Goal: Information Seeking & Learning: Find specific fact

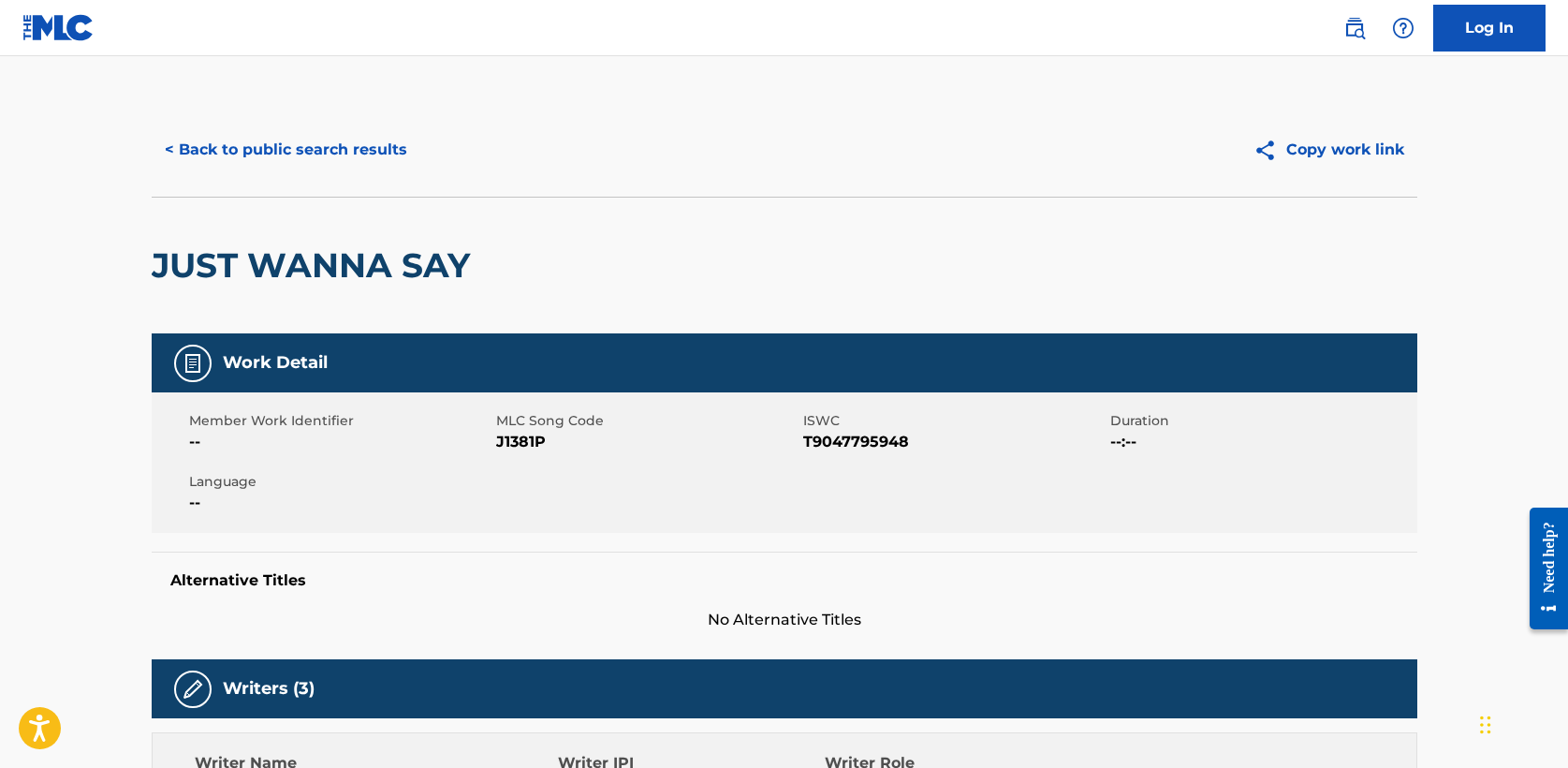
click at [282, 163] on button "< Back to public search results" at bounding box center [286, 150] width 269 height 47
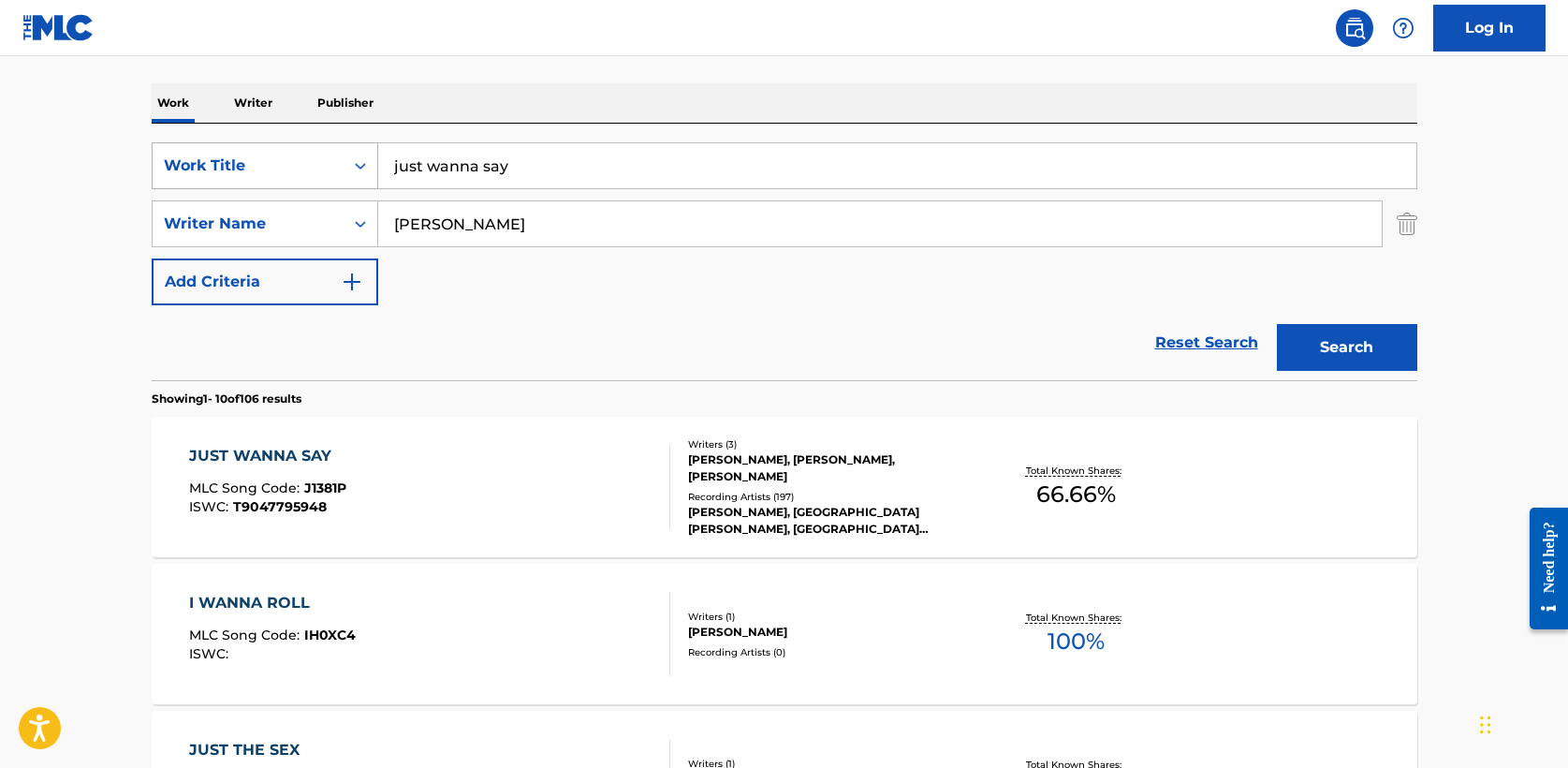
drag, startPoint x: 572, startPoint y: 175, endPoint x: 160, endPoint y: 150, distance: 412.8
click at [160, 150] on div "SearchWithCriteria5a2173f0-7a6b-48a5-aaeb-ae2f49c14e6e Work Title just wanna say" at bounding box center [784, 166] width 1266 height 47
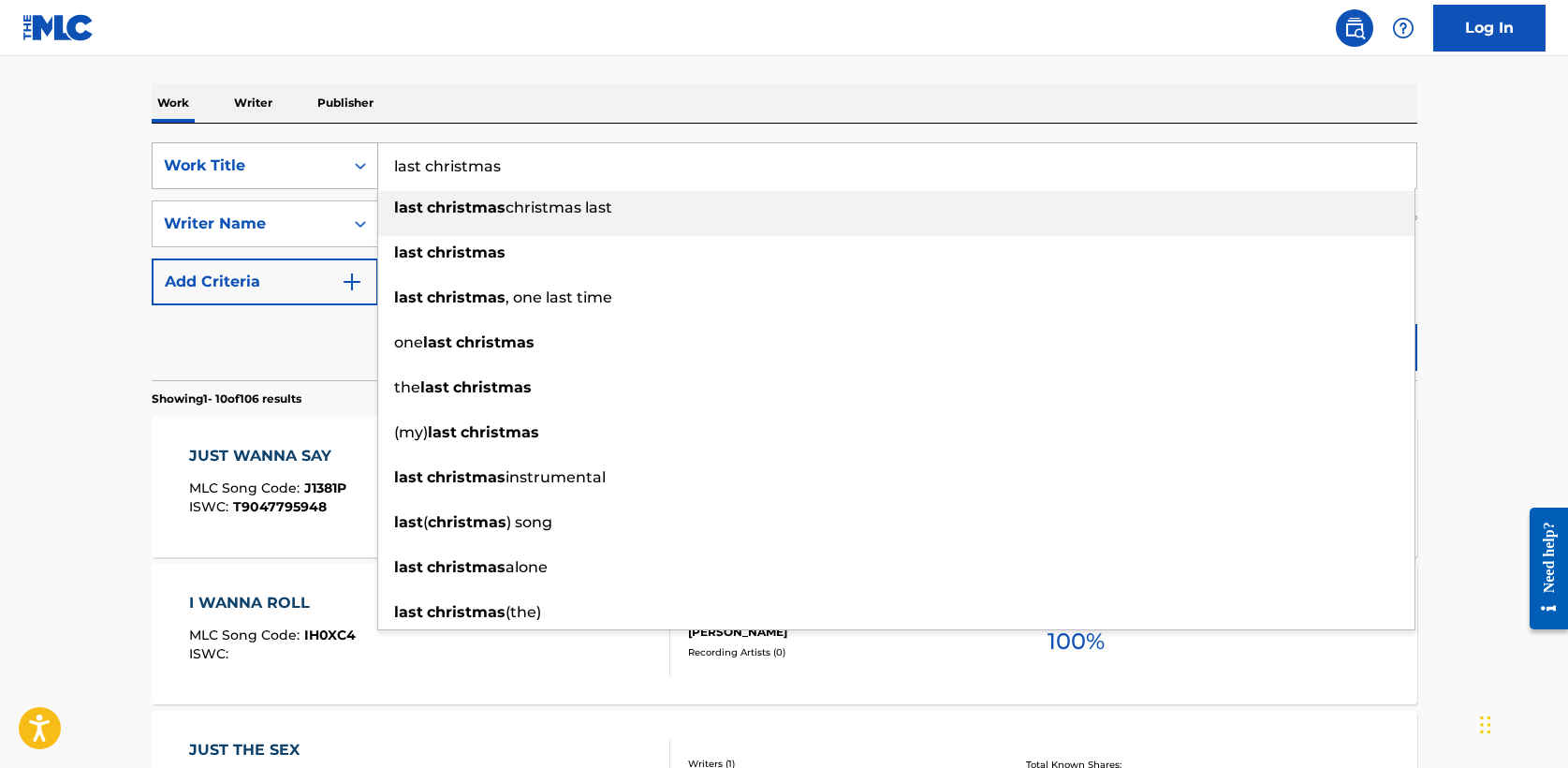
type input "last christmas"
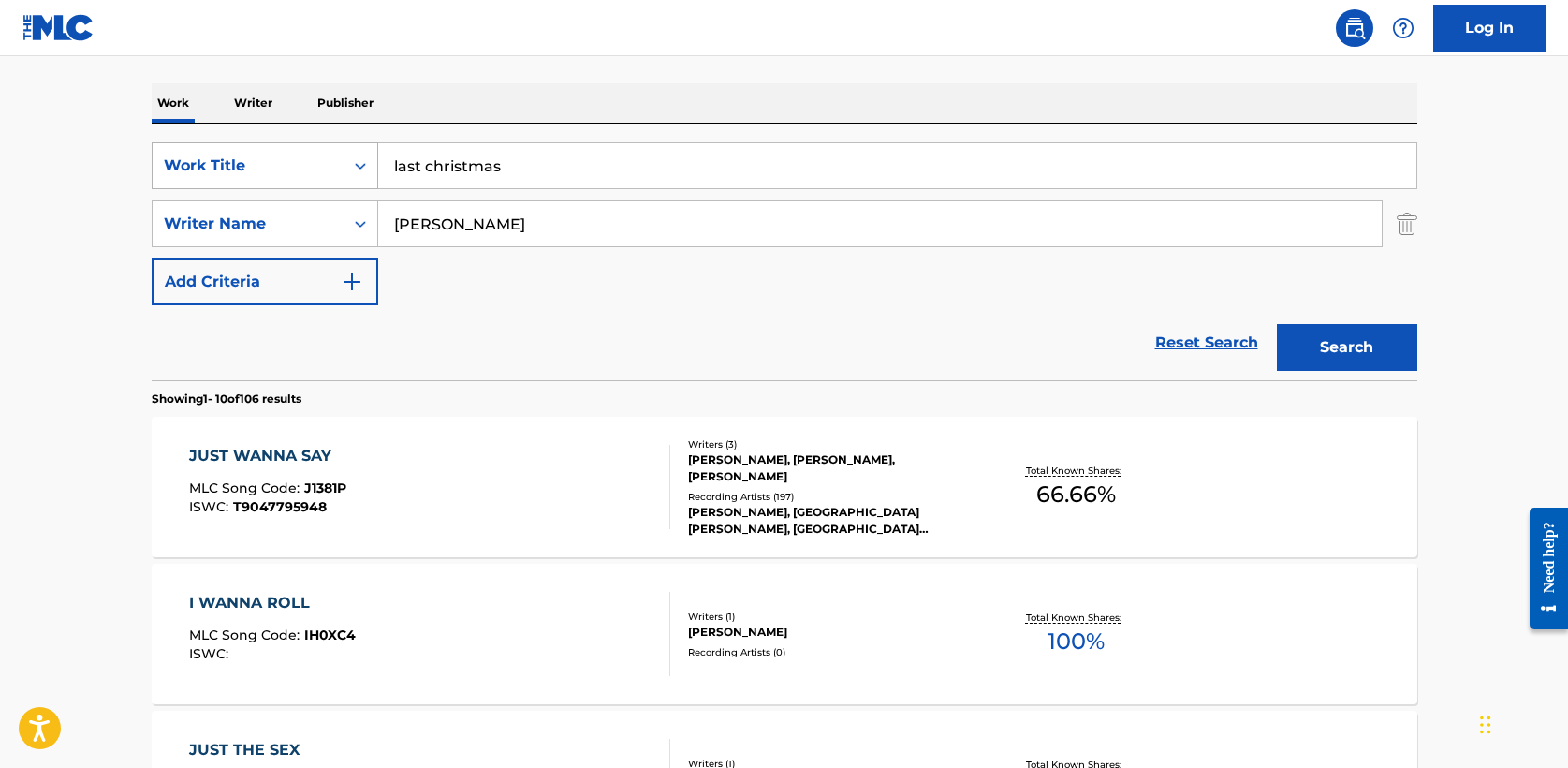
type input "[PERSON_NAME]"
click at [1277, 324] on button "Search" at bounding box center [1347, 348] width 140 height 47
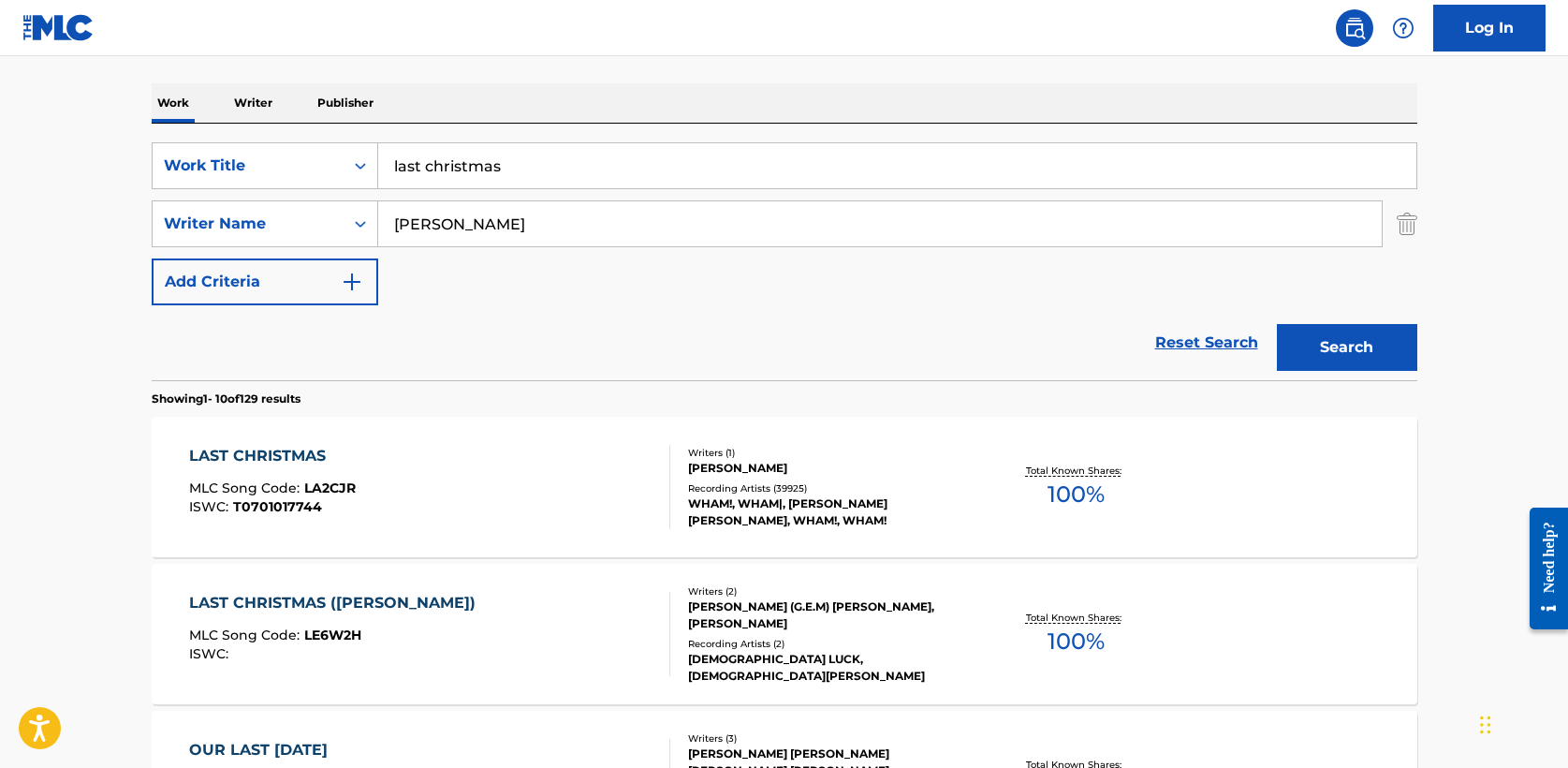
click at [291, 454] on div "LAST CHRISTMAS" at bounding box center [272, 456] width 167 height 23
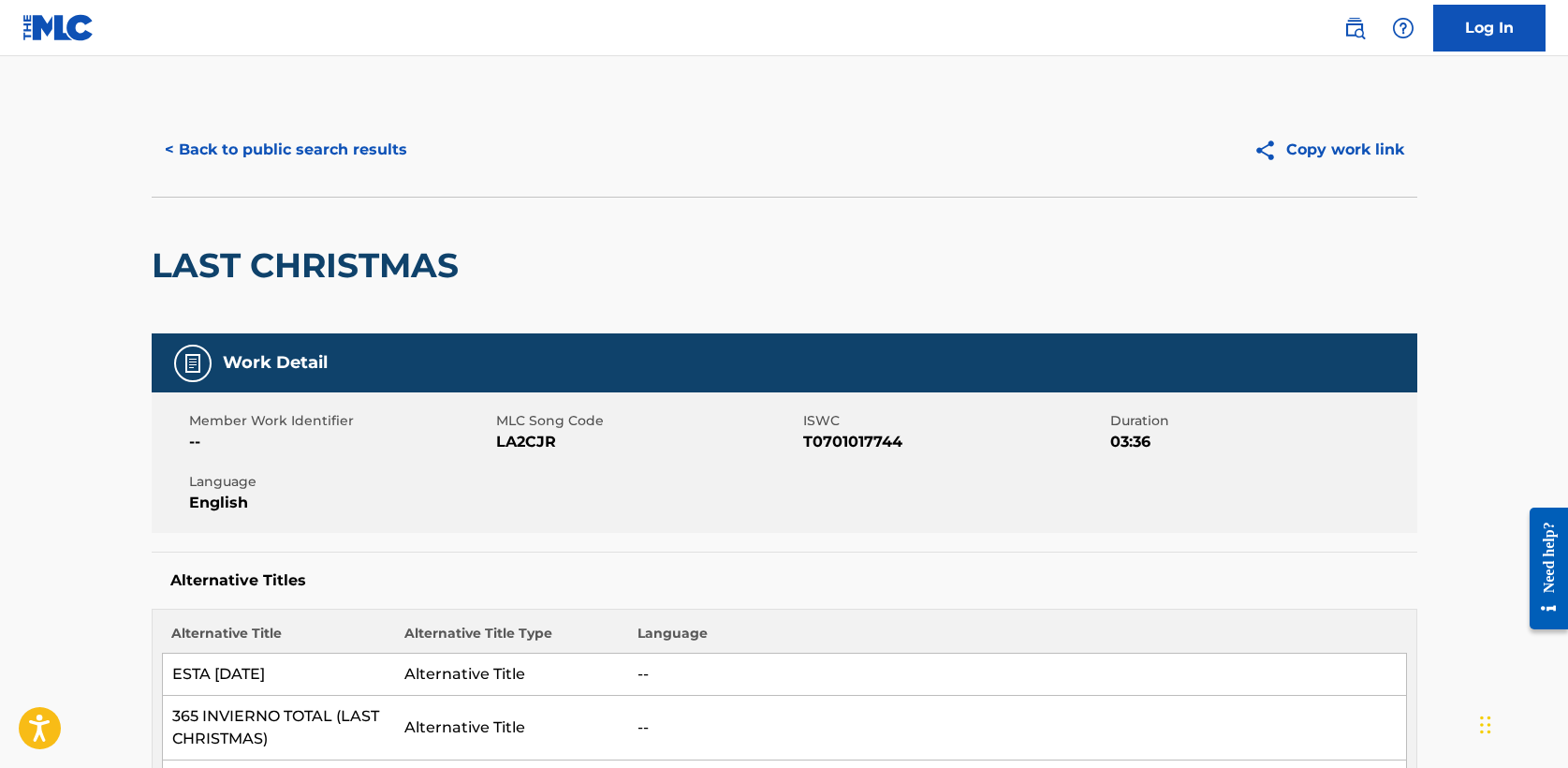
click at [266, 154] on button "< Back to public search results" at bounding box center [286, 150] width 269 height 47
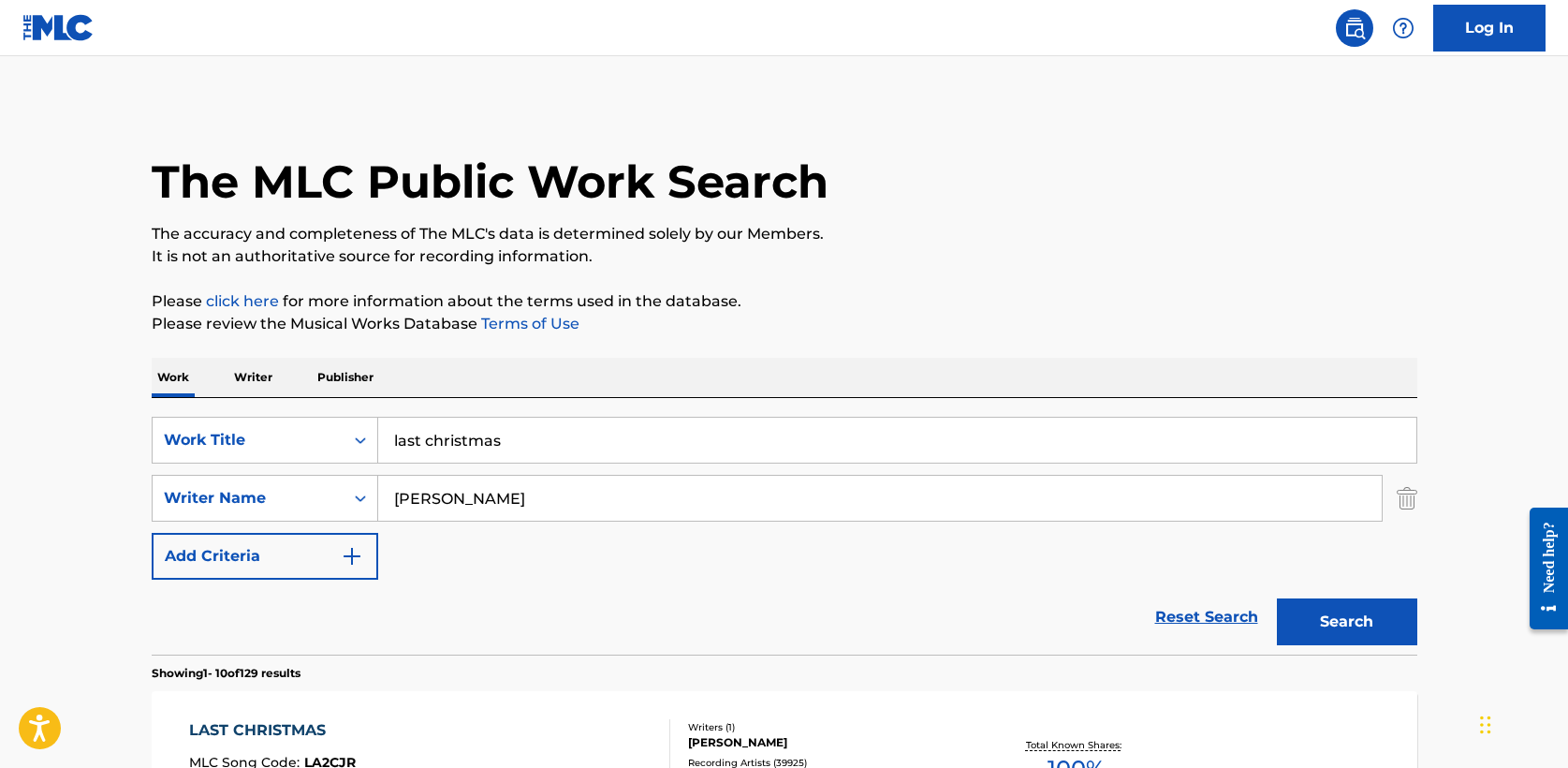
scroll to position [274, 0]
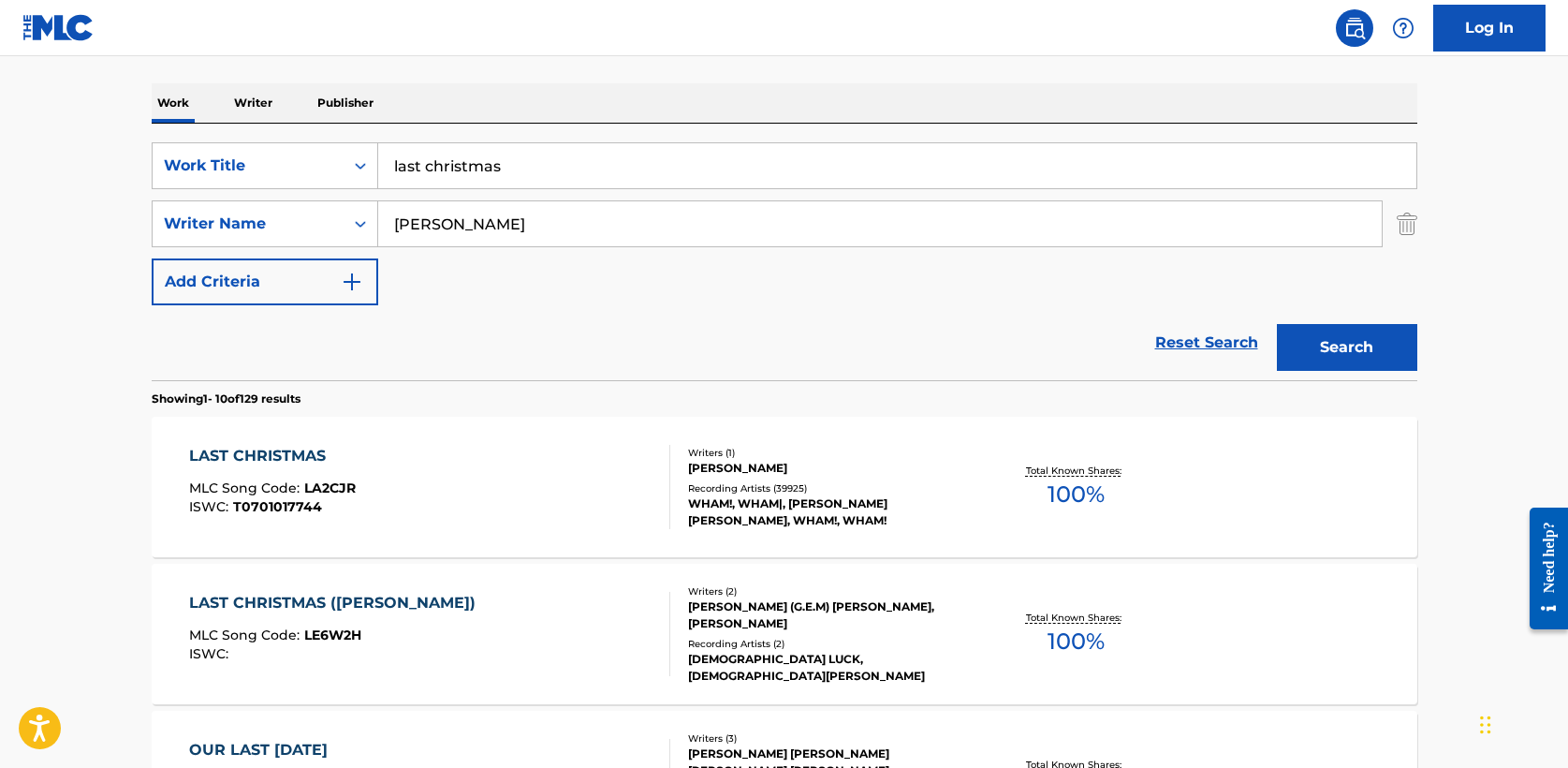
drag, startPoint x: 516, startPoint y: 171, endPoint x: 260, endPoint y: 133, distance: 258.8
click at [260, 133] on div "SearchWithCriteria5a2173f0-7a6b-48a5-aaeb-ae2f49c14e6e Work Title last christma…" at bounding box center [784, 252] width 1266 height 256
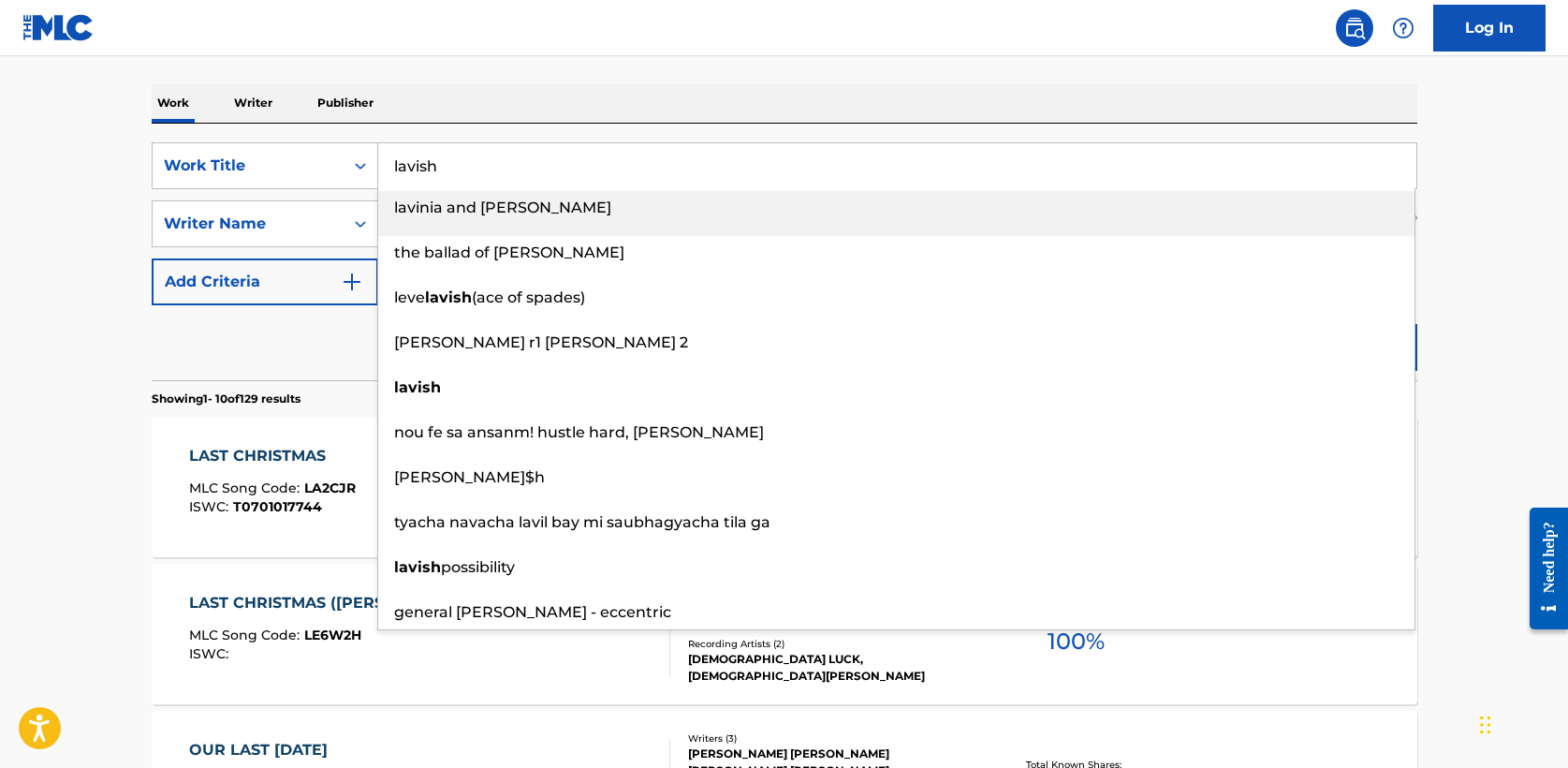
type input "lavish"
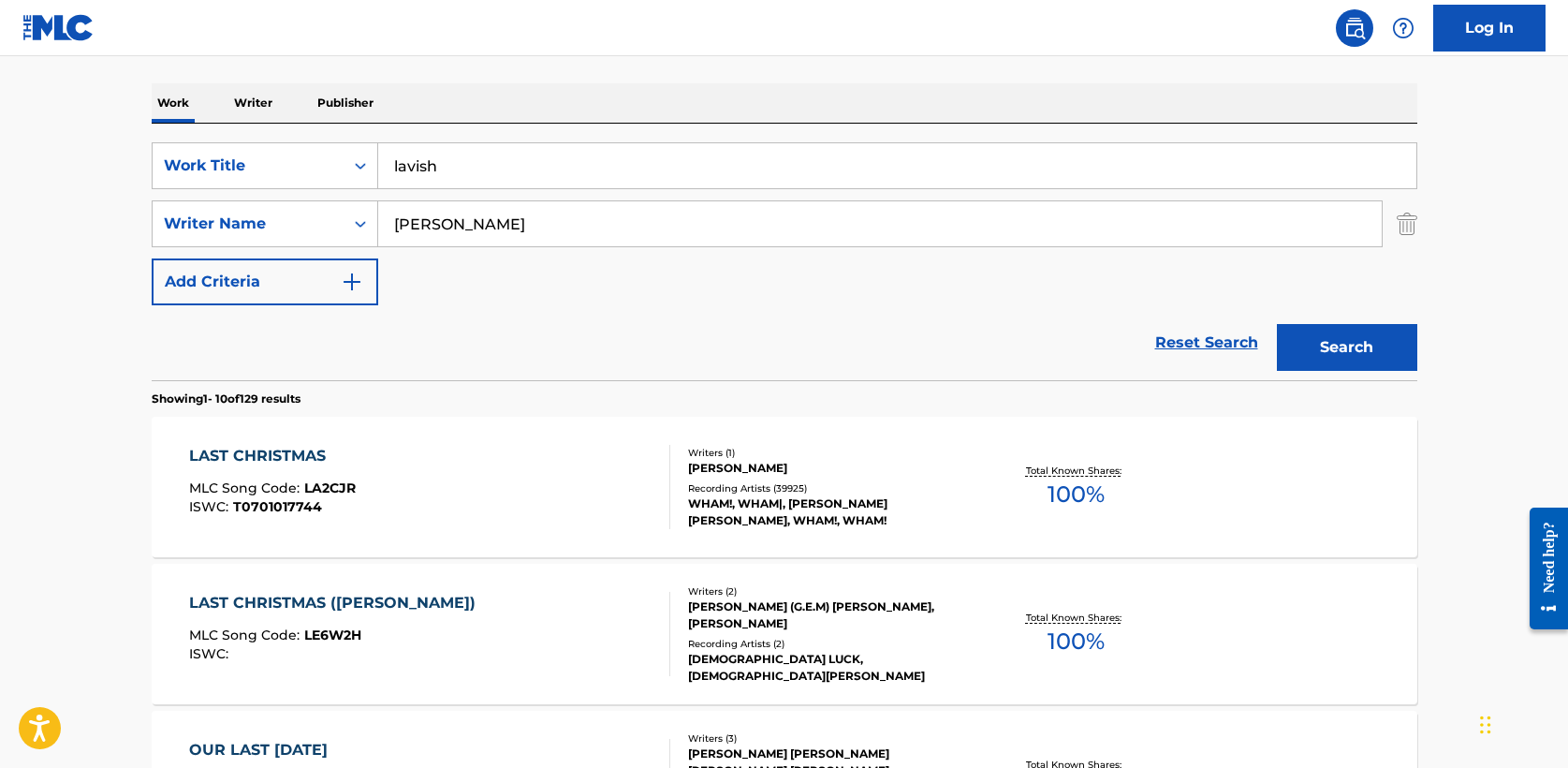
type input "[PERSON_NAME]"
click at [1277, 324] on button "Search" at bounding box center [1347, 348] width 140 height 47
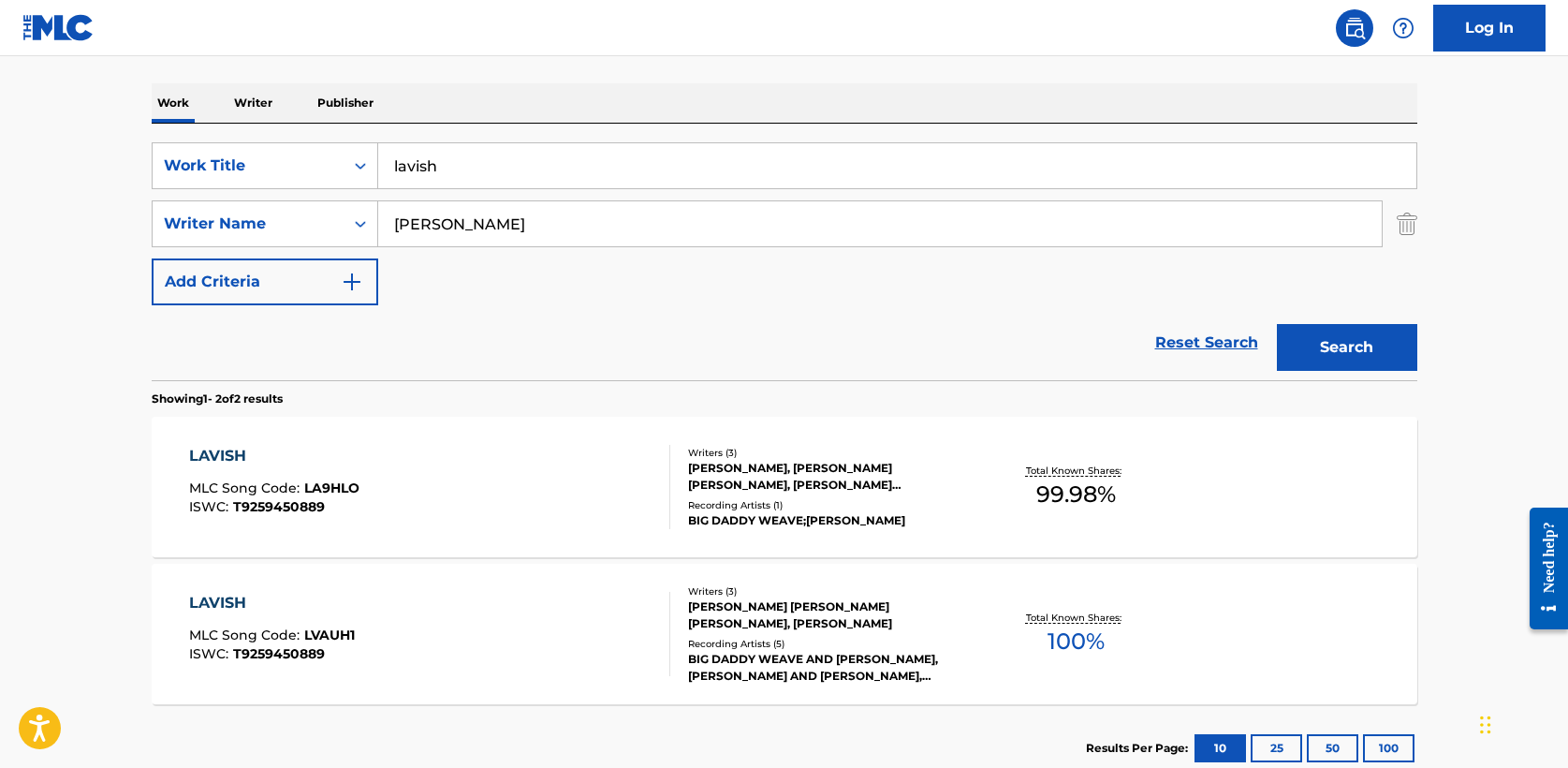
click at [232, 458] on div "LAVISH" at bounding box center [274, 456] width 171 height 23
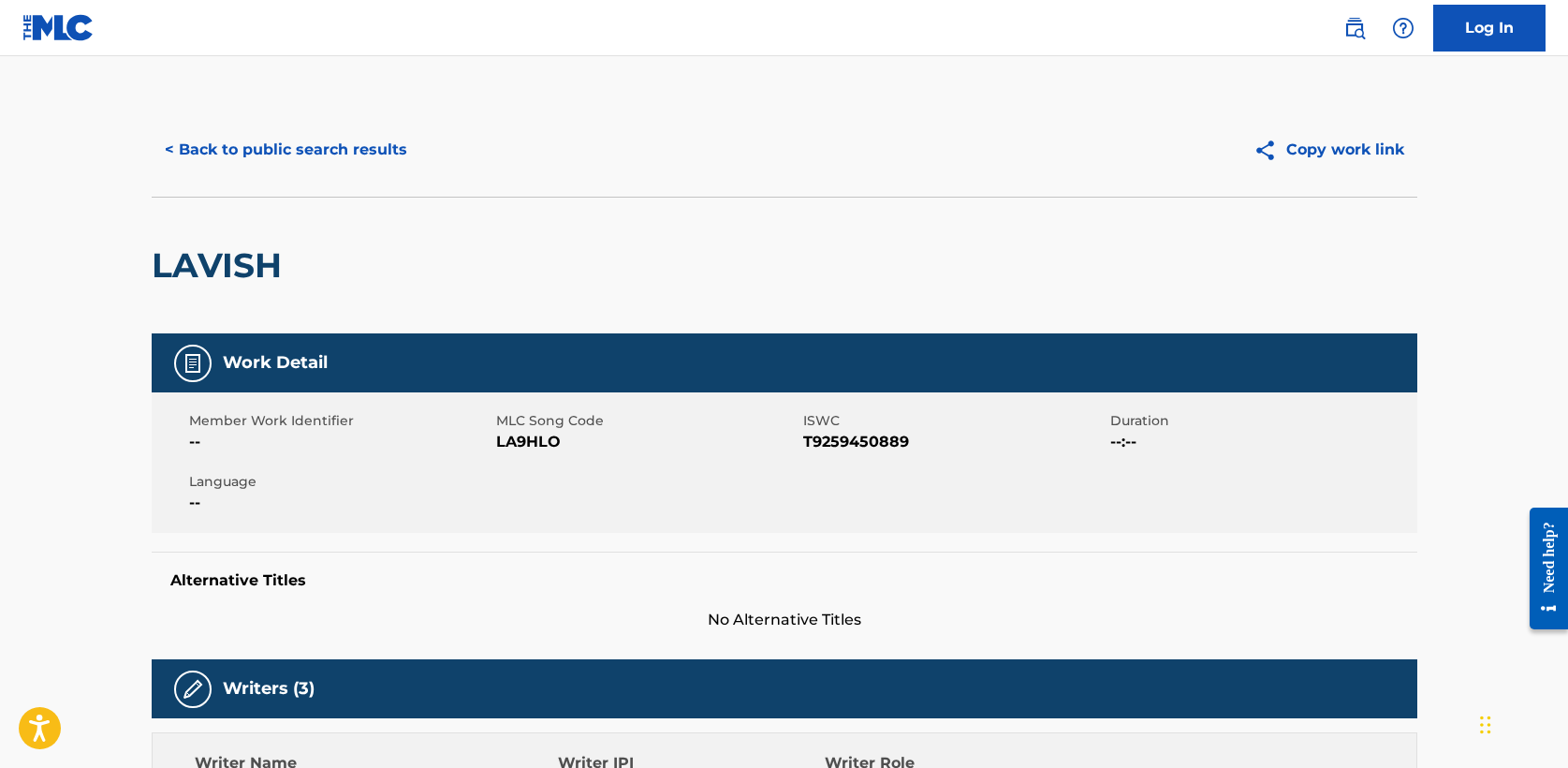
click at [304, 164] on button "< Back to public search results" at bounding box center [286, 150] width 269 height 47
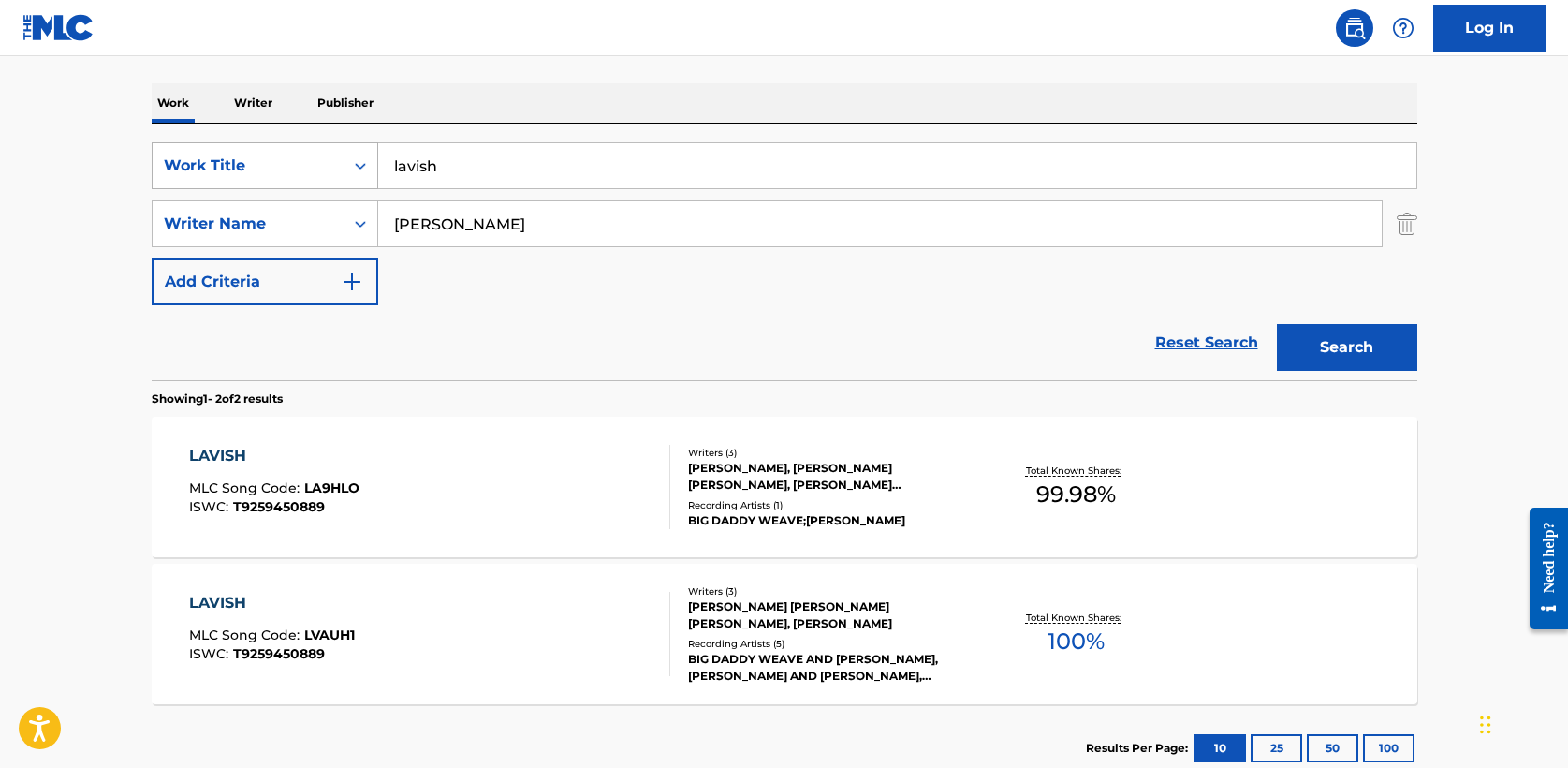
drag, startPoint x: 498, startPoint y: 170, endPoint x: 158, endPoint y: 155, distance: 340.3
click at [158, 155] on div "SearchWithCriteria5a2173f0-7a6b-48a5-aaeb-ae2f49c14e6e Work Title lavish" at bounding box center [784, 166] width 1266 height 47
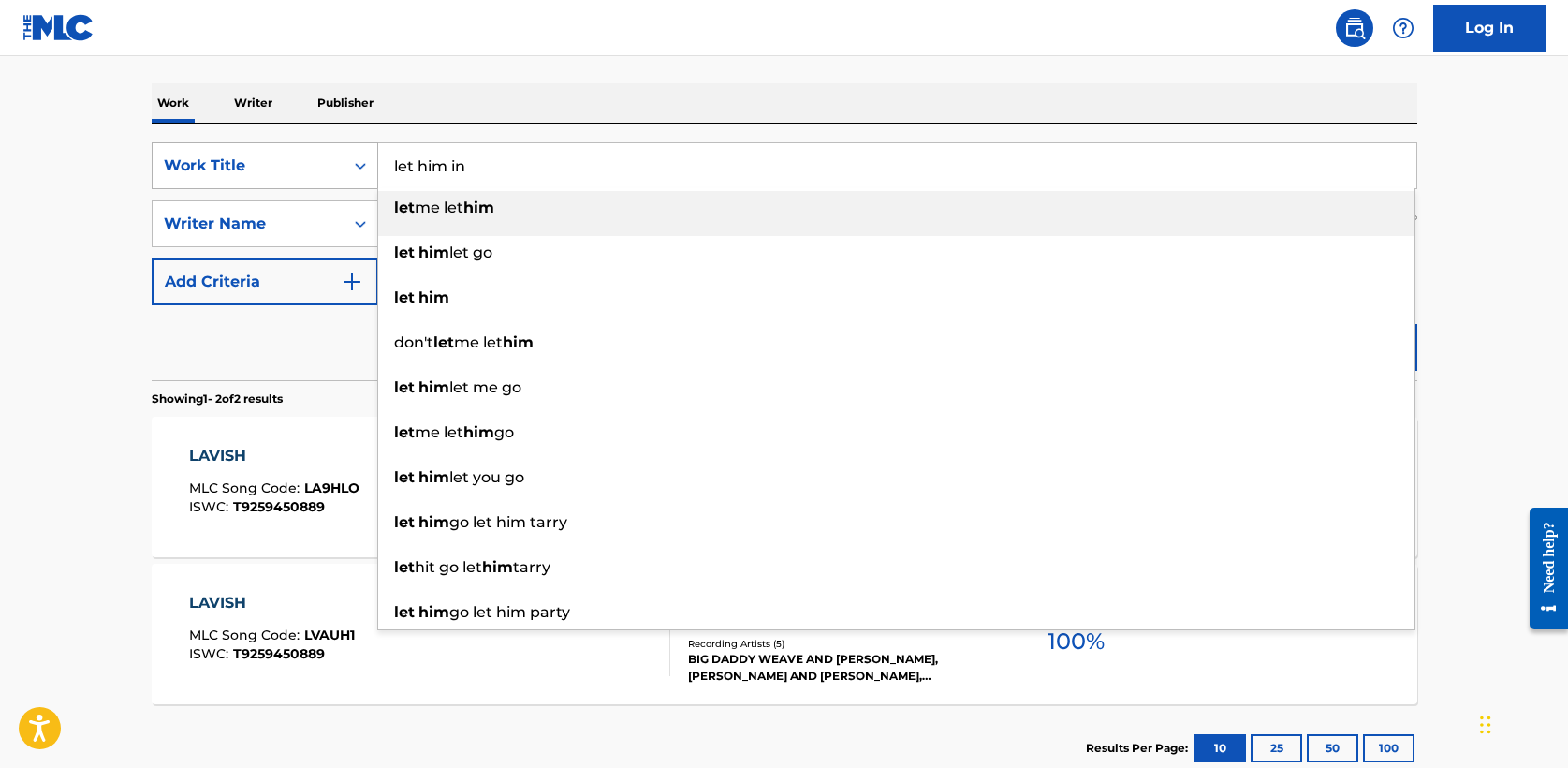
type input "let him in"
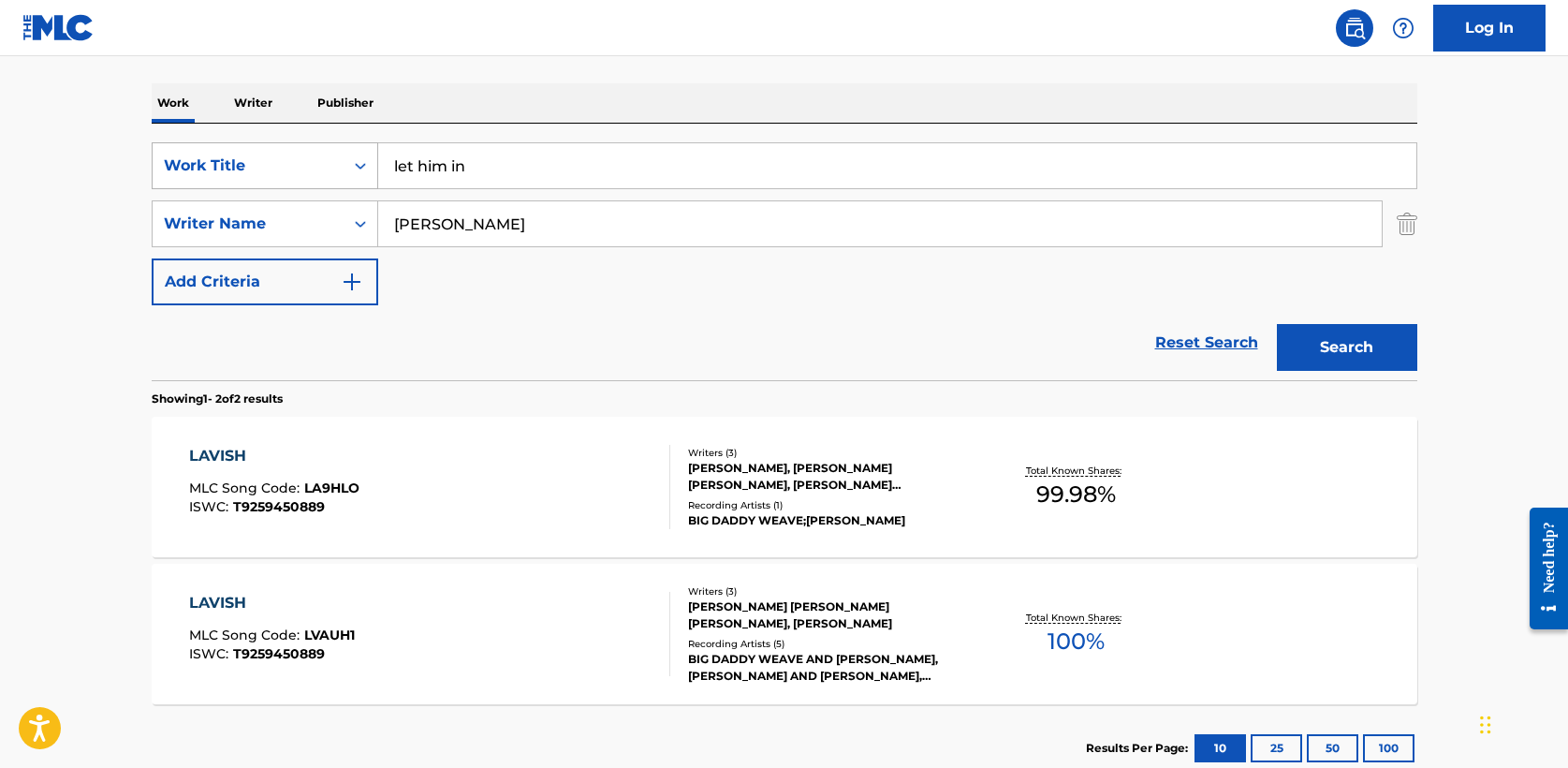
type input "[PERSON_NAME]"
click at [1277, 324] on button "Search" at bounding box center [1347, 348] width 140 height 47
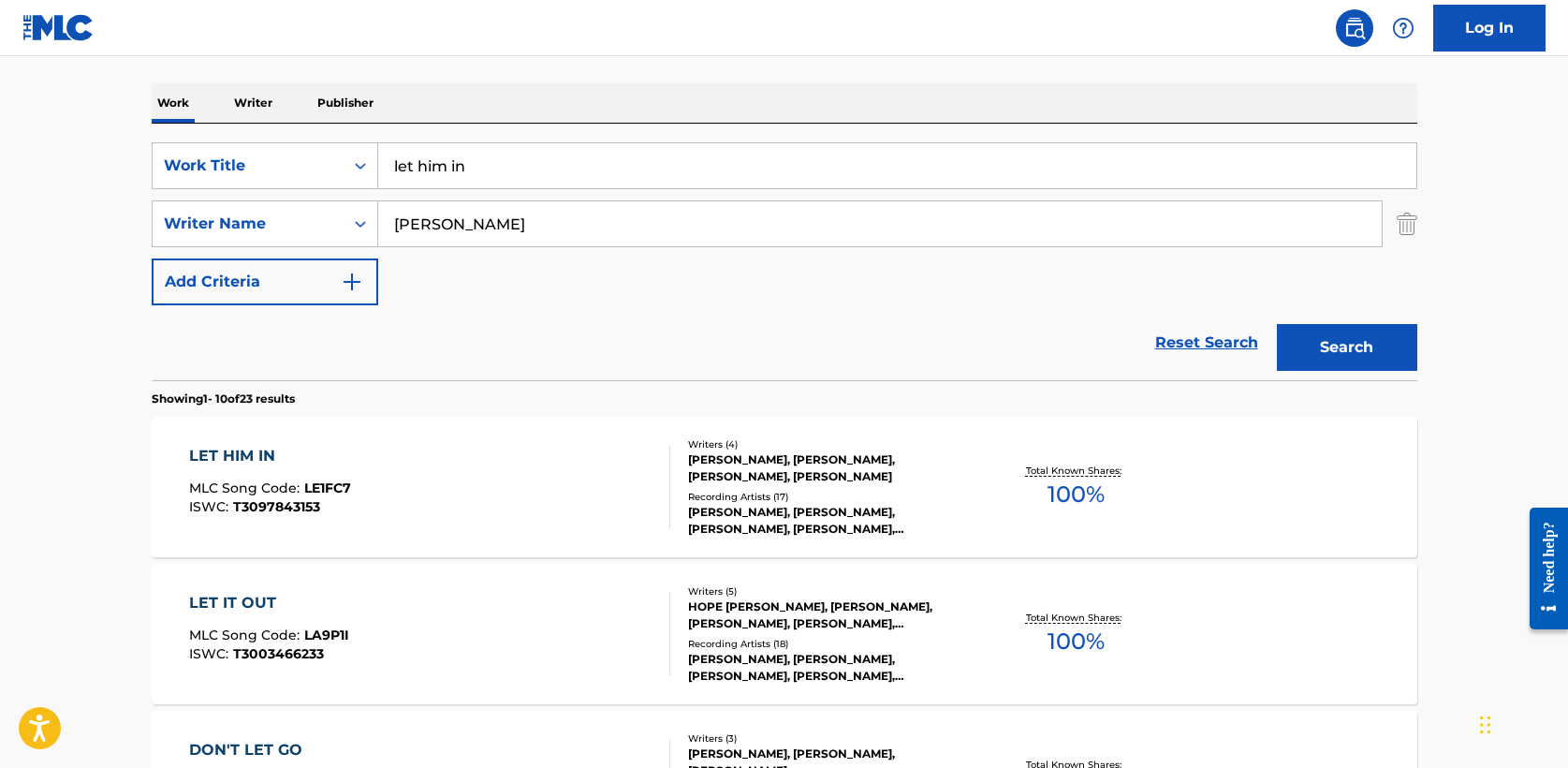
click at [270, 460] on div "LET HIM IN" at bounding box center [270, 456] width 162 height 23
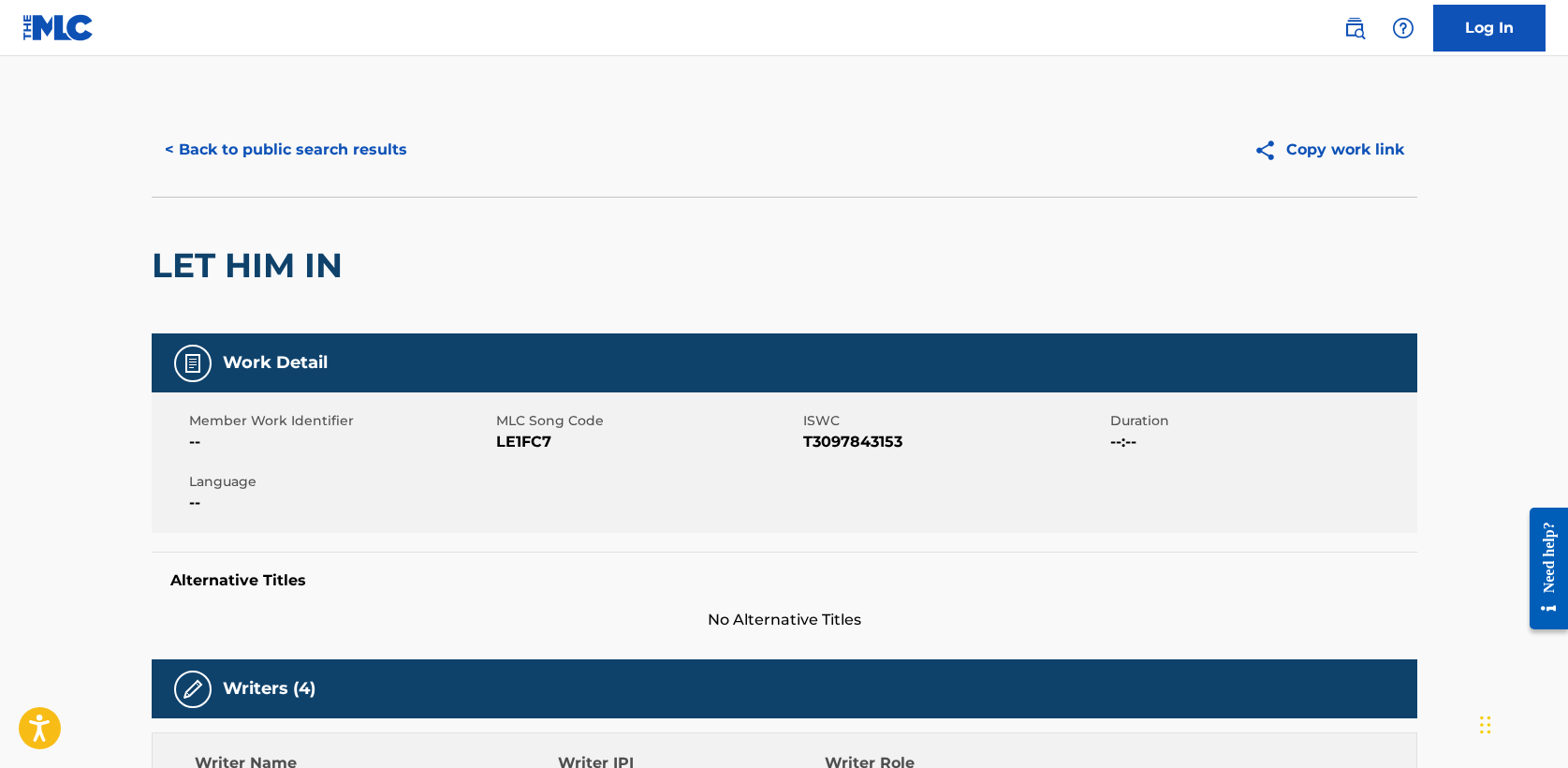
click at [326, 151] on button "< Back to public search results" at bounding box center [286, 150] width 269 height 47
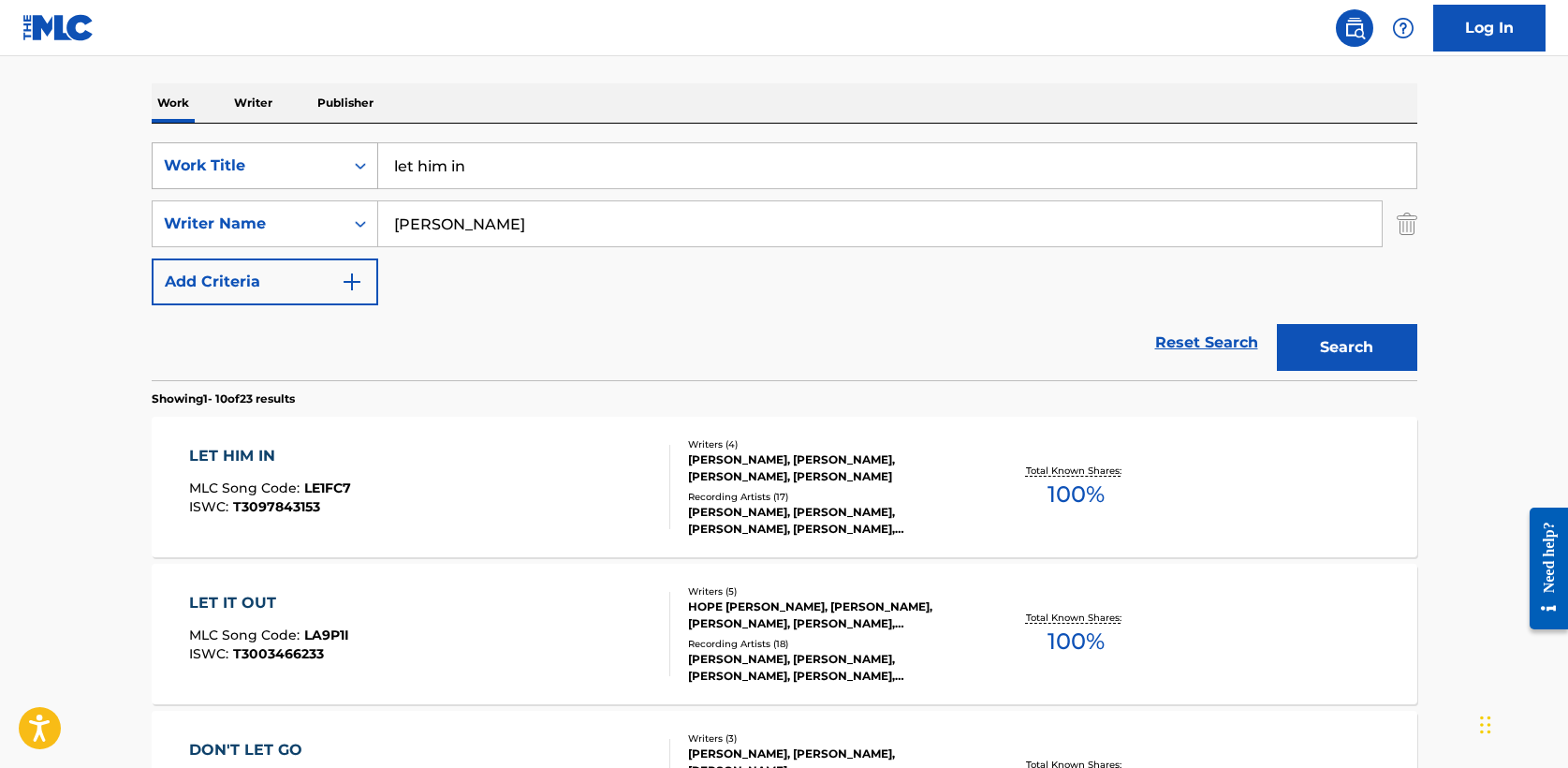
drag, startPoint x: 505, startPoint y: 163, endPoint x: 286, endPoint y: 162, distance: 219.0
click at [286, 162] on div "SearchWithCriteria5a2173f0-7a6b-48a5-aaeb-ae2f49c14e6e Work Title let him in" at bounding box center [784, 166] width 1266 height 47
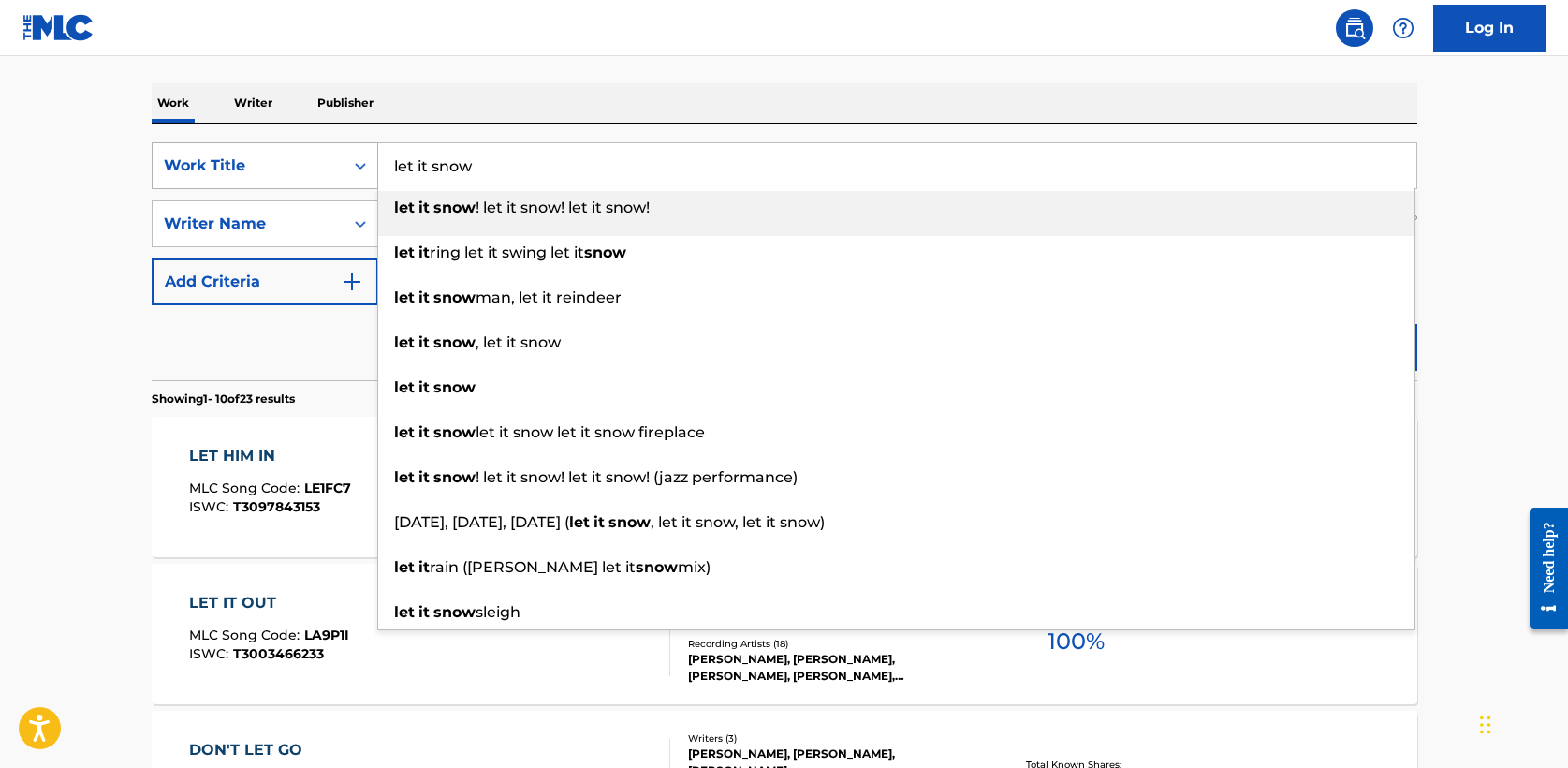
type input "let it snow"
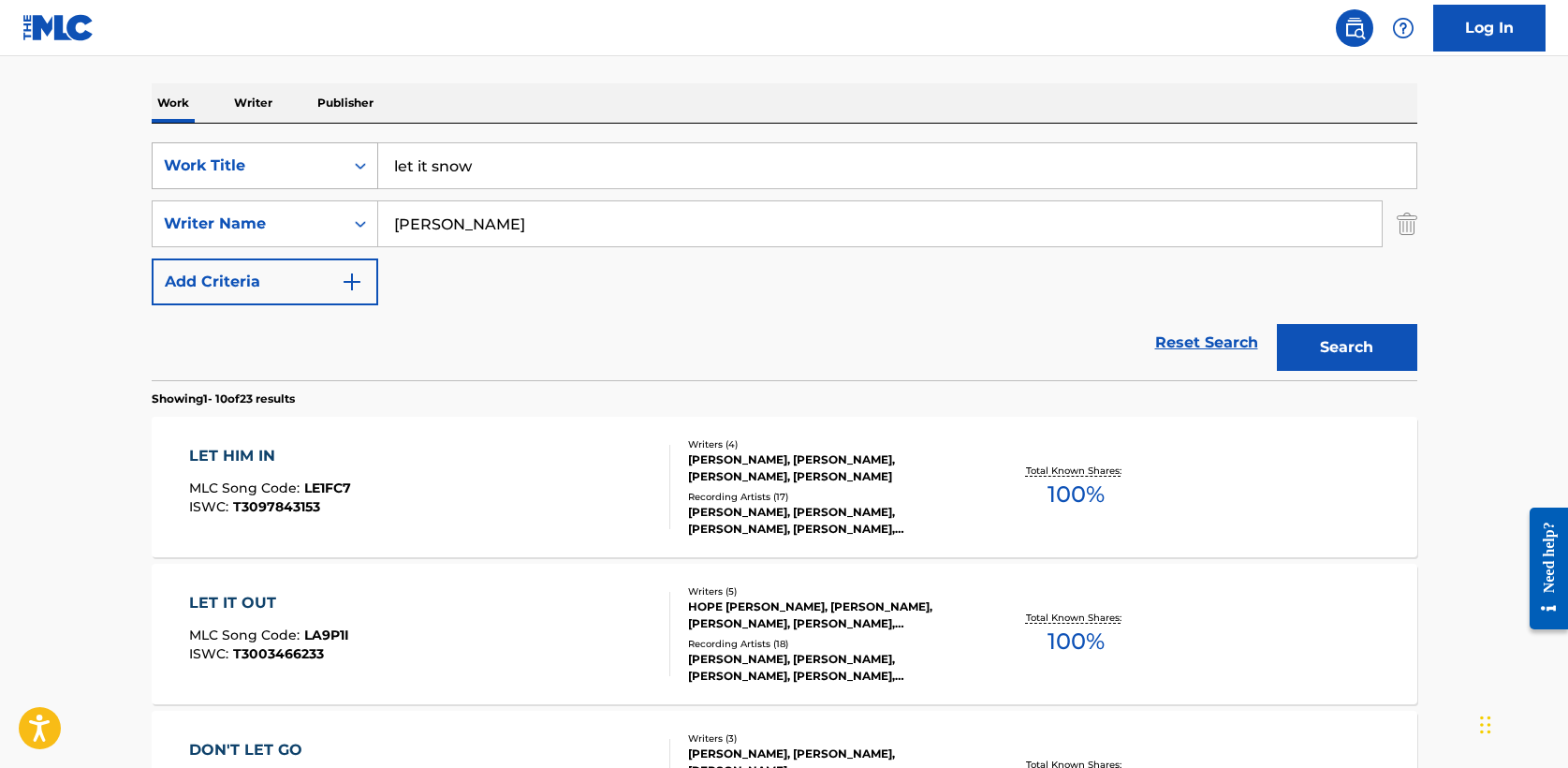
type input "[PERSON_NAME]"
click at [1277, 324] on button "Search" at bounding box center [1347, 348] width 140 height 47
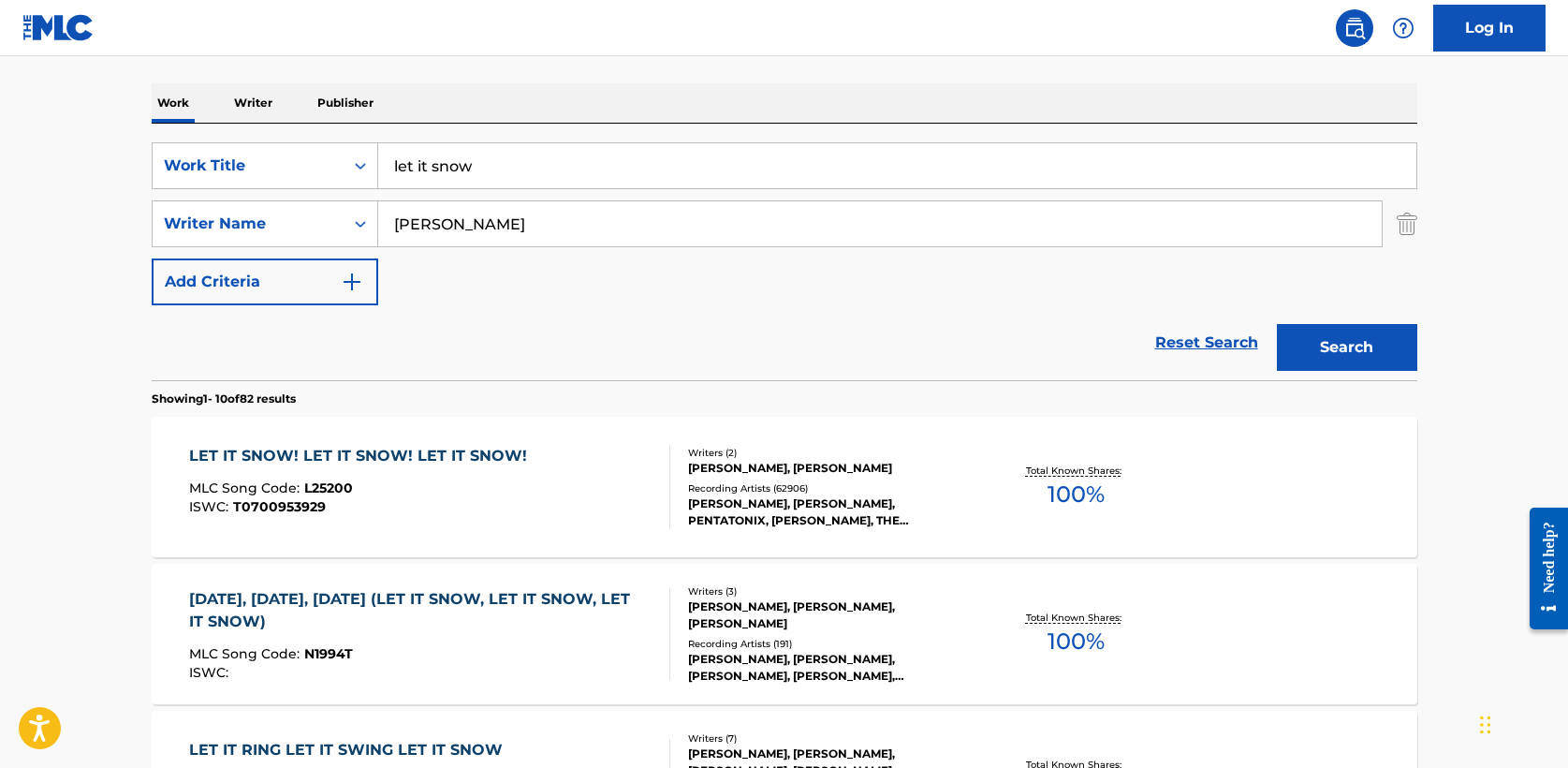
click at [384, 455] on div "LET IT SNOW! LET IT SNOW! LET IT SNOW!" at bounding box center [363, 456] width 348 height 23
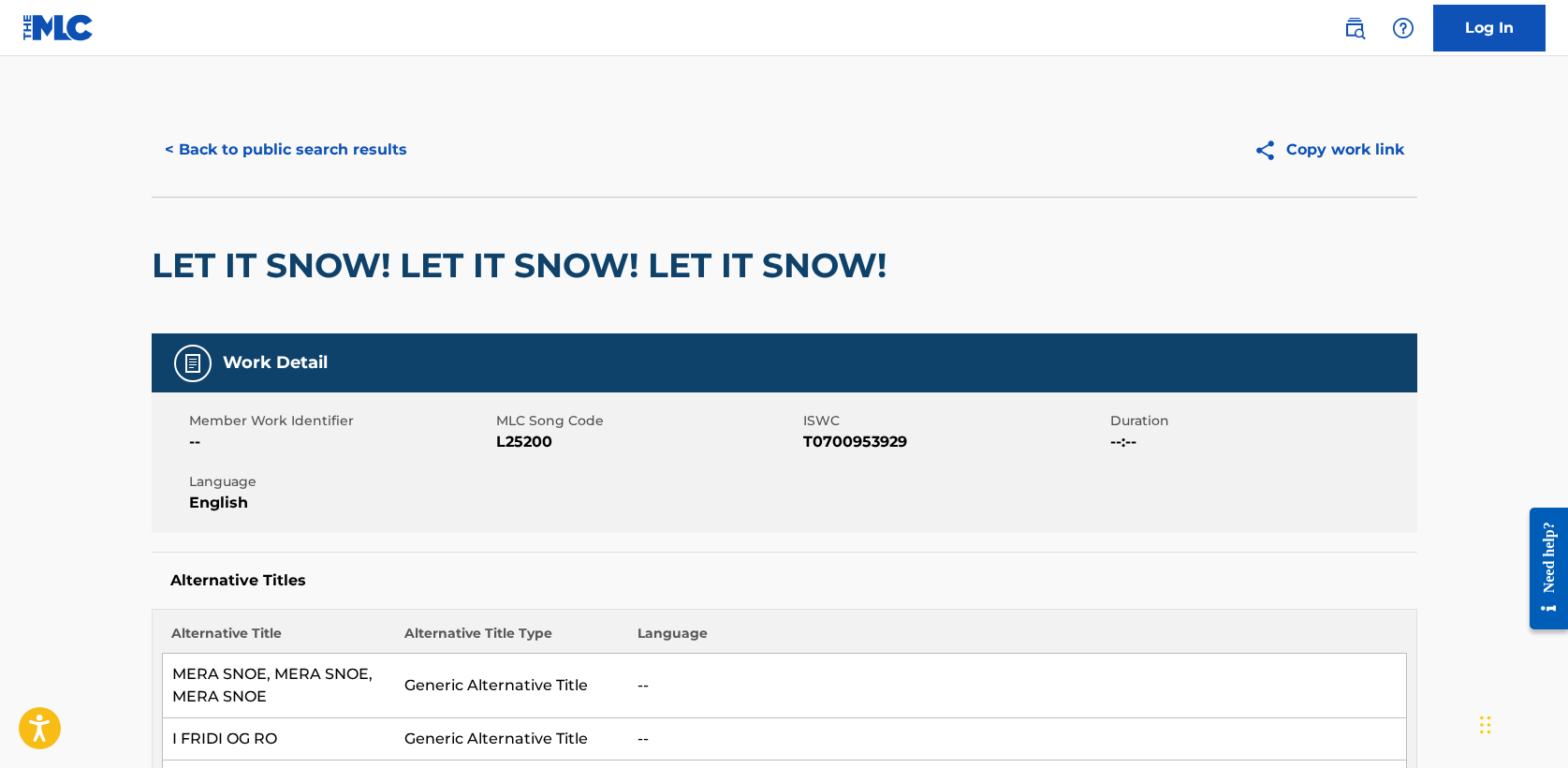
click at [328, 146] on button "< Back to public search results" at bounding box center [286, 150] width 269 height 47
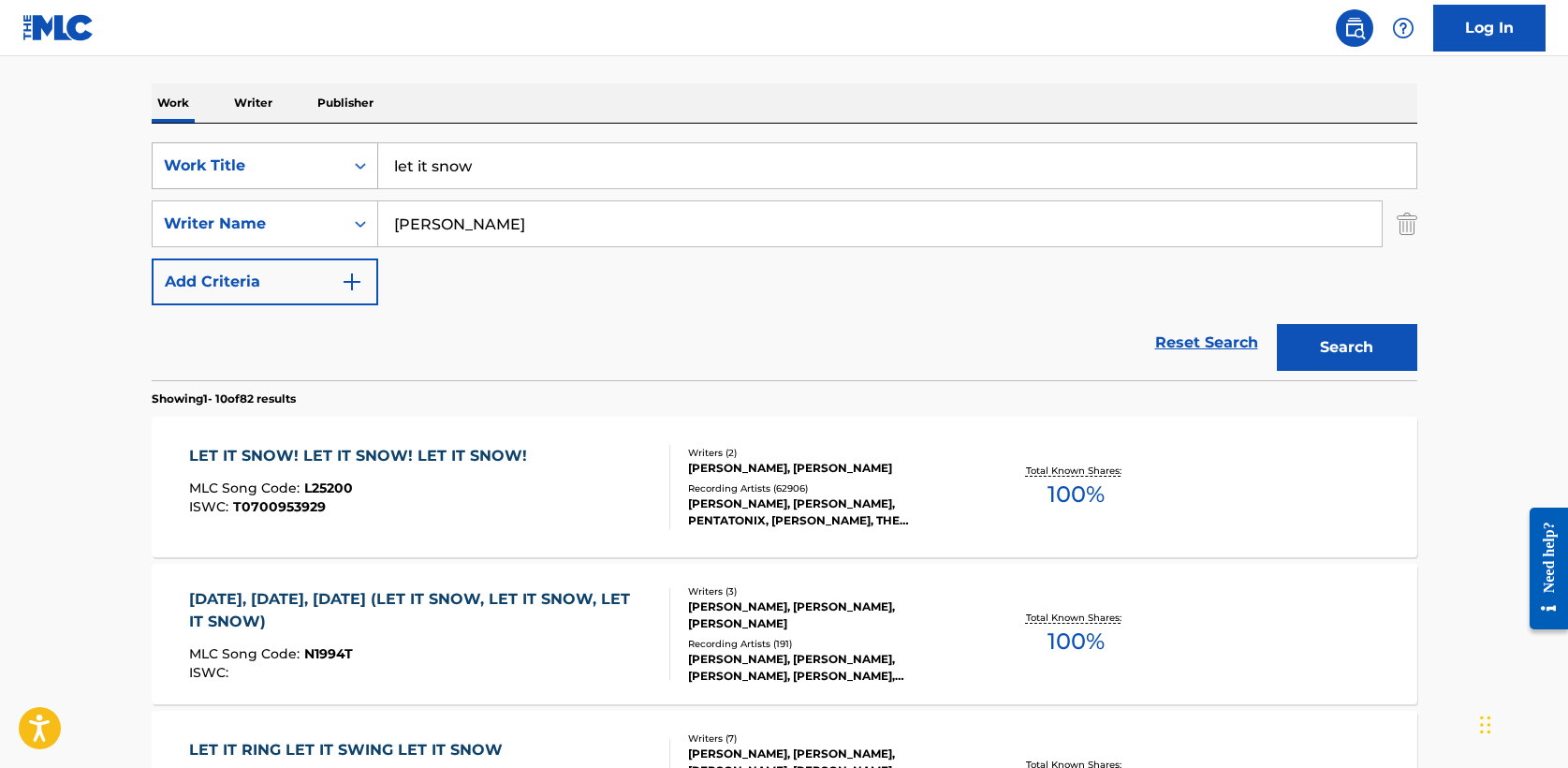
drag, startPoint x: 500, startPoint y: 168, endPoint x: 225, endPoint y: 165, distance: 275.0
click at [225, 165] on div "SearchWithCriteria5a2173f0-7a6b-48a5-aaeb-ae2f49c14e6e Work Title let it snow" at bounding box center [784, 166] width 1266 height 47
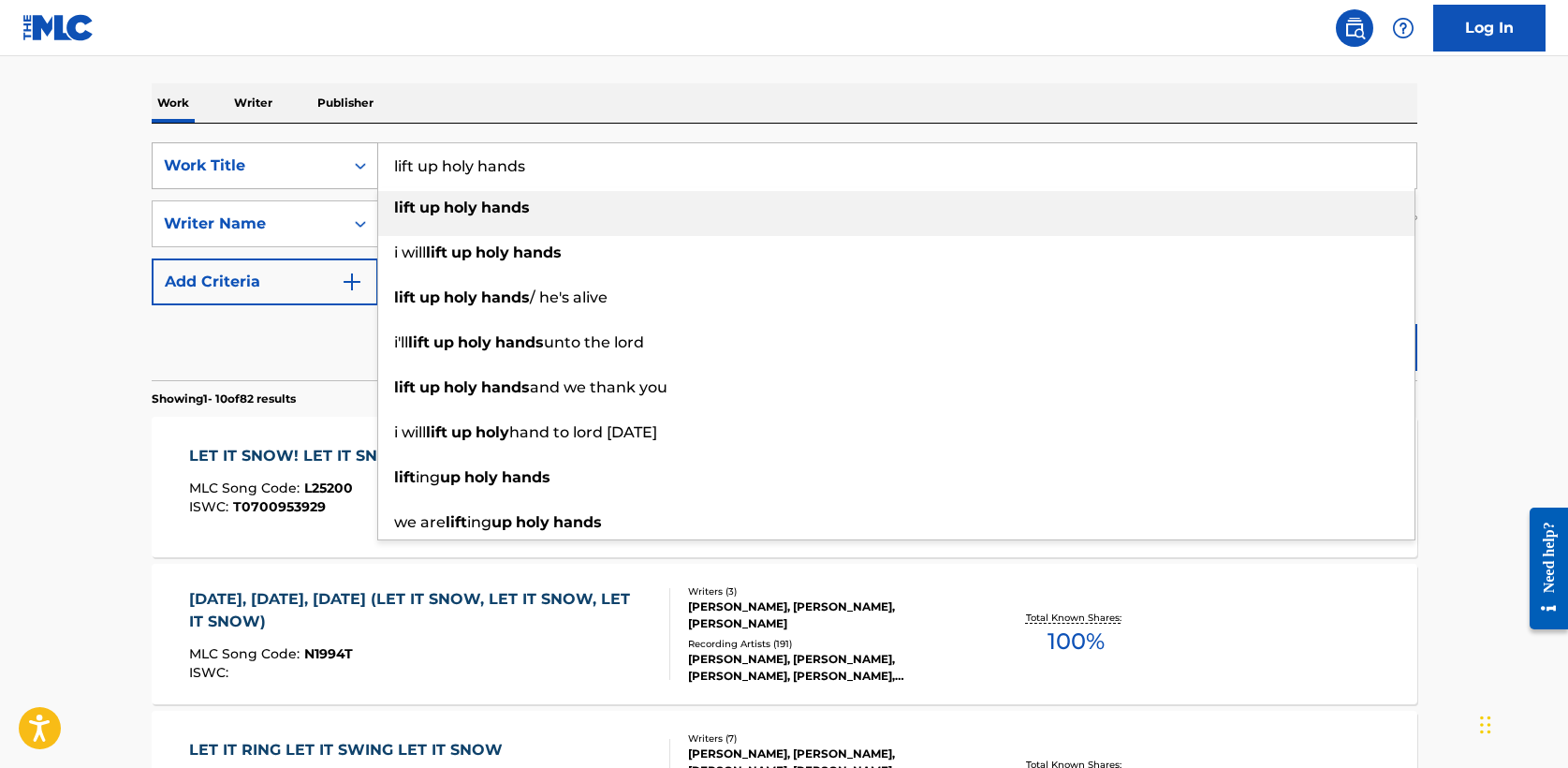
type input "lift up holy hands"
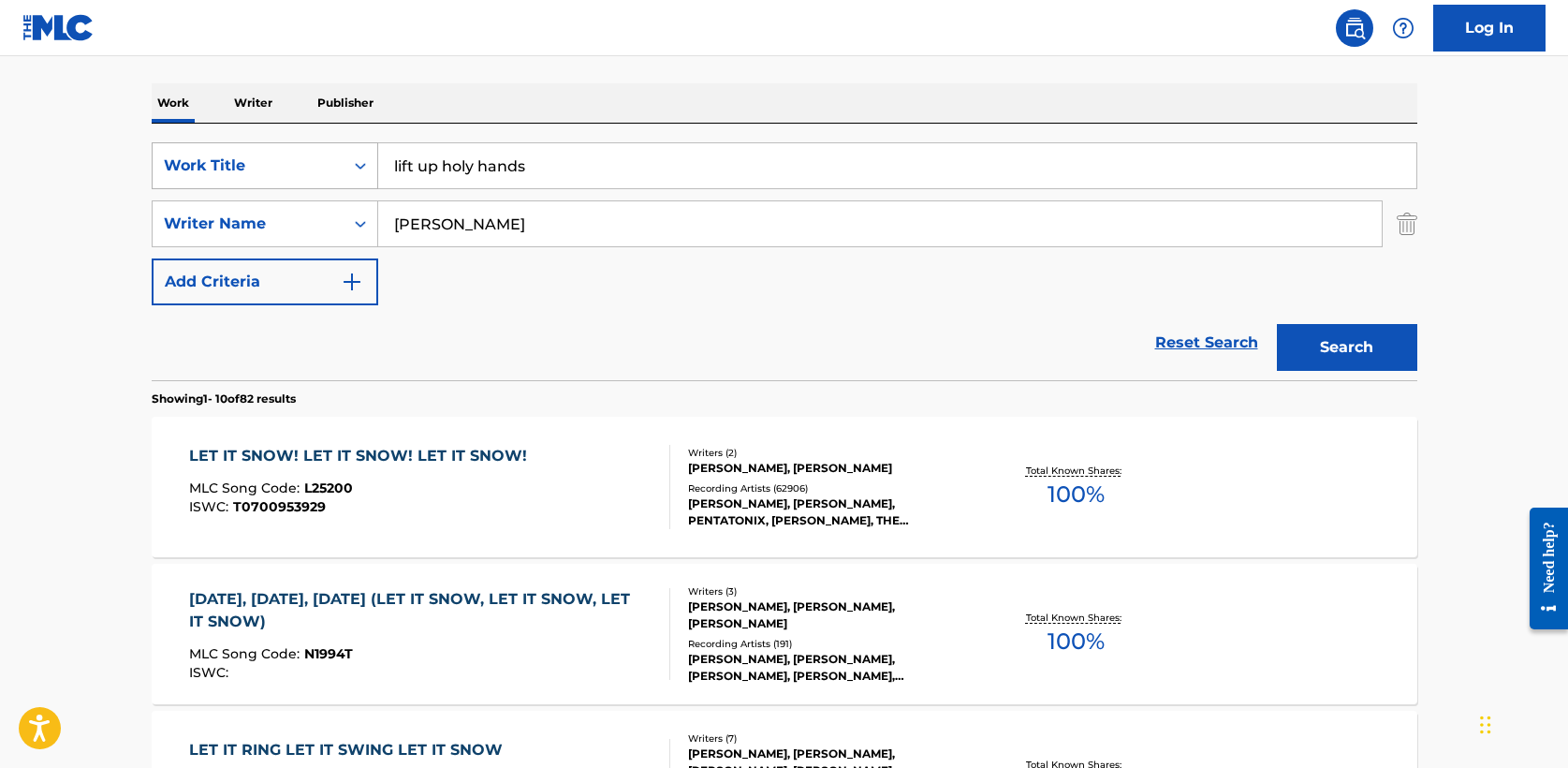
type input "[PERSON_NAME]"
click at [1277, 324] on button "Search" at bounding box center [1347, 348] width 140 height 47
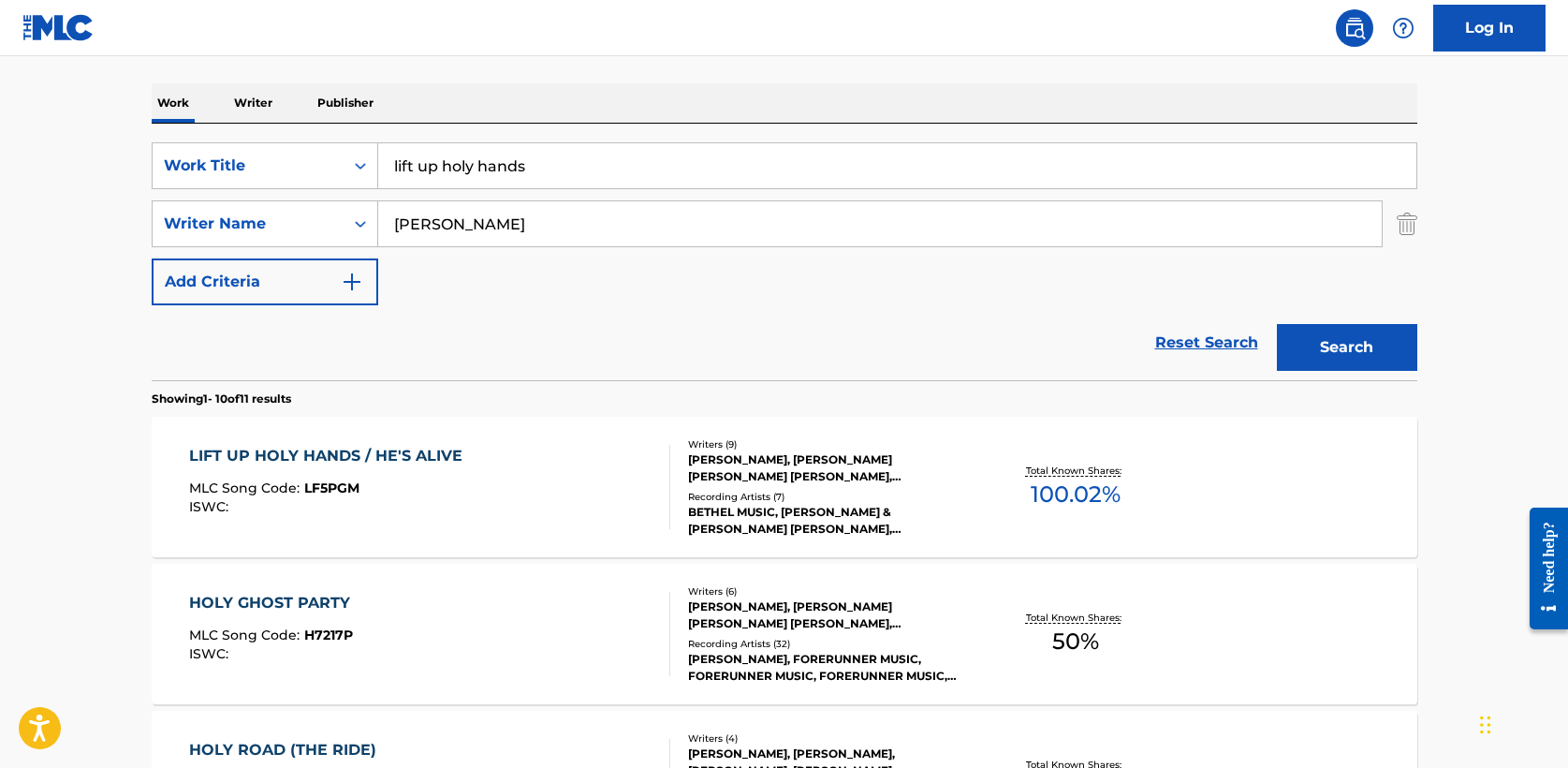
click at [387, 448] on div "LIFT UP HOLY HANDS / HE'S ALIVE" at bounding box center [331, 456] width 283 height 23
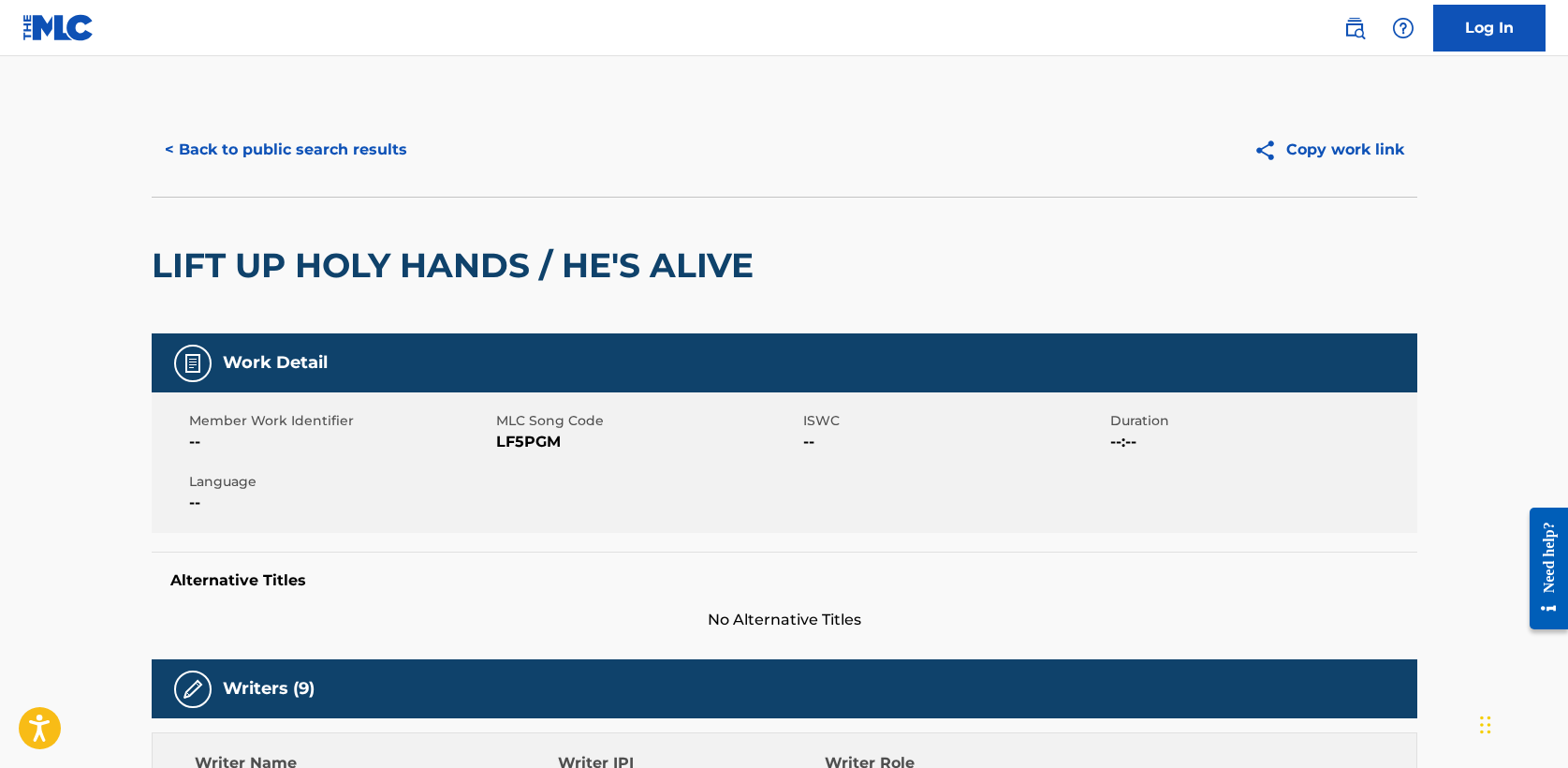
click at [317, 143] on button "< Back to public search results" at bounding box center [286, 150] width 269 height 47
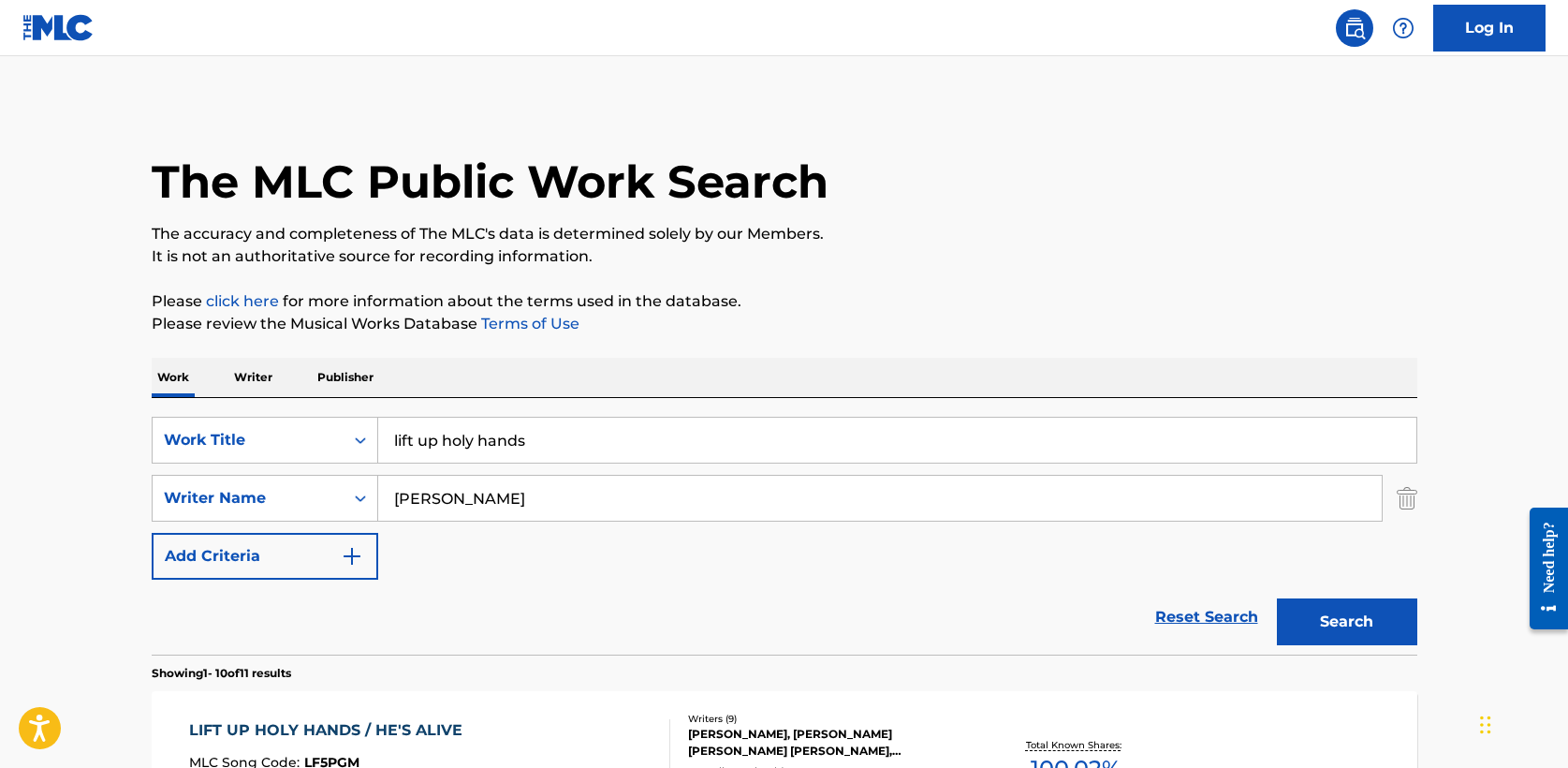
scroll to position [274, 0]
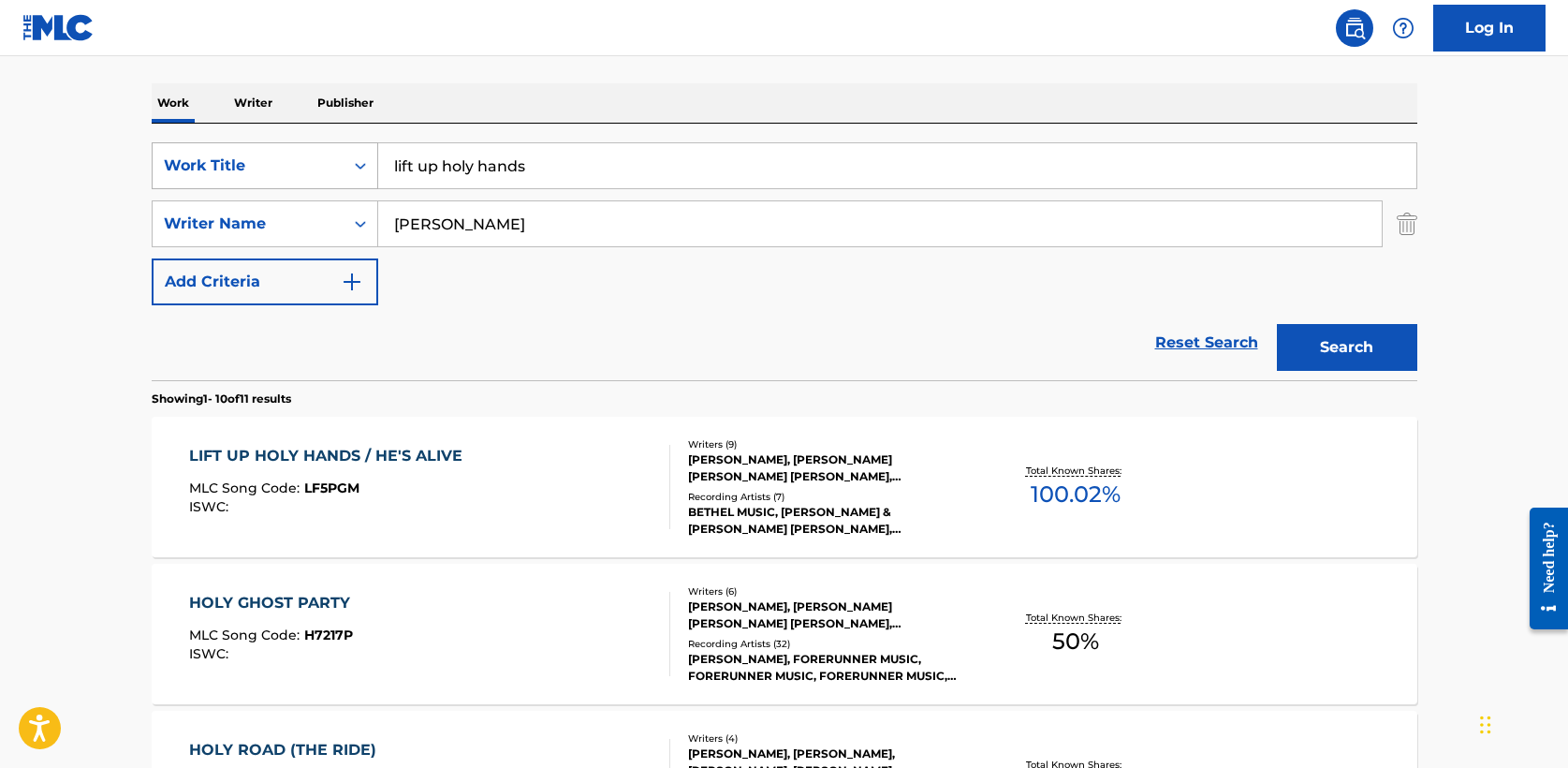
drag, startPoint x: 571, startPoint y: 158, endPoint x: 265, endPoint y: 155, distance: 306.0
click at [265, 155] on div "SearchWithCriteria5a2173f0-7a6b-48a5-aaeb-ae2f49c14e6e Work Title lift up holy …" at bounding box center [784, 166] width 1266 height 47
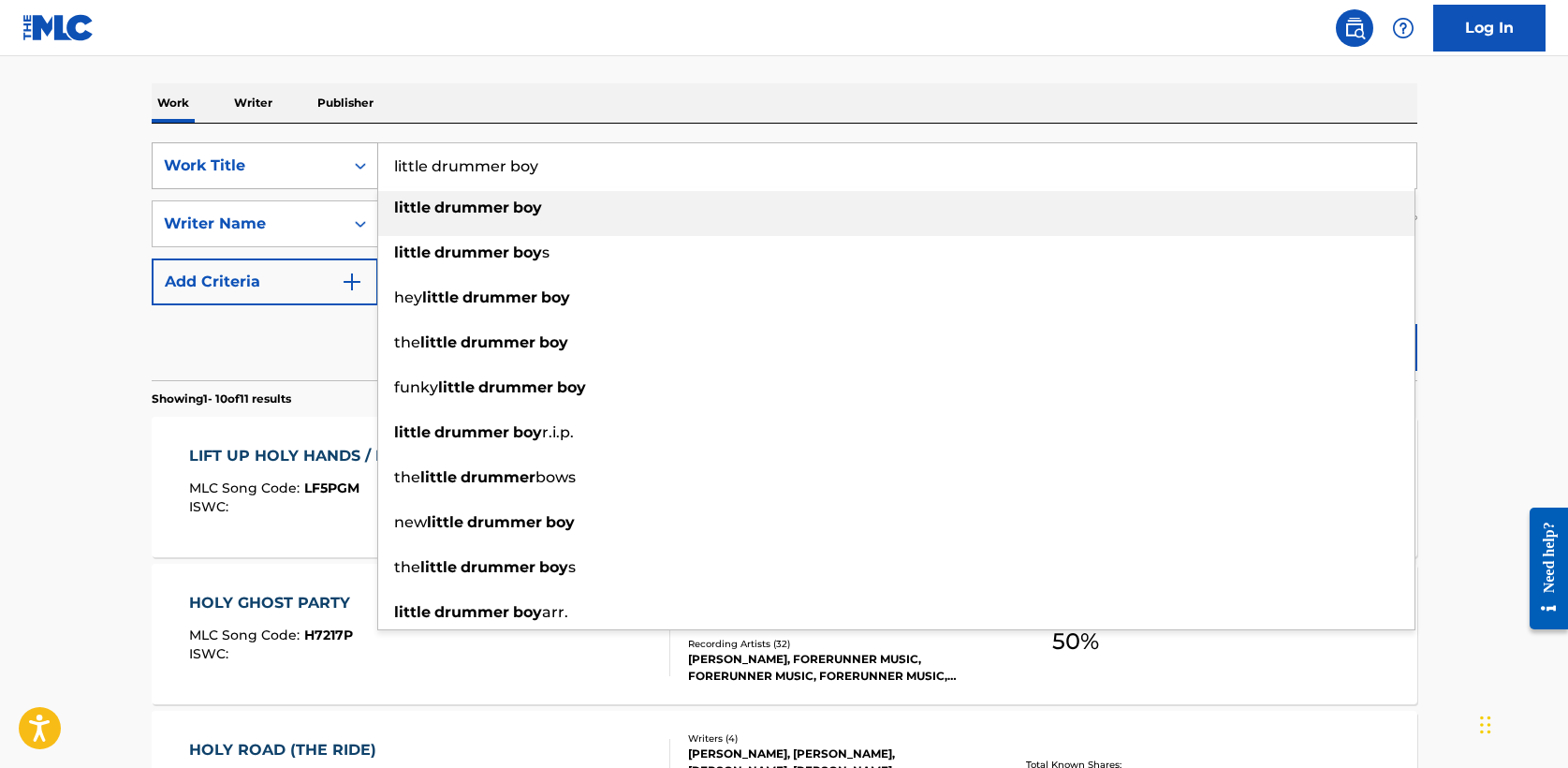
type input "little drummer boy"
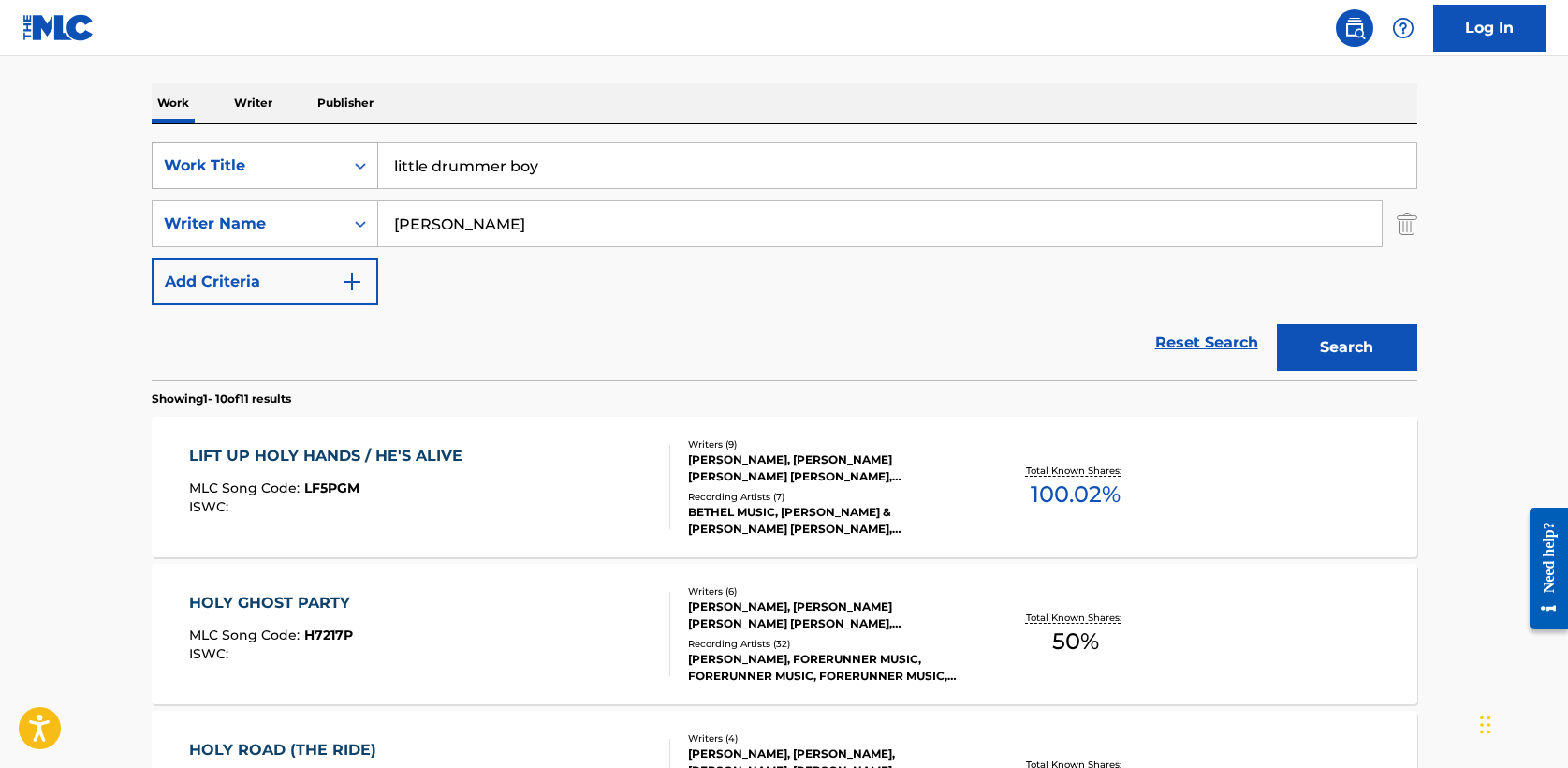
type input "[PERSON_NAME]"
click at [1277, 324] on button "Search" at bounding box center [1347, 348] width 140 height 47
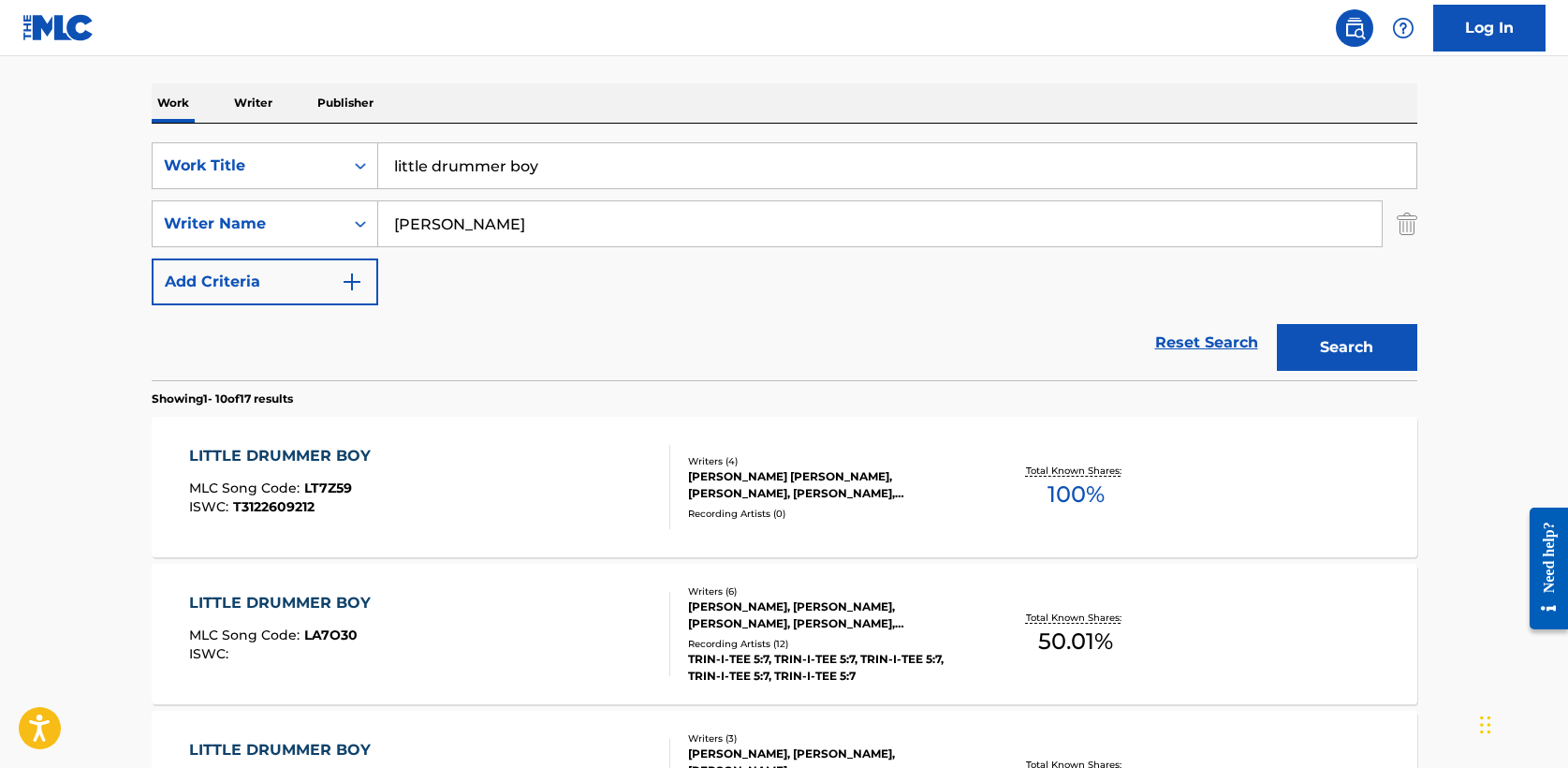
click at [277, 453] on div "LITTLE DRUMMER BOY" at bounding box center [285, 456] width 191 height 23
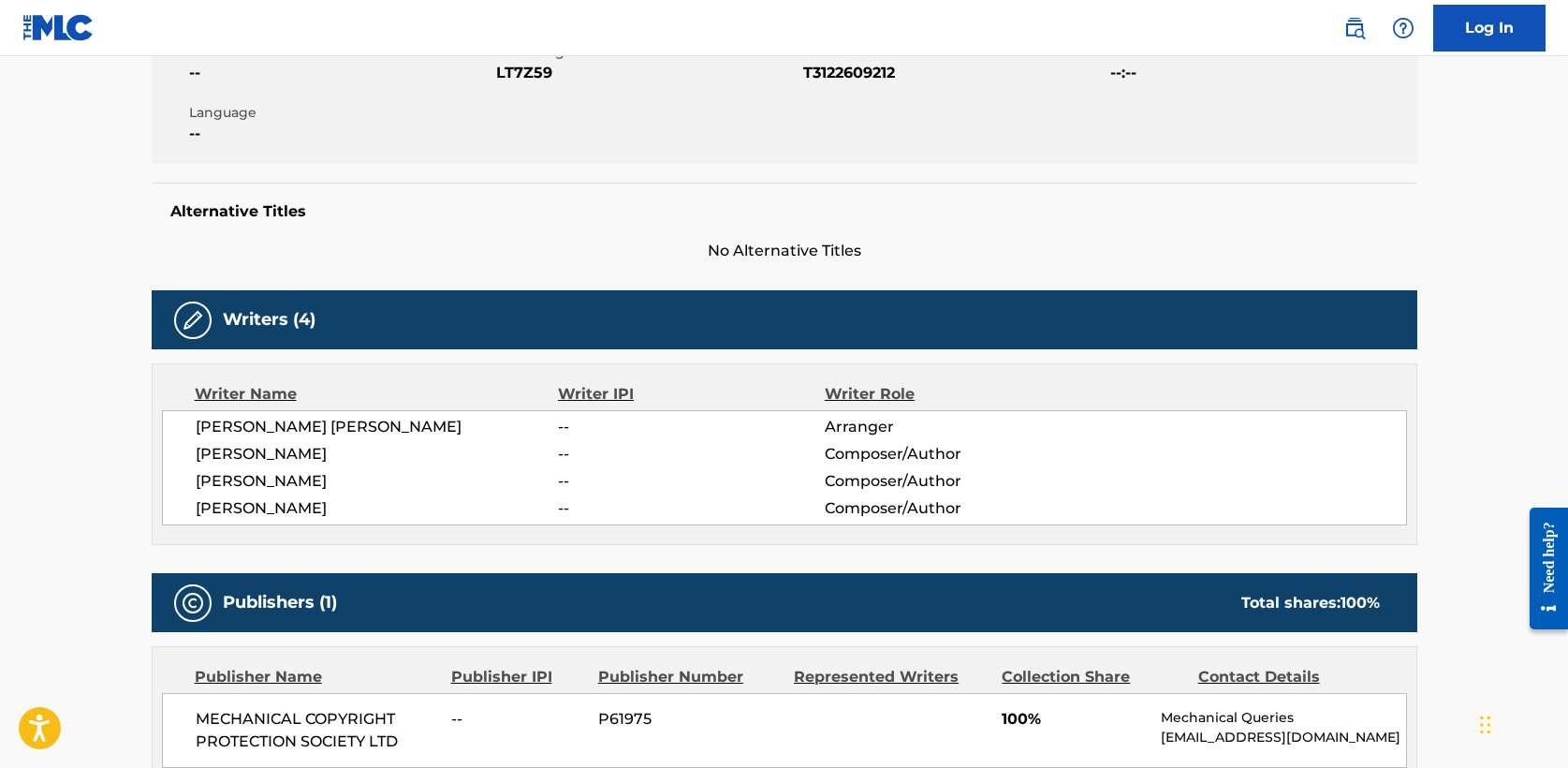
scroll to position [665, 0]
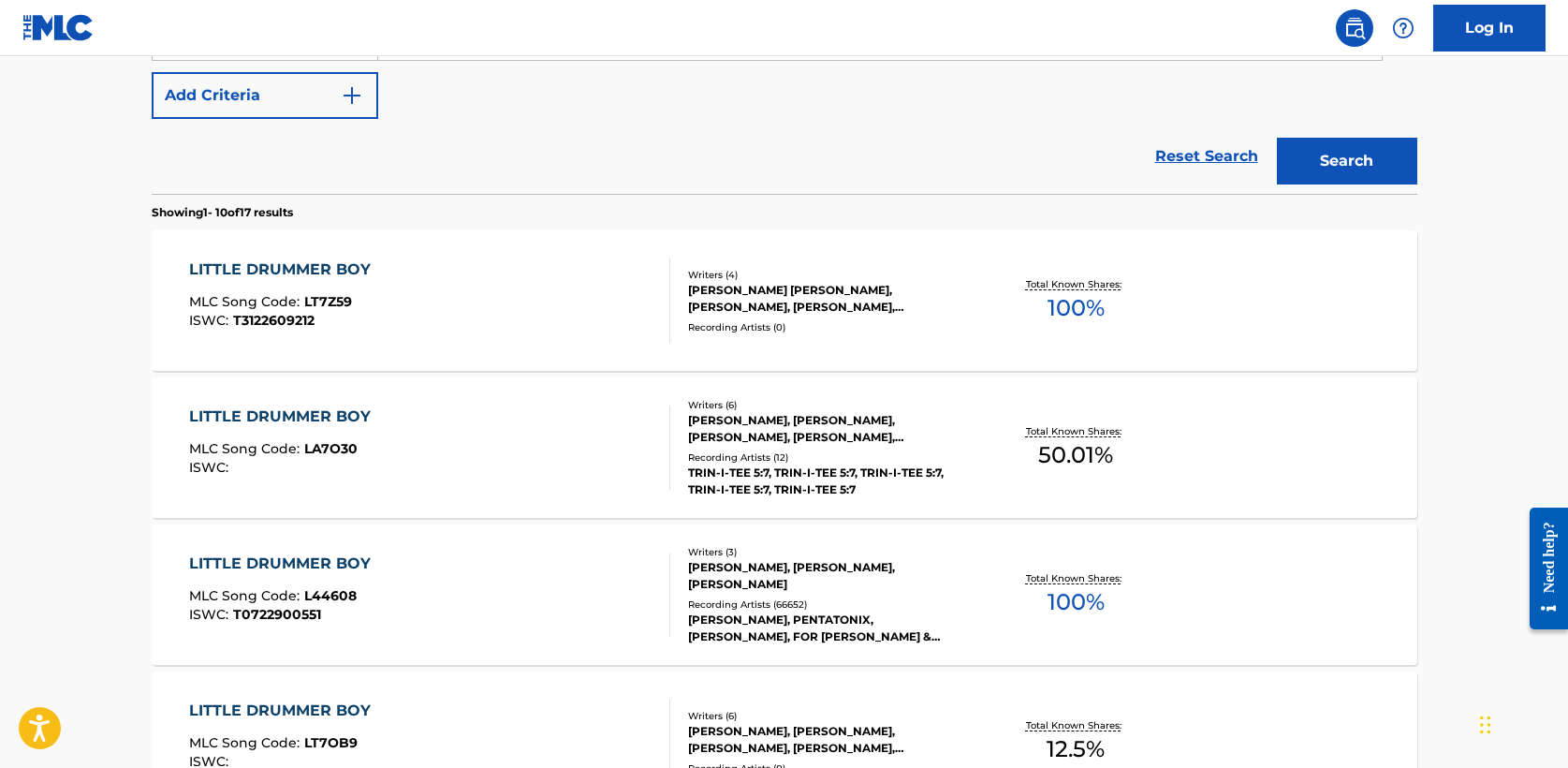
scroll to position [518, 0]
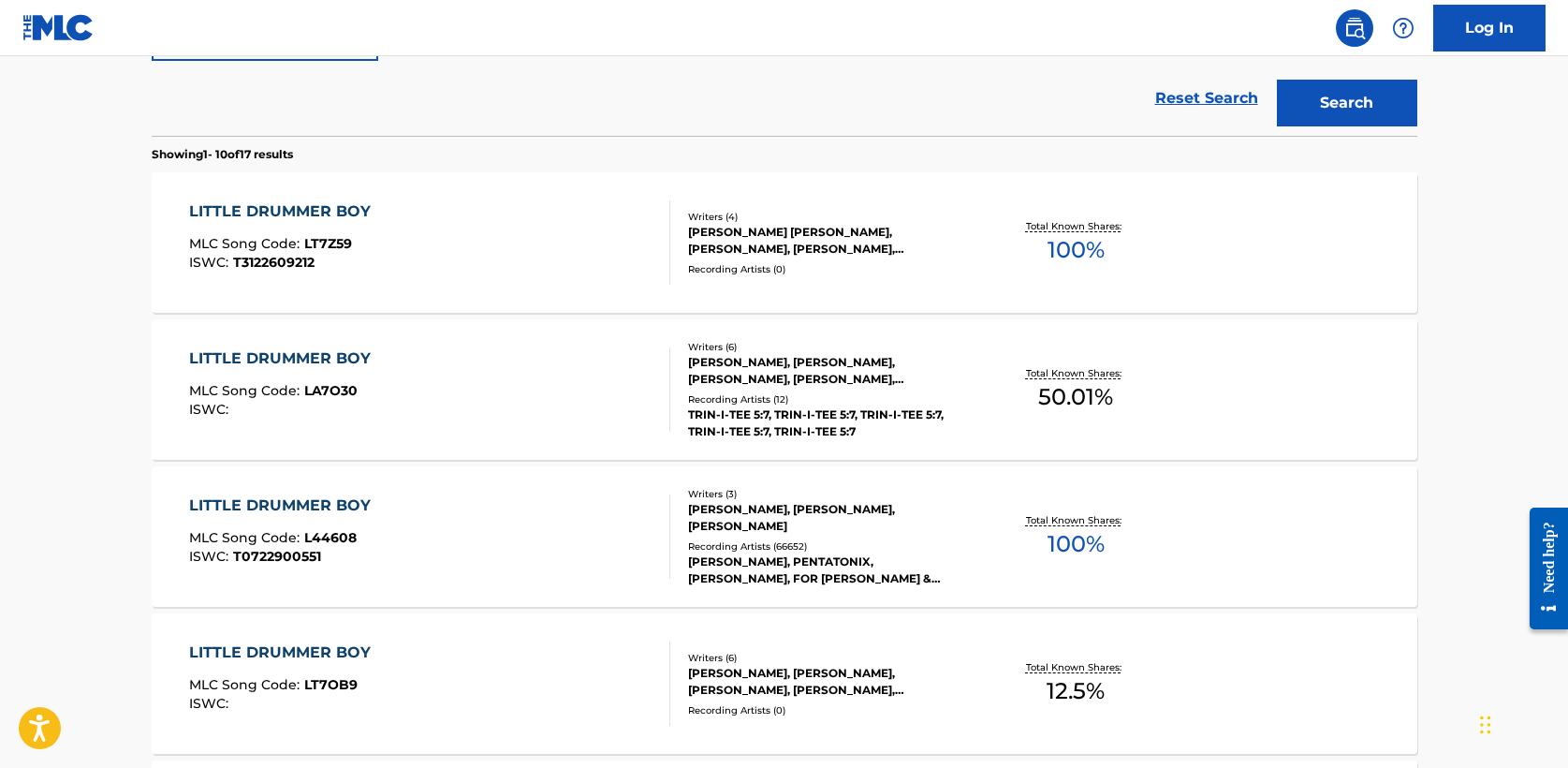
click at [332, 498] on div "LITTLE DRUMMER BOY" at bounding box center [285, 505] width 191 height 23
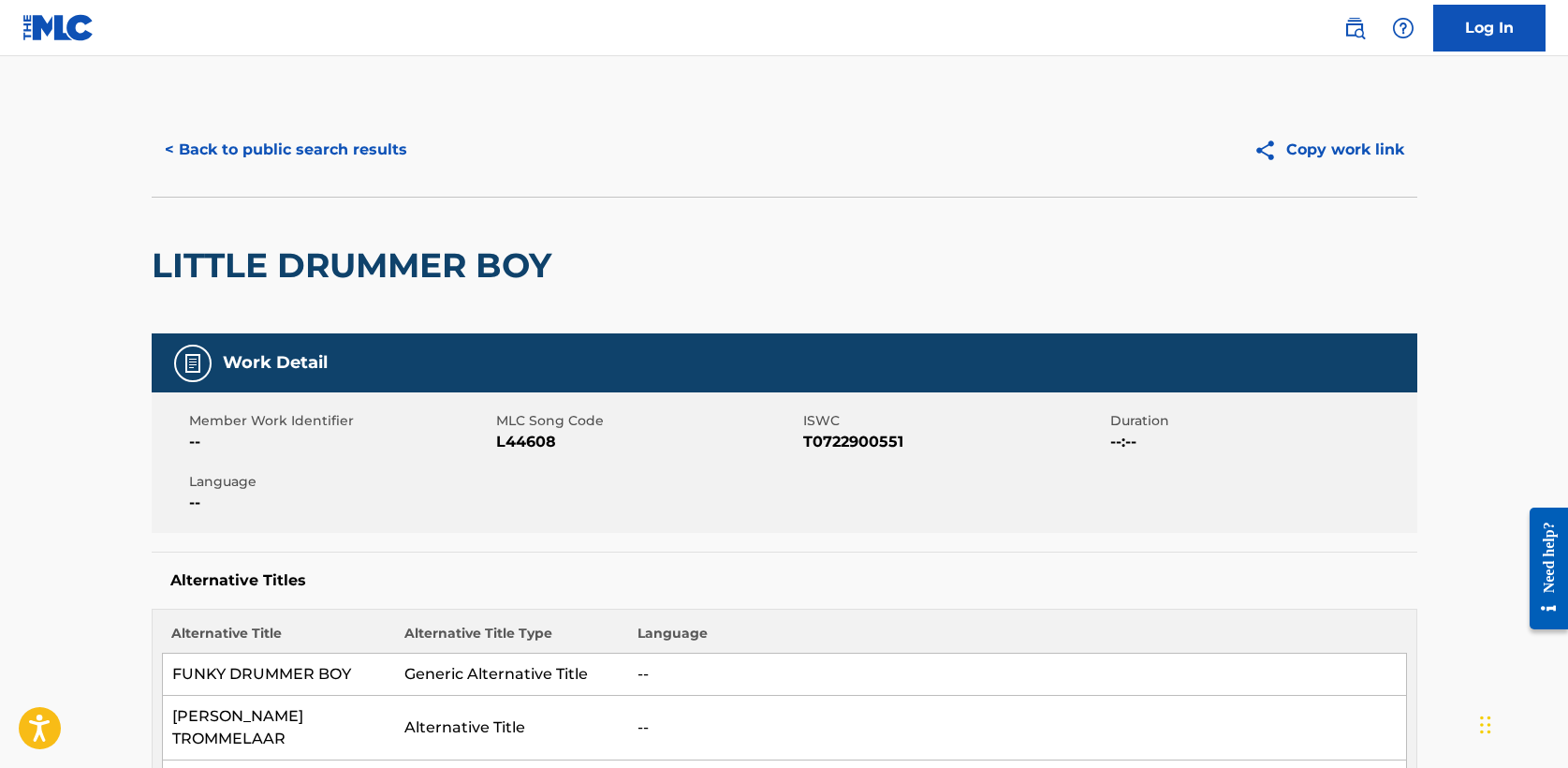
click at [358, 155] on button "< Back to public search results" at bounding box center [286, 150] width 269 height 47
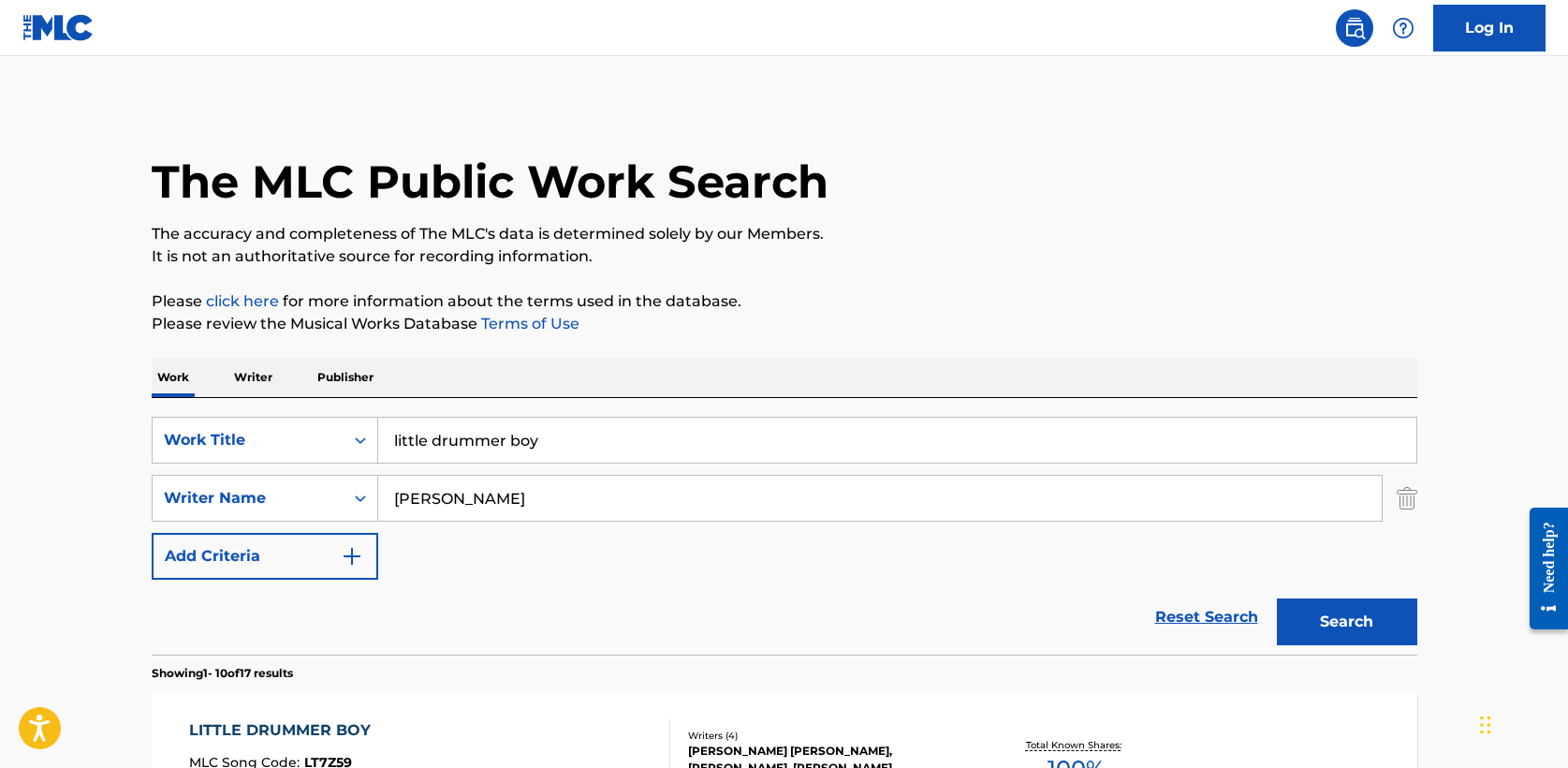
drag, startPoint x: 521, startPoint y: 442, endPoint x: -8, endPoint y: 440, distance: 529.0
click at [0, 440] on html "Accessibility Screen-Reader Guide, Feedback, and Issue Reporting | New window L…" at bounding box center [784, 384] width 1568 height 768
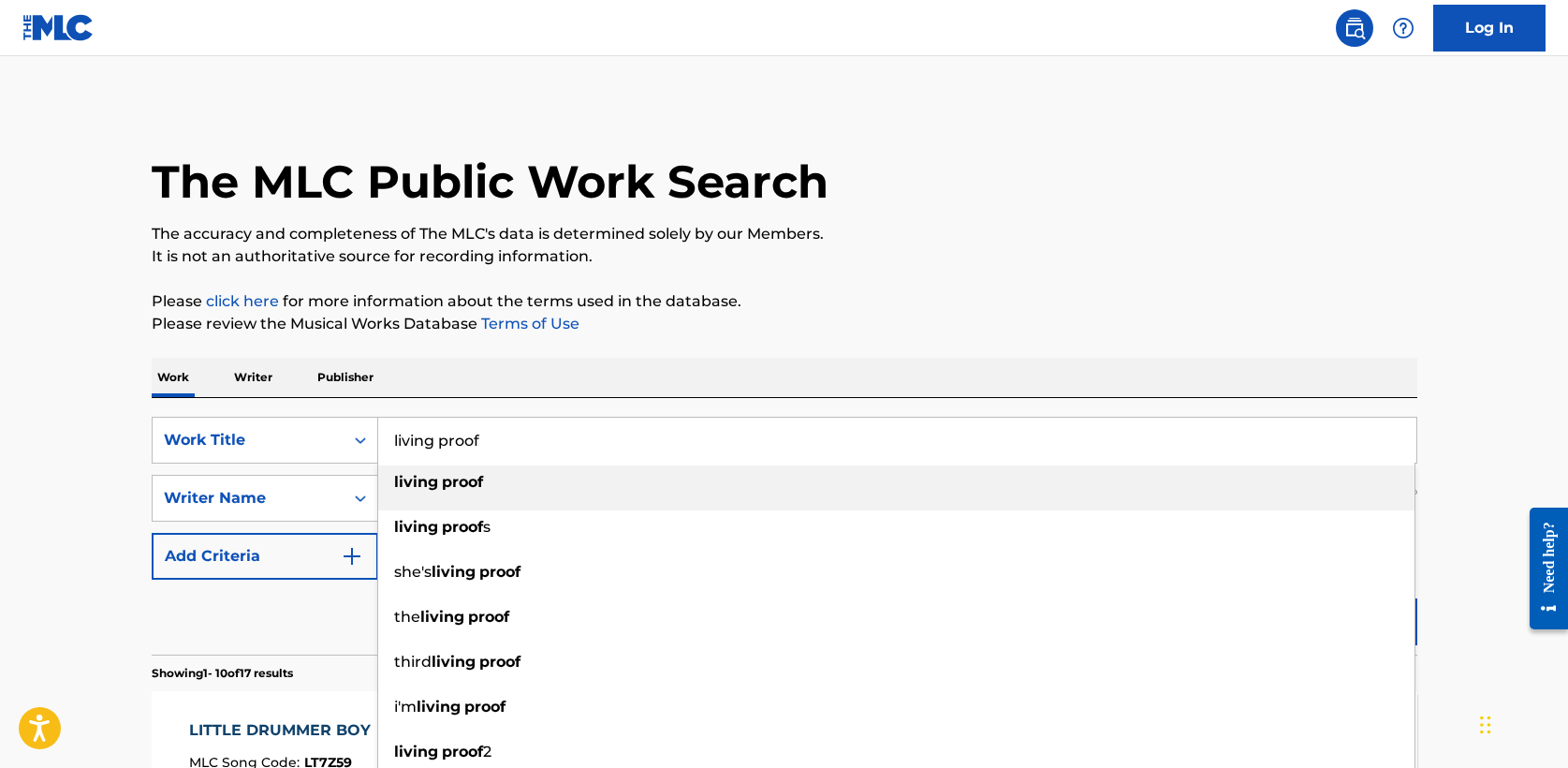
type input "living proof"
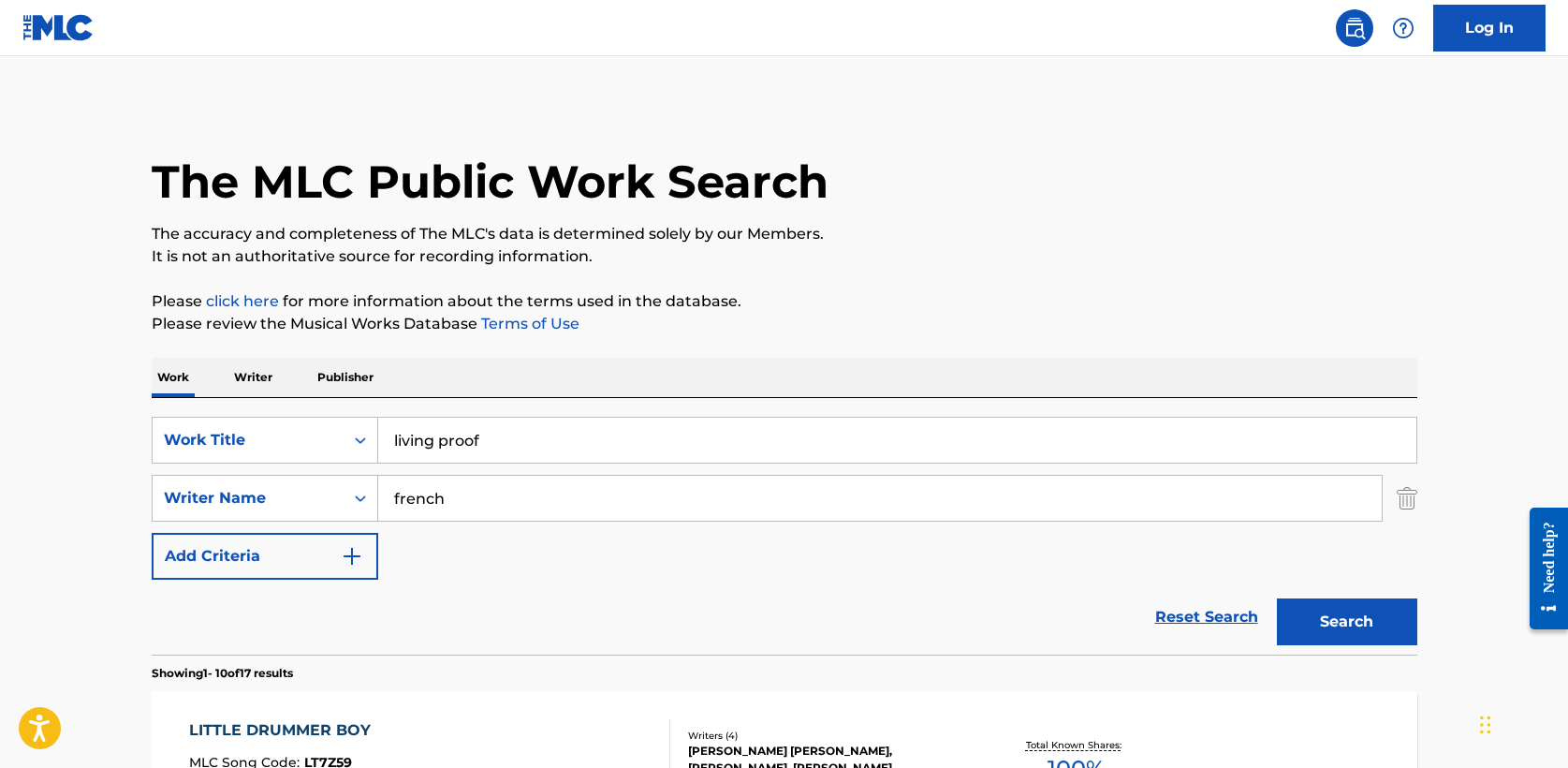
type input "french"
click at [1277, 598] on button "Search" at bounding box center [1347, 622] width 140 height 47
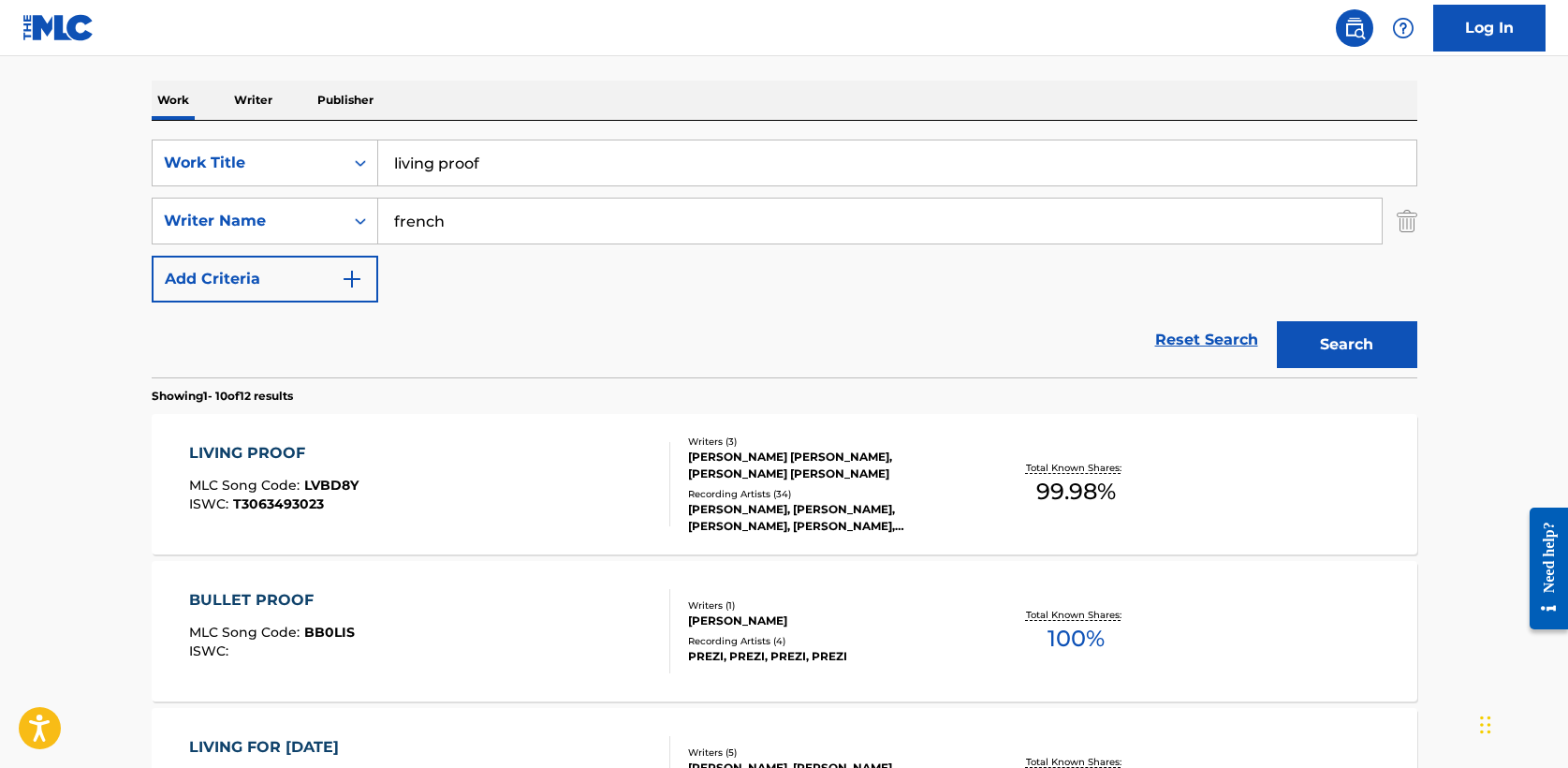
scroll to position [297, 0]
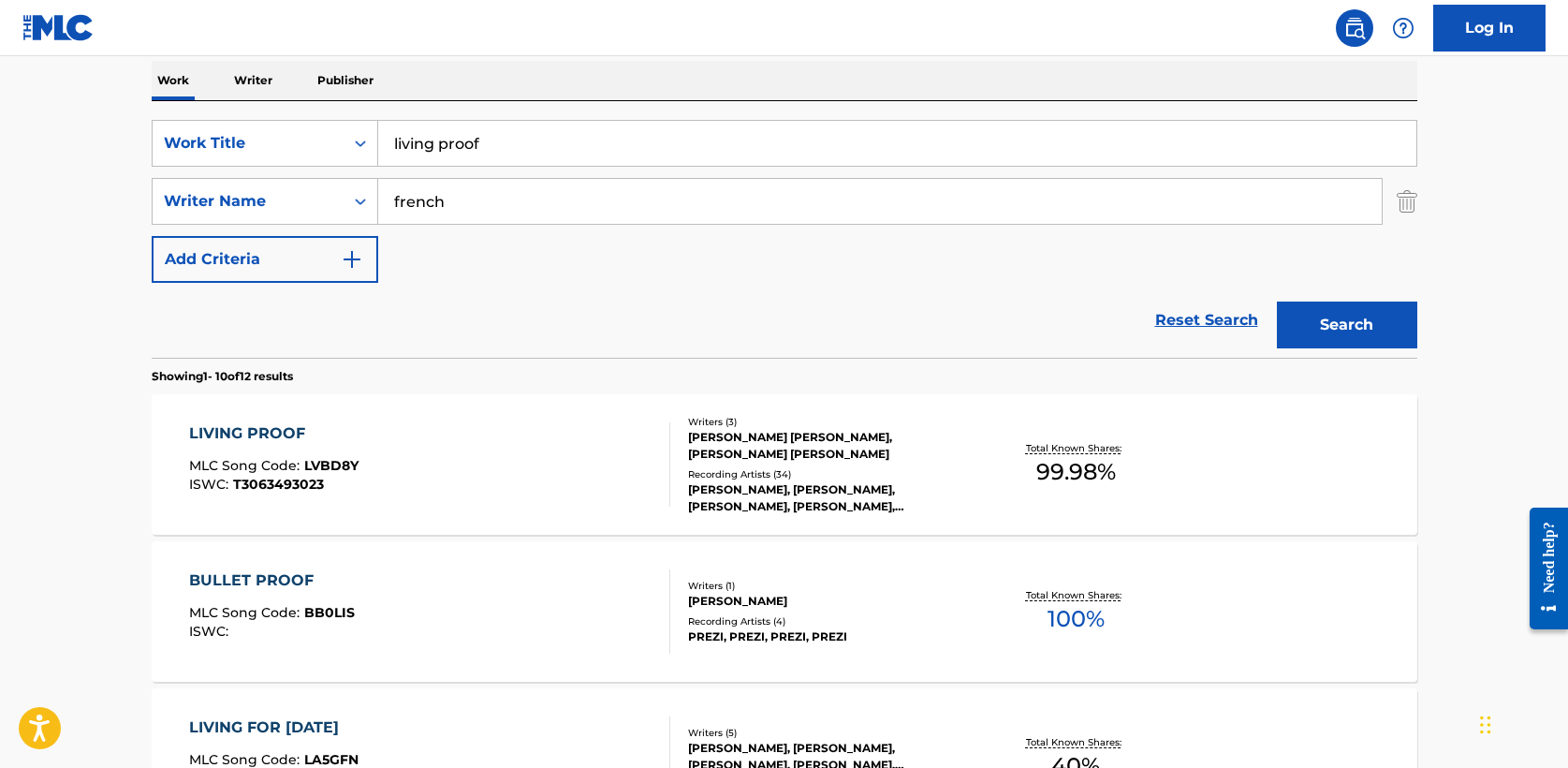
click at [286, 426] on div "LIVING PROOF" at bounding box center [274, 433] width 170 height 23
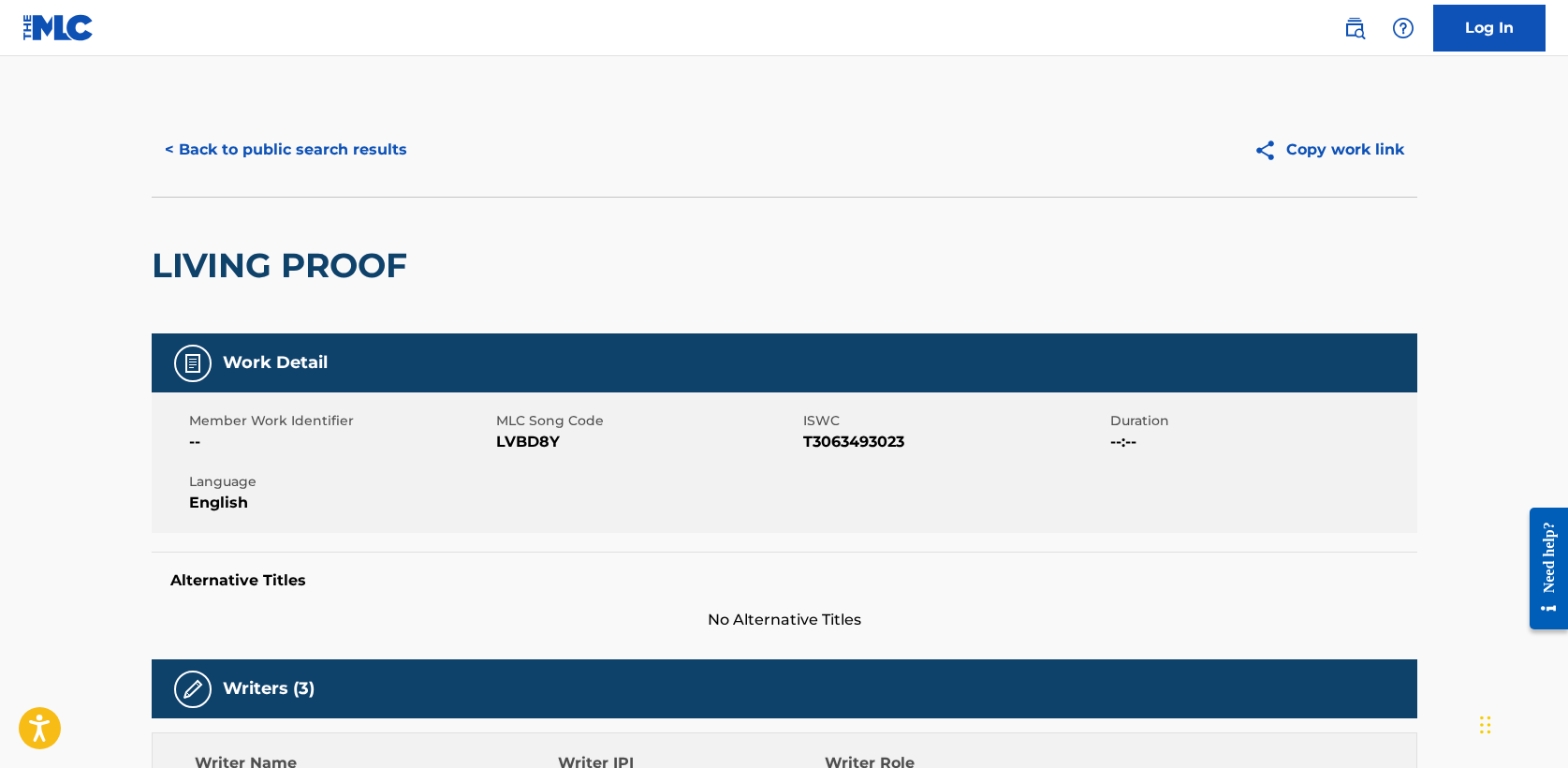
click at [264, 131] on button "< Back to public search results" at bounding box center [286, 150] width 269 height 47
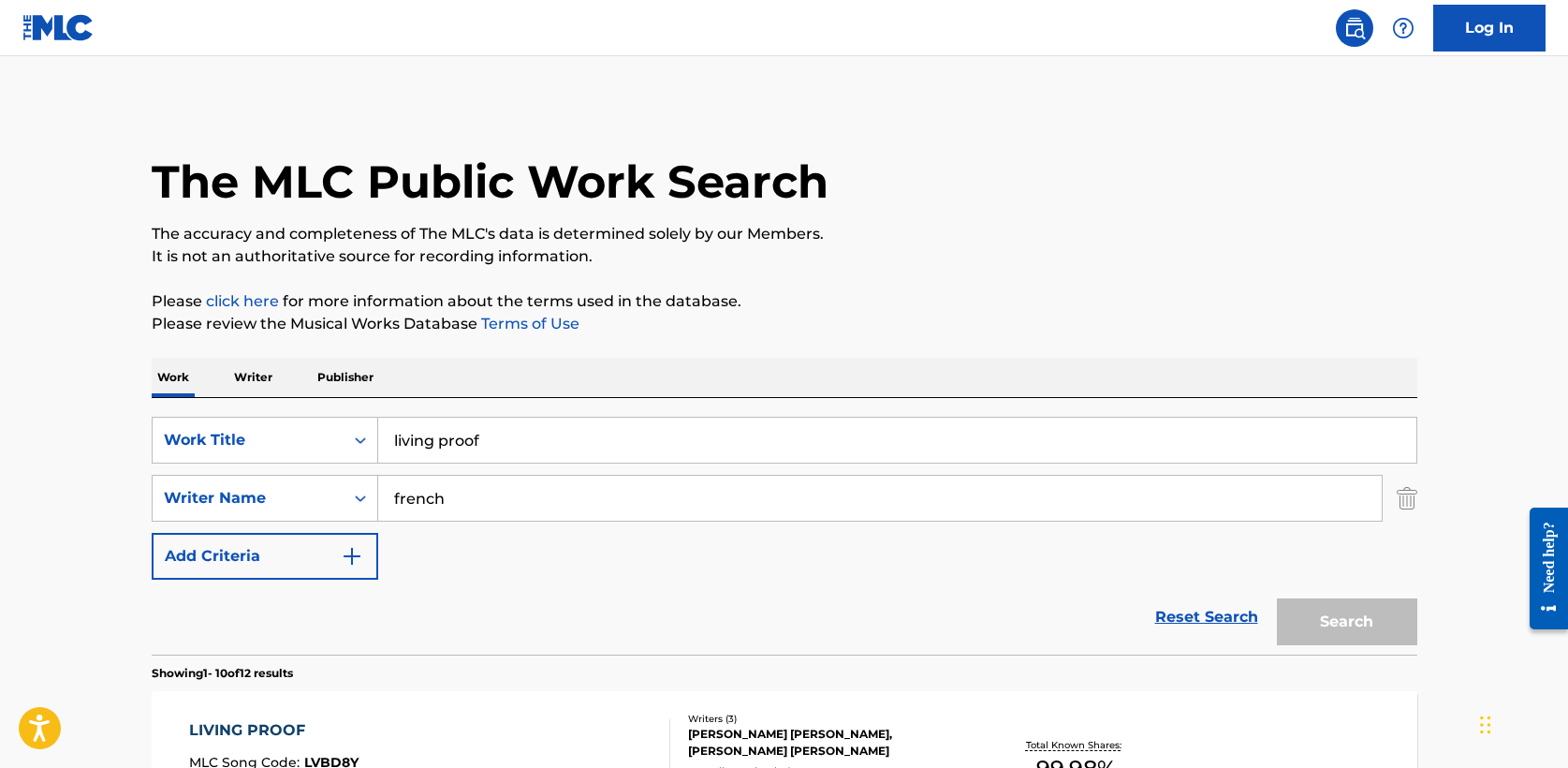
scroll to position [294, 0]
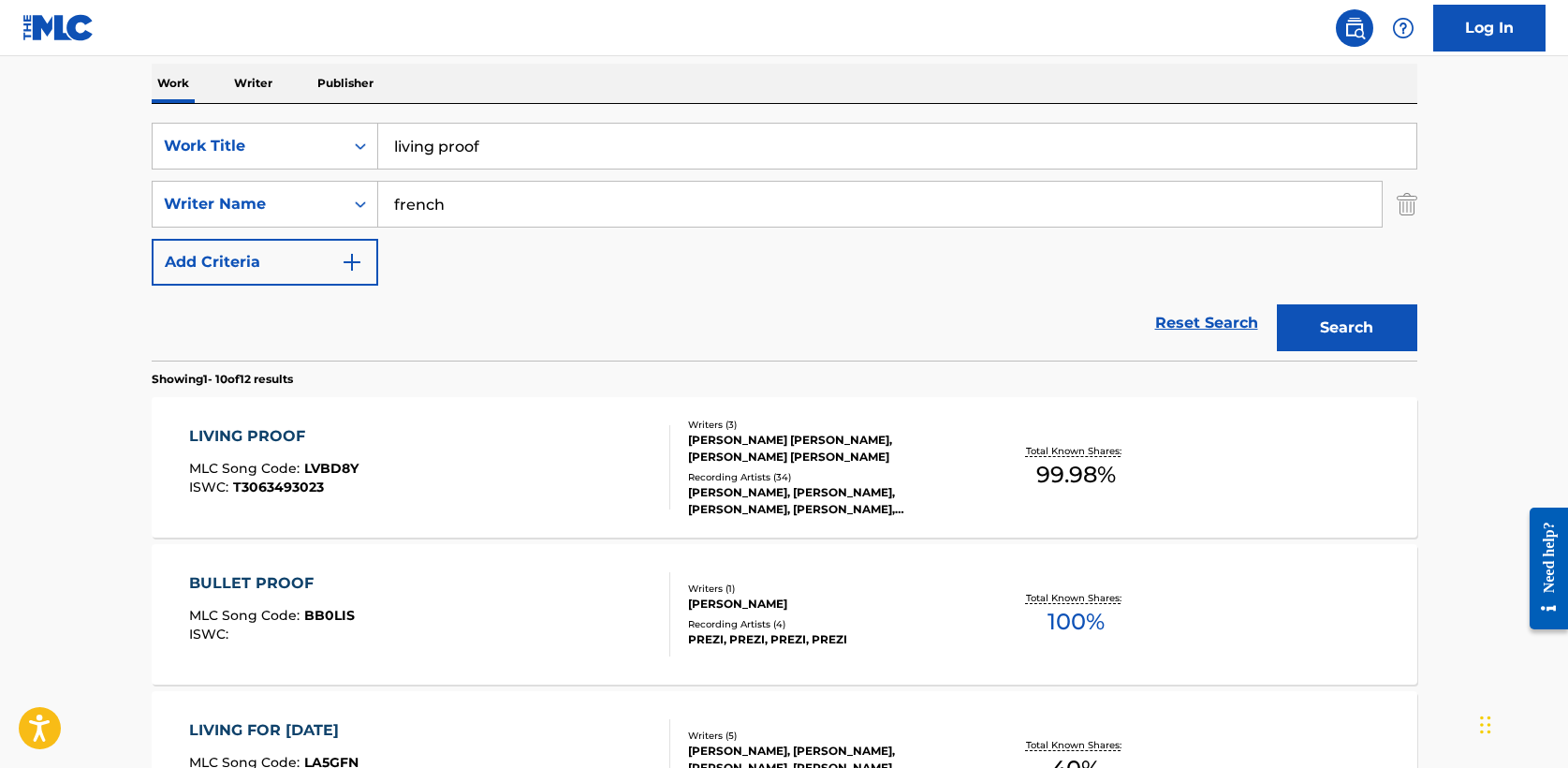
drag, startPoint x: 524, startPoint y: 148, endPoint x: 100, endPoint y: 119, distance: 425.0
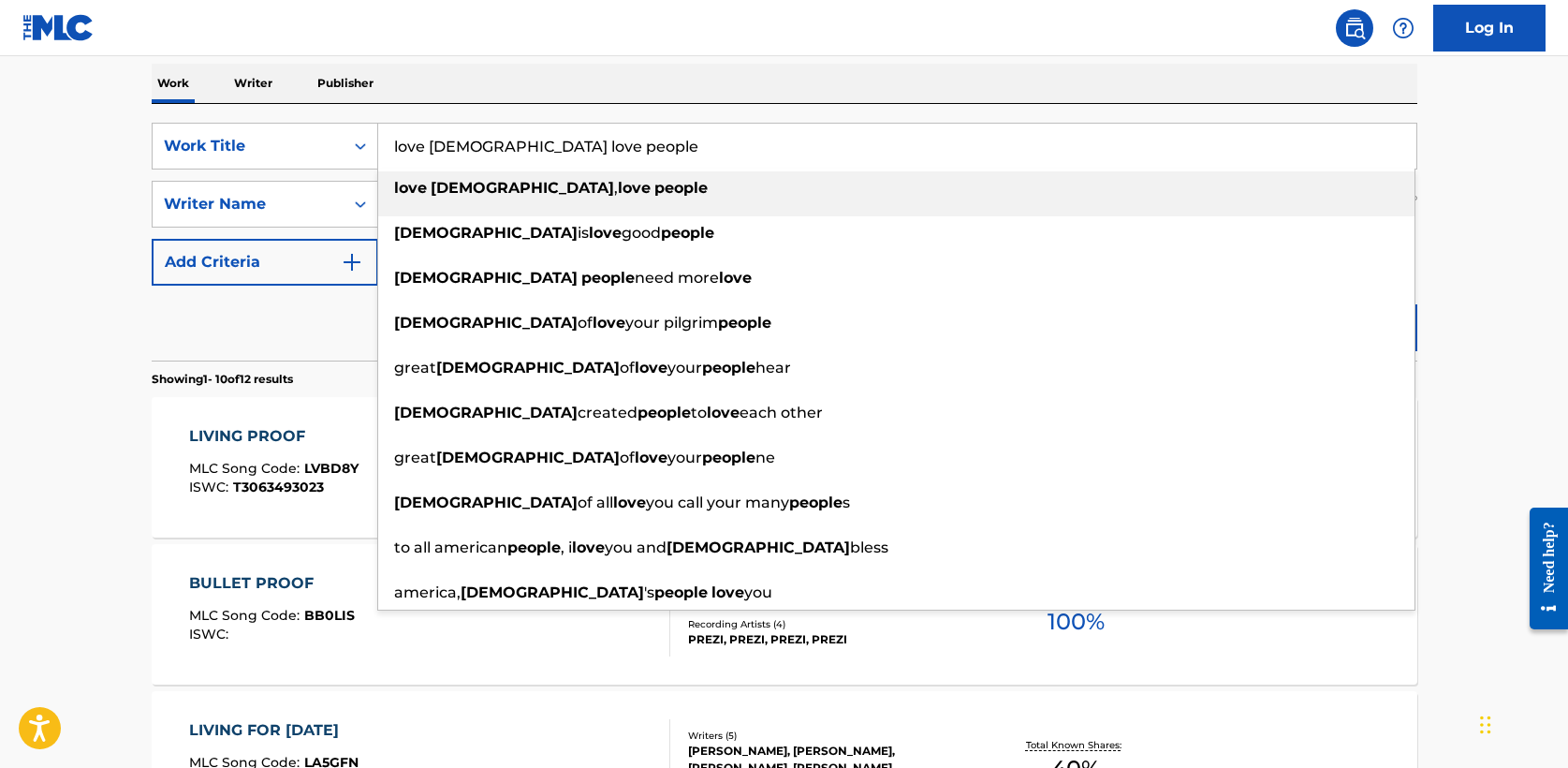
type input "love [DEMOGRAPHIC_DATA] love people"
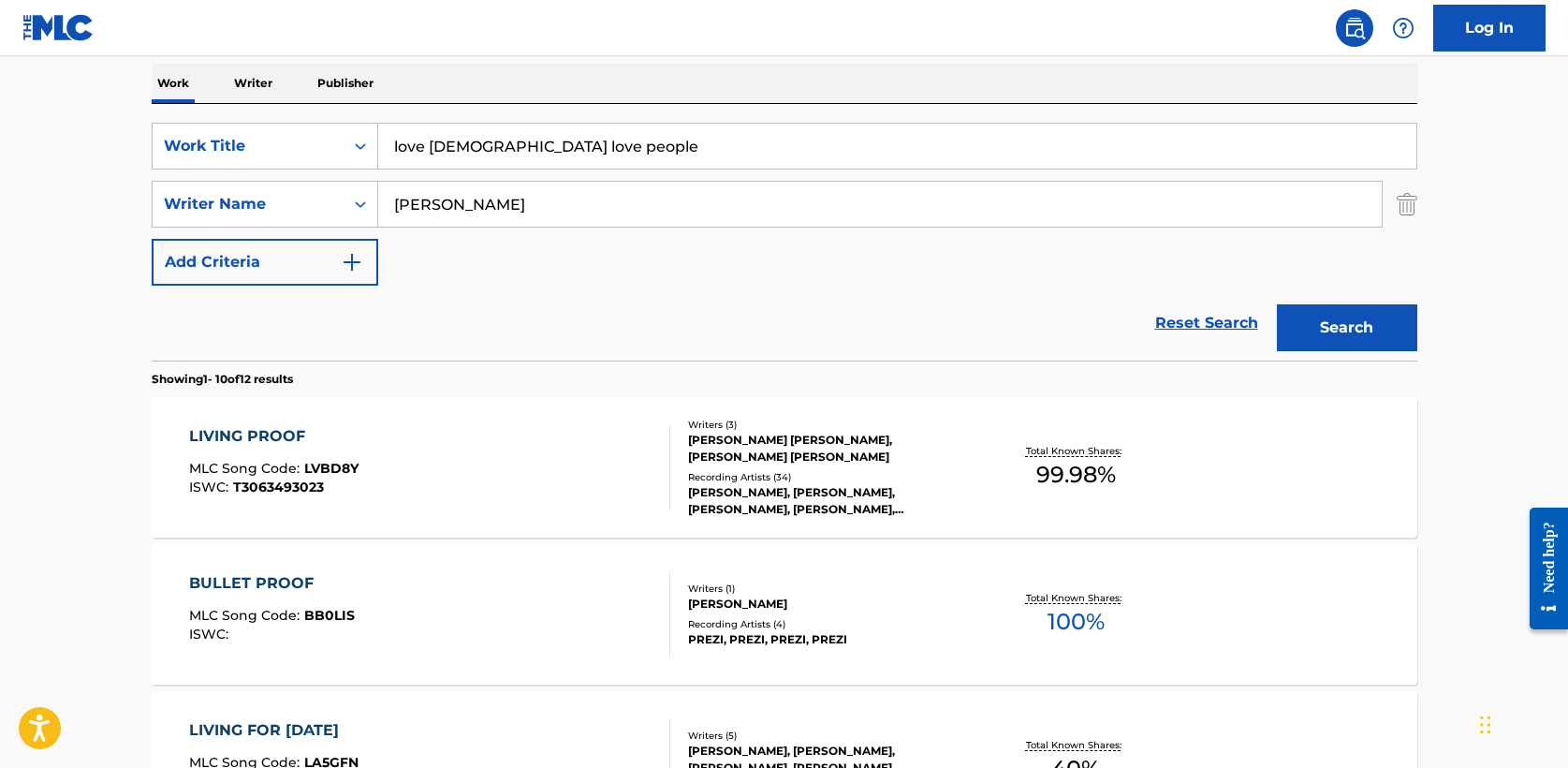
click at [1378, 350] on button "Search" at bounding box center [1347, 328] width 140 height 47
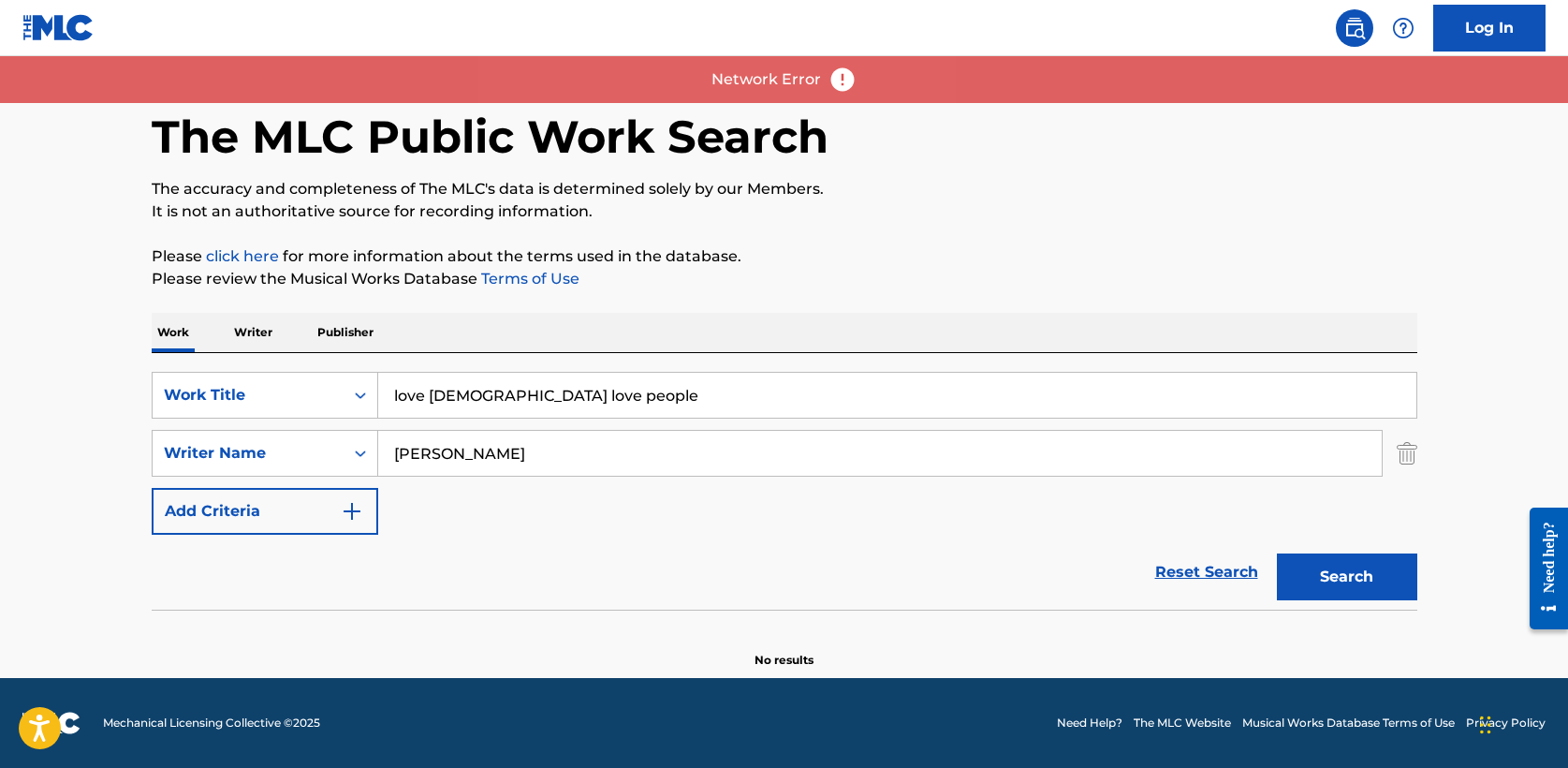
scroll to position [45, 0]
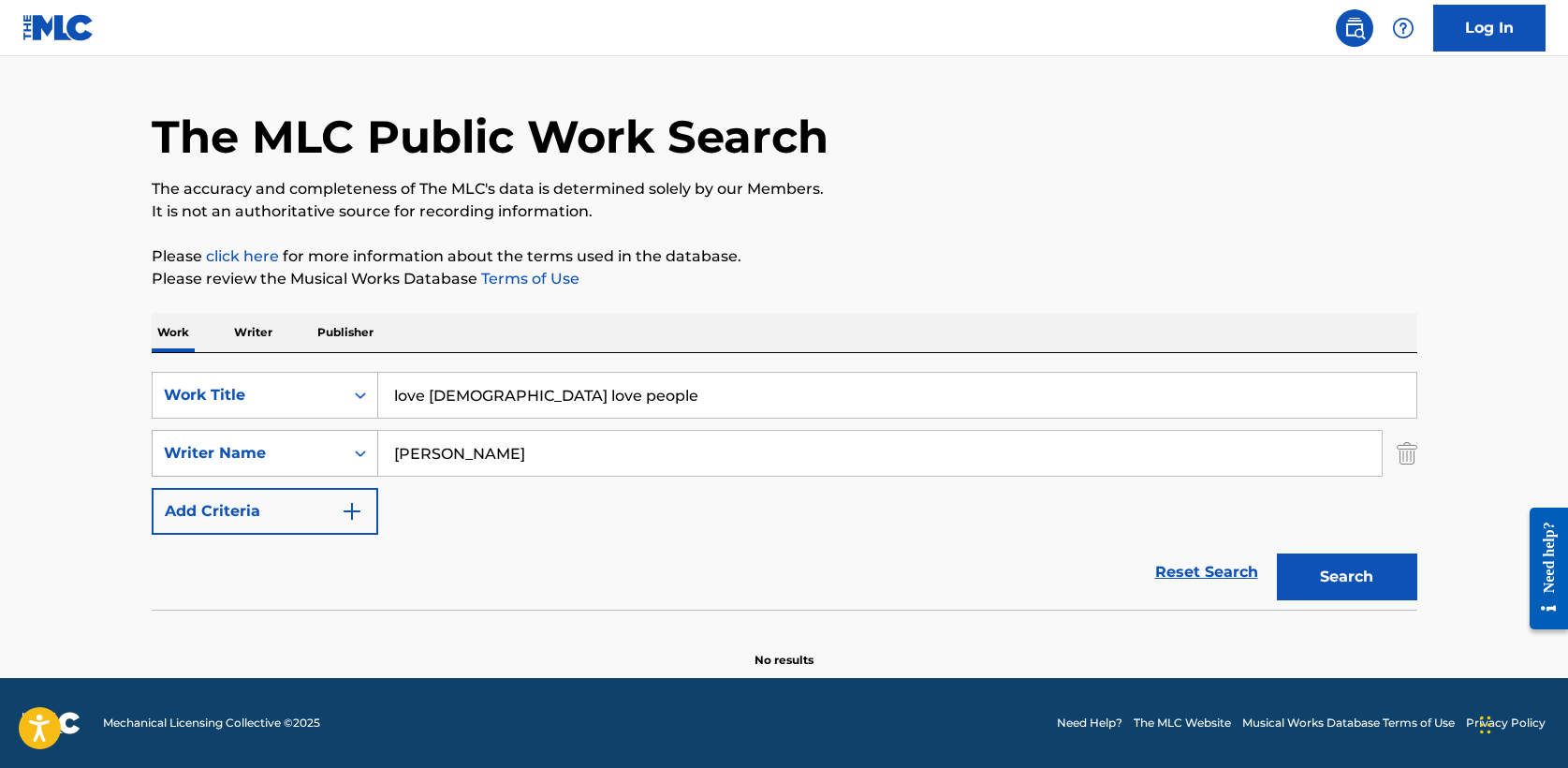
drag, startPoint x: 502, startPoint y: 459, endPoint x: 221, endPoint y: 458, distance: 281.0
click at [221, 458] on div "SearchWithCriteriae5fac2ee-40d2-43b8-ab10-bd0fa638ecd9 Writer Name [PERSON_NAME]" at bounding box center [784, 453] width 1266 height 47
type input "[PERSON_NAME]"
click at [1277, 553] on button "Search" at bounding box center [1347, 577] width 140 height 47
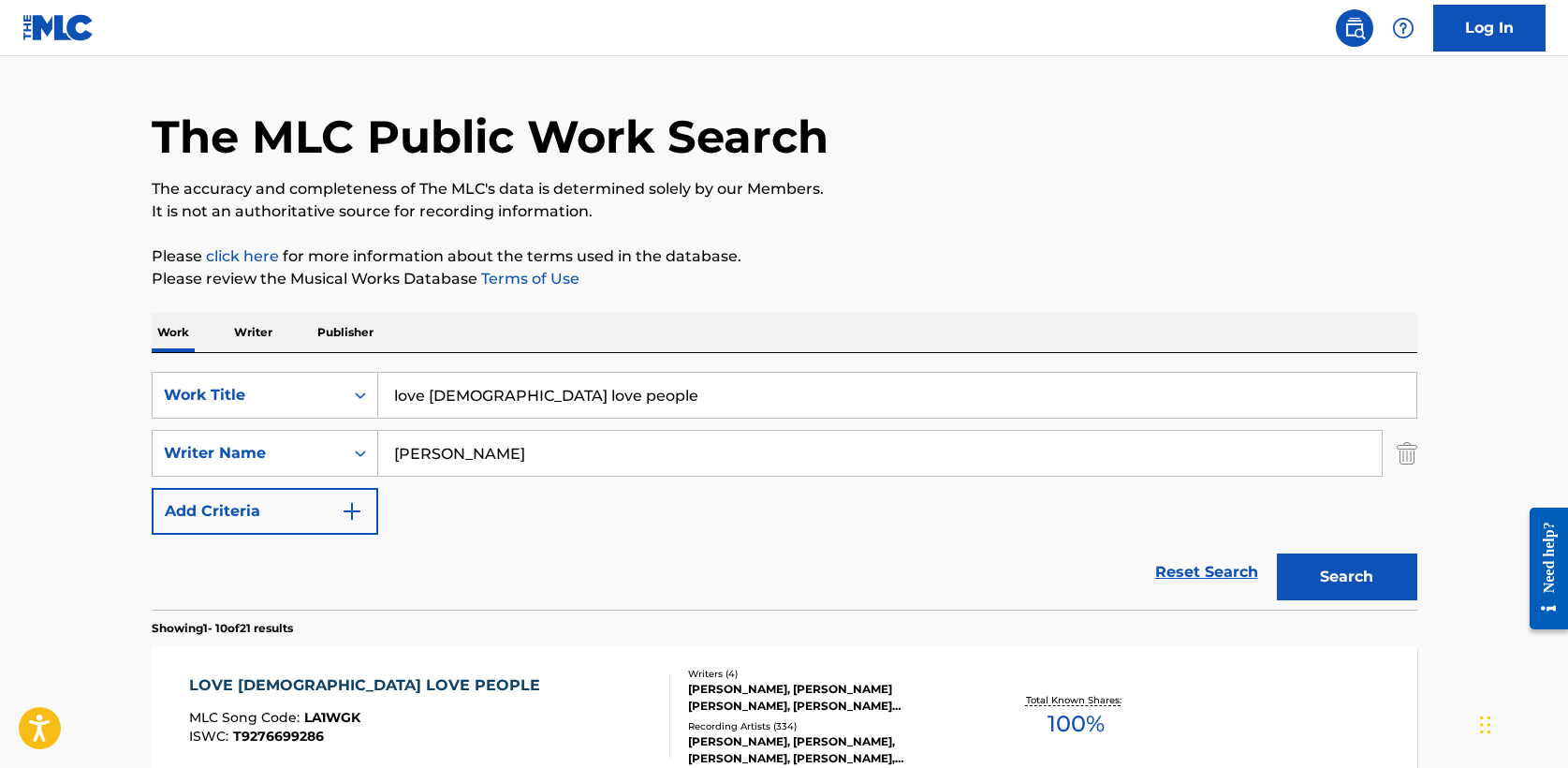
click at [338, 684] on div "LOVE [DEMOGRAPHIC_DATA] LOVE PEOPLE" at bounding box center [369, 685] width 360 height 23
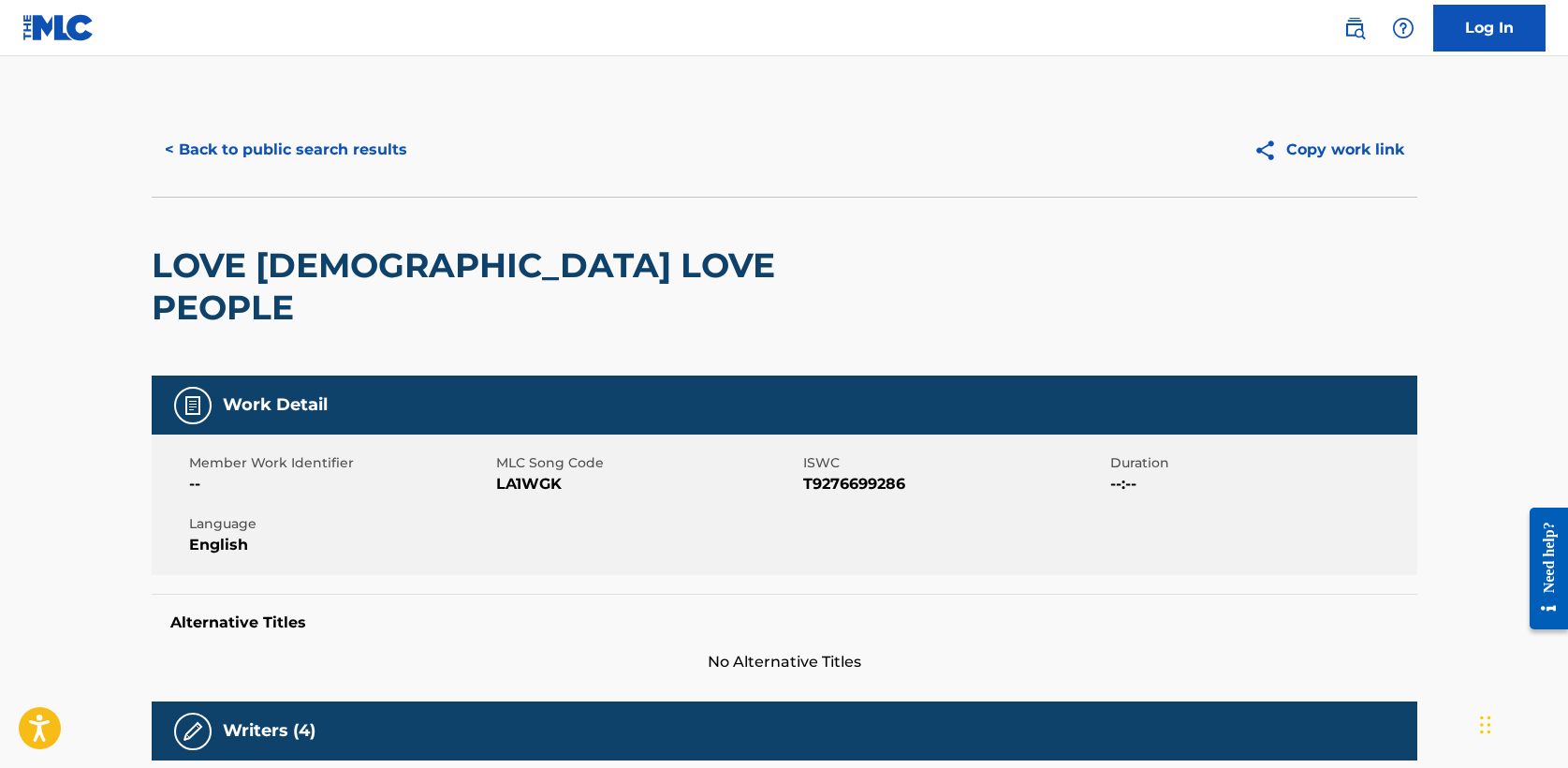
click at [246, 131] on button "< Back to public search results" at bounding box center [286, 150] width 269 height 47
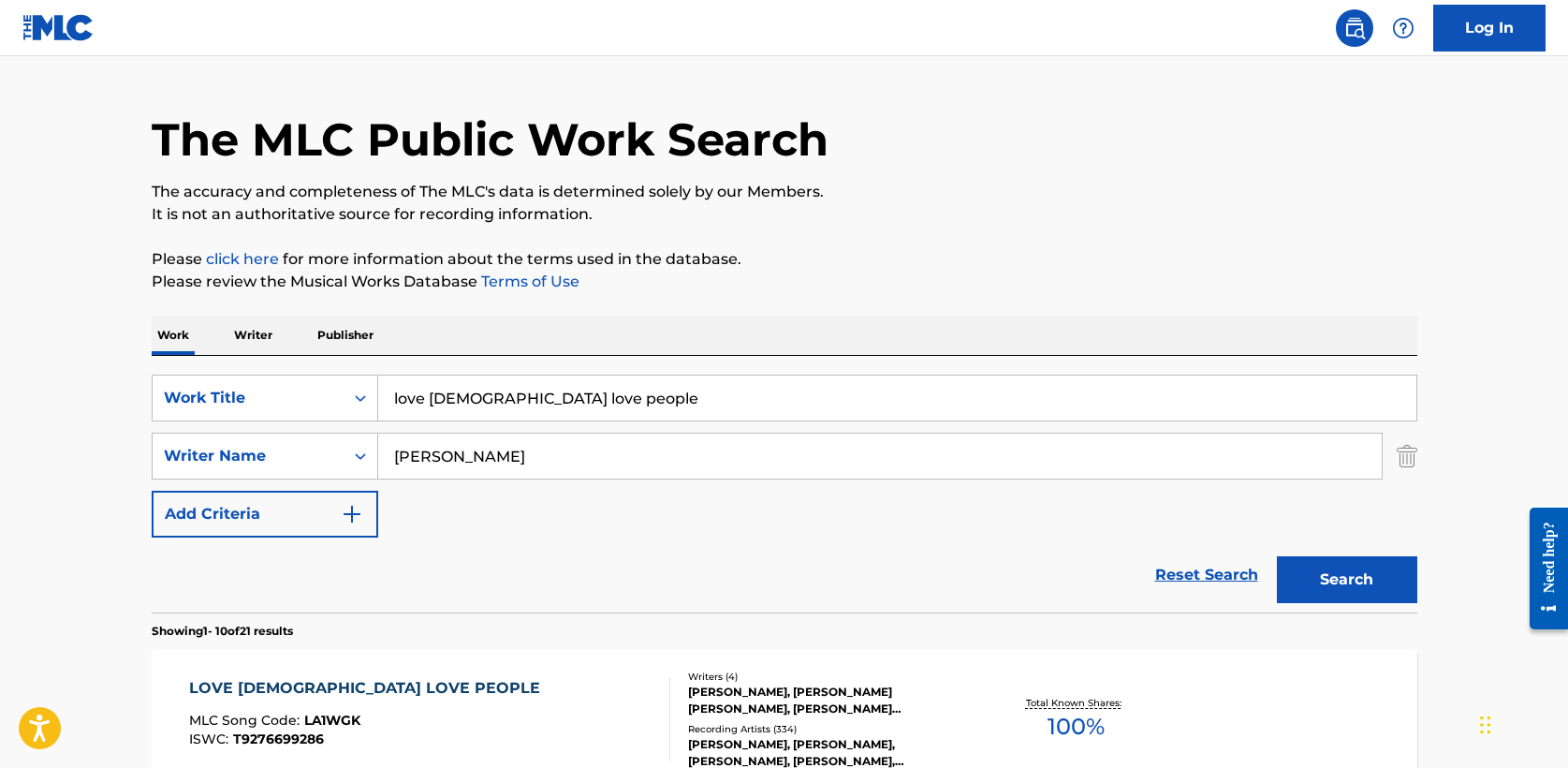
drag, startPoint x: 573, startPoint y: 400, endPoint x: 6, endPoint y: 398, distance: 567.0
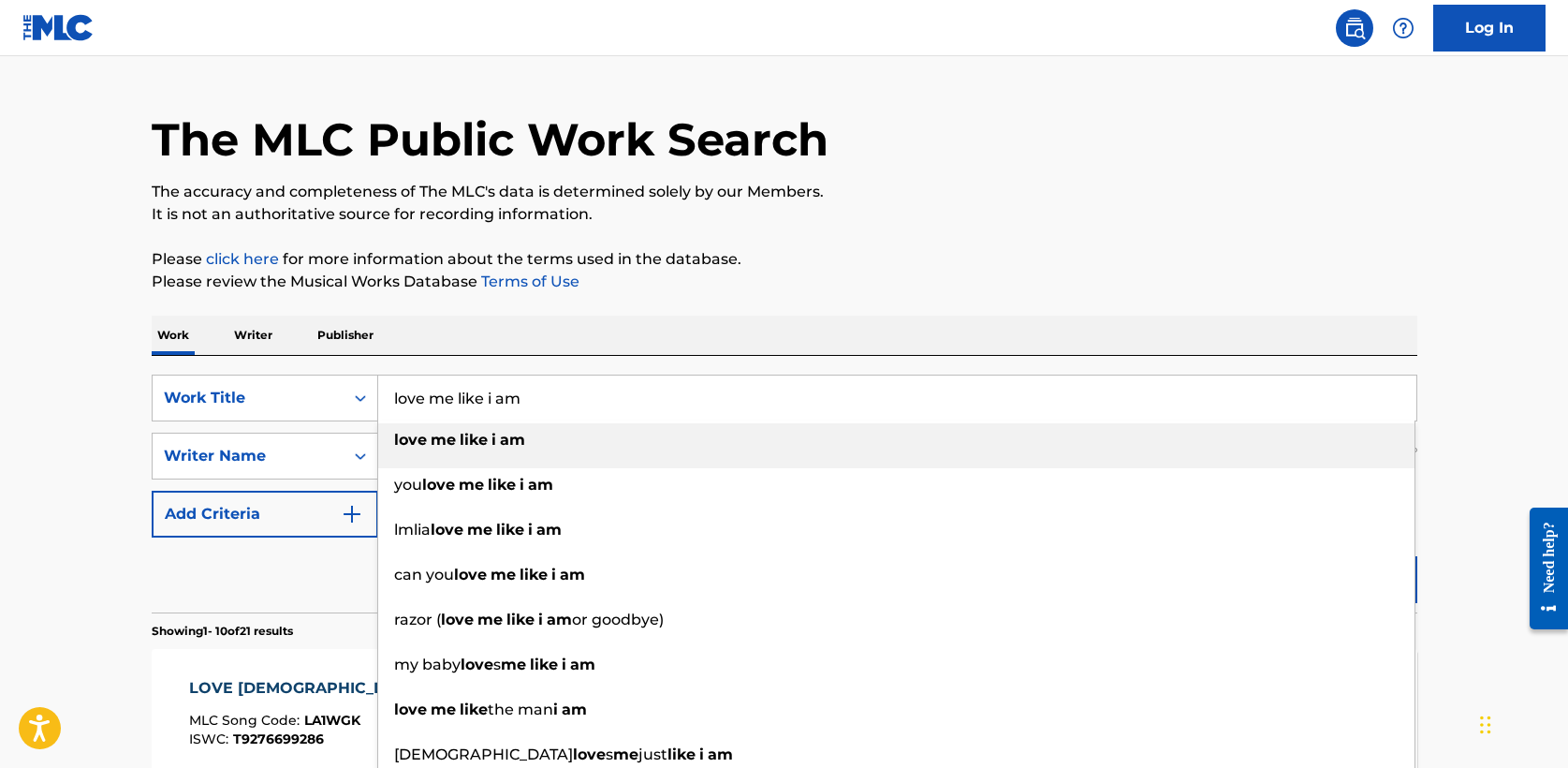
type input "love me like i am"
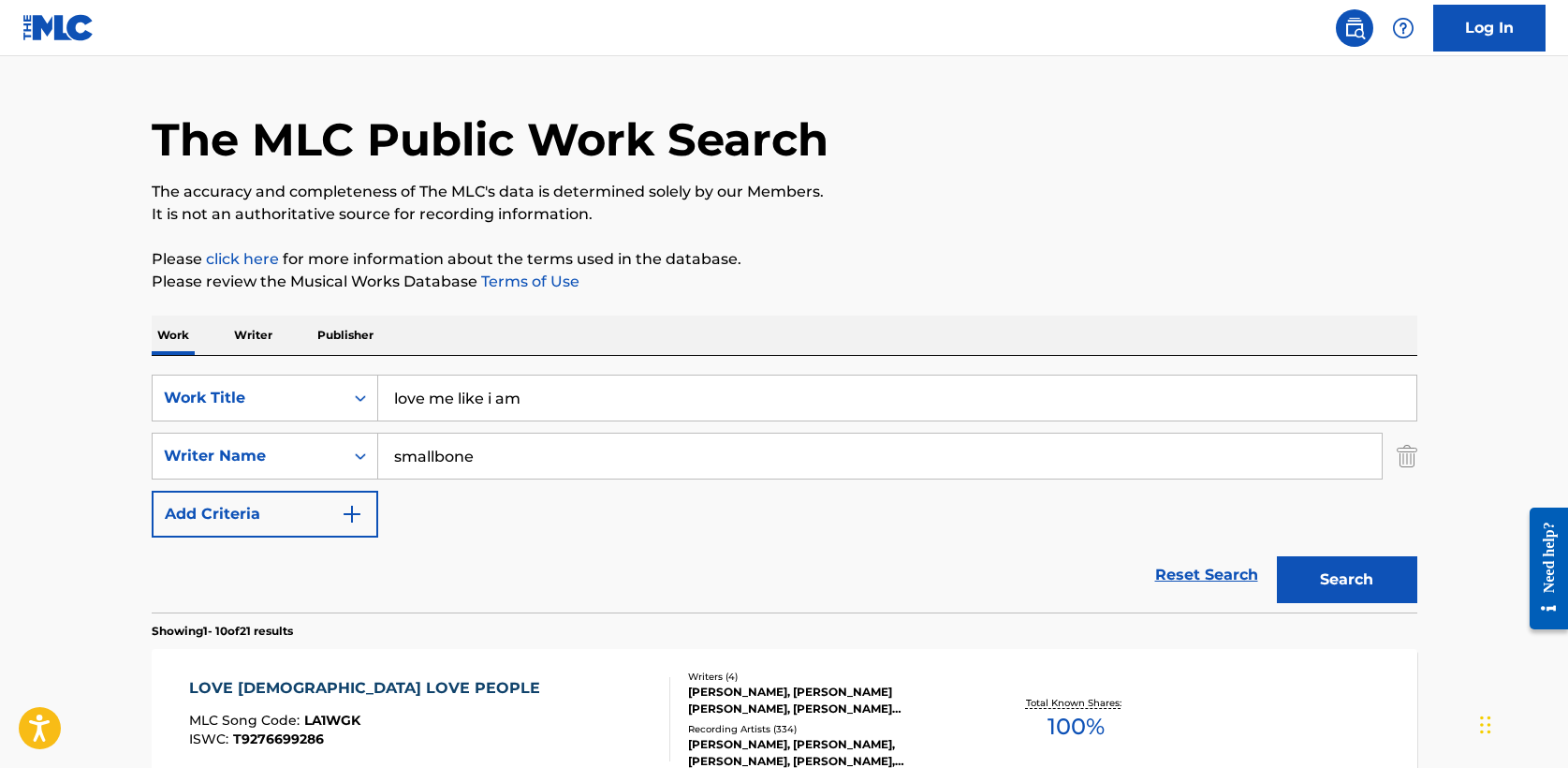
type input "smallbone"
click at [1277, 556] on button "Search" at bounding box center [1347, 580] width 140 height 47
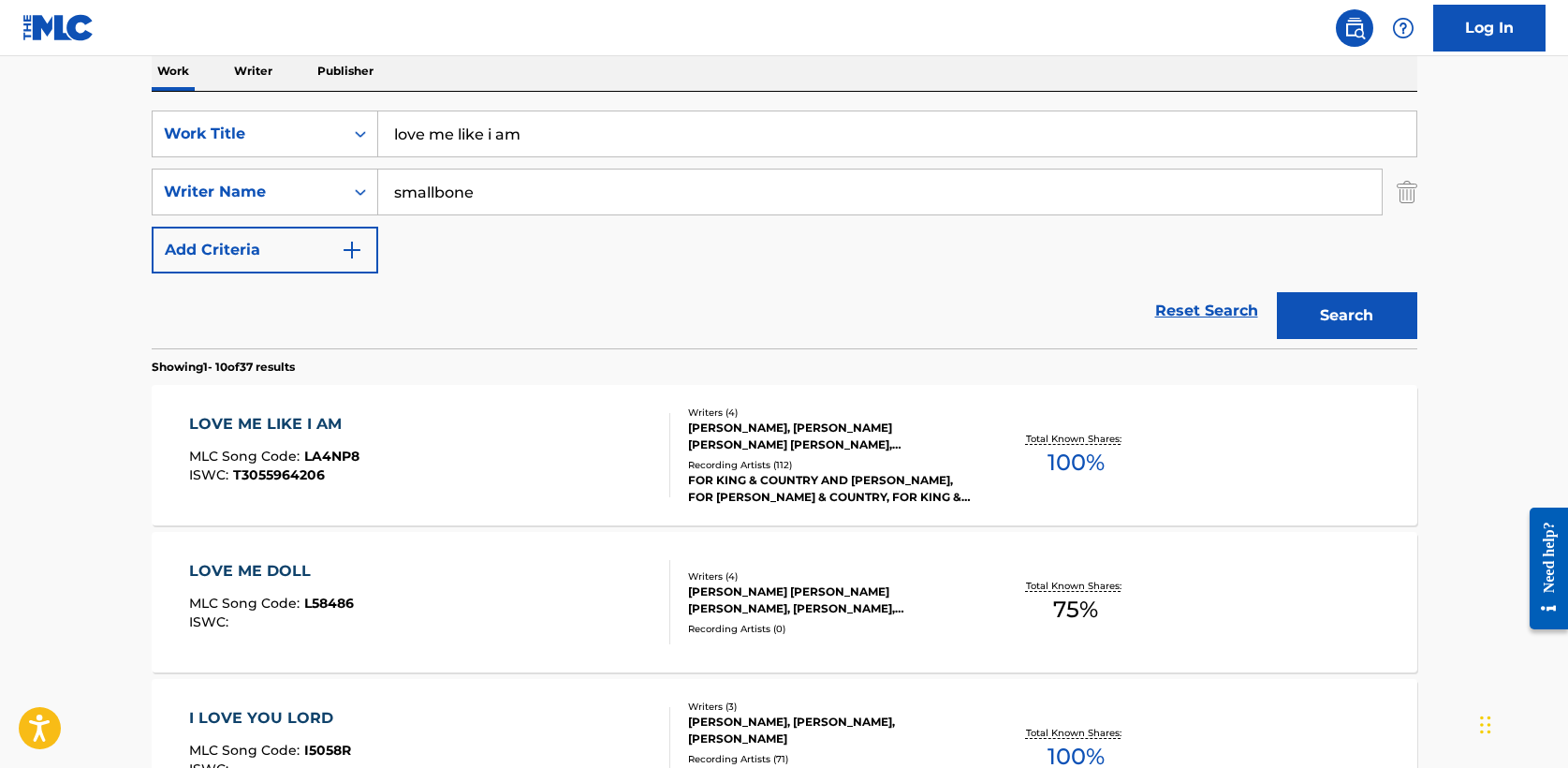
scroll to position [312, 0]
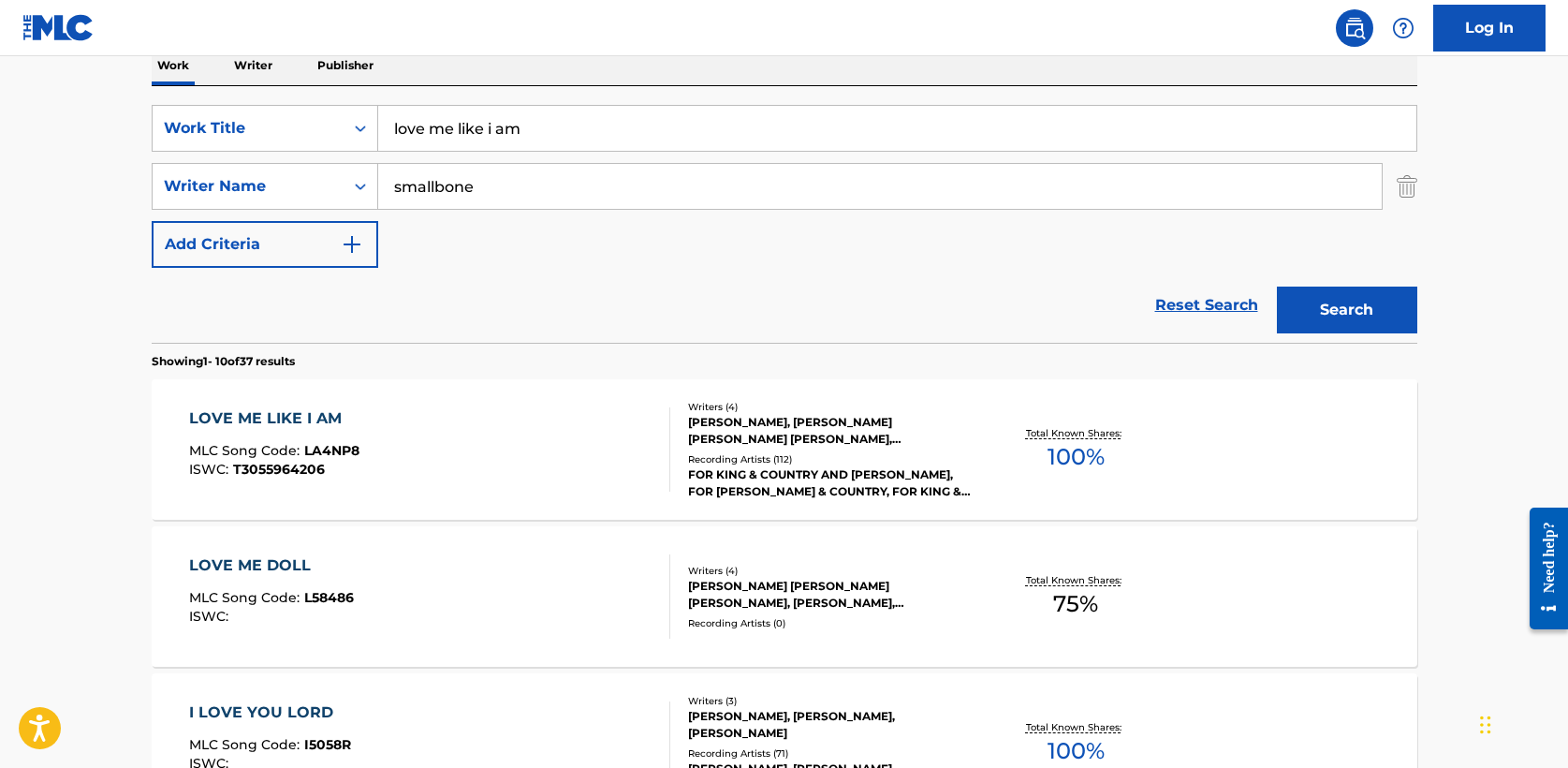
click at [309, 420] on div "LOVE ME LIKE I AM" at bounding box center [274, 418] width 171 height 23
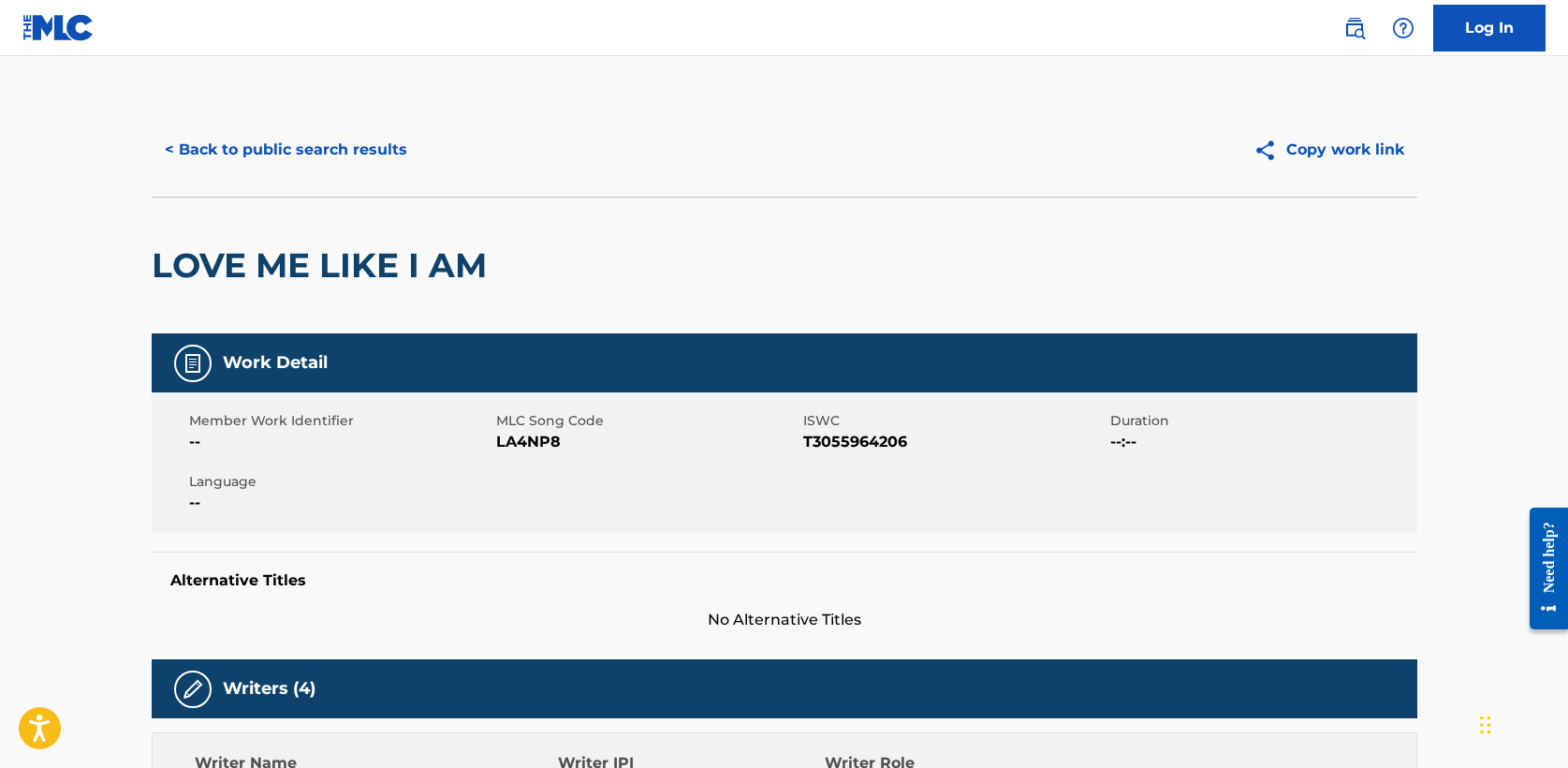
click at [284, 130] on button "< Back to public search results" at bounding box center [286, 150] width 269 height 47
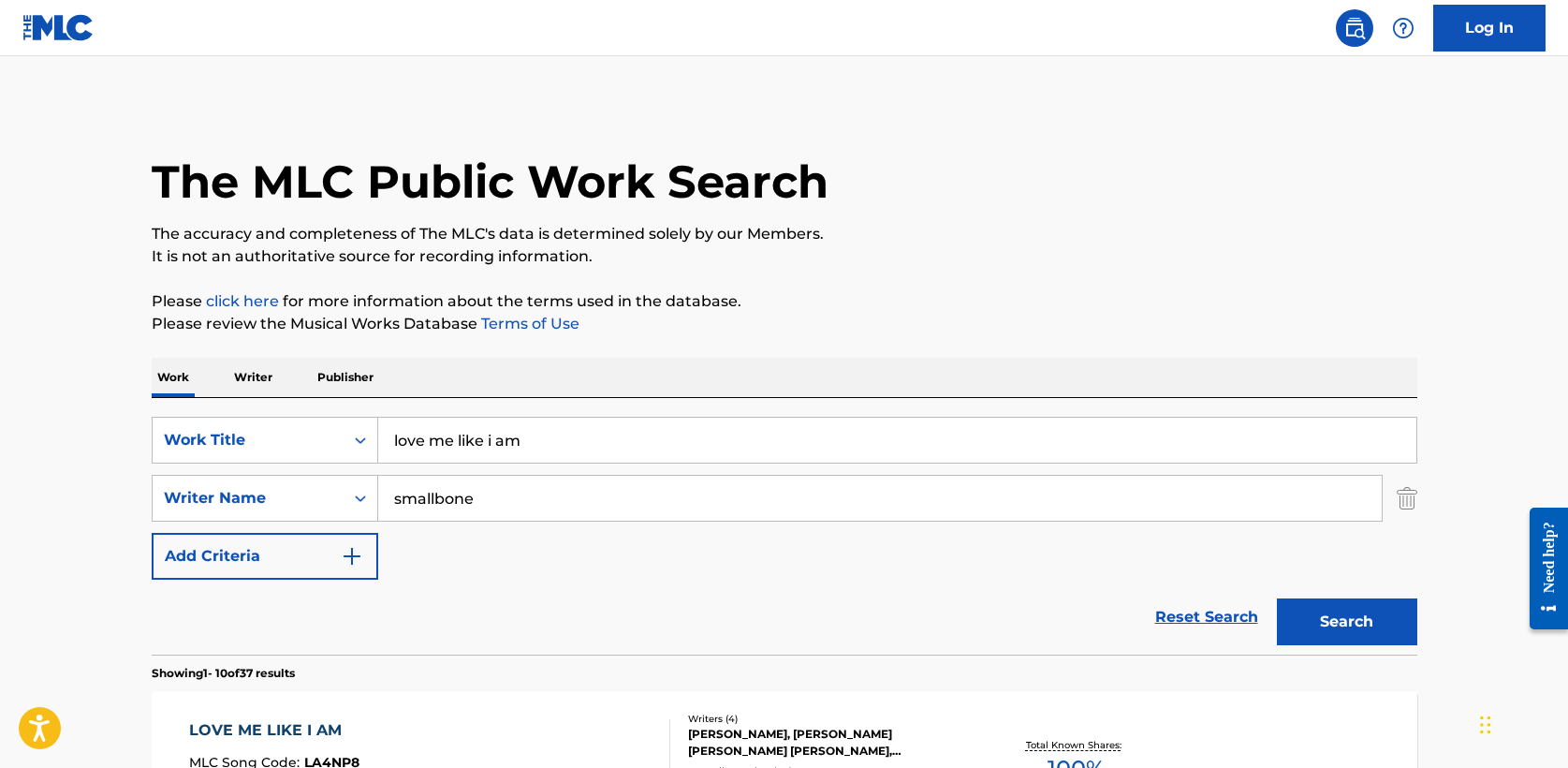
scroll to position [309, 0]
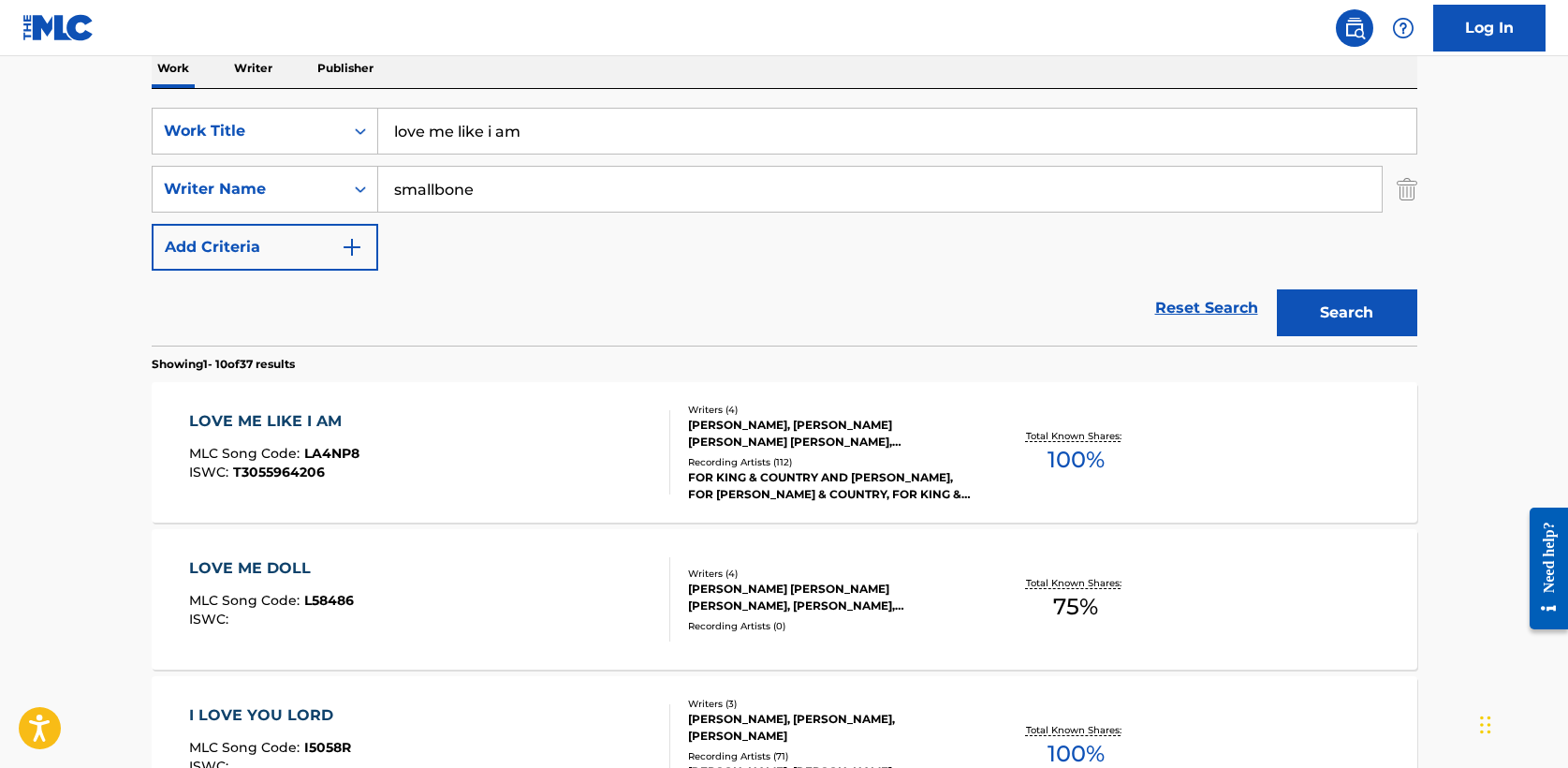
drag, startPoint x: 528, startPoint y: 135, endPoint x: 73, endPoint y: 133, distance: 455.0
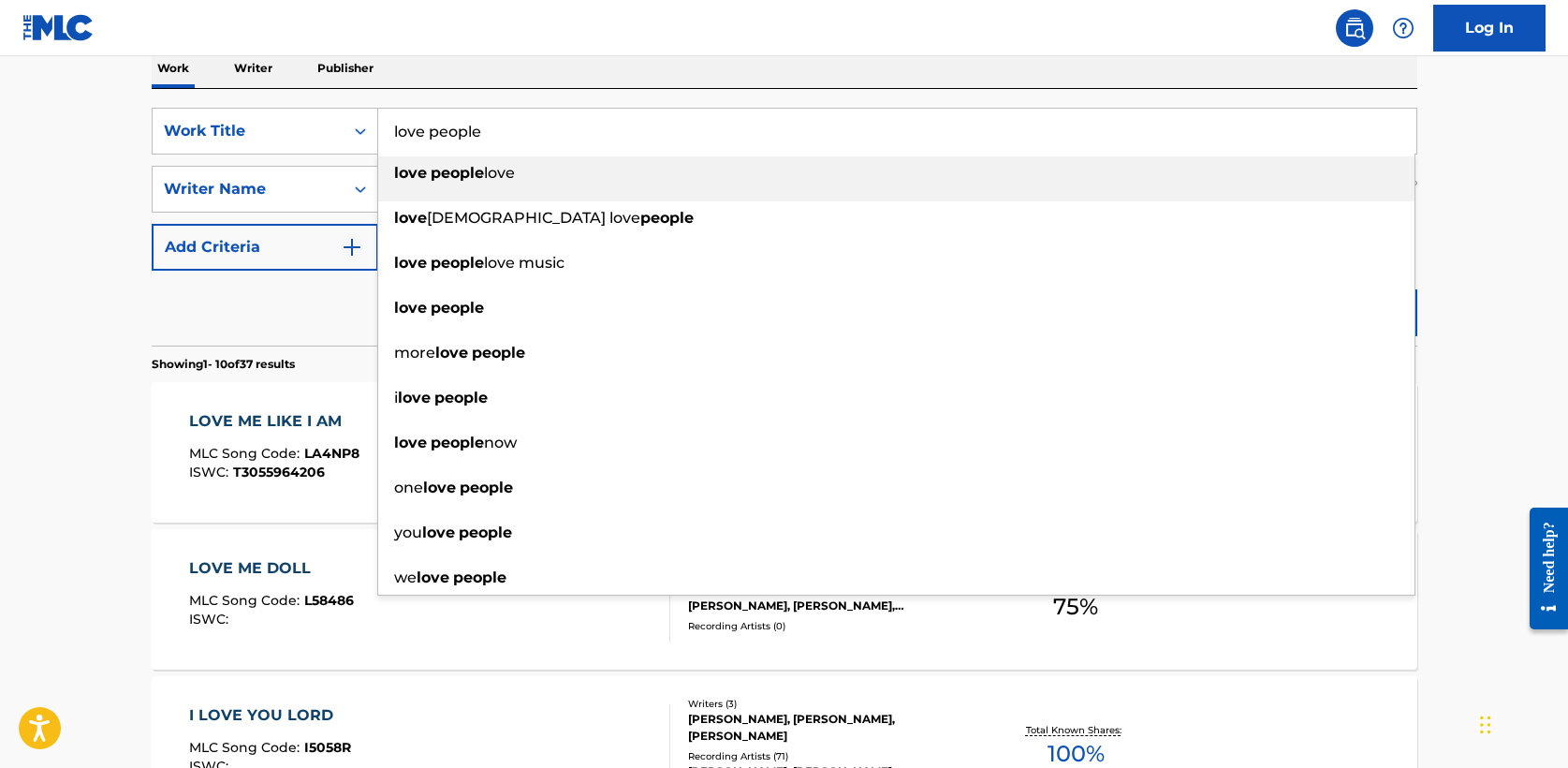
type input "love people"
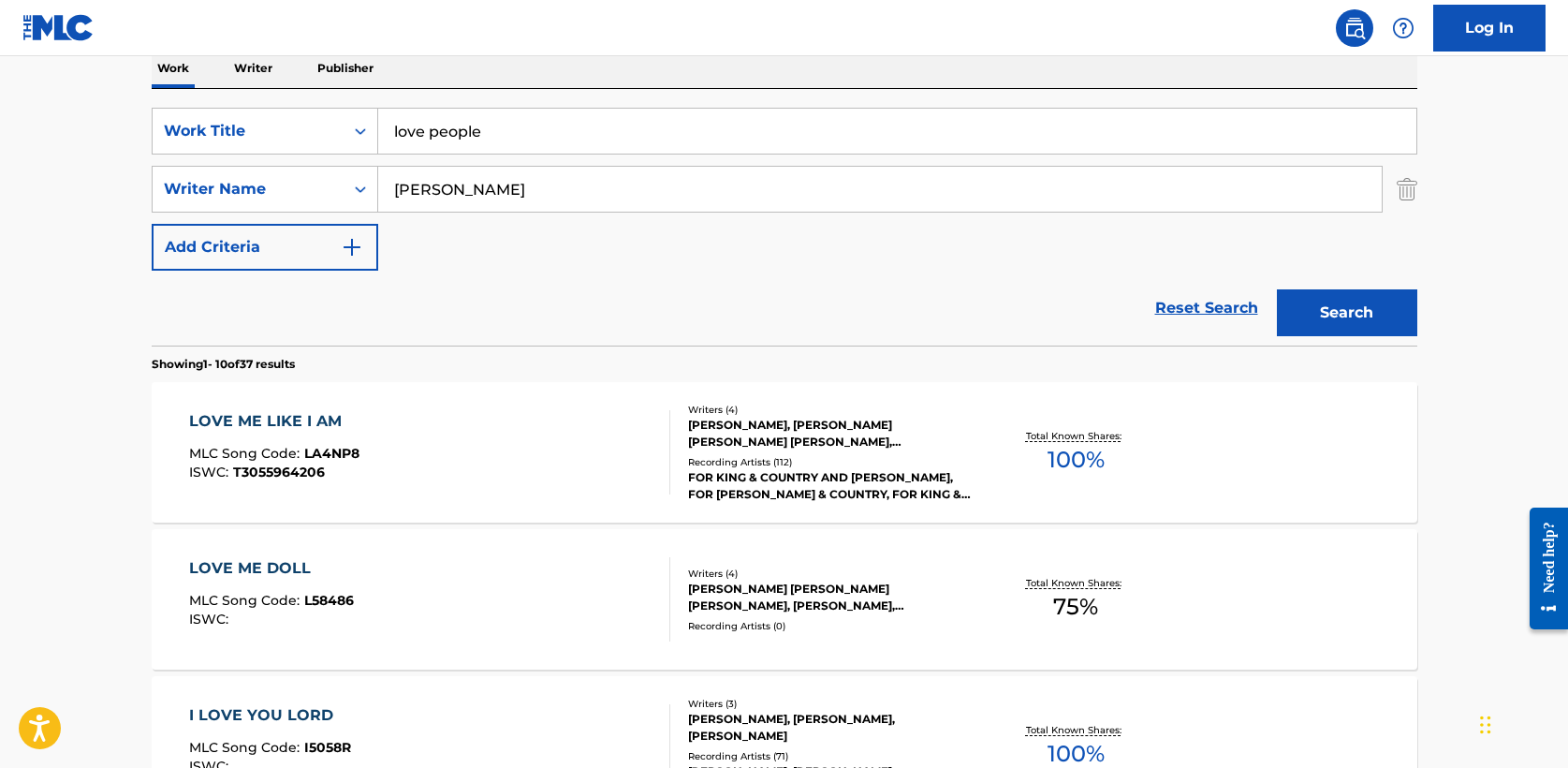
type input "[PERSON_NAME]"
click at [1277, 289] on button "Search" at bounding box center [1347, 313] width 140 height 47
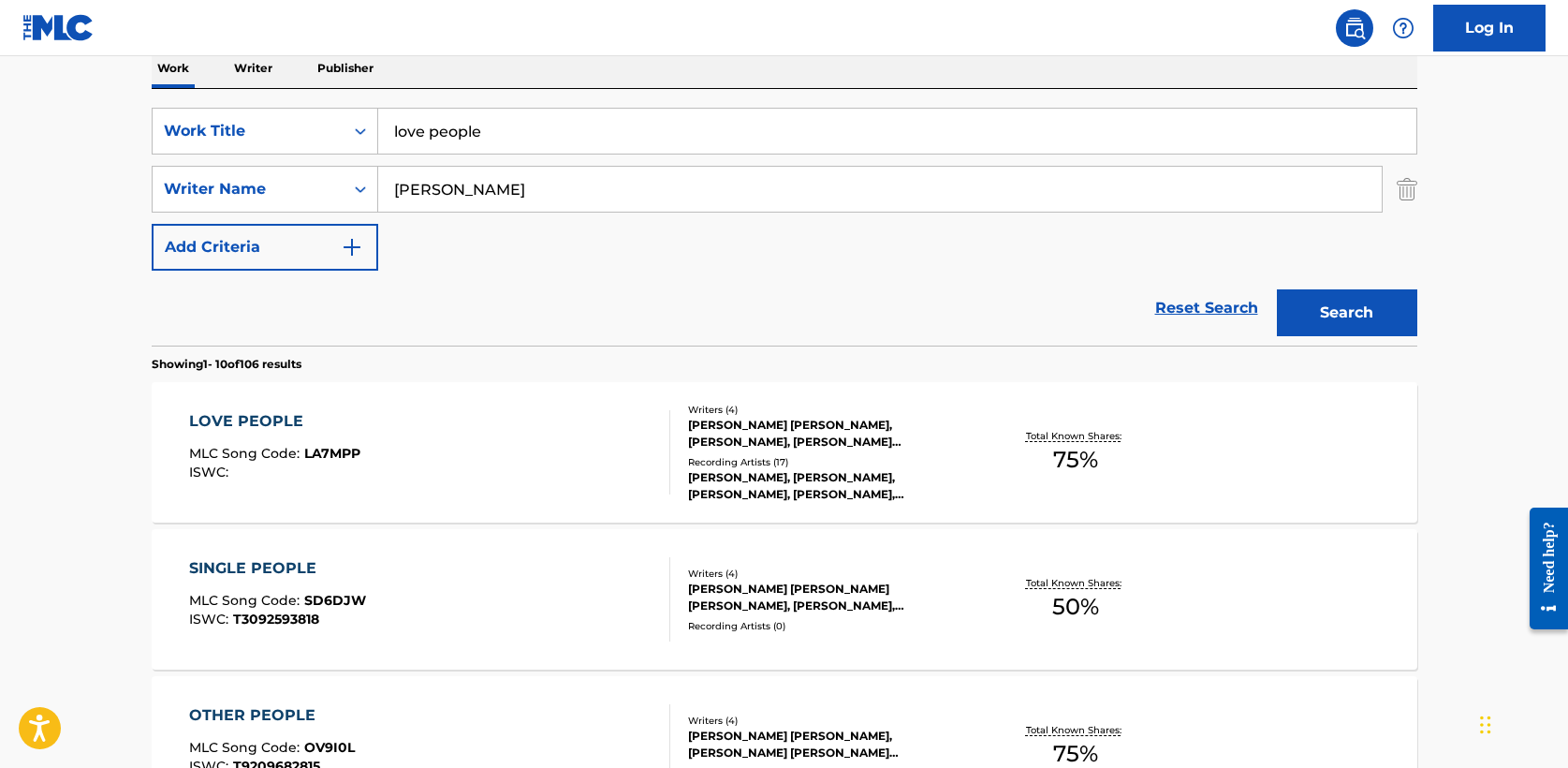
click at [286, 426] on div "LOVE PEOPLE" at bounding box center [275, 421] width 172 height 23
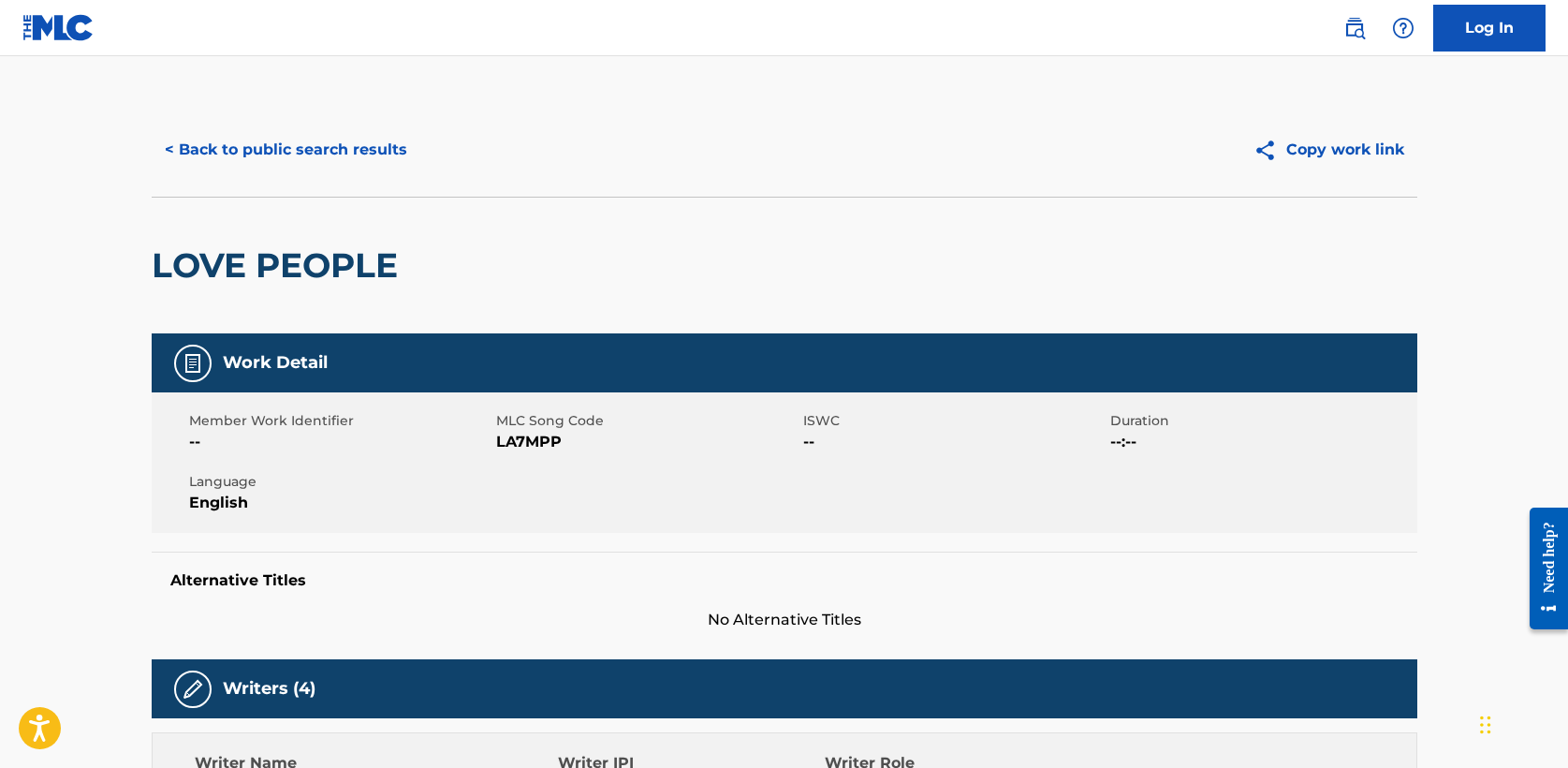
click at [362, 139] on button "< Back to public search results" at bounding box center [286, 150] width 269 height 47
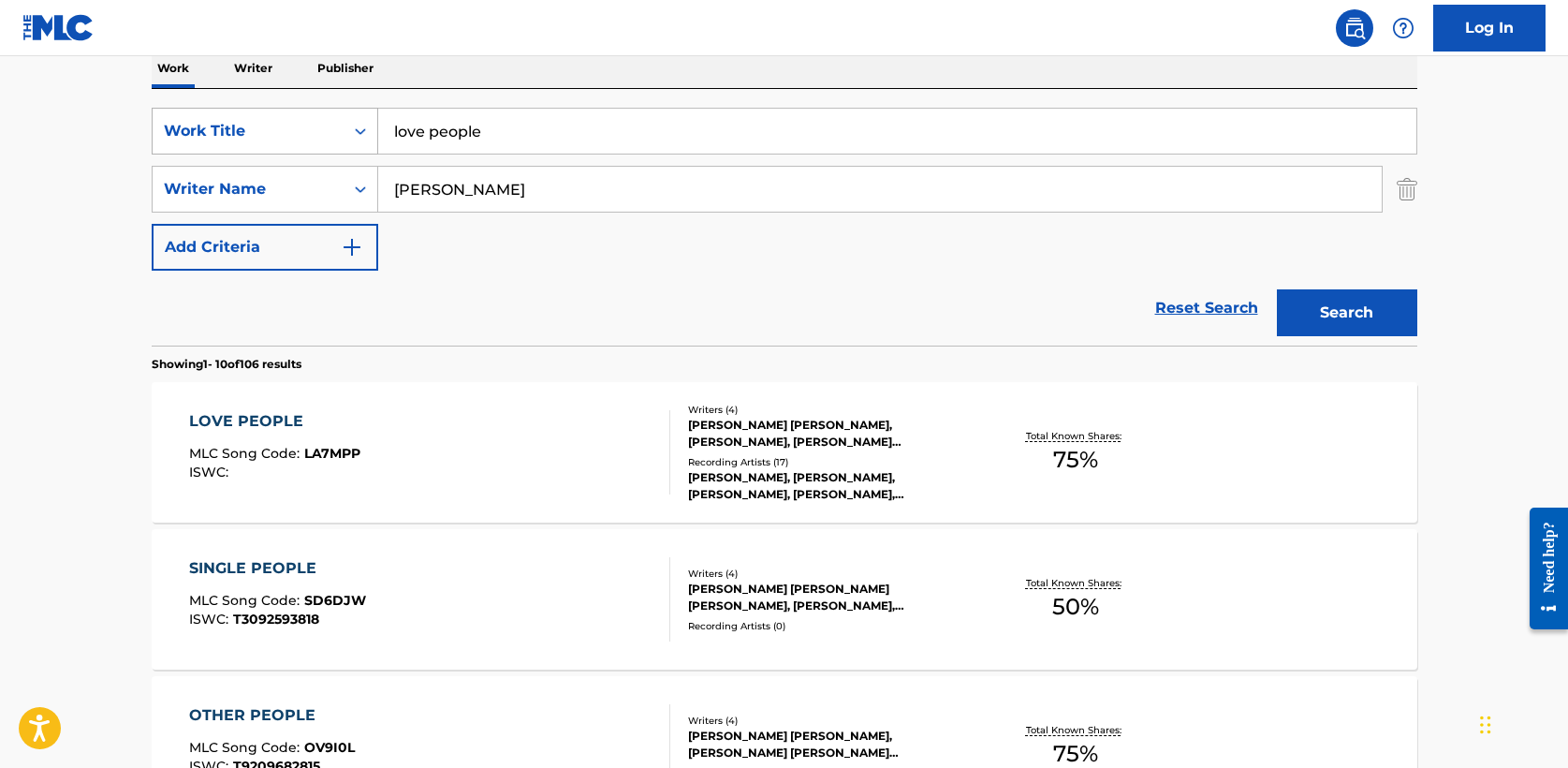
drag, startPoint x: 538, startPoint y: 134, endPoint x: 361, endPoint y: 124, distance: 177.3
click at [361, 124] on div "SearchWithCriteria5a2173f0-7a6b-48a5-aaeb-ae2f49c14e6e Work Title love people" at bounding box center [784, 131] width 1266 height 47
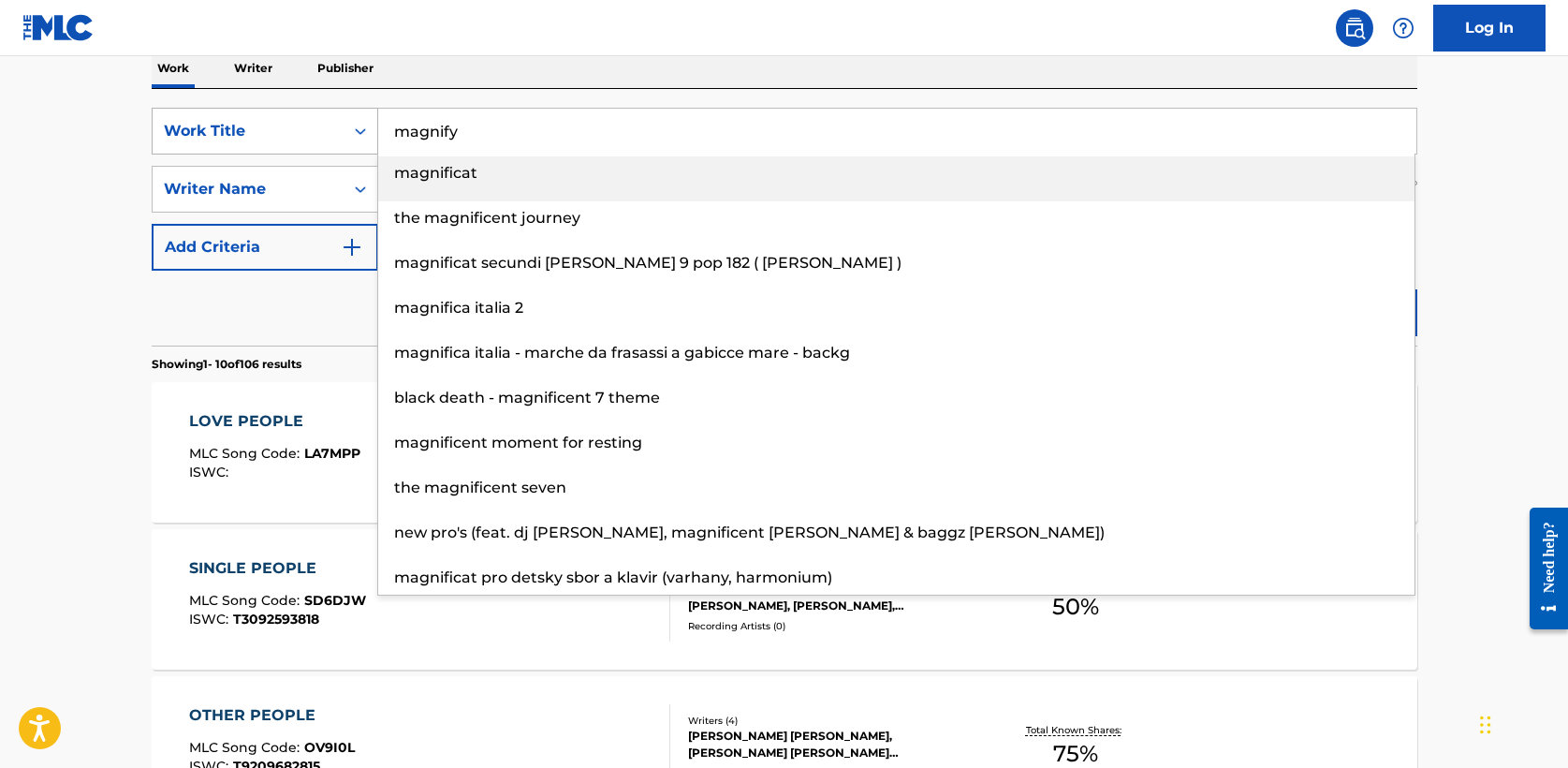
type input "magnify"
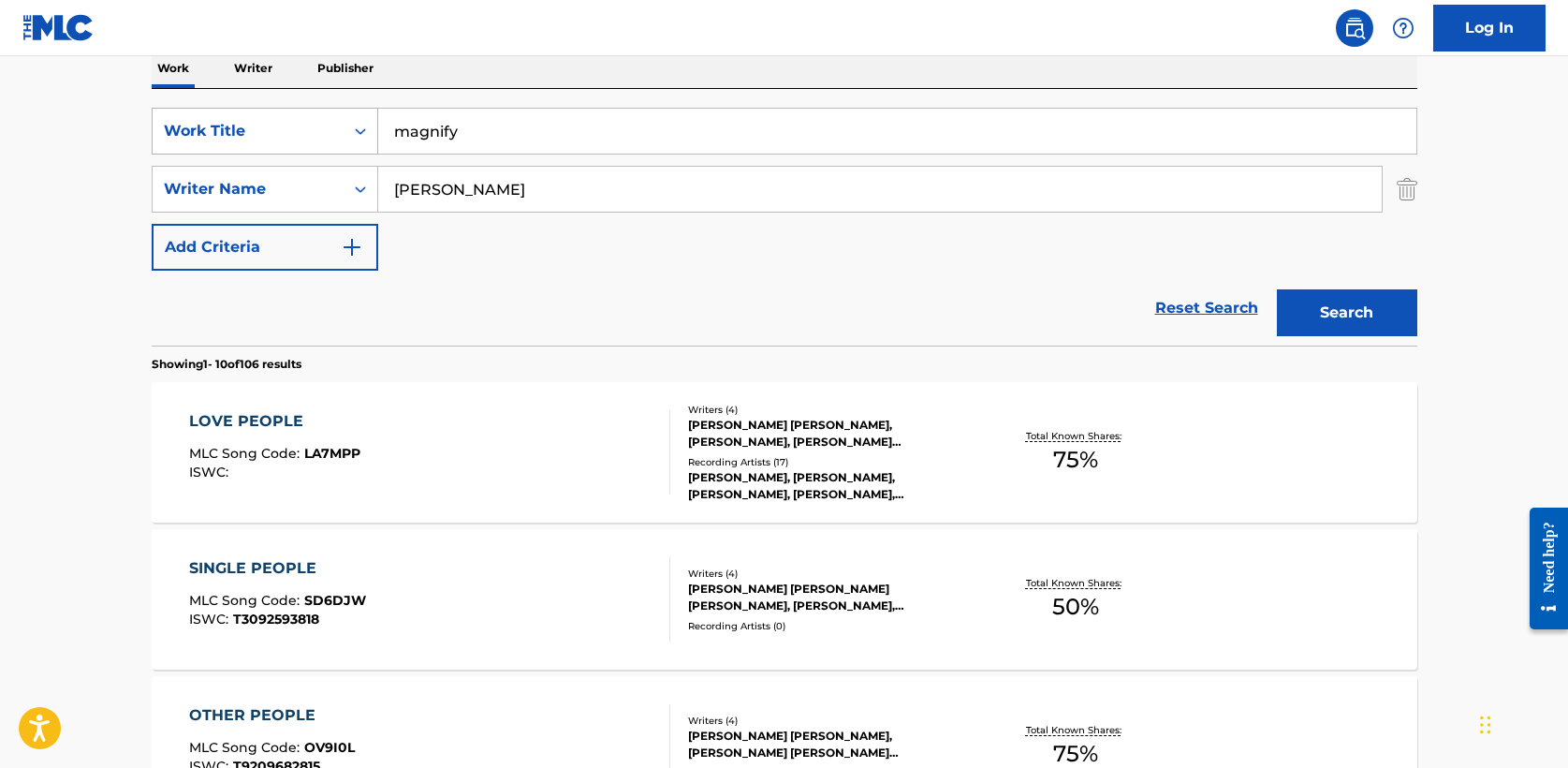
type input "[PERSON_NAME]"
click at [1277, 289] on button "Search" at bounding box center [1347, 313] width 140 height 47
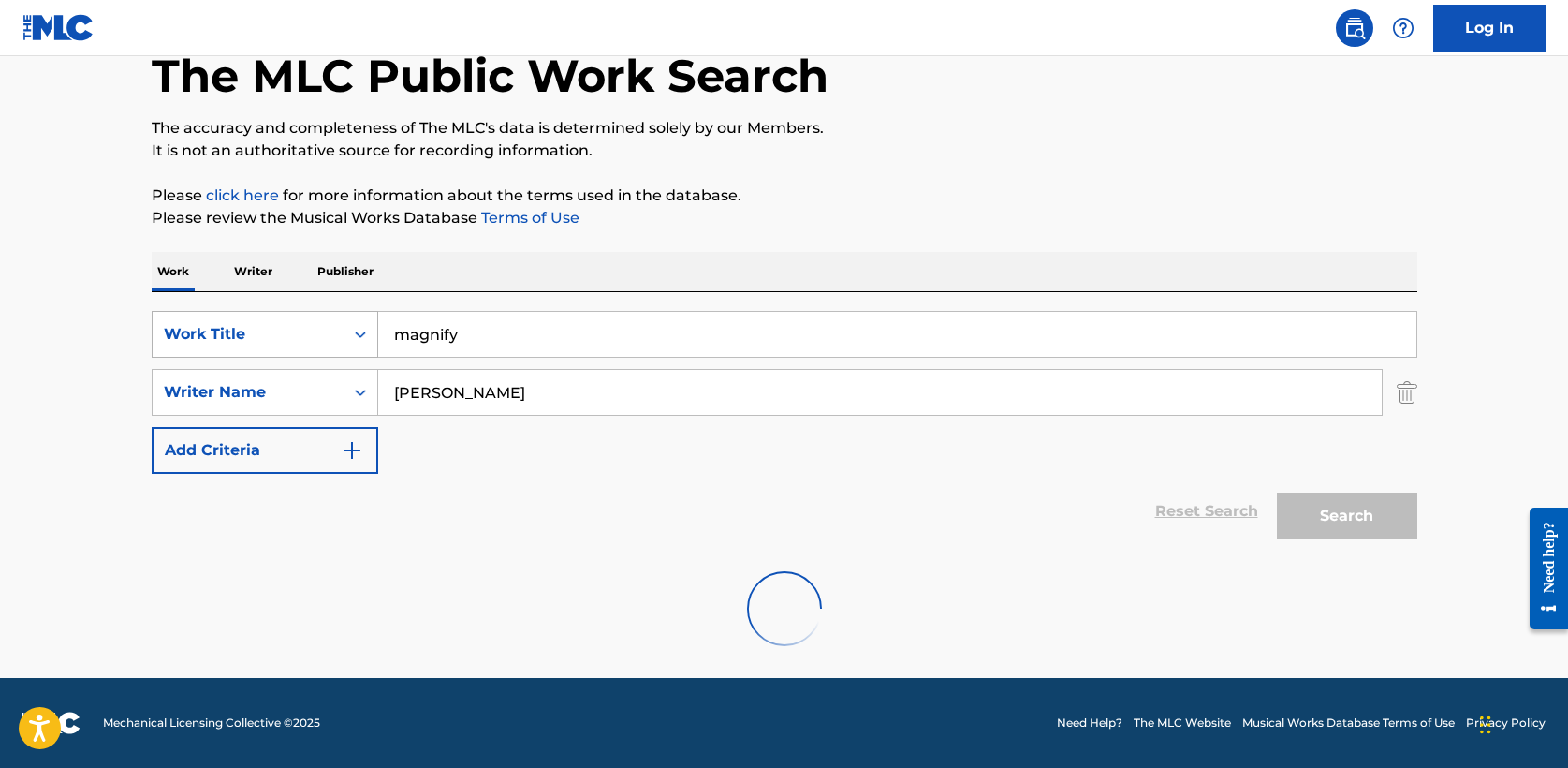
scroll to position [251, 0]
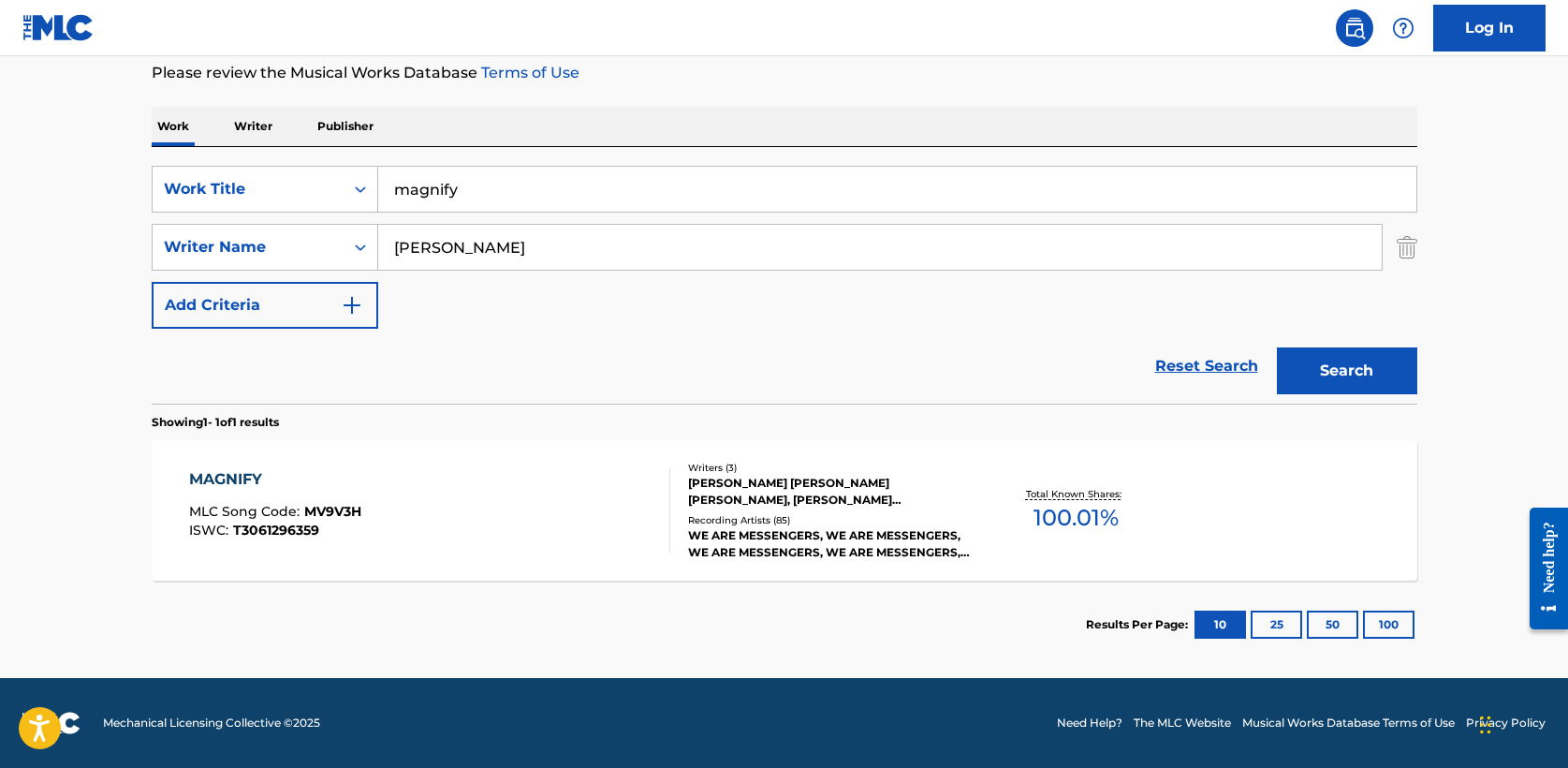
click at [229, 478] on div "MAGNIFY" at bounding box center [275, 480] width 172 height 23
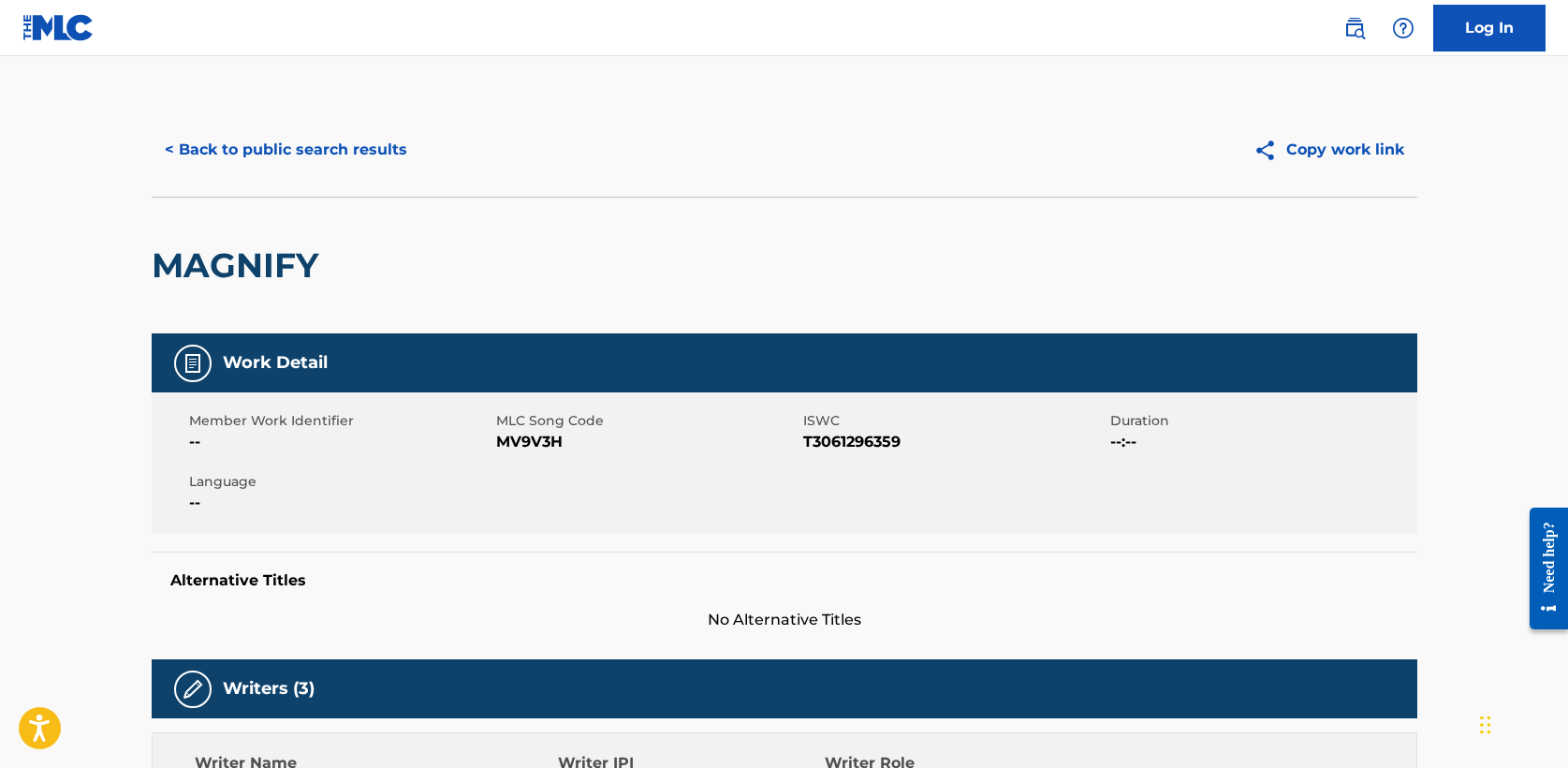
click at [290, 141] on button "< Back to public search results" at bounding box center [286, 150] width 269 height 47
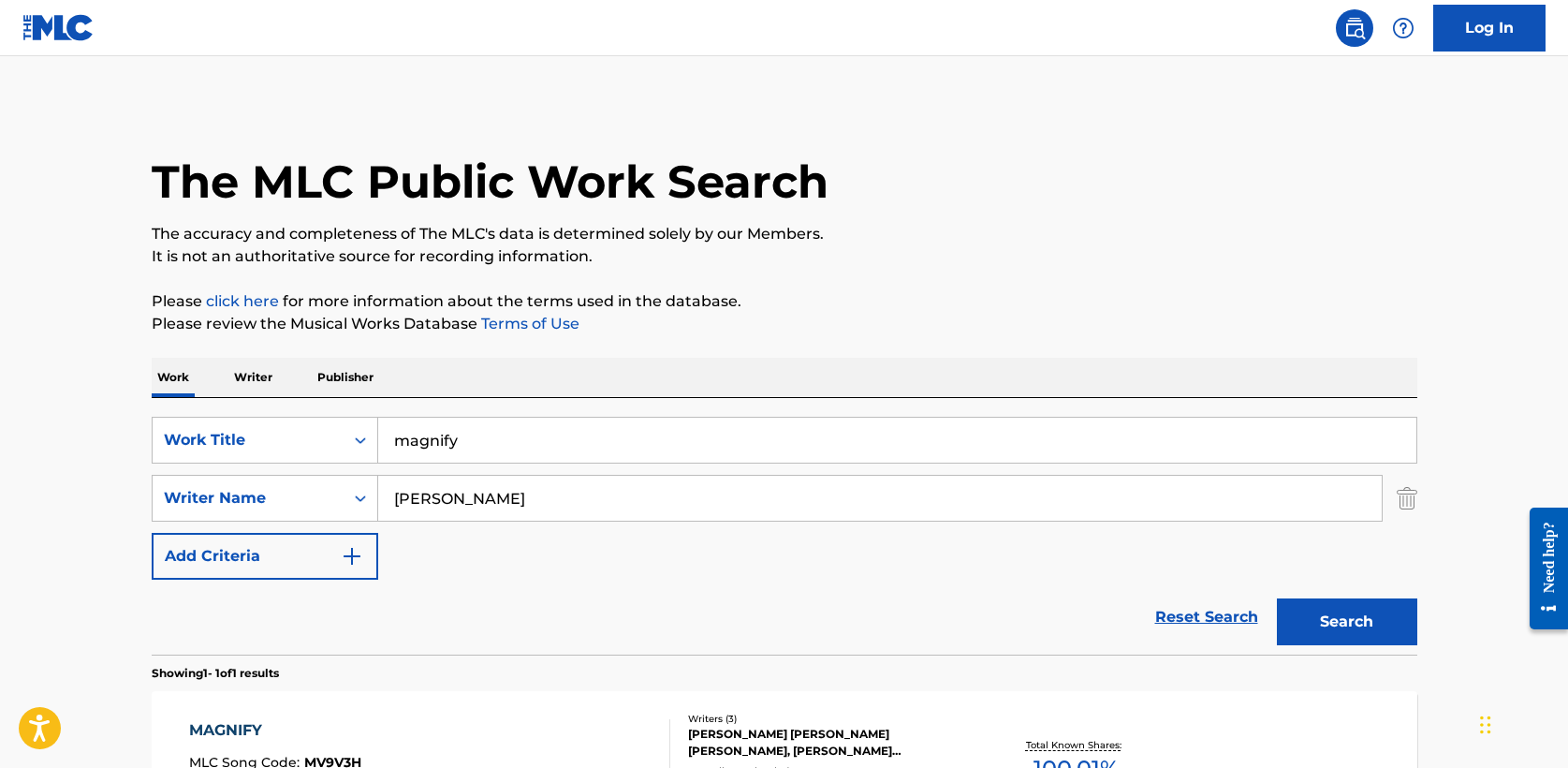
scroll to position [143, 0]
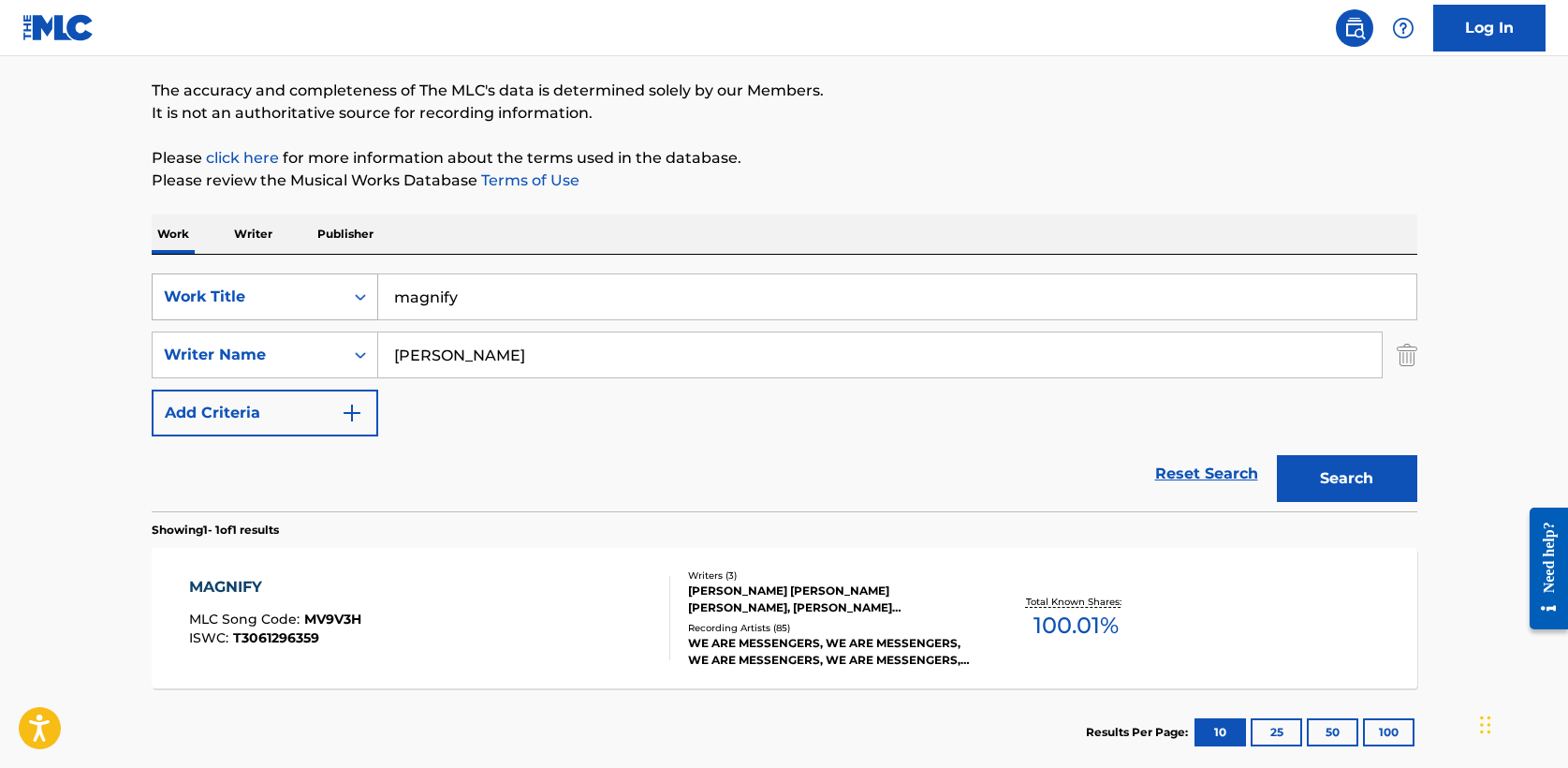
drag, startPoint x: 468, startPoint y: 297, endPoint x: 270, endPoint y: 295, distance: 198.0
click at [270, 295] on div "SearchWithCriteria5a2173f0-7a6b-48a5-aaeb-ae2f49c14e6e Work Title magnify" at bounding box center [784, 297] width 1266 height 47
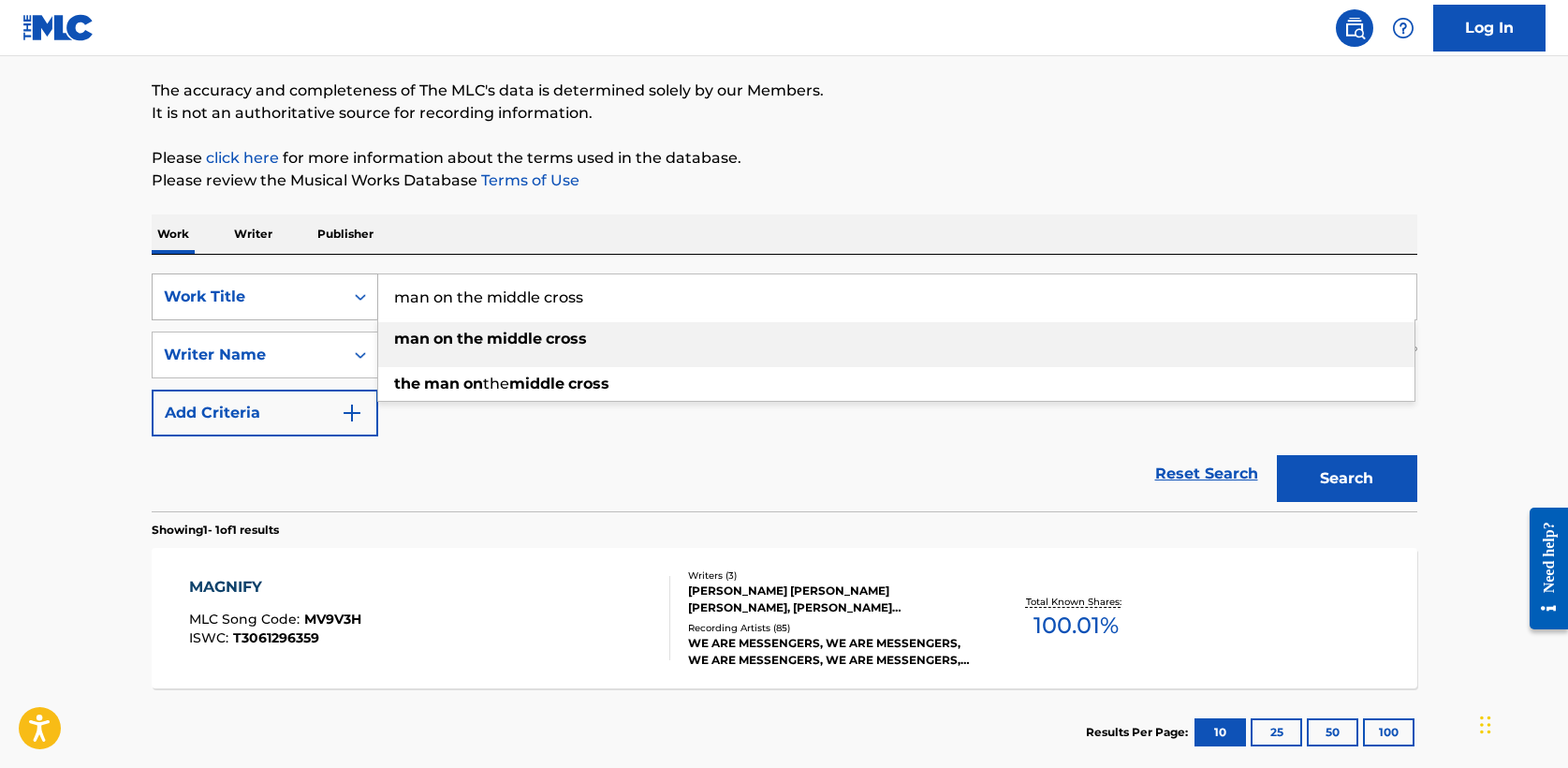
type input "man on the middle cross"
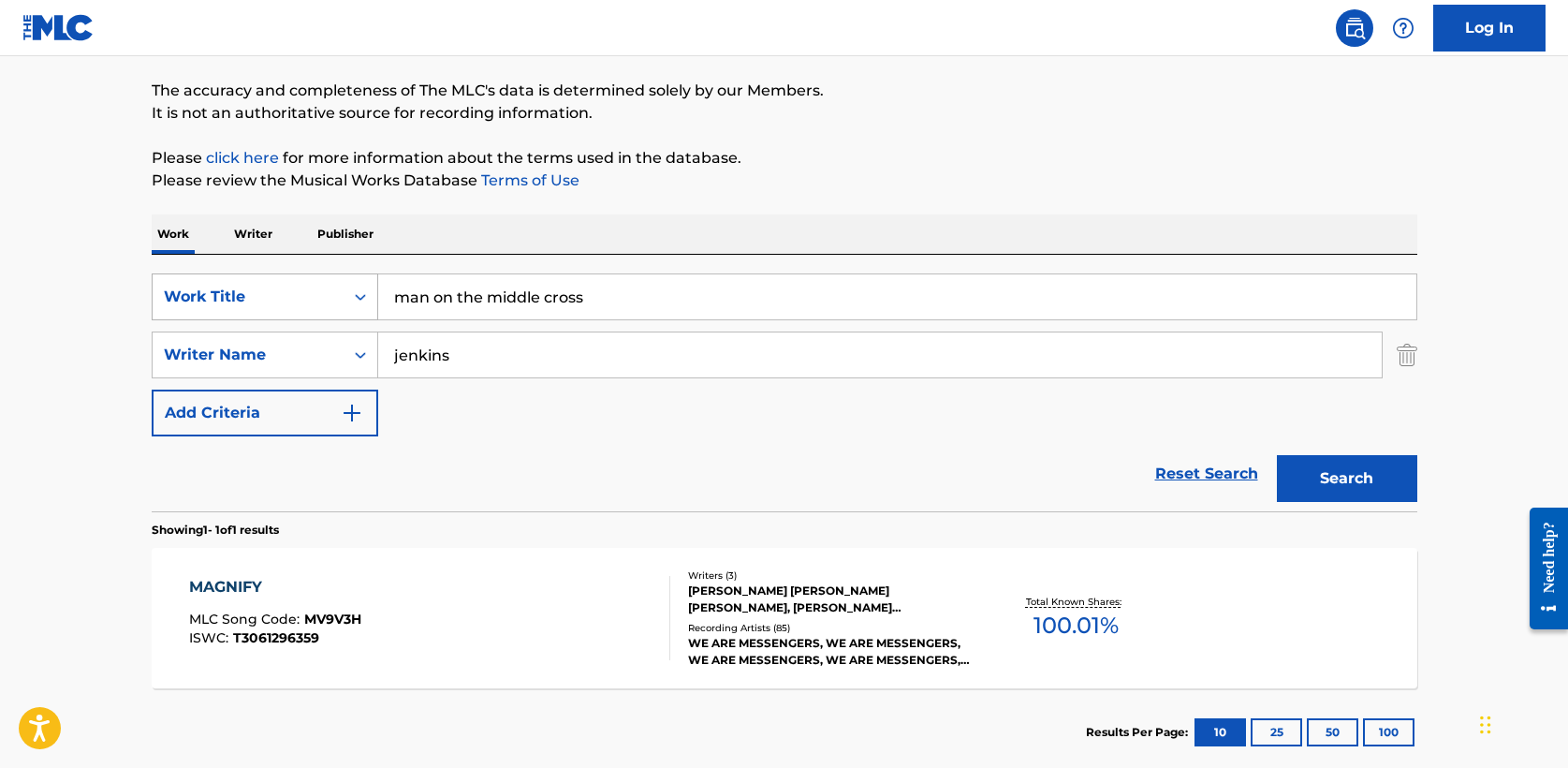
type input "jenkins"
click at [1277, 455] on button "Search" at bounding box center [1347, 479] width 140 height 47
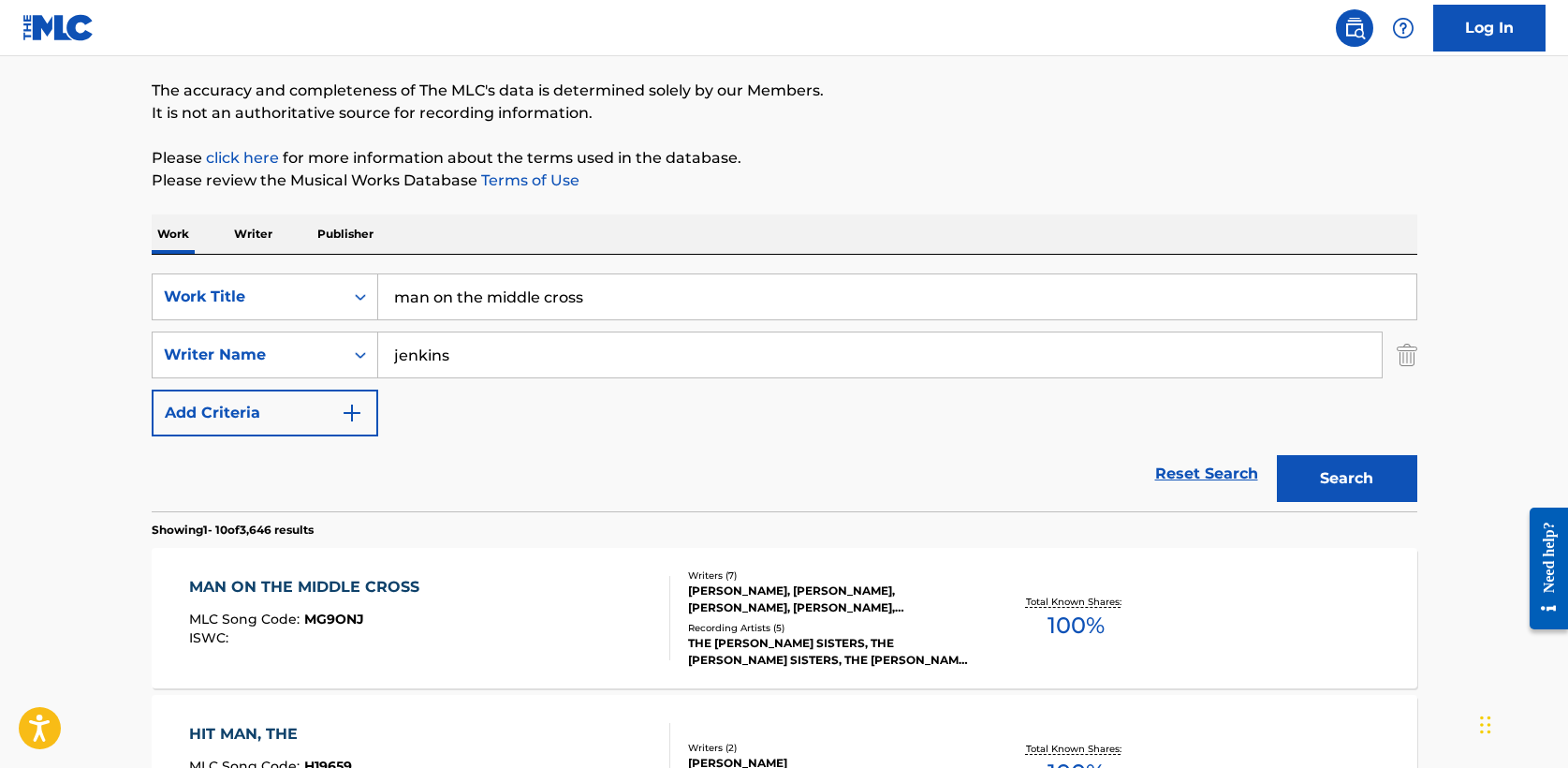
scroll to position [227, 0]
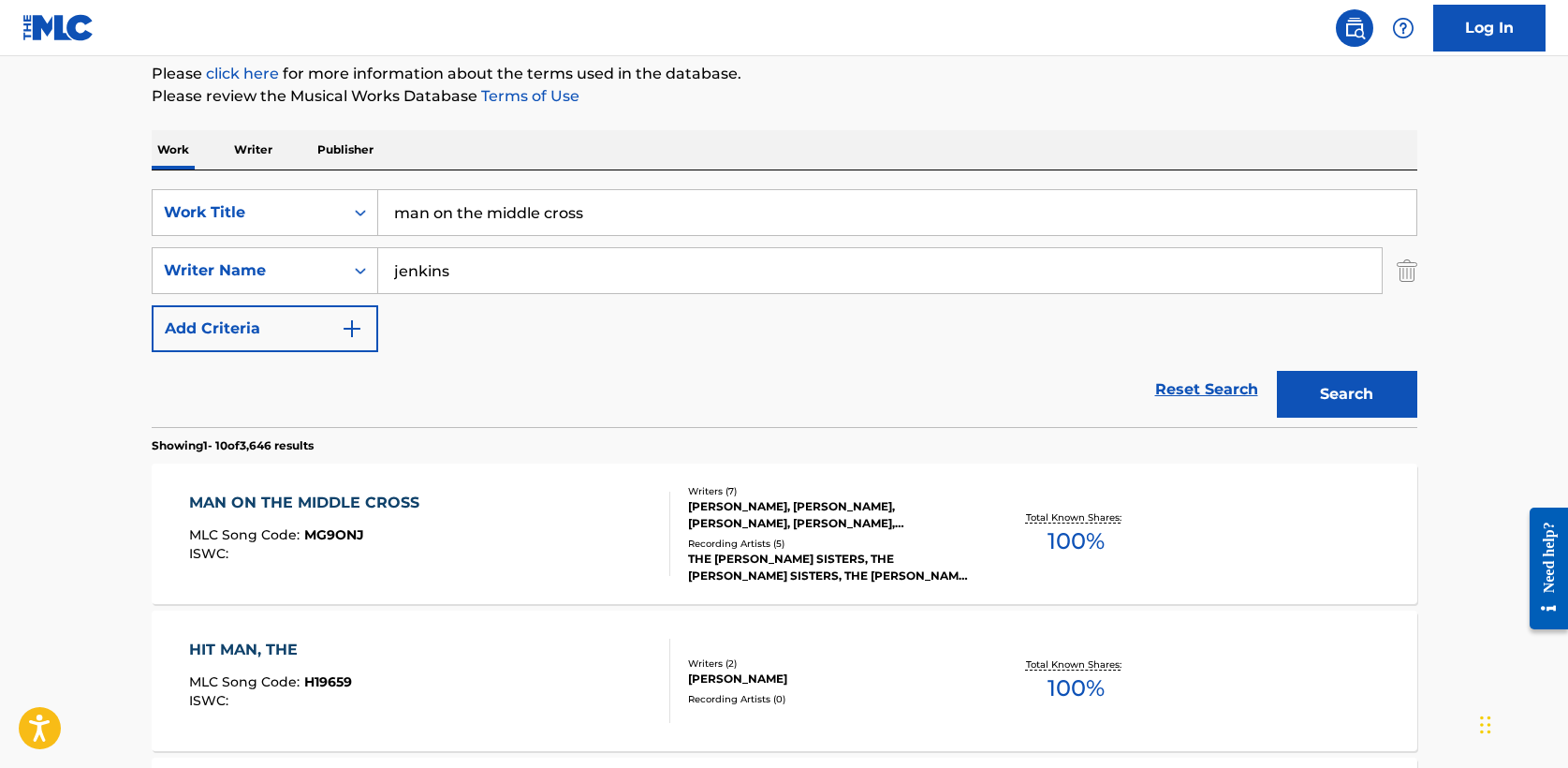
click at [362, 498] on div "MAN ON THE MIDDLE CROSS" at bounding box center [309, 502] width 239 height 23
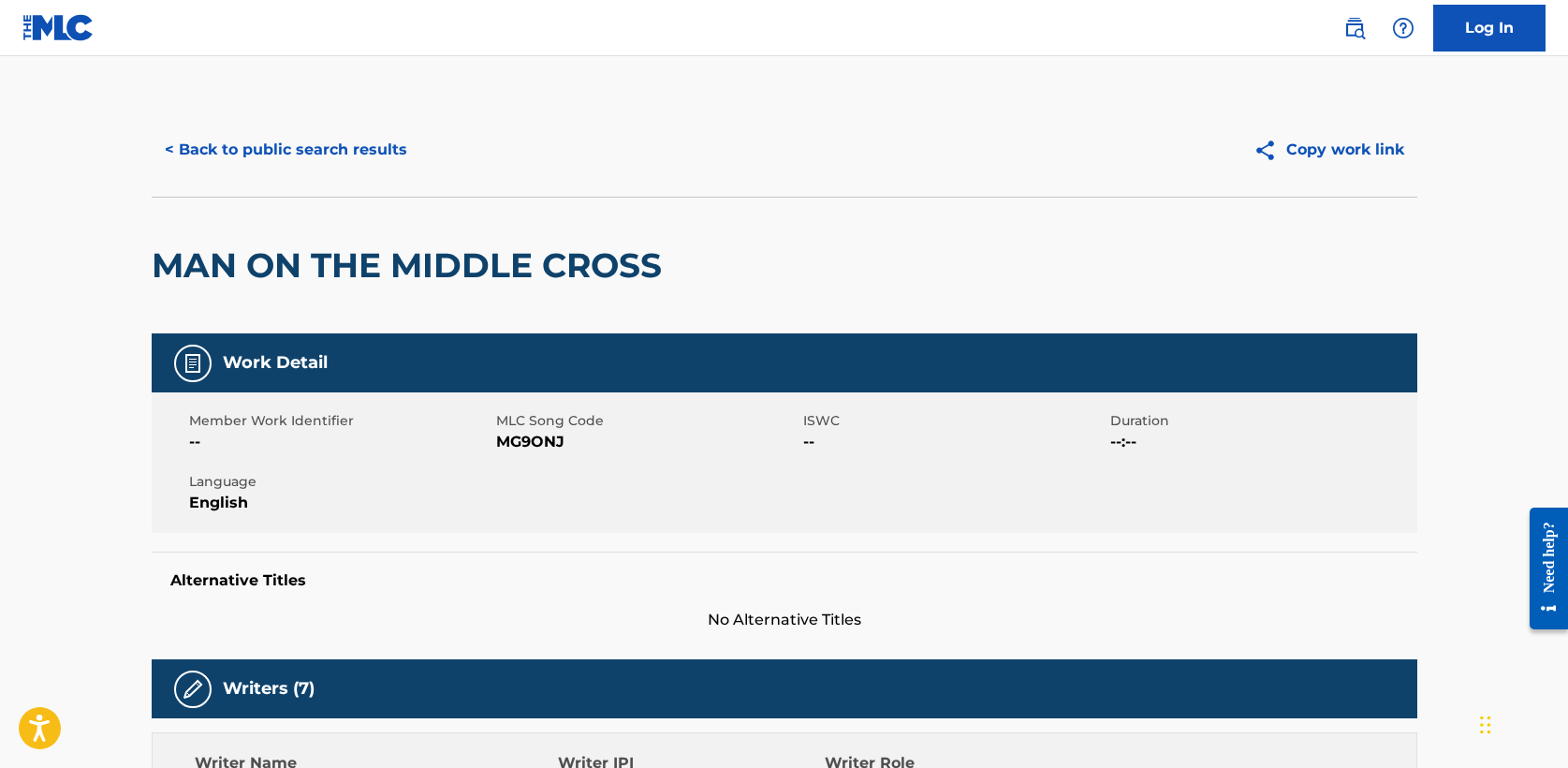
click at [310, 156] on button "< Back to public search results" at bounding box center [286, 150] width 269 height 47
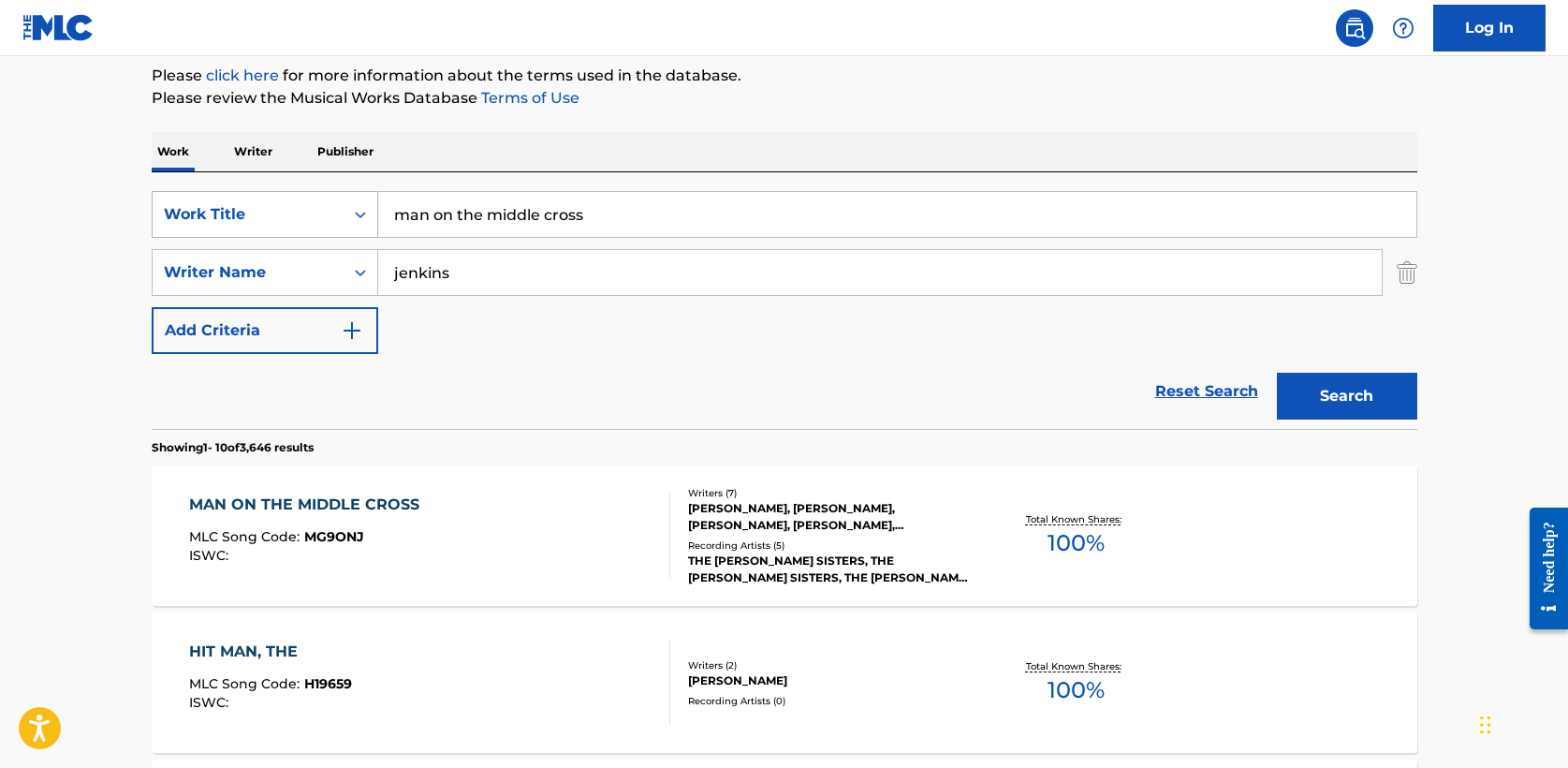
drag, startPoint x: 585, startPoint y: 220, endPoint x: 273, endPoint y: 218, distance: 312.0
click at [273, 218] on div "SearchWithCriteria5a2173f0-7a6b-48a5-aaeb-ae2f49c14e6e Work Title man on the mi…" at bounding box center [784, 215] width 1266 height 47
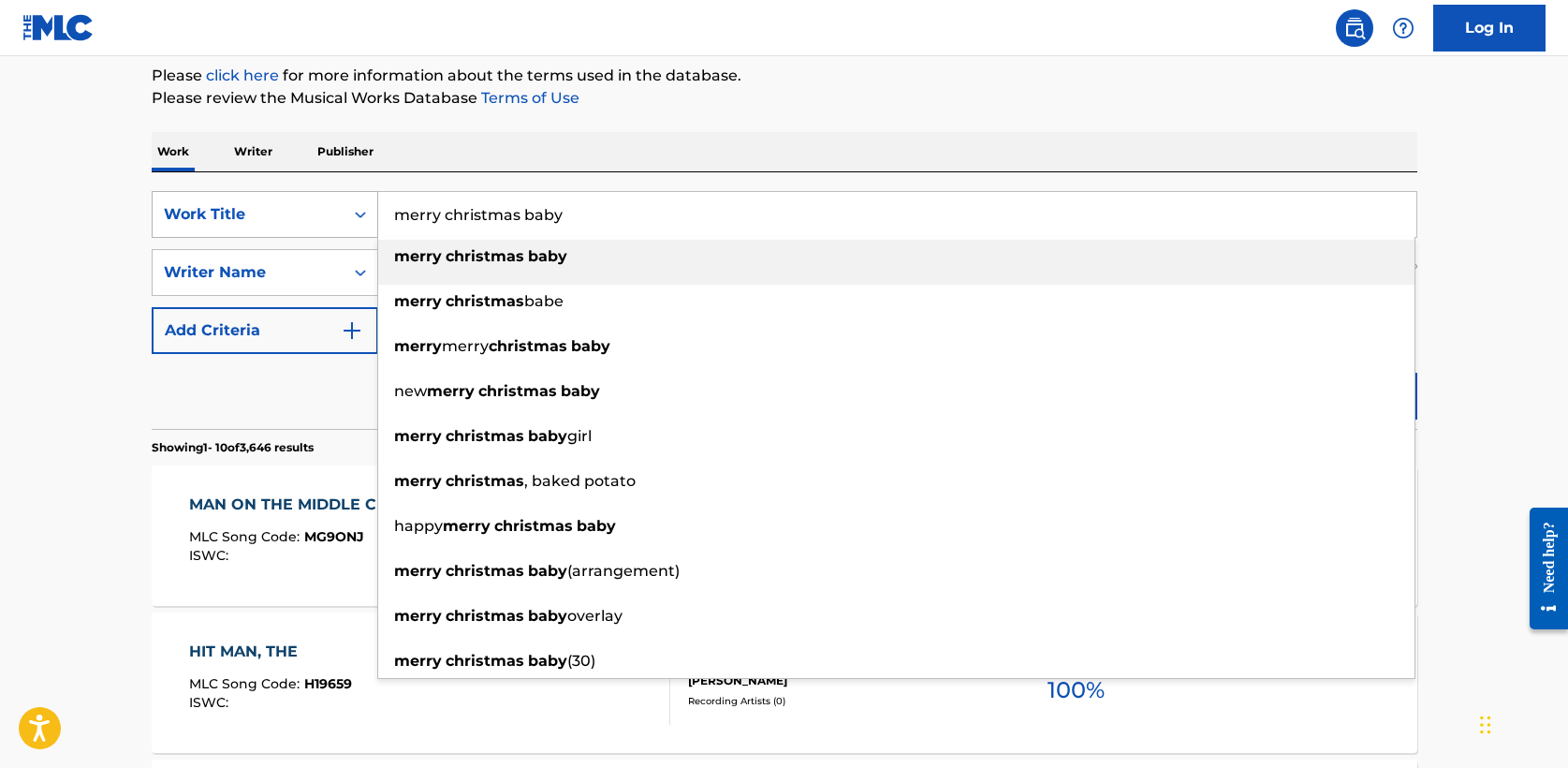
type input "merry christmas baby"
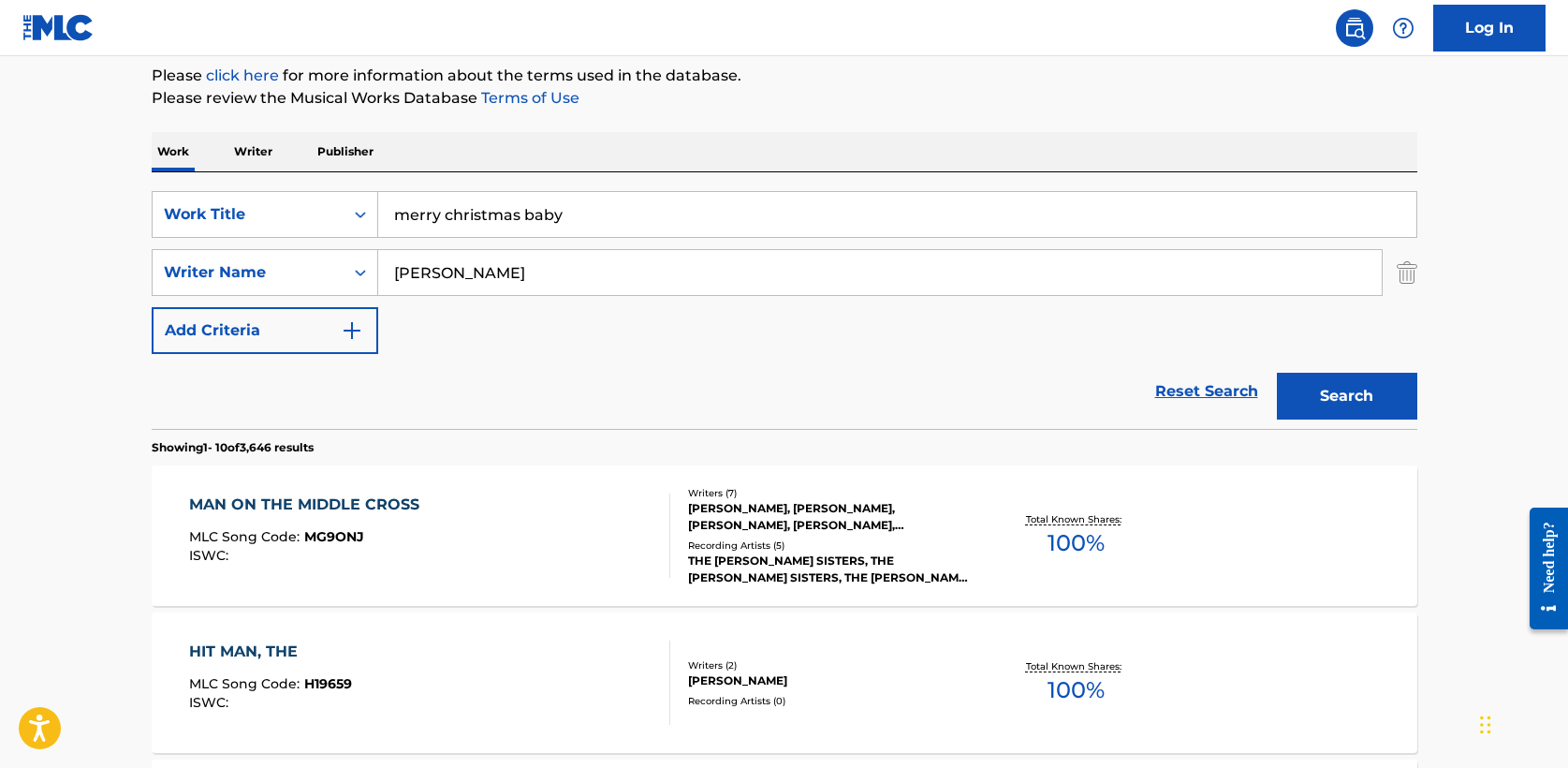
type input "[PERSON_NAME]"
click at [1347, 404] on button "Search" at bounding box center [1347, 396] width 140 height 47
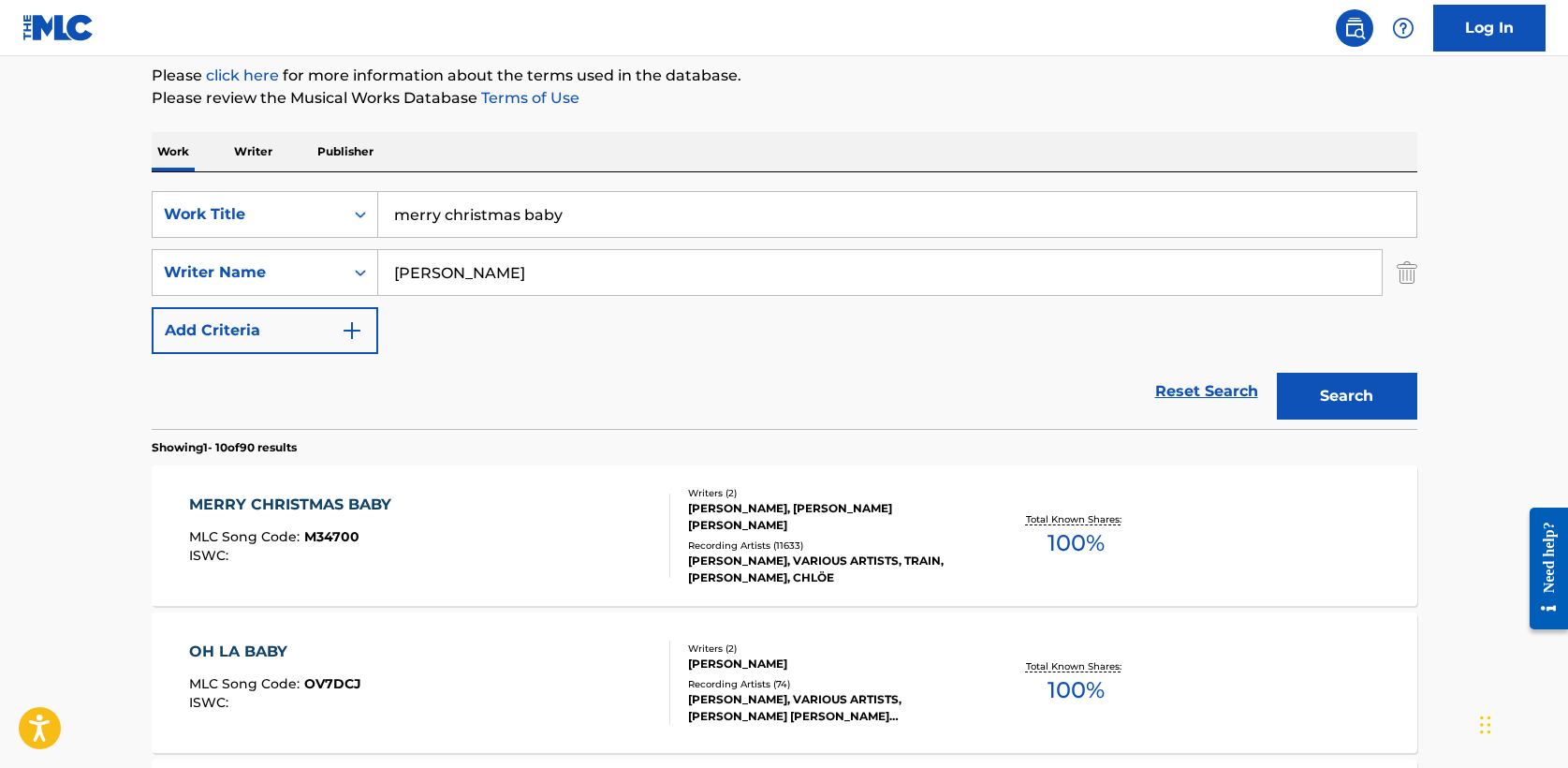
click at [376, 501] on div "MERRY CHRISTMAS BABY" at bounding box center [295, 504] width 211 height 23
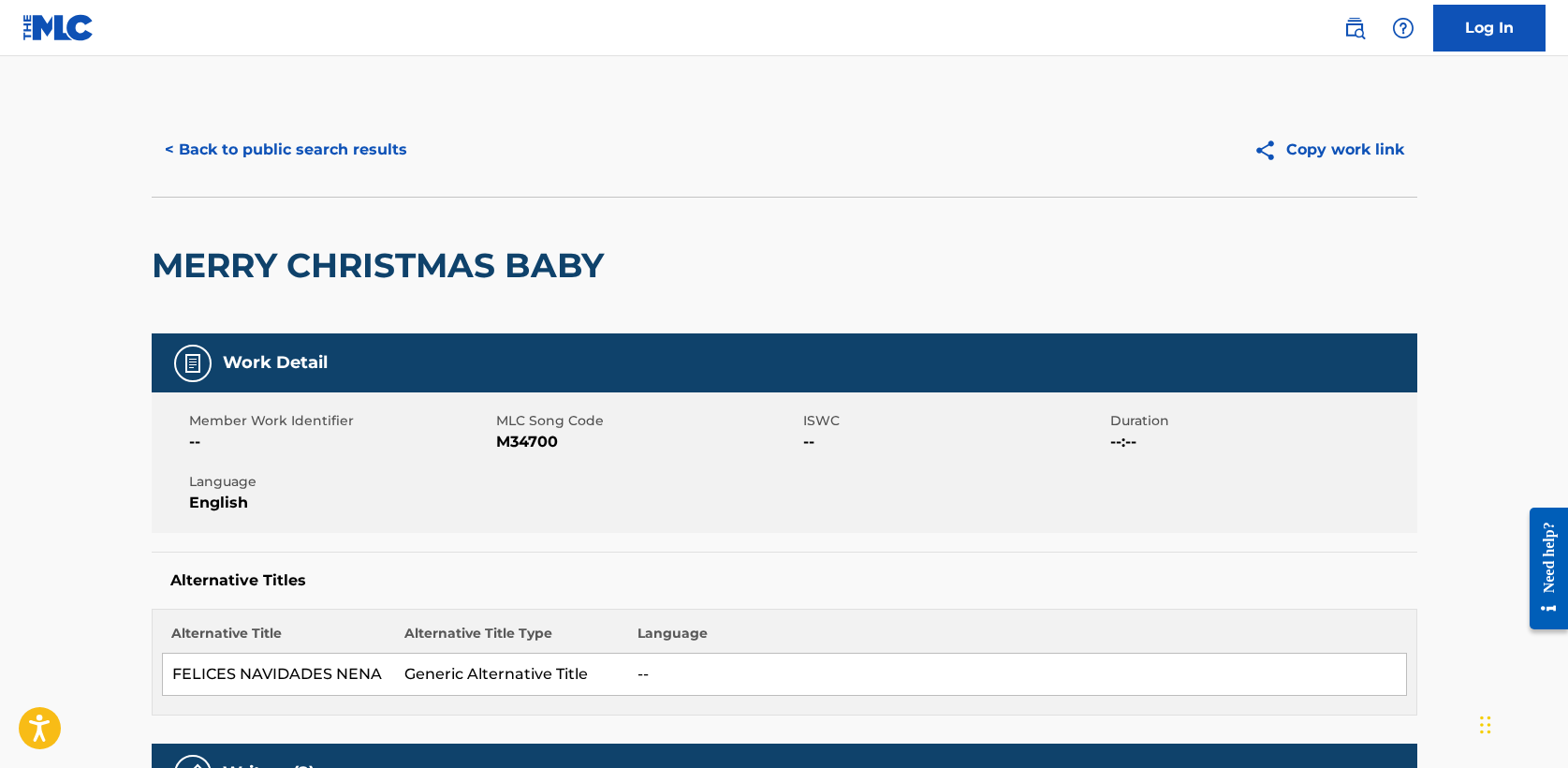
click at [295, 153] on button "< Back to public search results" at bounding box center [286, 150] width 269 height 47
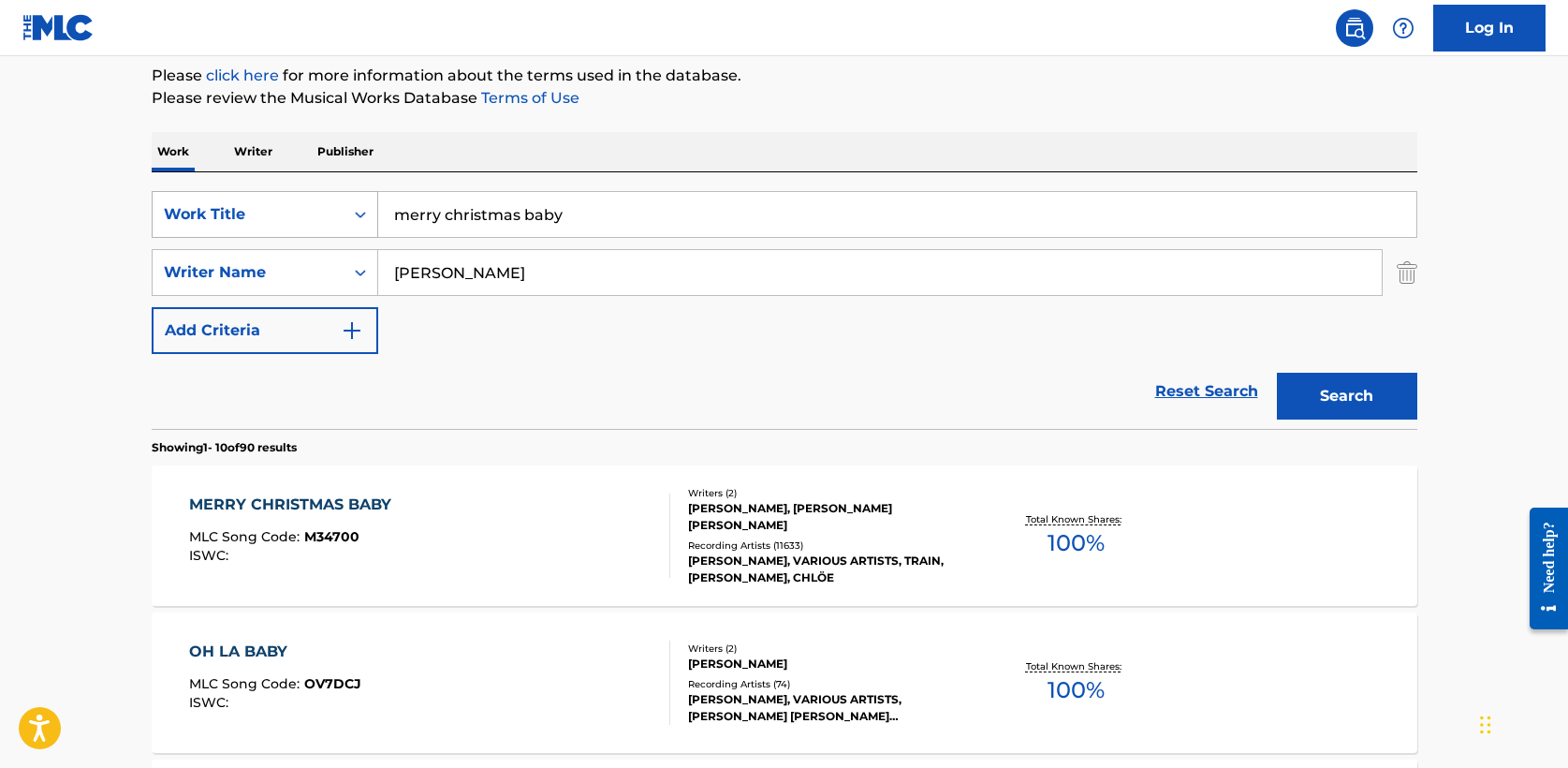
drag, startPoint x: 599, startPoint y: 221, endPoint x: 259, endPoint y: 210, distance: 340.2
click at [259, 210] on div "SearchWithCriteria5a2173f0-7a6b-48a5-aaeb-ae2f49c14e6e Work Title merry christm…" at bounding box center [784, 215] width 1266 height 47
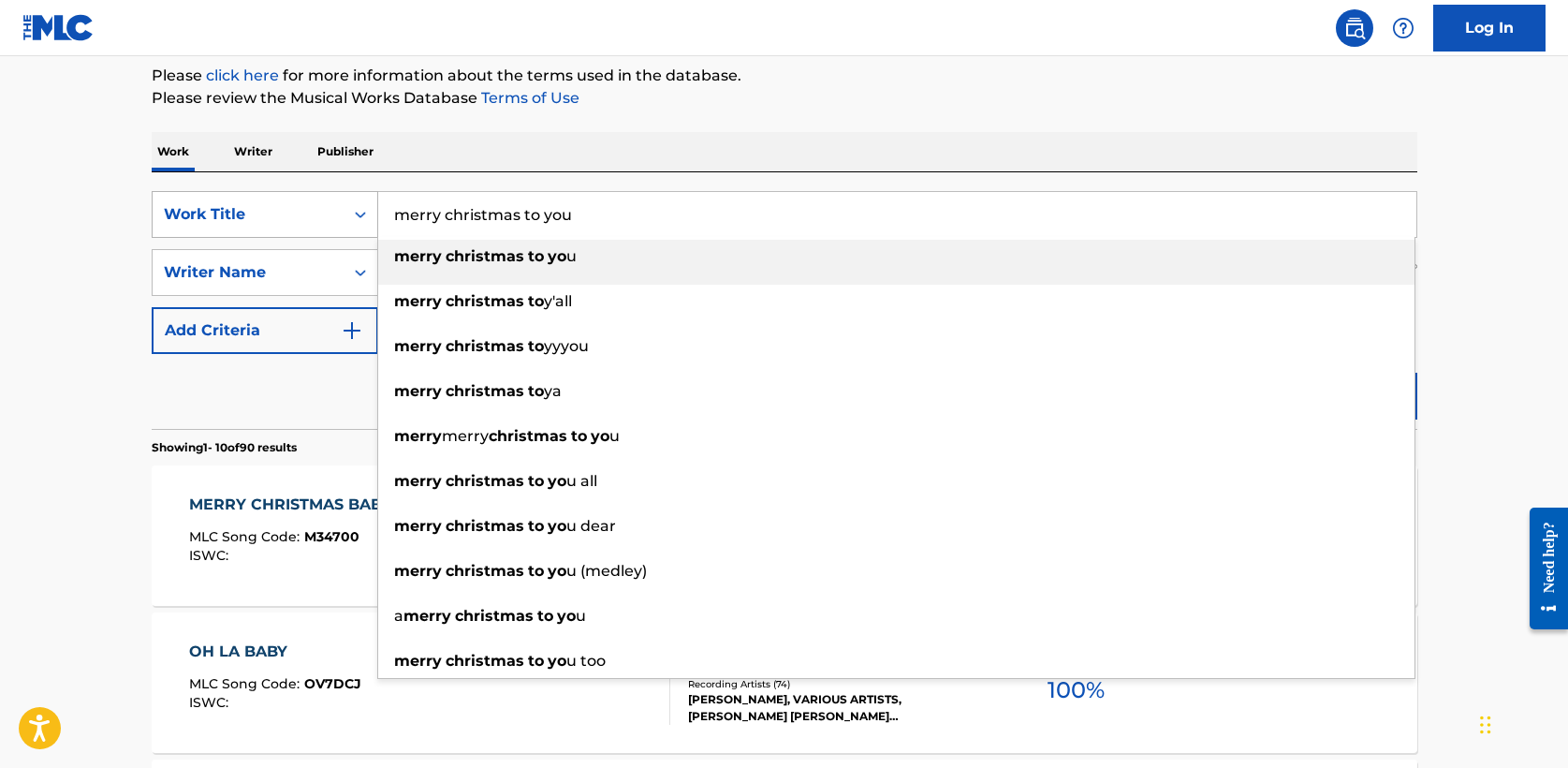
type input "merry christmas to you"
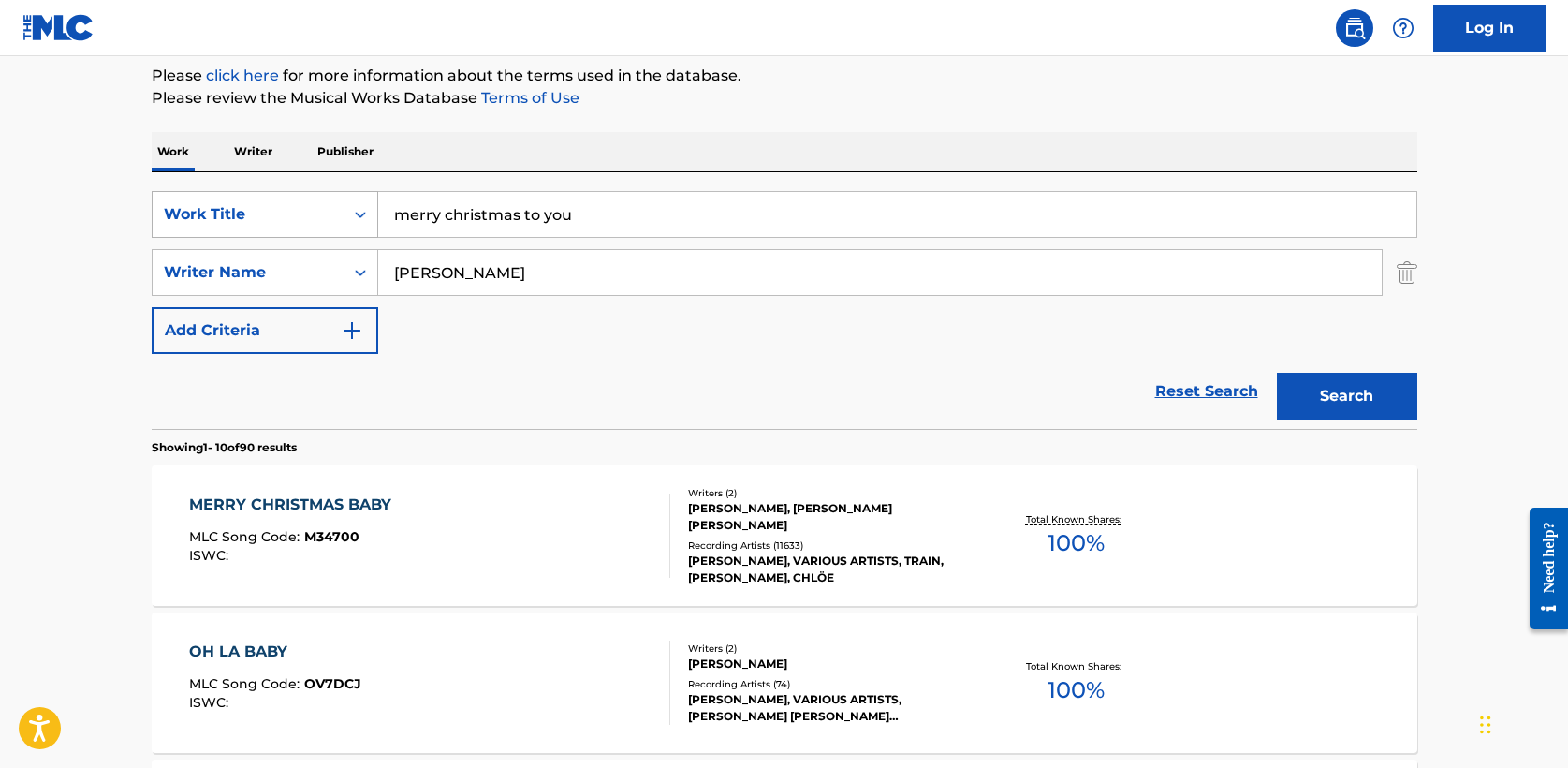
type input "[PERSON_NAME]"
click at [1277, 372] on button "Search" at bounding box center [1347, 396] width 140 height 47
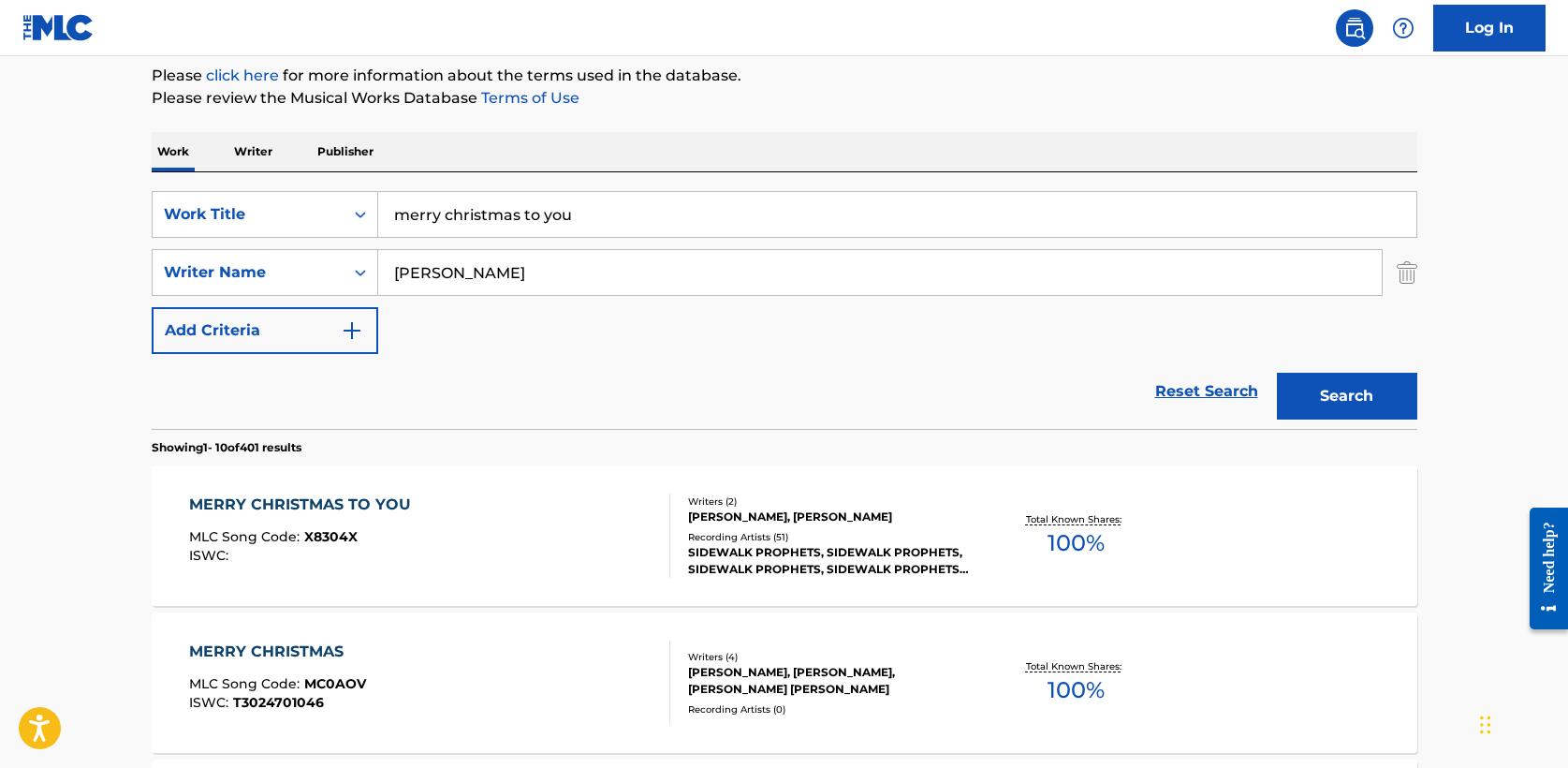
click at [340, 504] on div "MERRY CHRISTMAS TO YOU" at bounding box center [304, 504] width 231 height 23
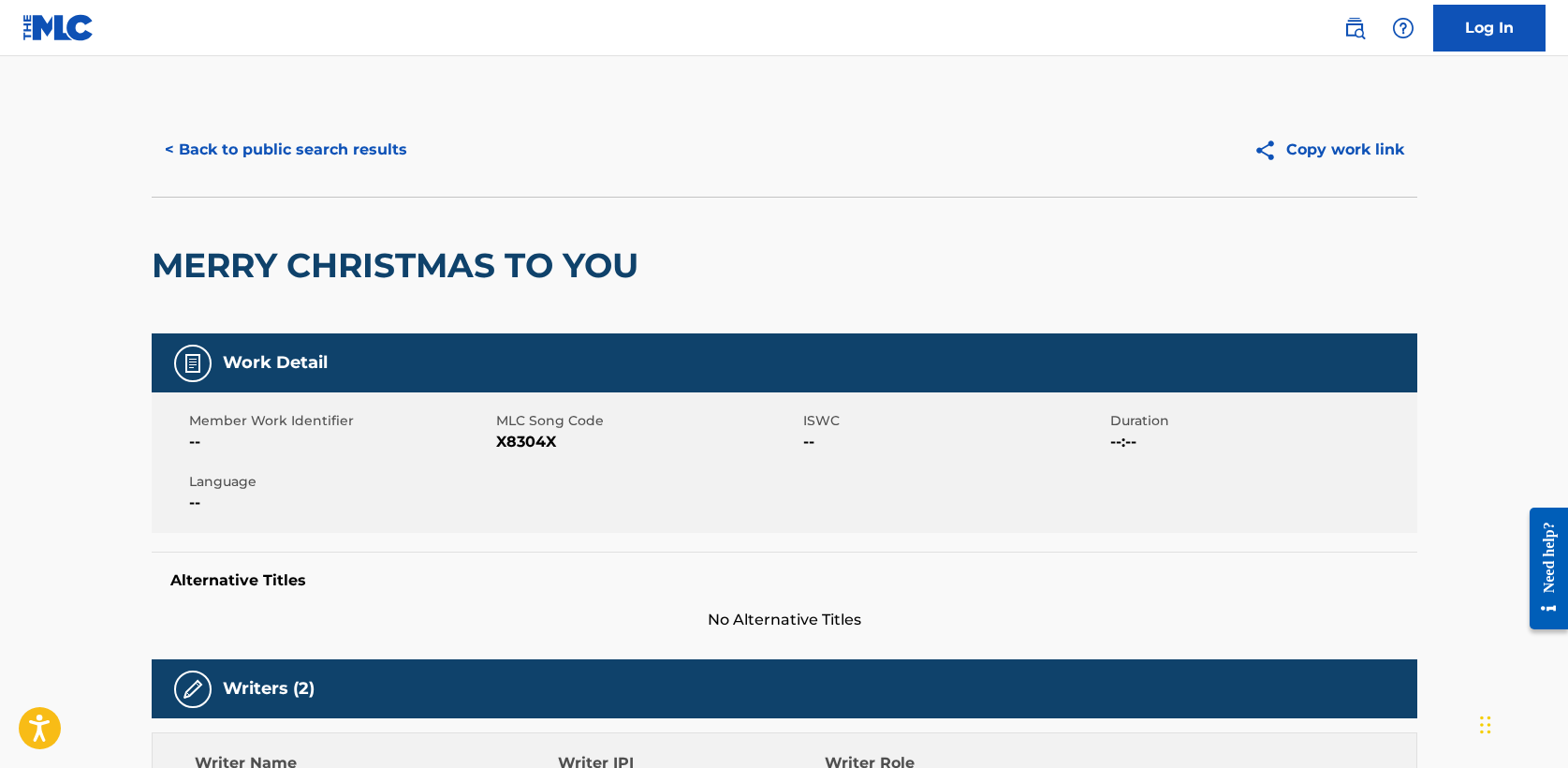
click at [295, 146] on button "< Back to public search results" at bounding box center [286, 150] width 269 height 47
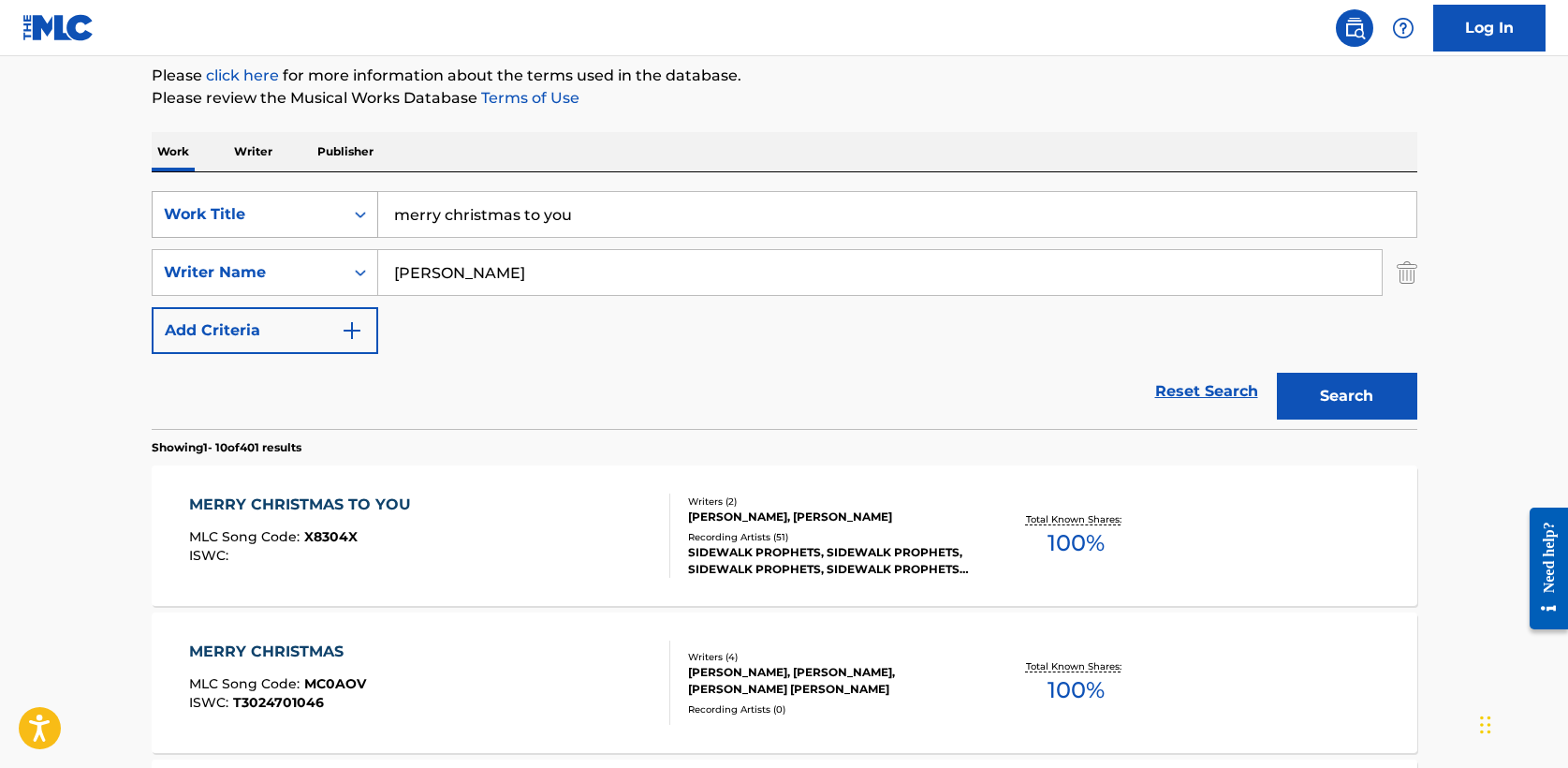
drag, startPoint x: 601, startPoint y: 211, endPoint x: 164, endPoint y: 208, distance: 437.0
click at [164, 208] on div "SearchWithCriteria5a2173f0-7a6b-48a5-aaeb-ae2f49c14e6e Work Title merry christm…" at bounding box center [784, 215] width 1266 height 47
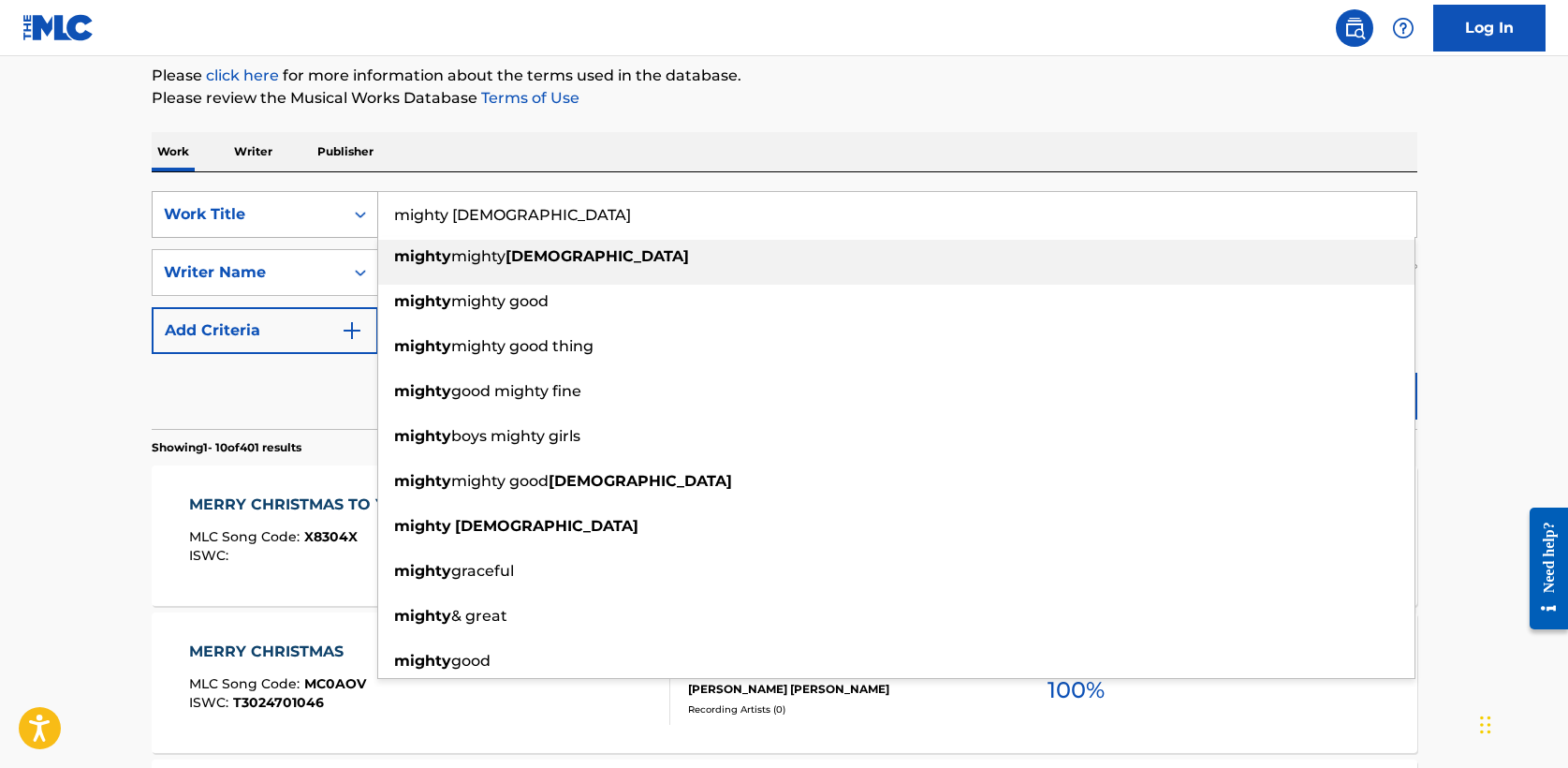
type input "mighty [DEMOGRAPHIC_DATA]"
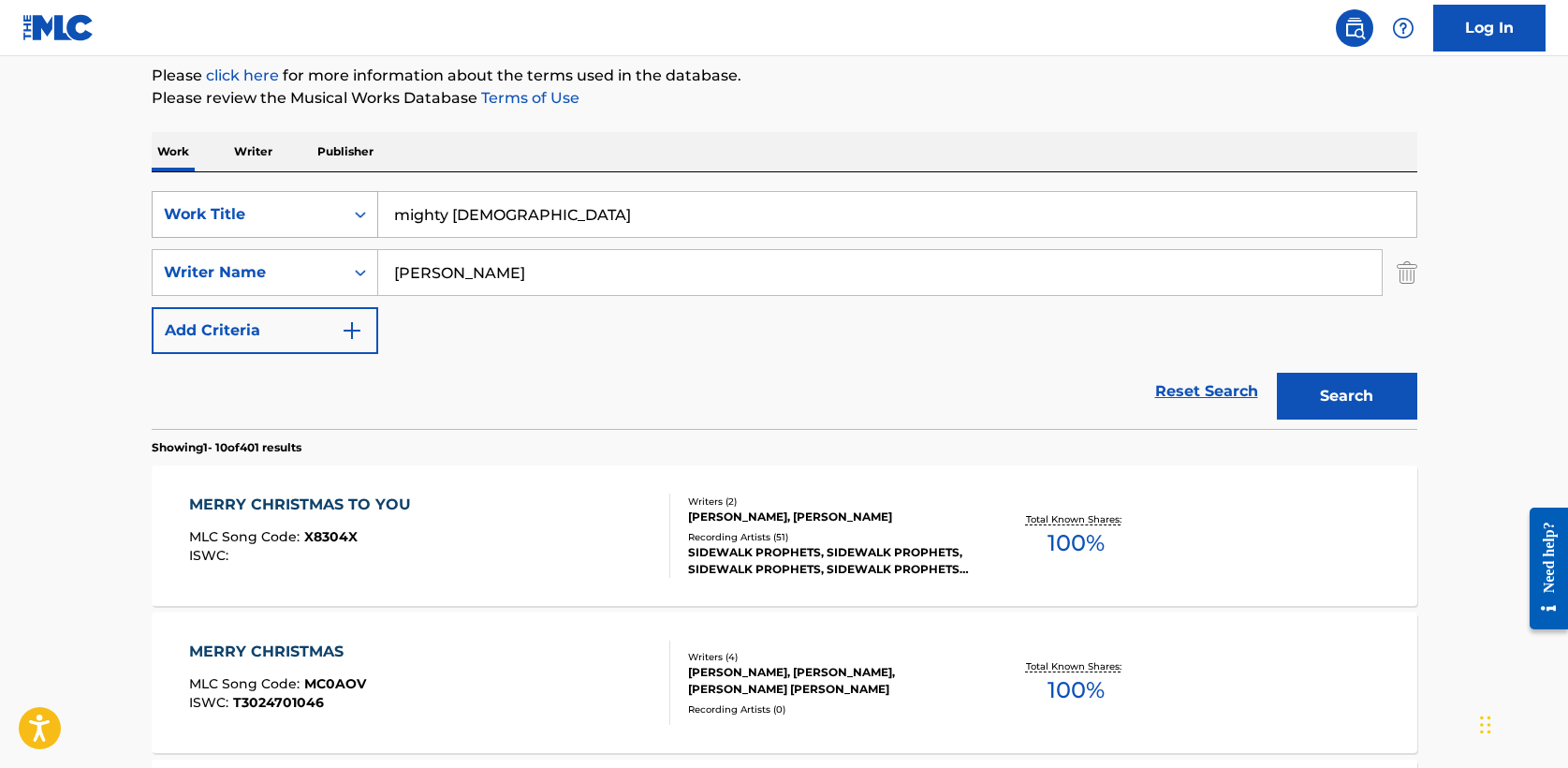
type input "[PERSON_NAME]"
click at [1277, 372] on button "Search" at bounding box center [1347, 396] width 140 height 47
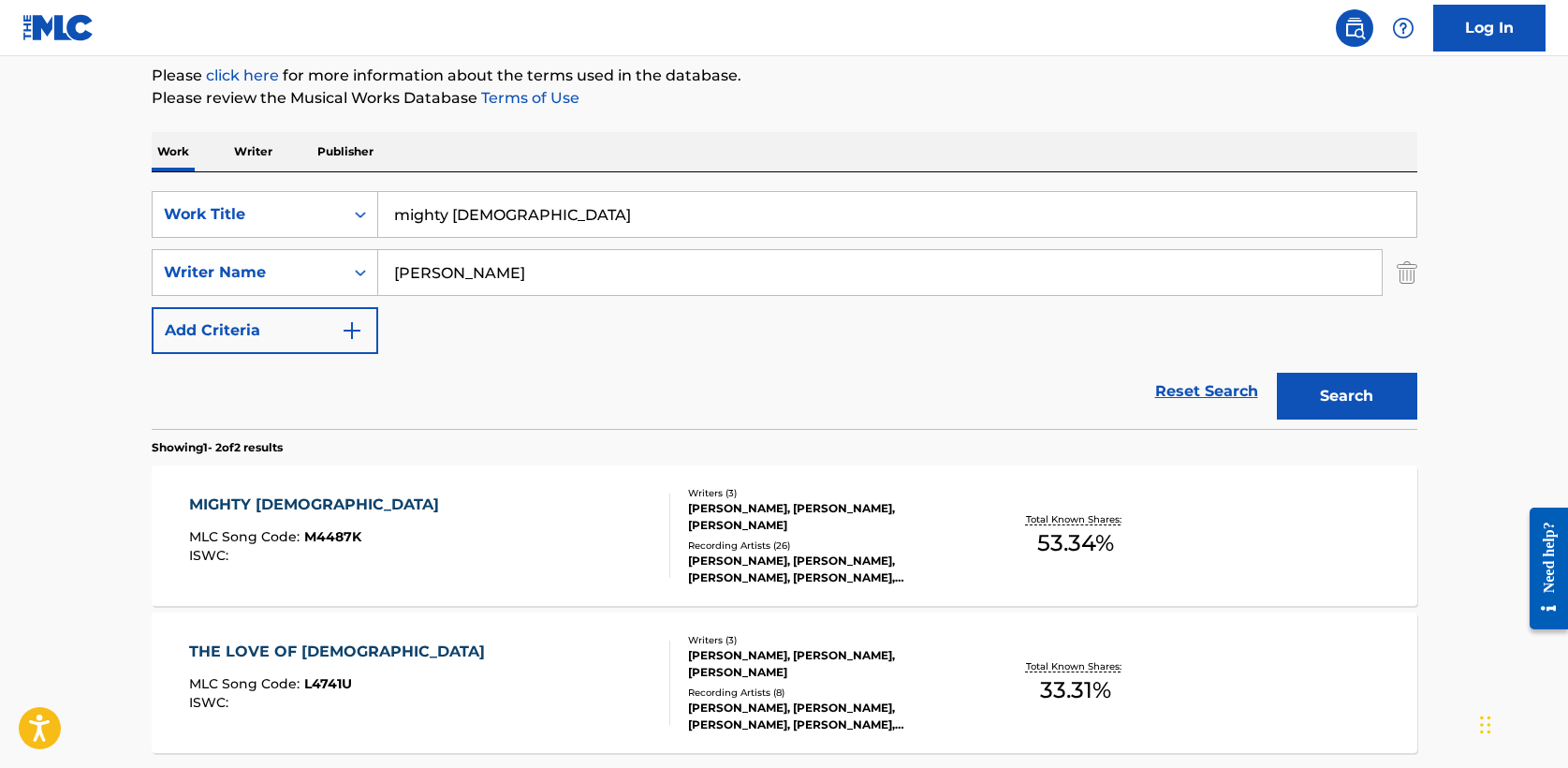
click at [278, 507] on div "MIGHTY [DEMOGRAPHIC_DATA]" at bounding box center [318, 504] width 259 height 23
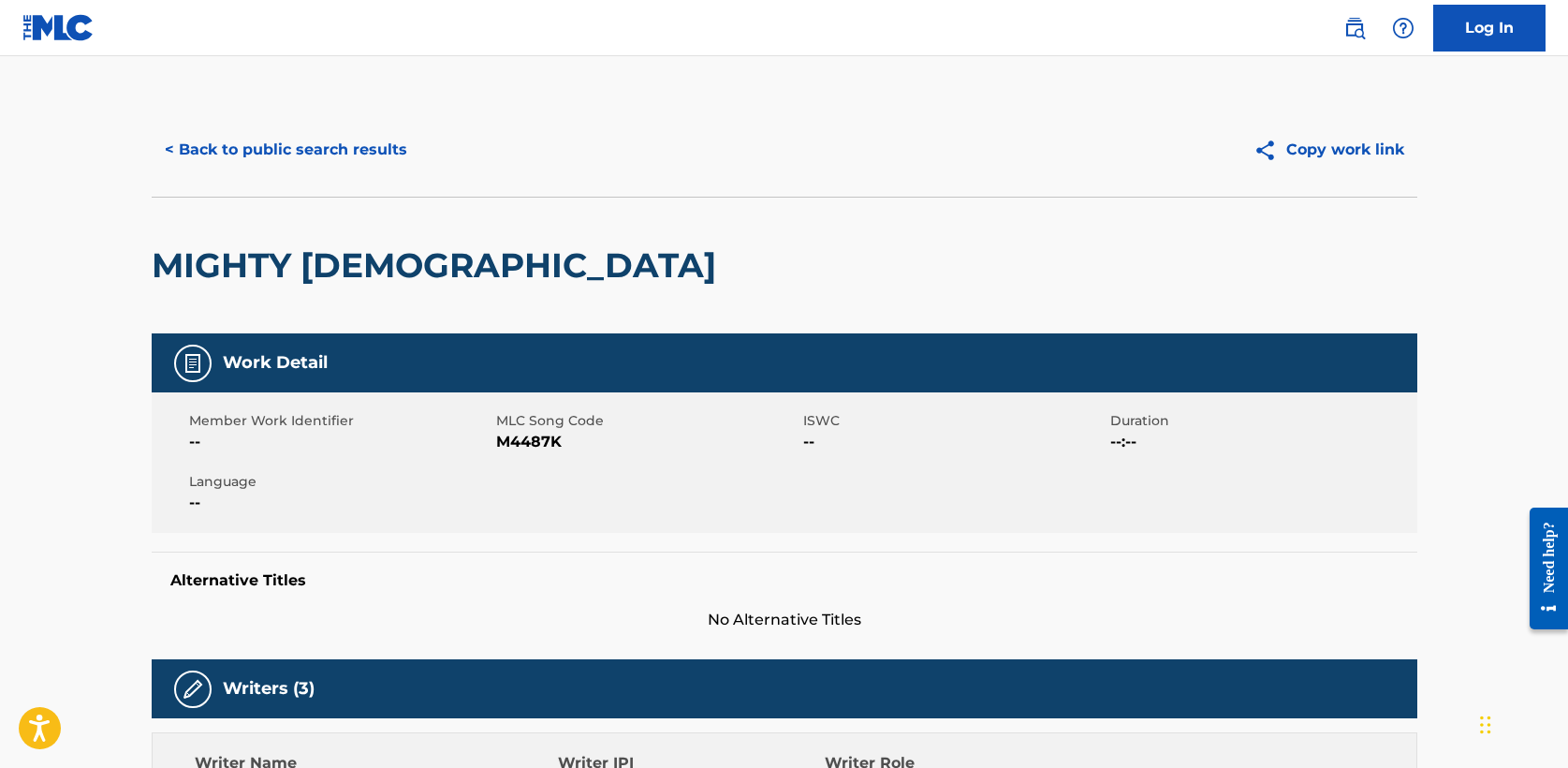
click at [351, 149] on button "< Back to public search results" at bounding box center [286, 150] width 269 height 47
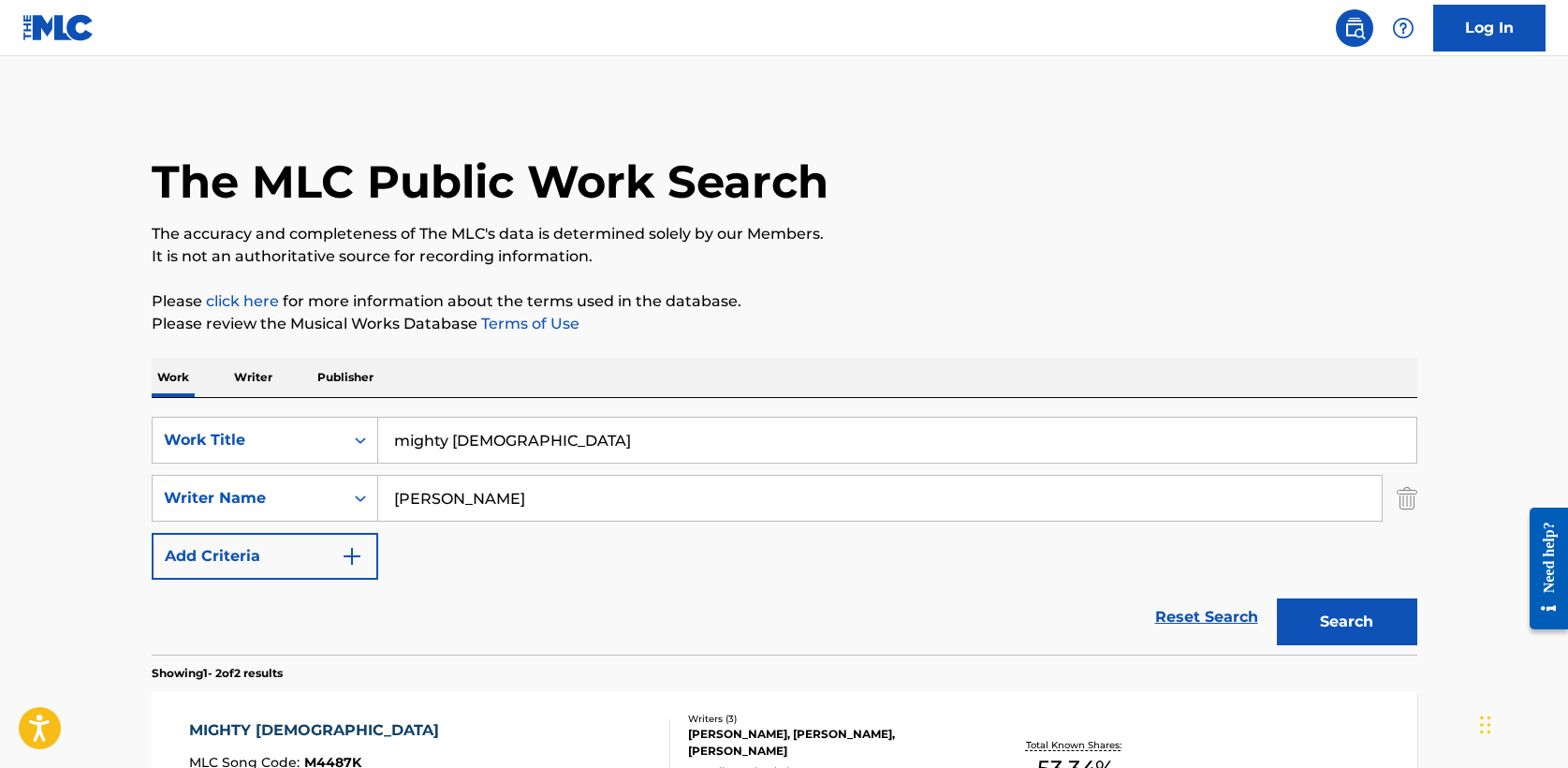
scroll to position [225, 0]
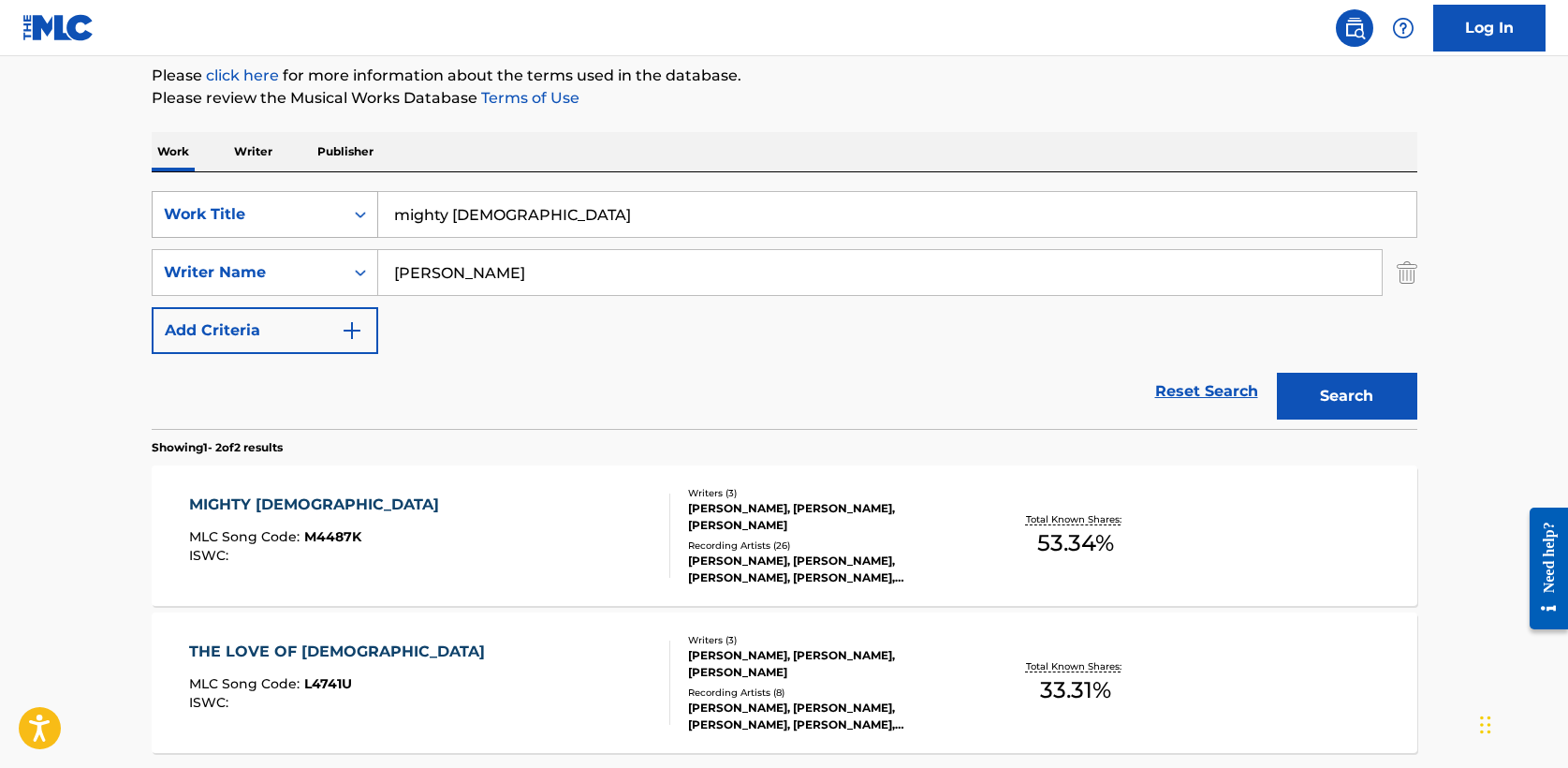
drag, startPoint x: 503, startPoint y: 211, endPoint x: 197, endPoint y: 211, distance: 306.0
click at [197, 211] on div "SearchWithCriteria5a2173f0-7a6b-48a5-aaeb-ae2f49c14e6e Work Title mighty god" at bounding box center [784, 215] width 1266 height 47
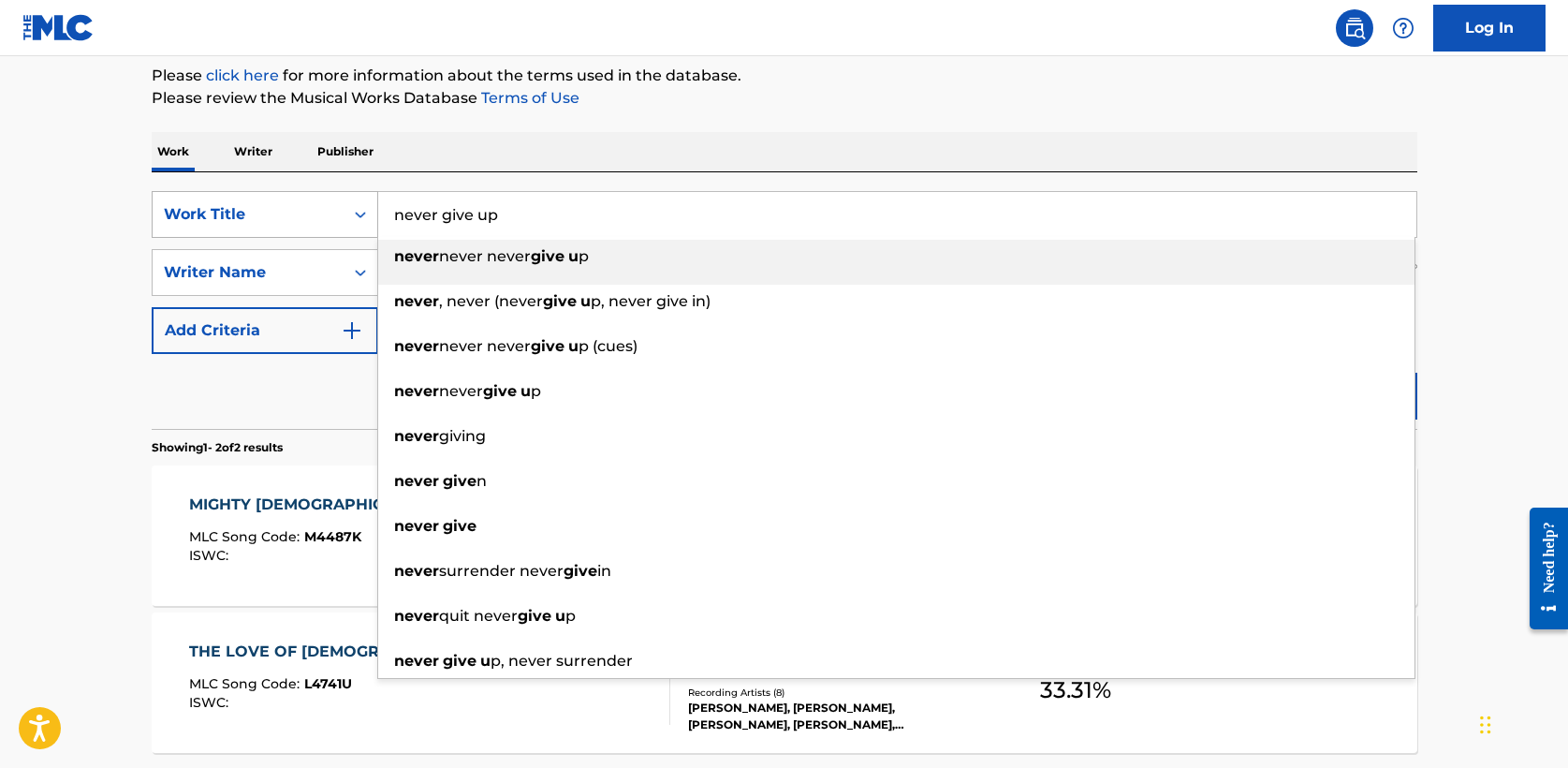
type input "never give up"
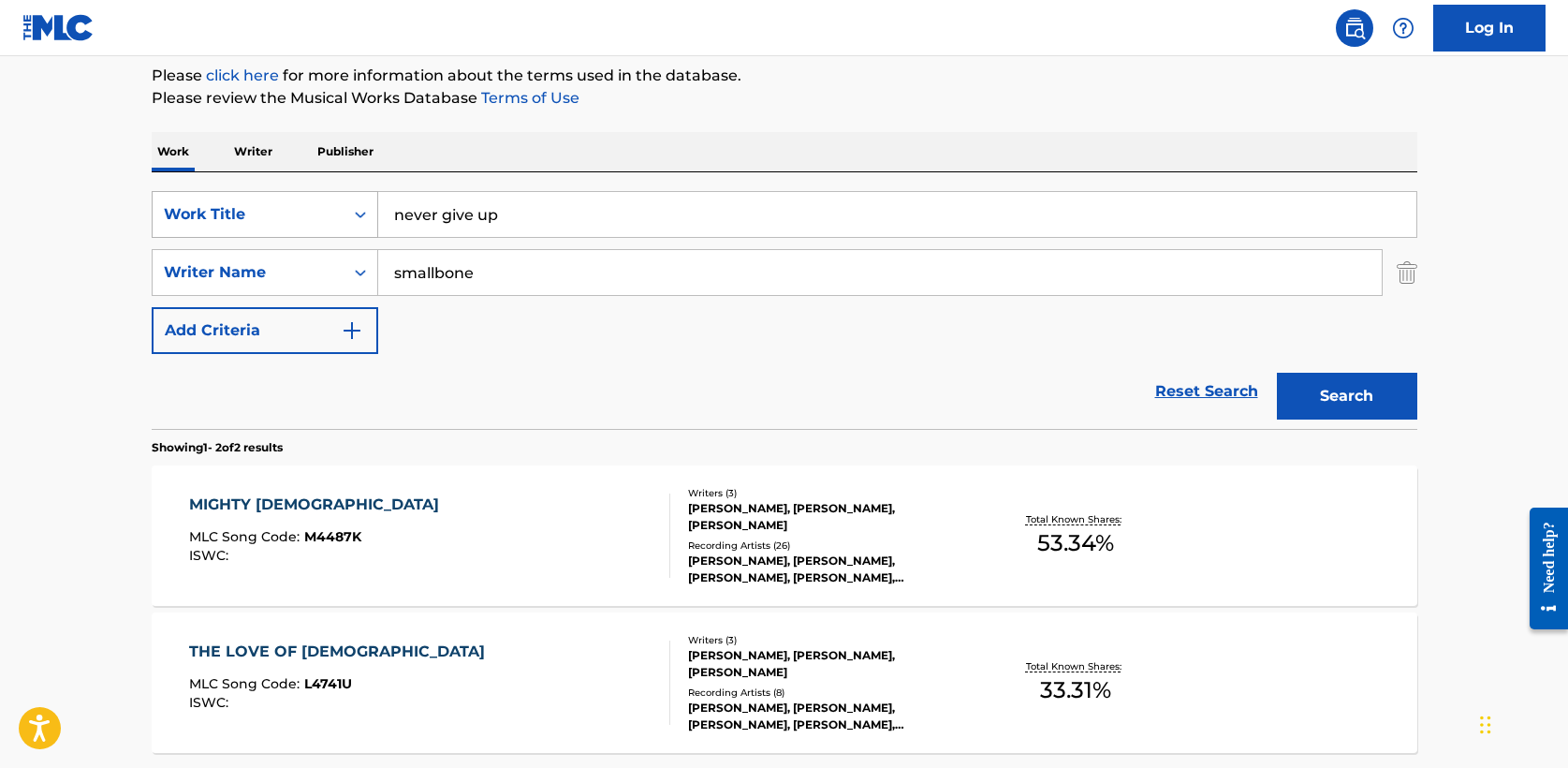
type input "smallbone"
click at [1277, 372] on button "Search" at bounding box center [1347, 396] width 140 height 47
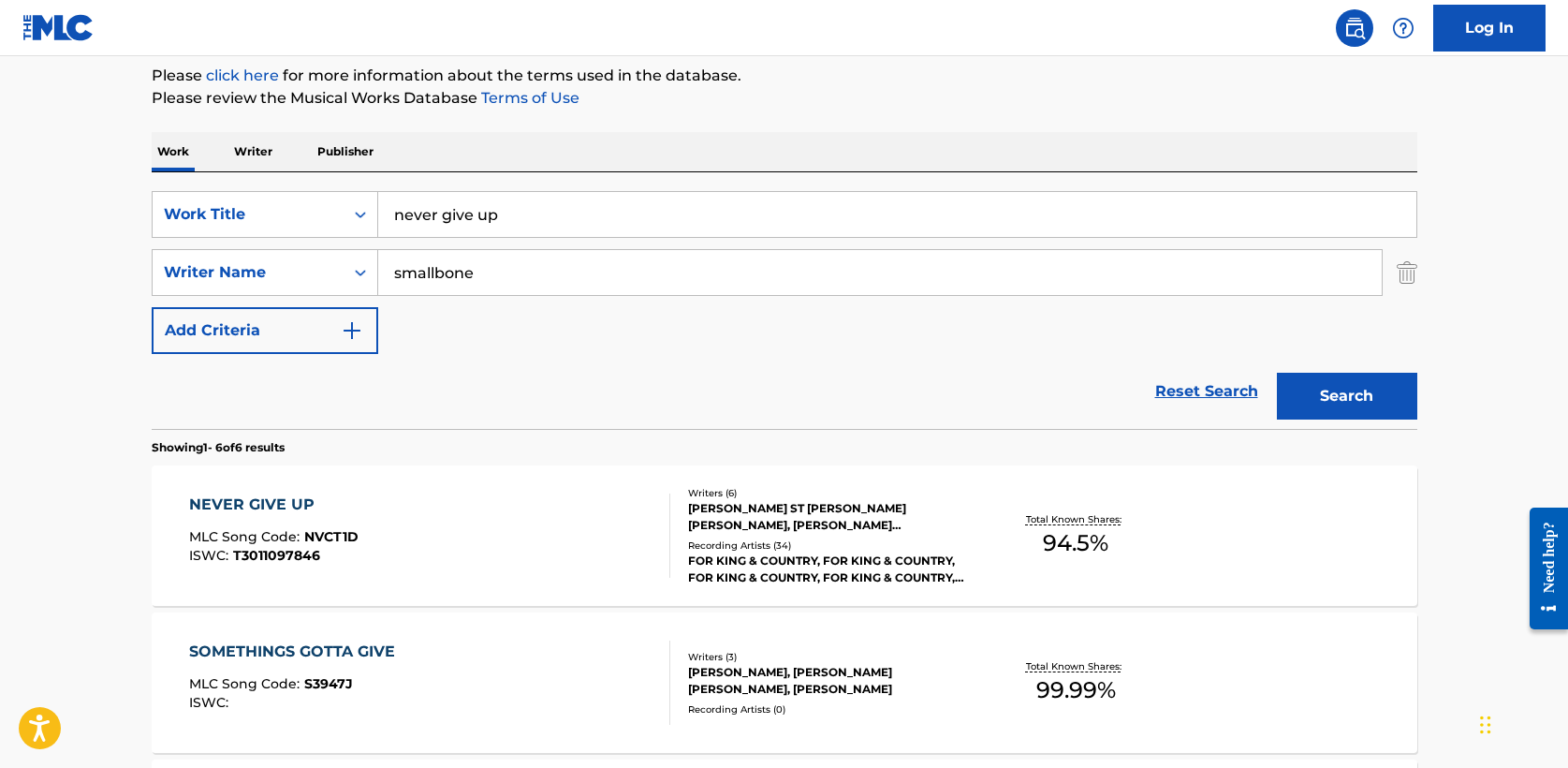
click at [273, 503] on div "NEVER GIVE UP" at bounding box center [274, 504] width 170 height 23
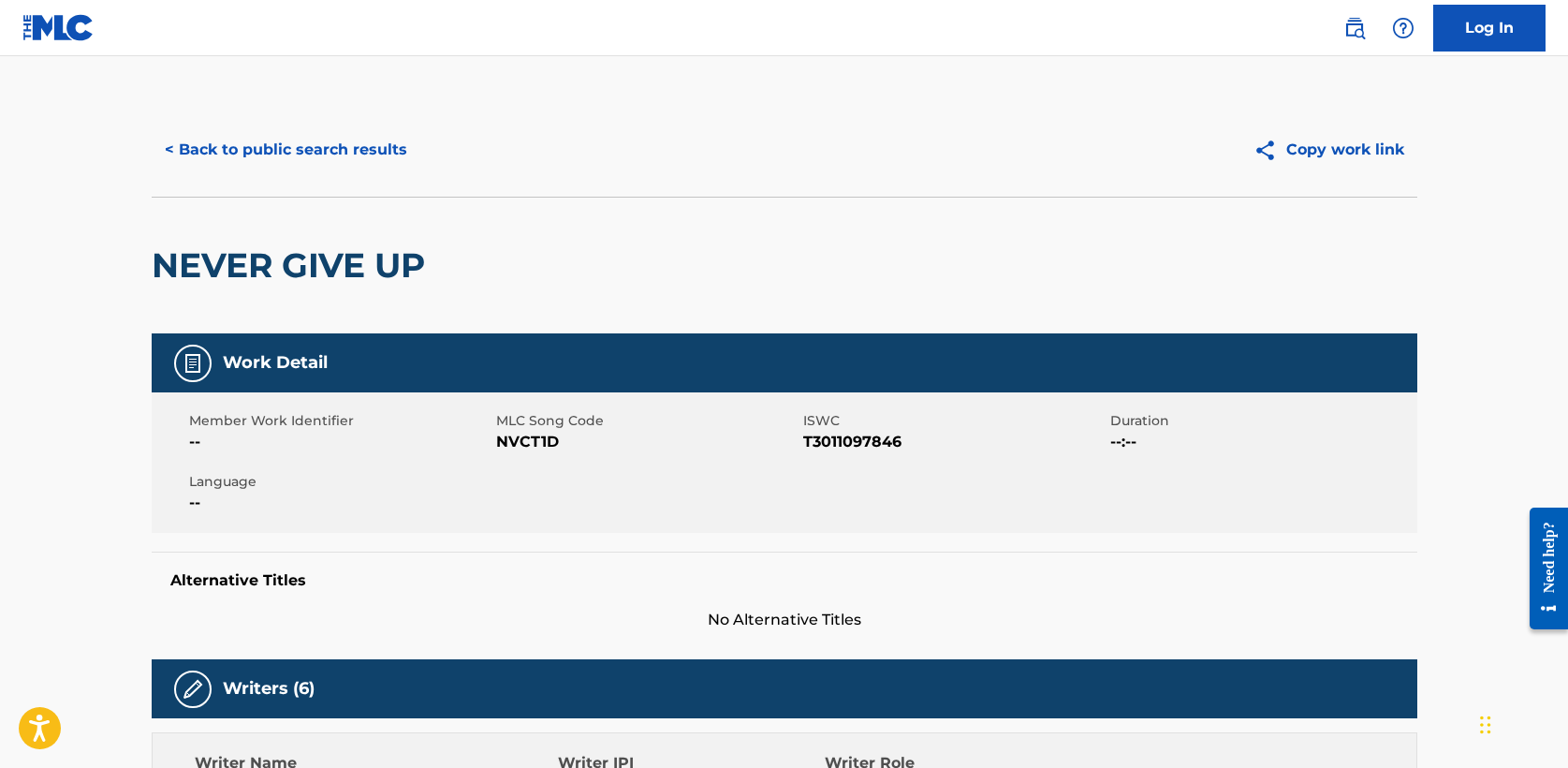
click at [292, 147] on button "< Back to public search results" at bounding box center [286, 150] width 269 height 47
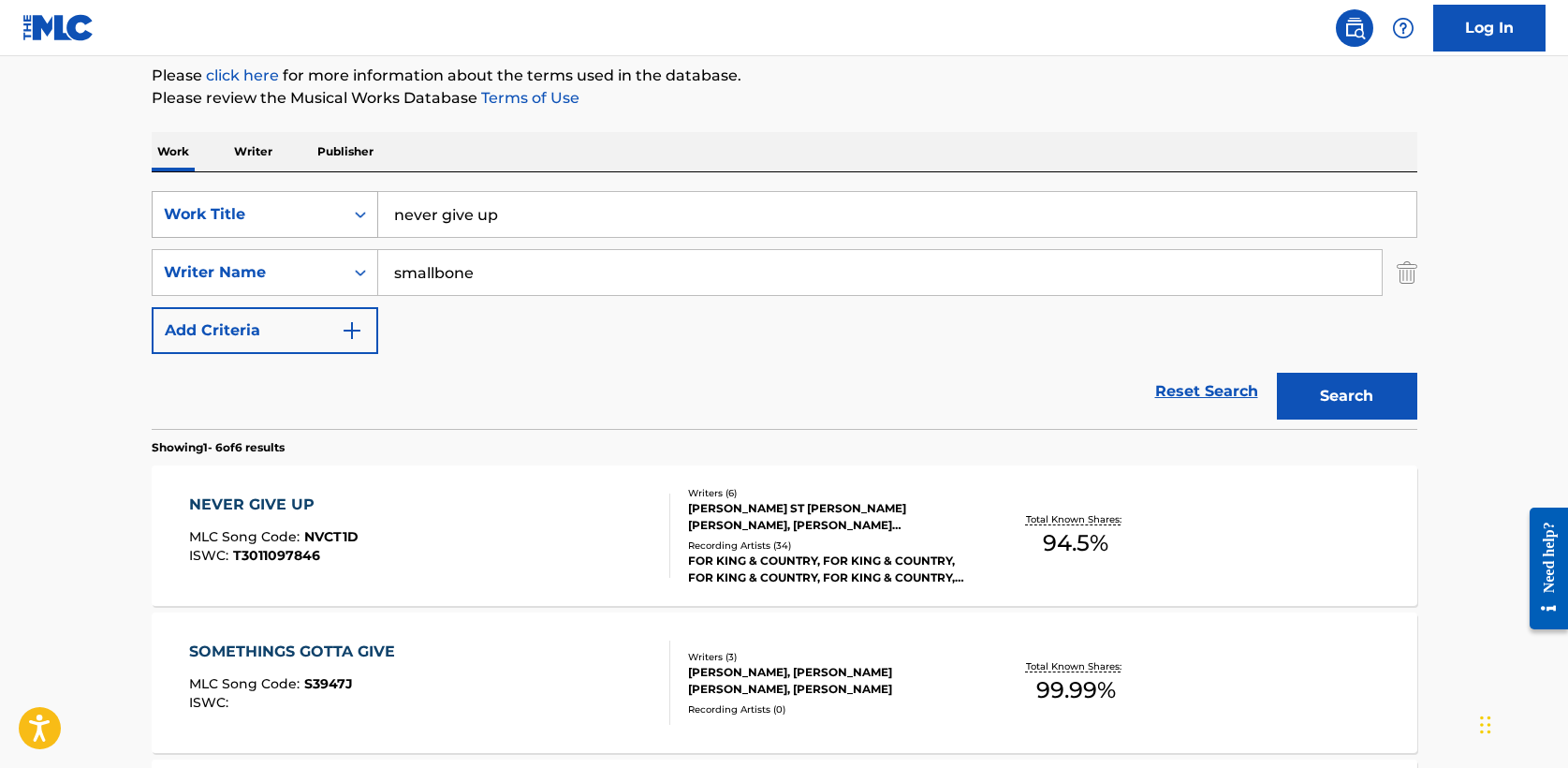
drag, startPoint x: 542, startPoint y: 219, endPoint x: 182, endPoint y: 214, distance: 360.0
click at [182, 214] on div "SearchWithCriteria5a2173f0-7a6b-48a5-aaeb-ae2f49c14e6e Work Title never give up" at bounding box center [784, 215] width 1266 height 47
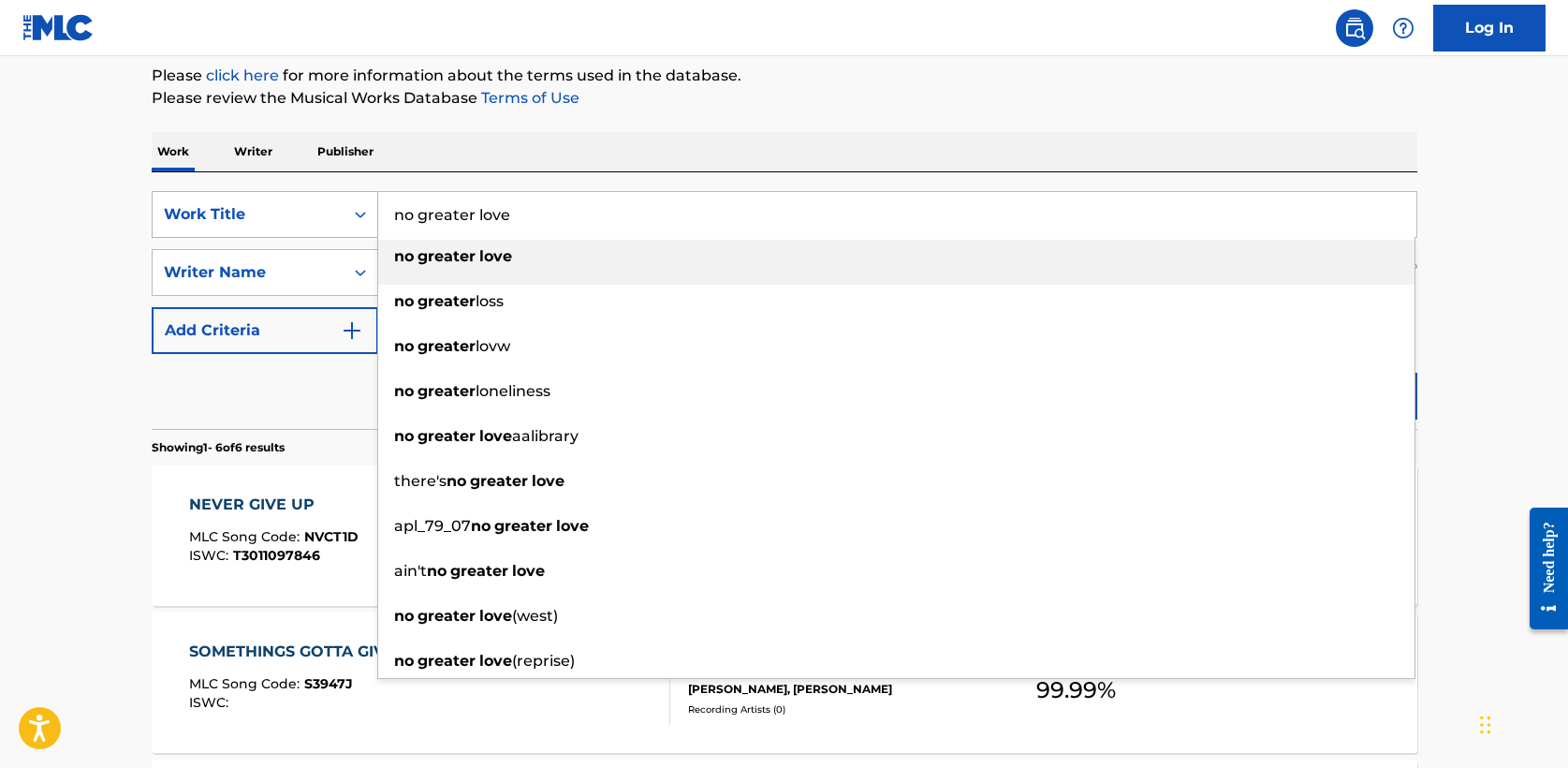
type input "no greater love"
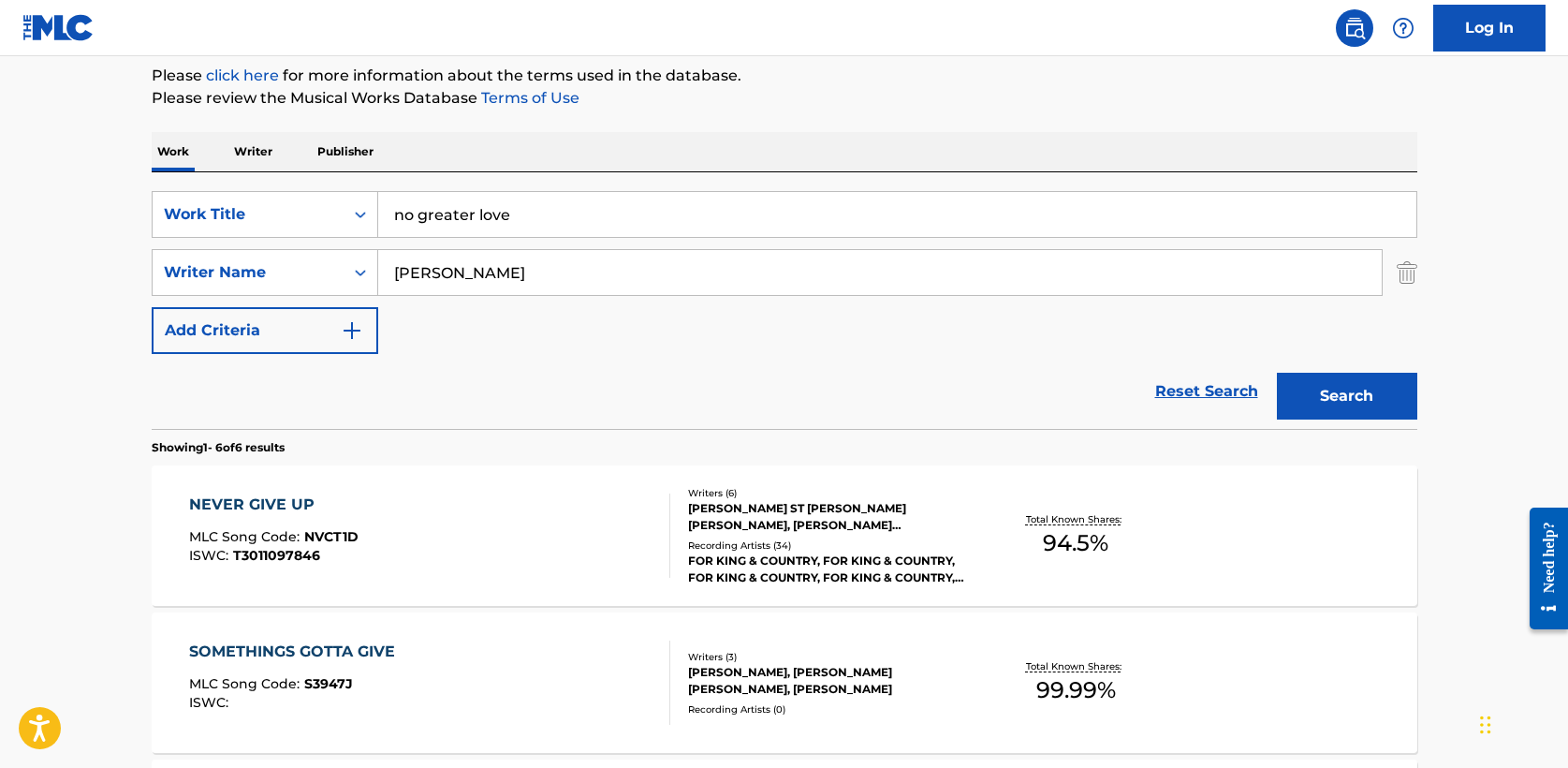
type input "[PERSON_NAME]"
click at [1354, 392] on button "Search" at bounding box center [1347, 396] width 140 height 47
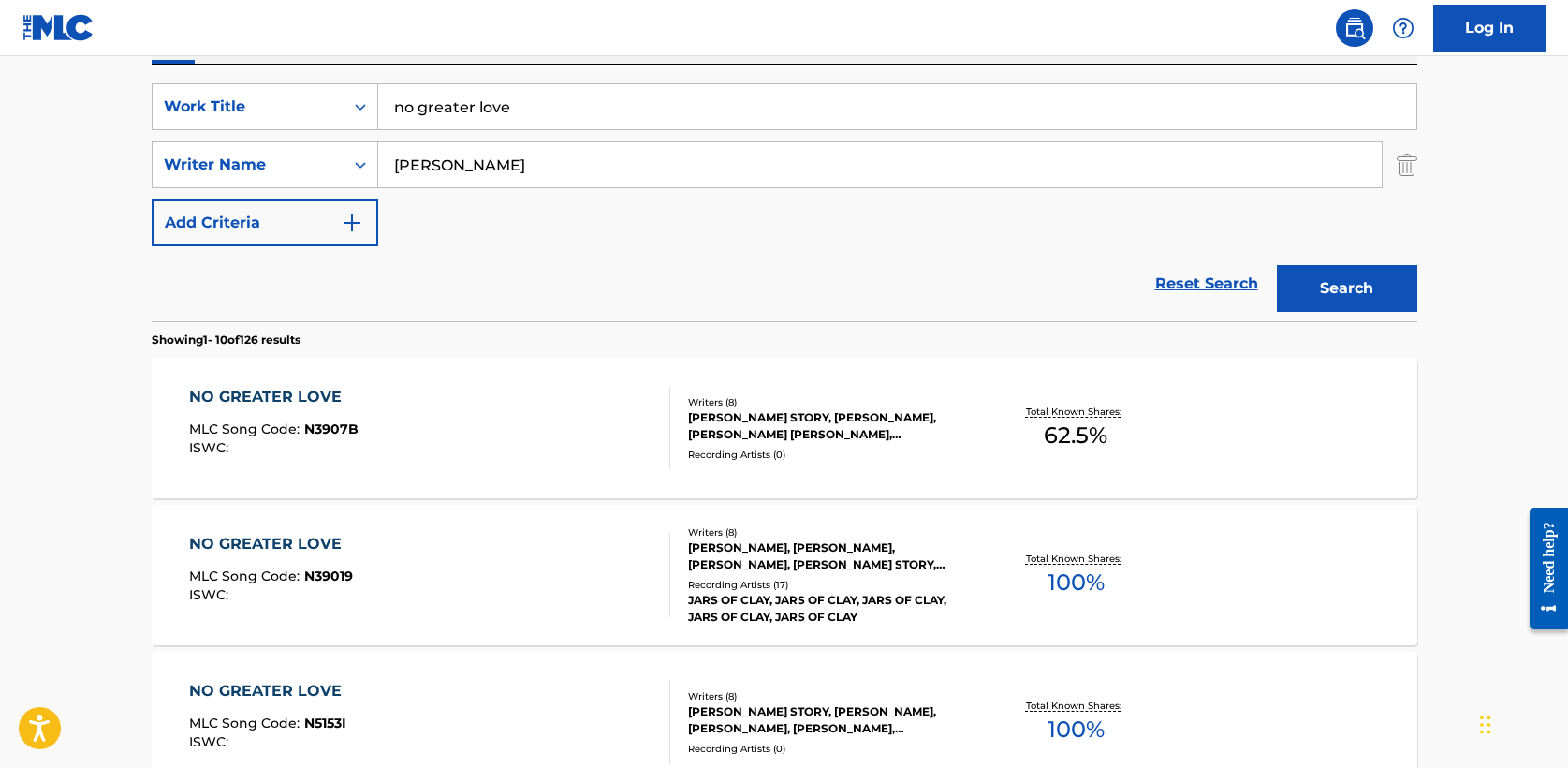
scroll to position [346, 0]
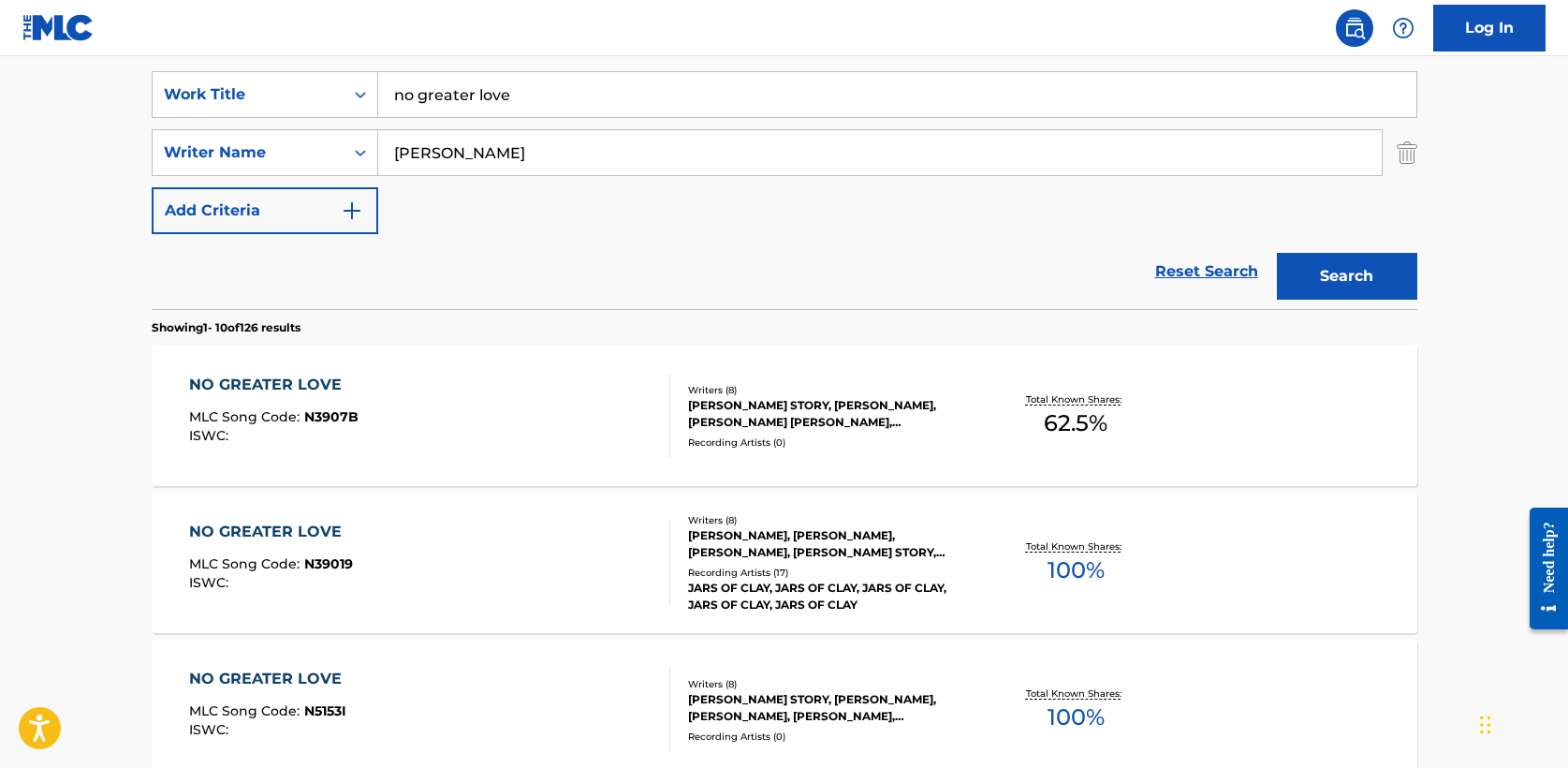
click at [302, 531] on div "NO GREATER LOVE" at bounding box center [271, 531] width 164 height 23
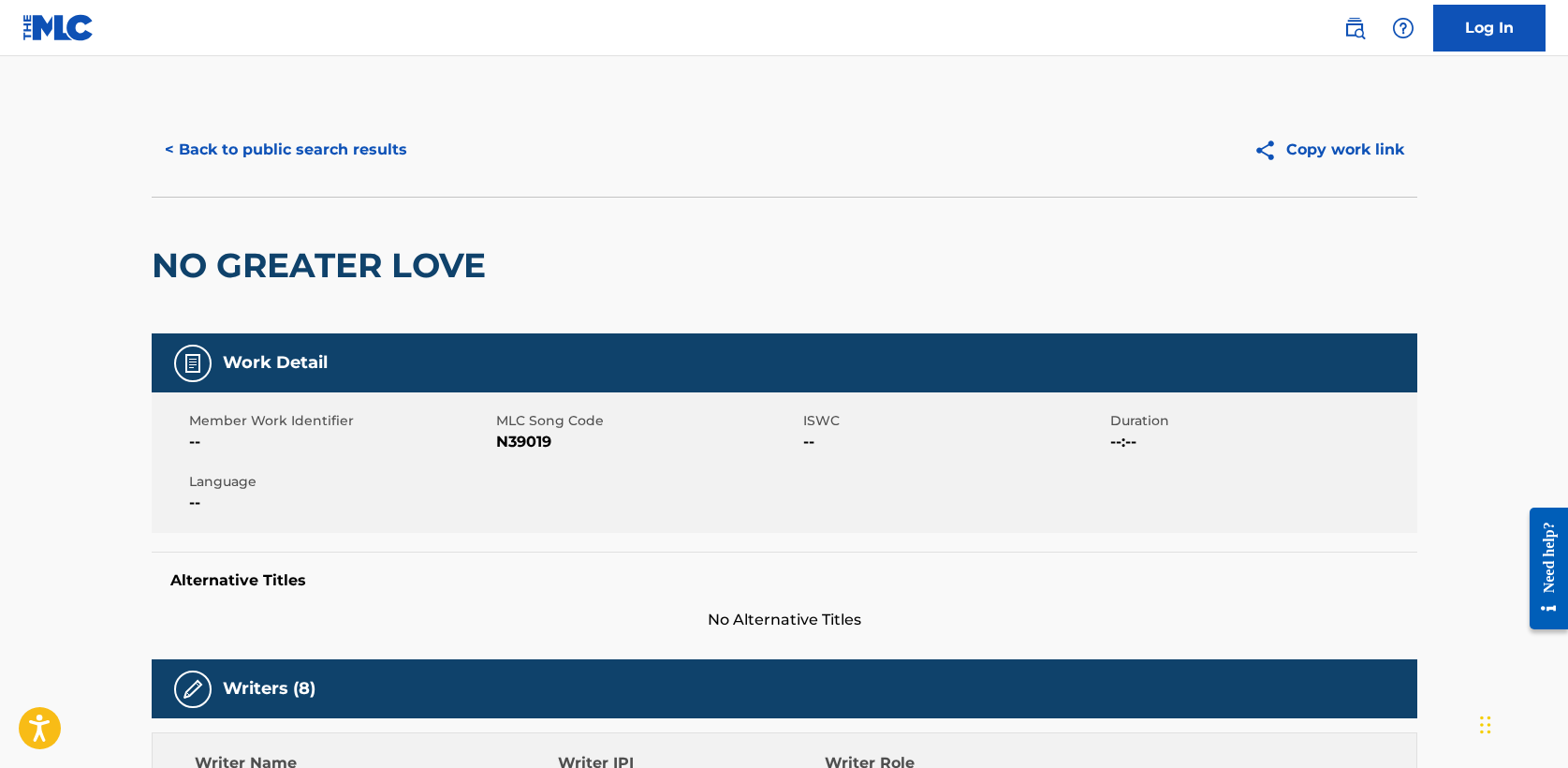
click at [277, 159] on button "< Back to public search results" at bounding box center [286, 150] width 269 height 47
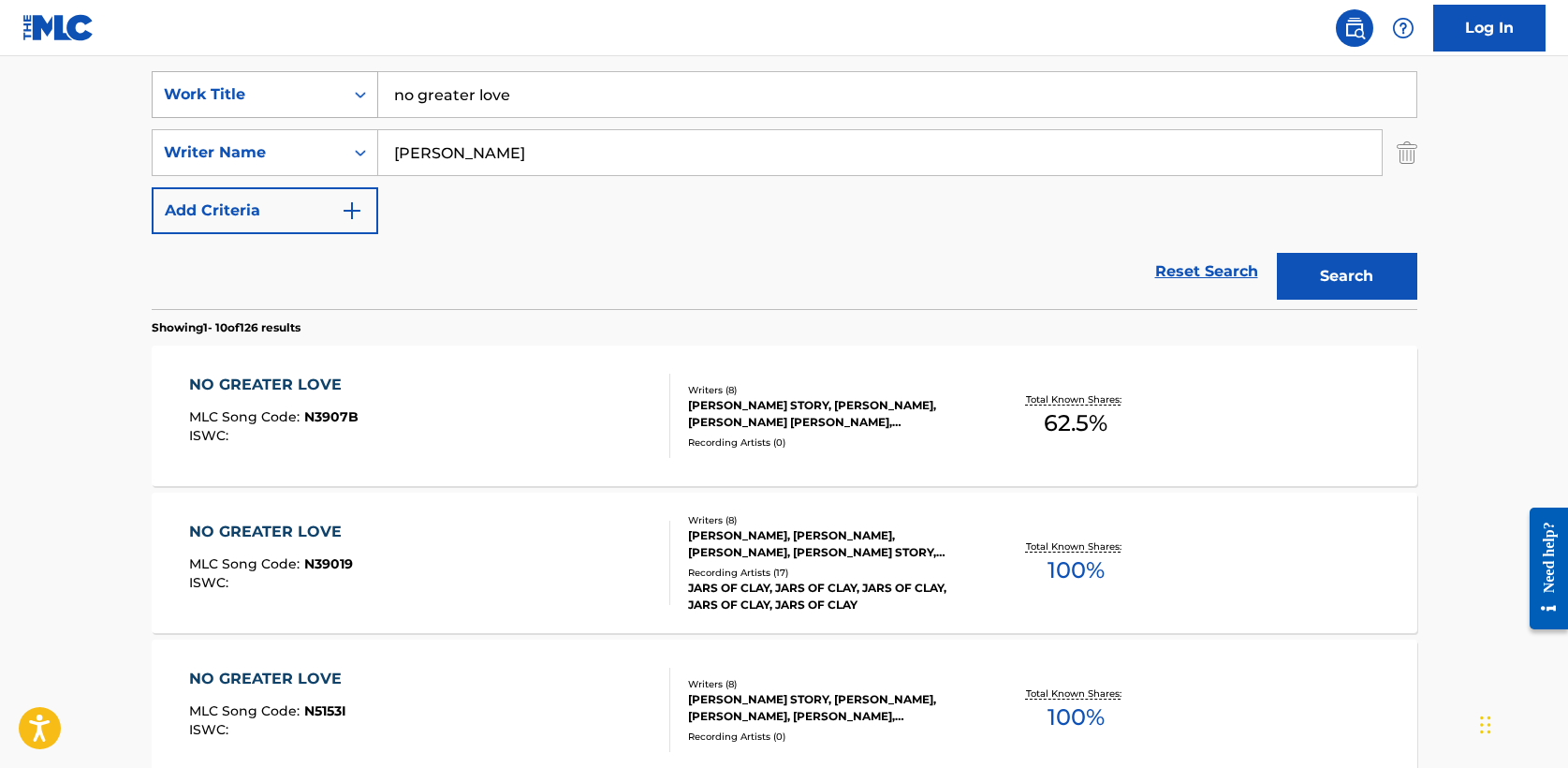
drag, startPoint x: 509, startPoint y: 100, endPoint x: 308, endPoint y: 96, distance: 201.0
click at [308, 96] on div "SearchWithCriteria5a2173f0-7a6b-48a5-aaeb-ae2f49c14e6e Work Title no greater lo…" at bounding box center [784, 94] width 1266 height 47
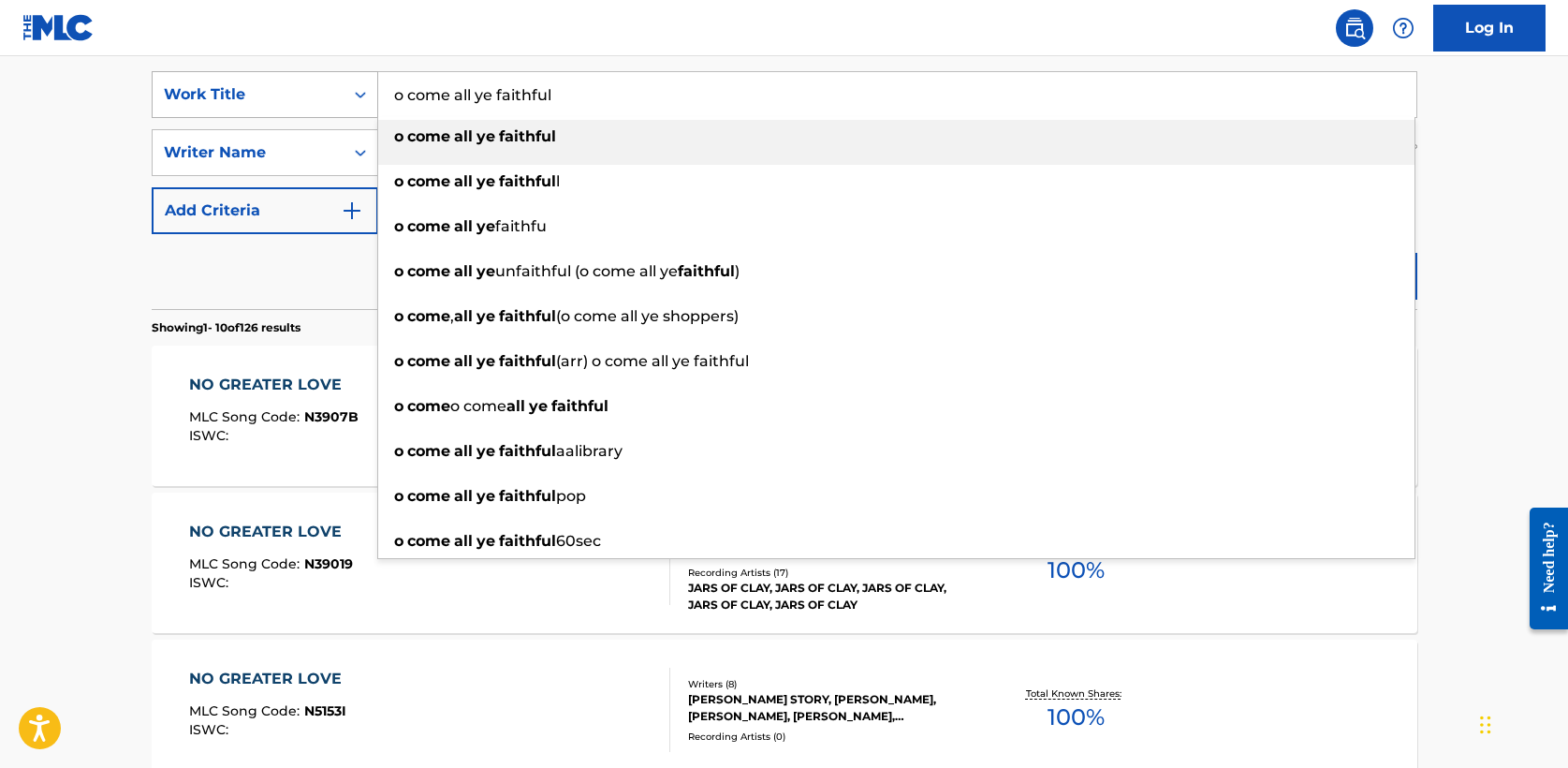
type input "o come all ye faithful"
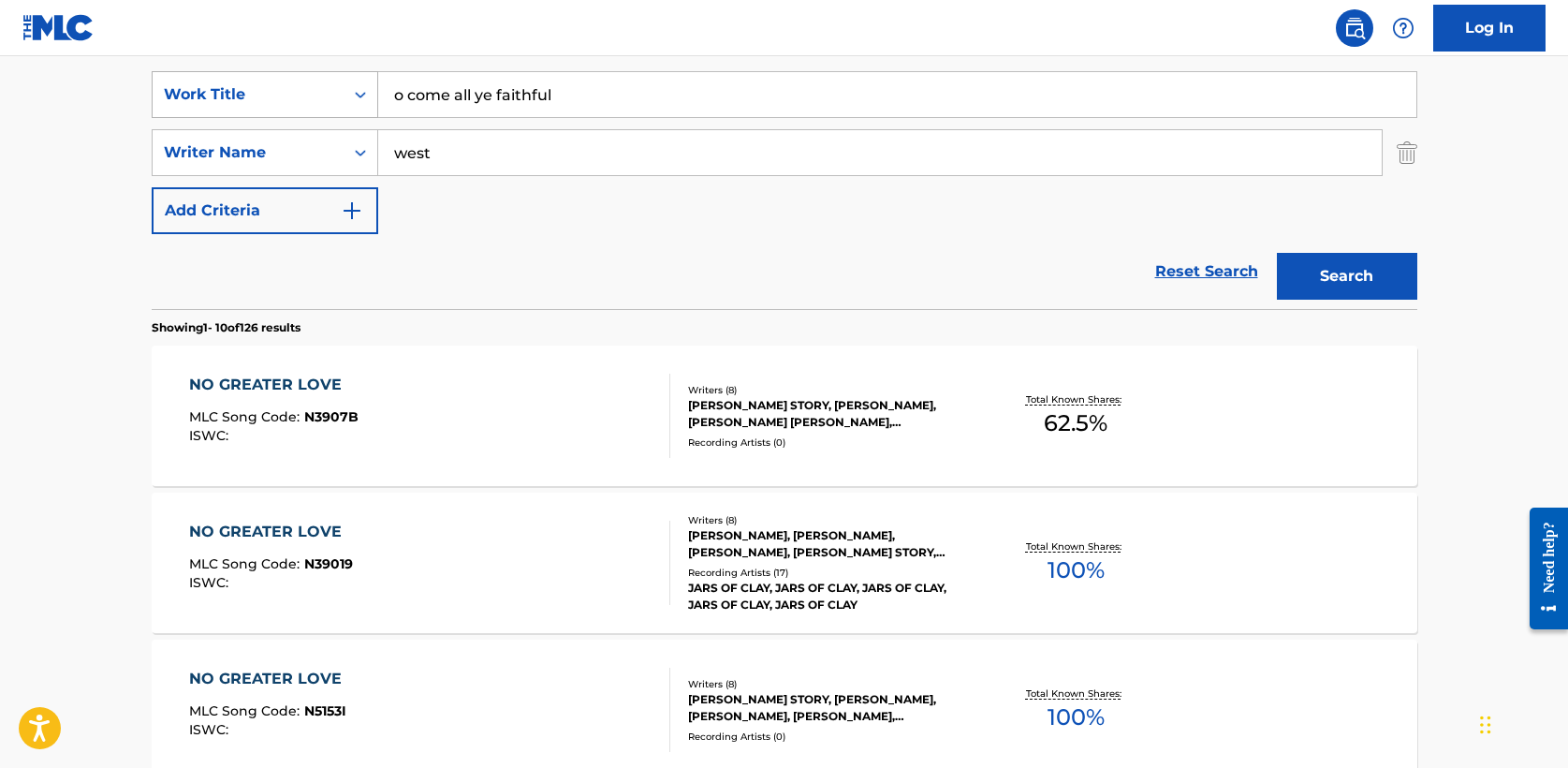
type input "west"
click at [1277, 253] on button "Search" at bounding box center [1347, 276] width 140 height 47
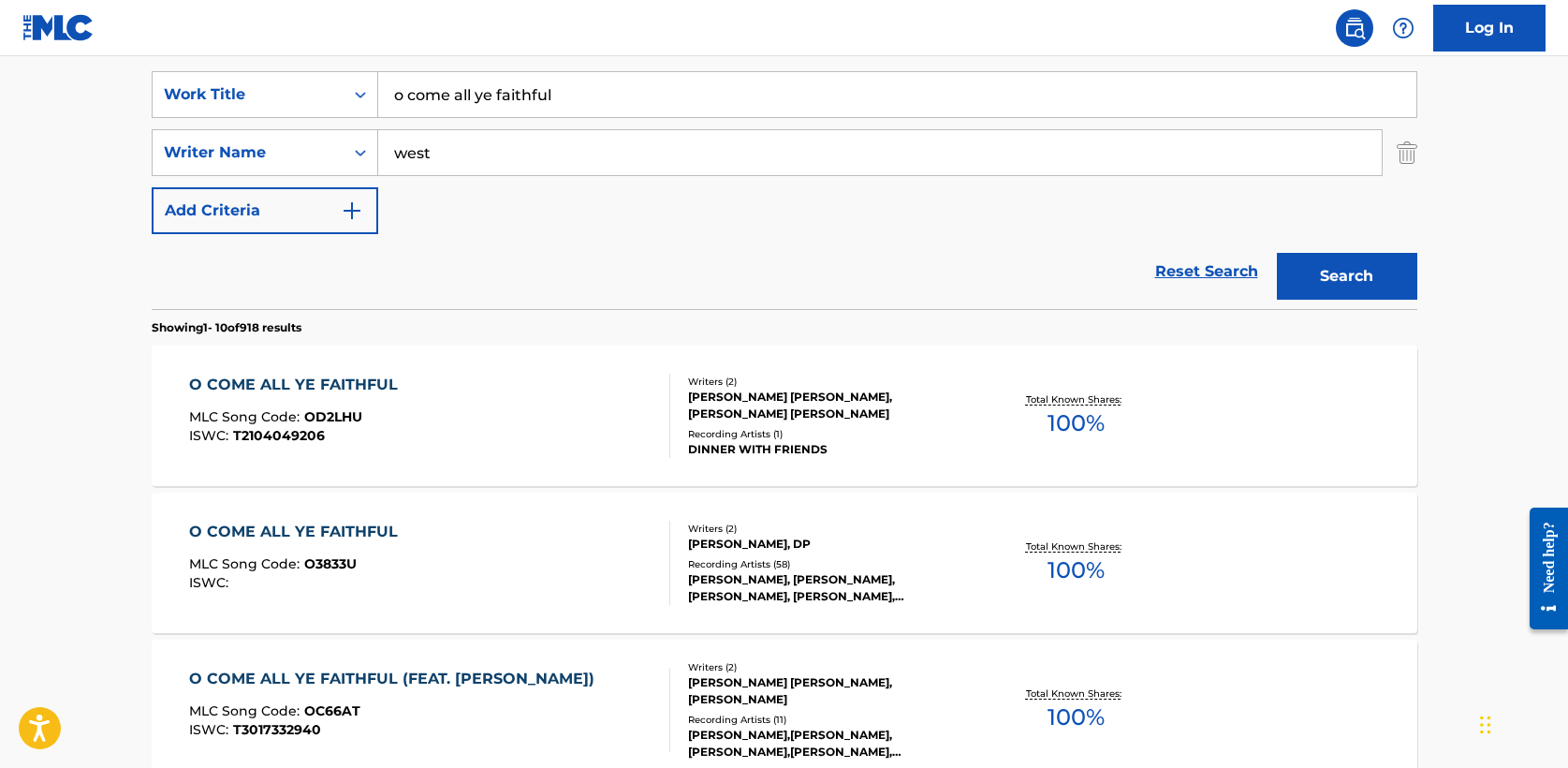
click at [367, 383] on div "O COME ALL YE FAITHFUL" at bounding box center [298, 384] width 218 height 23
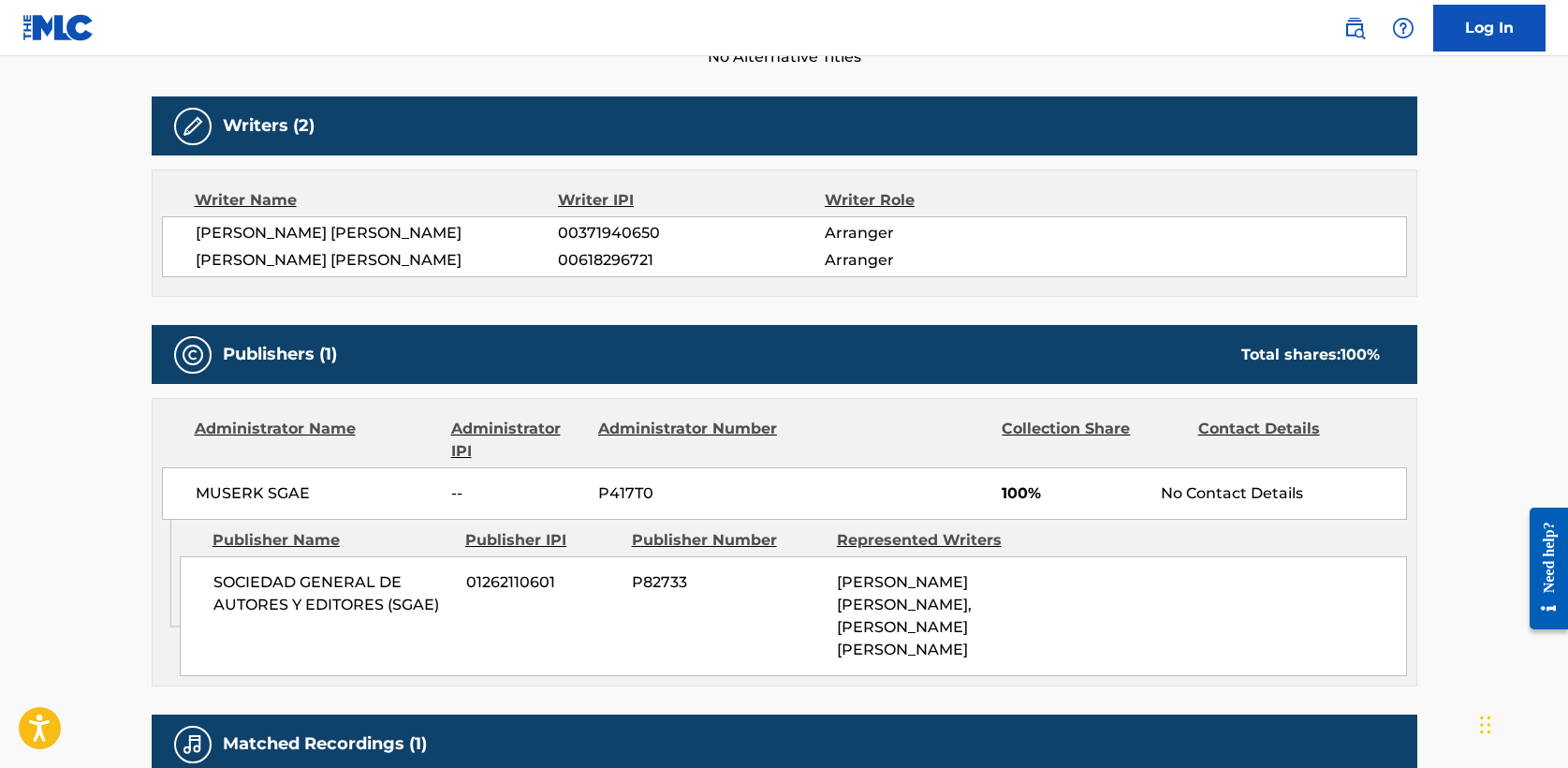
scroll to position [578, 0]
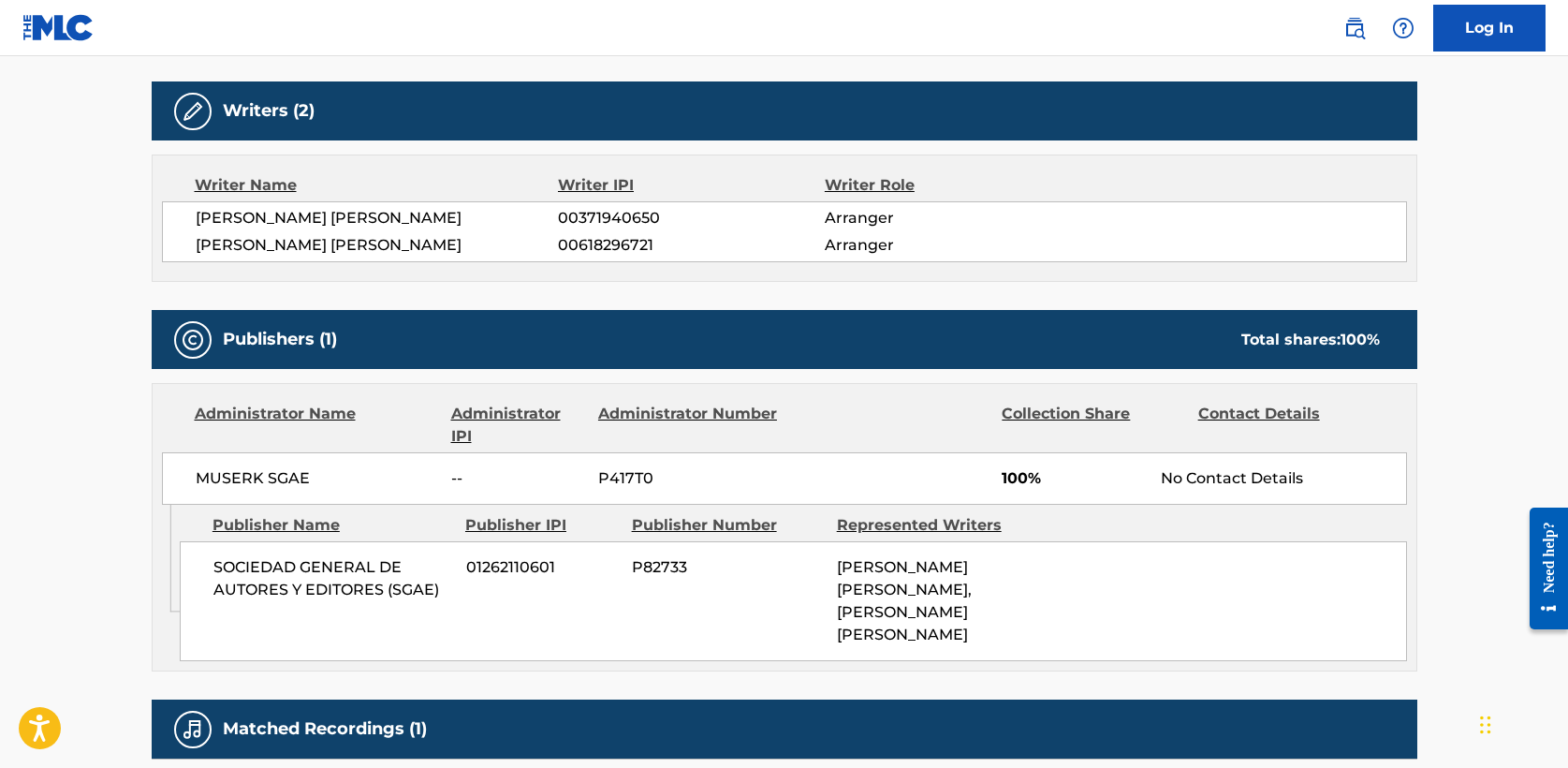
scroll to position [346, 0]
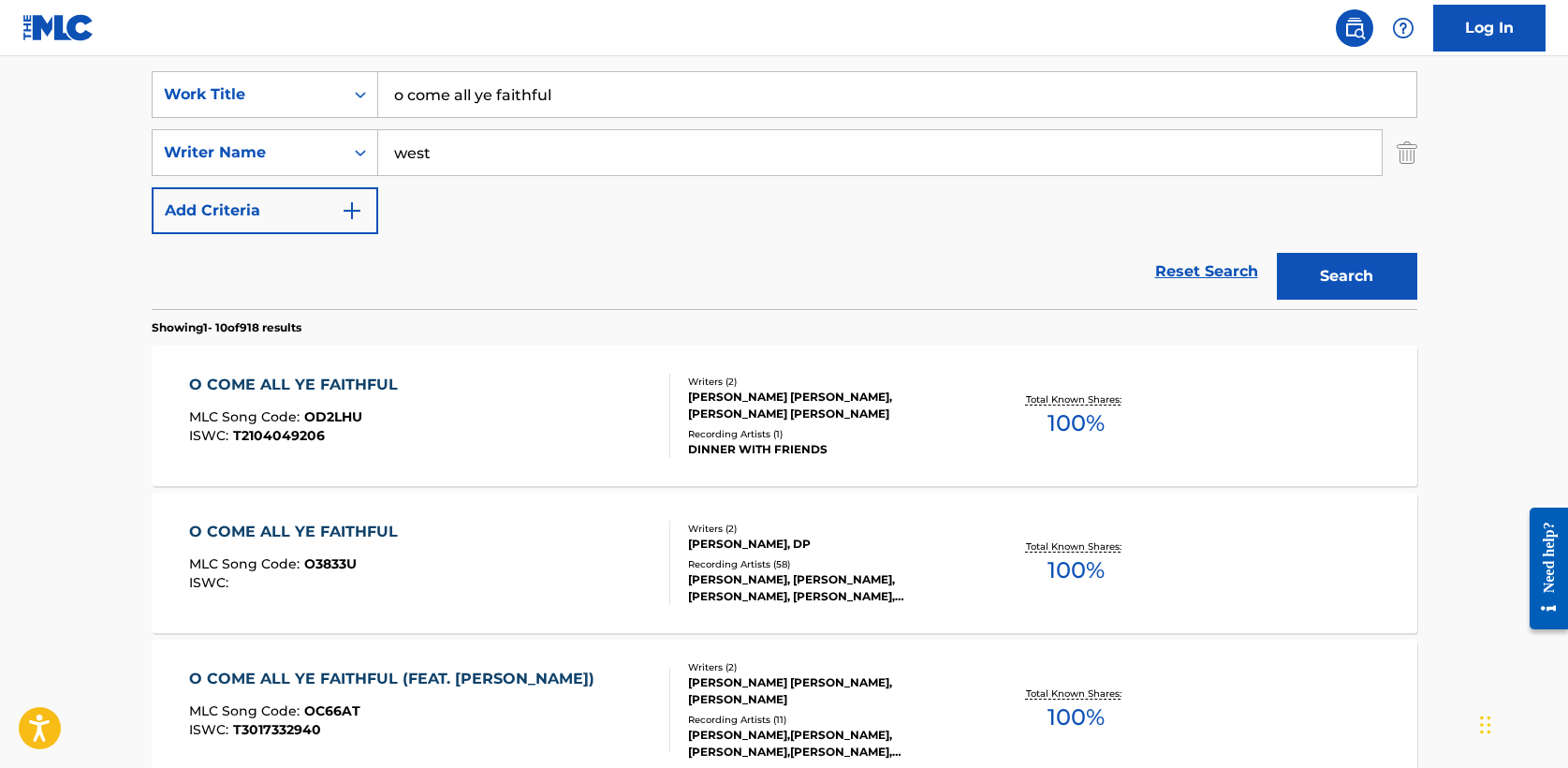
click at [373, 531] on div "O COME ALL YE FAITHFUL" at bounding box center [298, 531] width 218 height 23
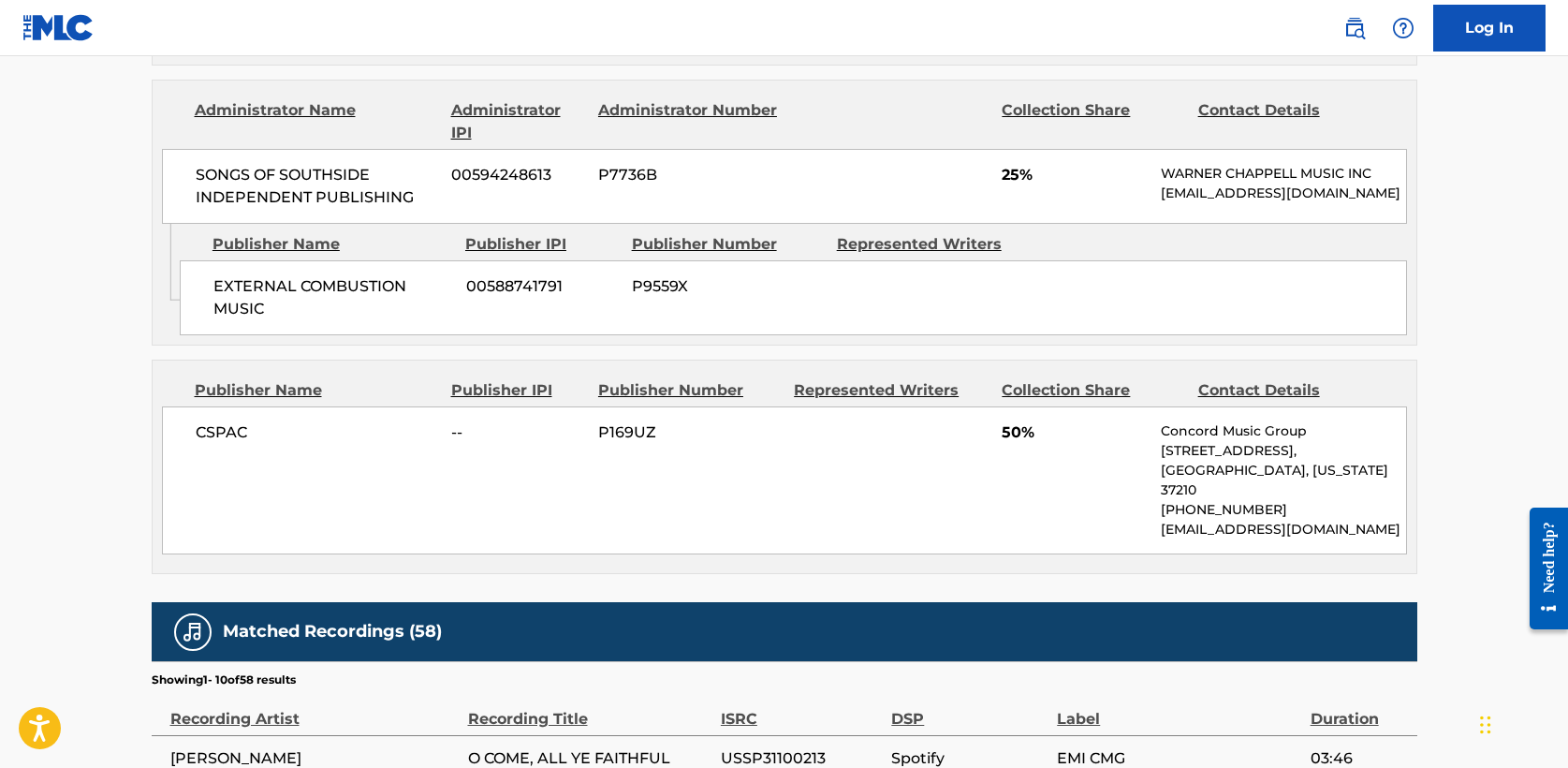
scroll to position [1080, 0]
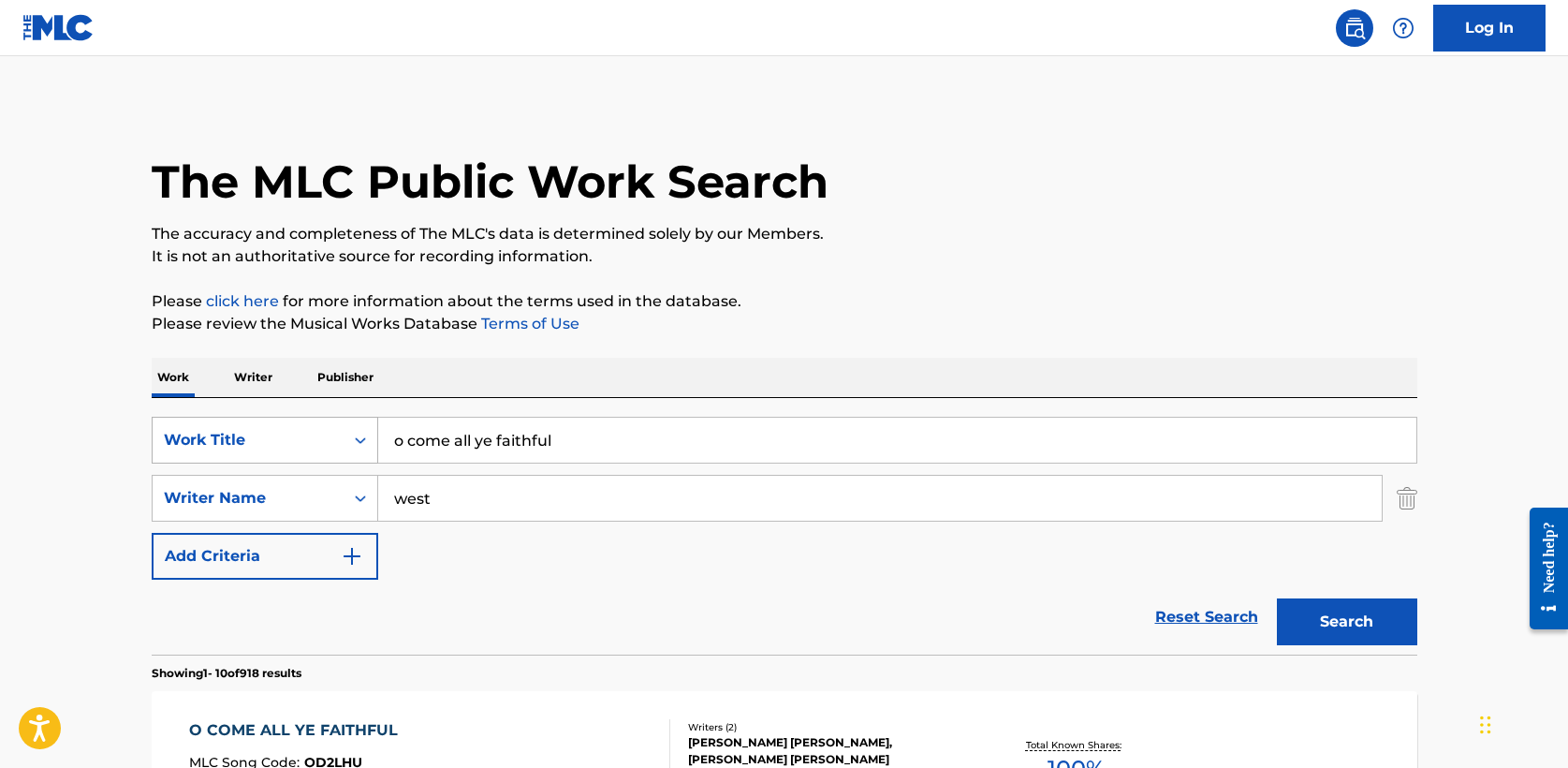
drag, startPoint x: 585, startPoint y: 448, endPoint x: 262, endPoint y: 447, distance: 323.0
click at [262, 447] on div "SearchWithCriteria5a2173f0-7a6b-48a5-aaeb-ae2f49c14e6e Work Title o come all ye…" at bounding box center [784, 440] width 1266 height 47
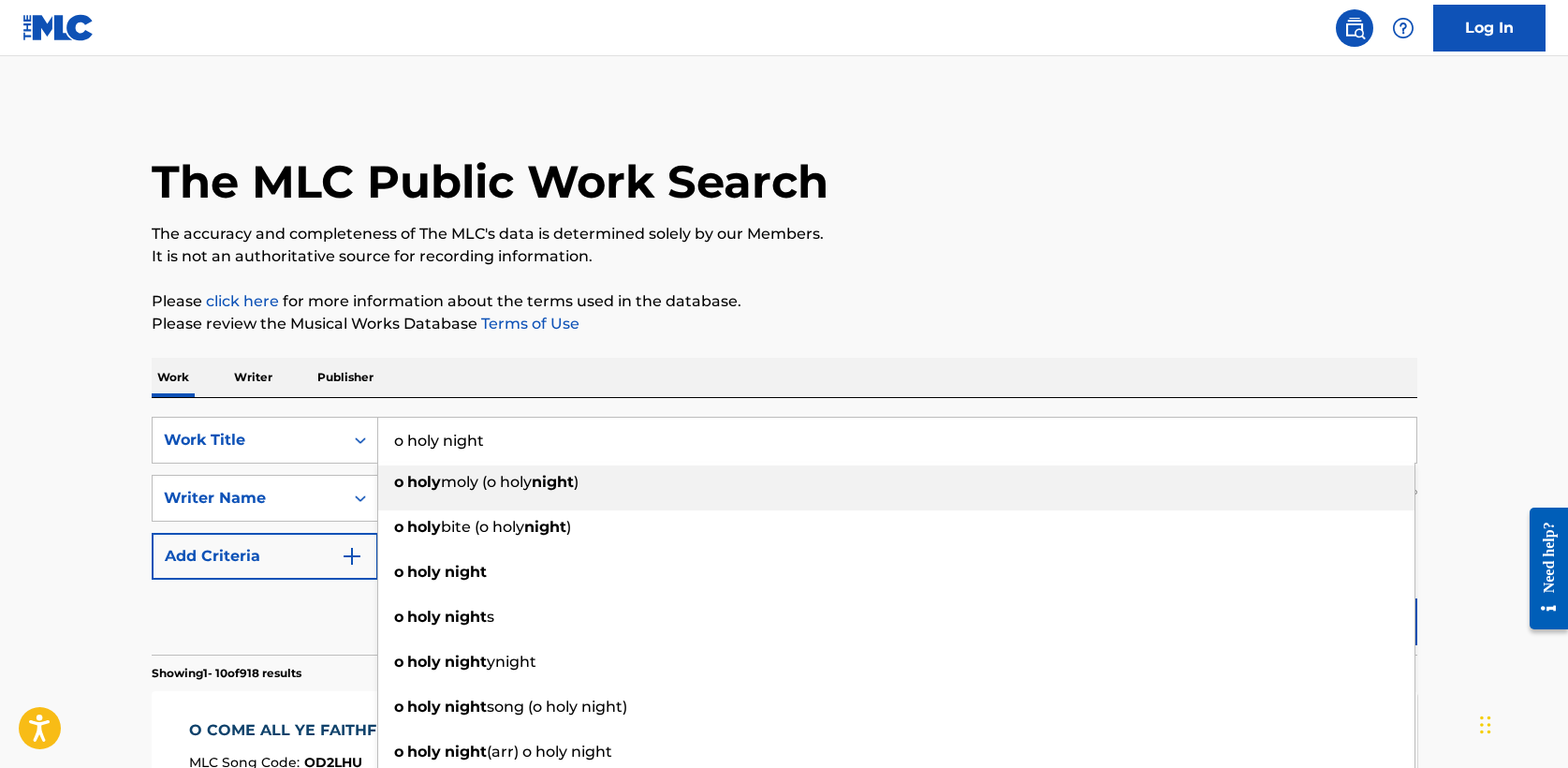
type input "o holy night"
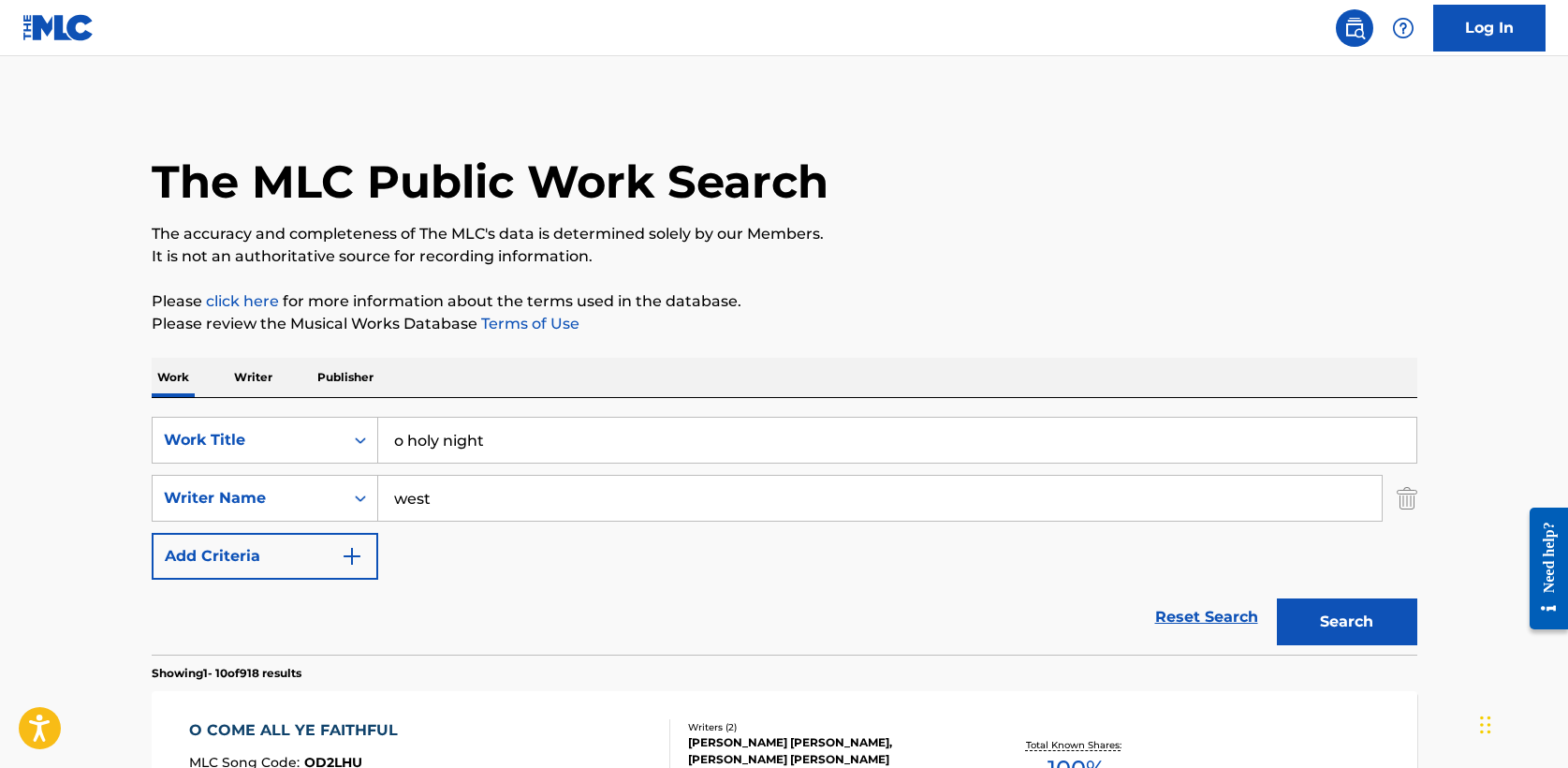
click at [846, 335] on p "Please review the Musical Works Database Terms of Use" at bounding box center [784, 324] width 1266 height 23
click at [1348, 614] on button "Search" at bounding box center [1347, 622] width 140 height 47
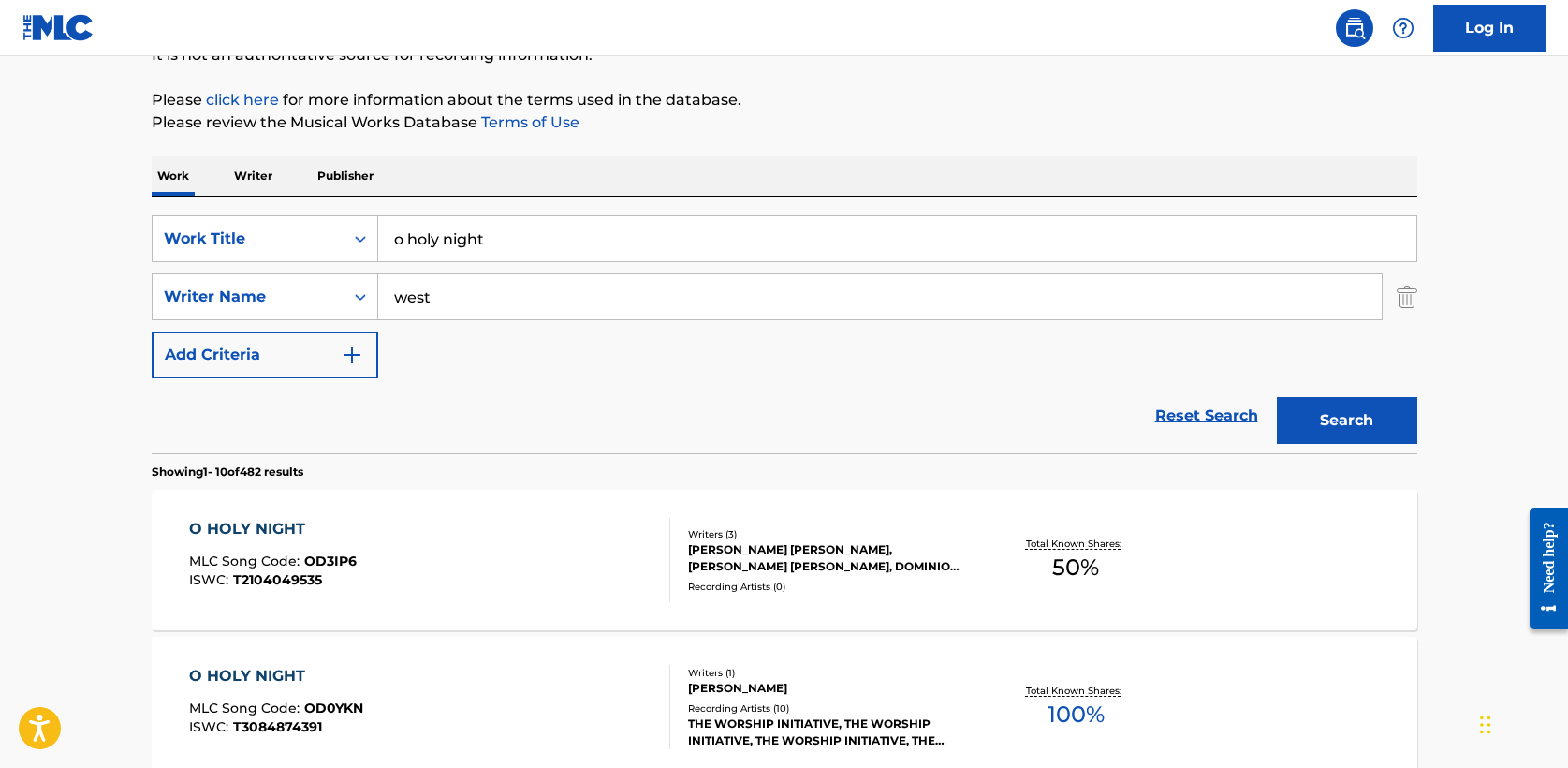
scroll to position [225, 0]
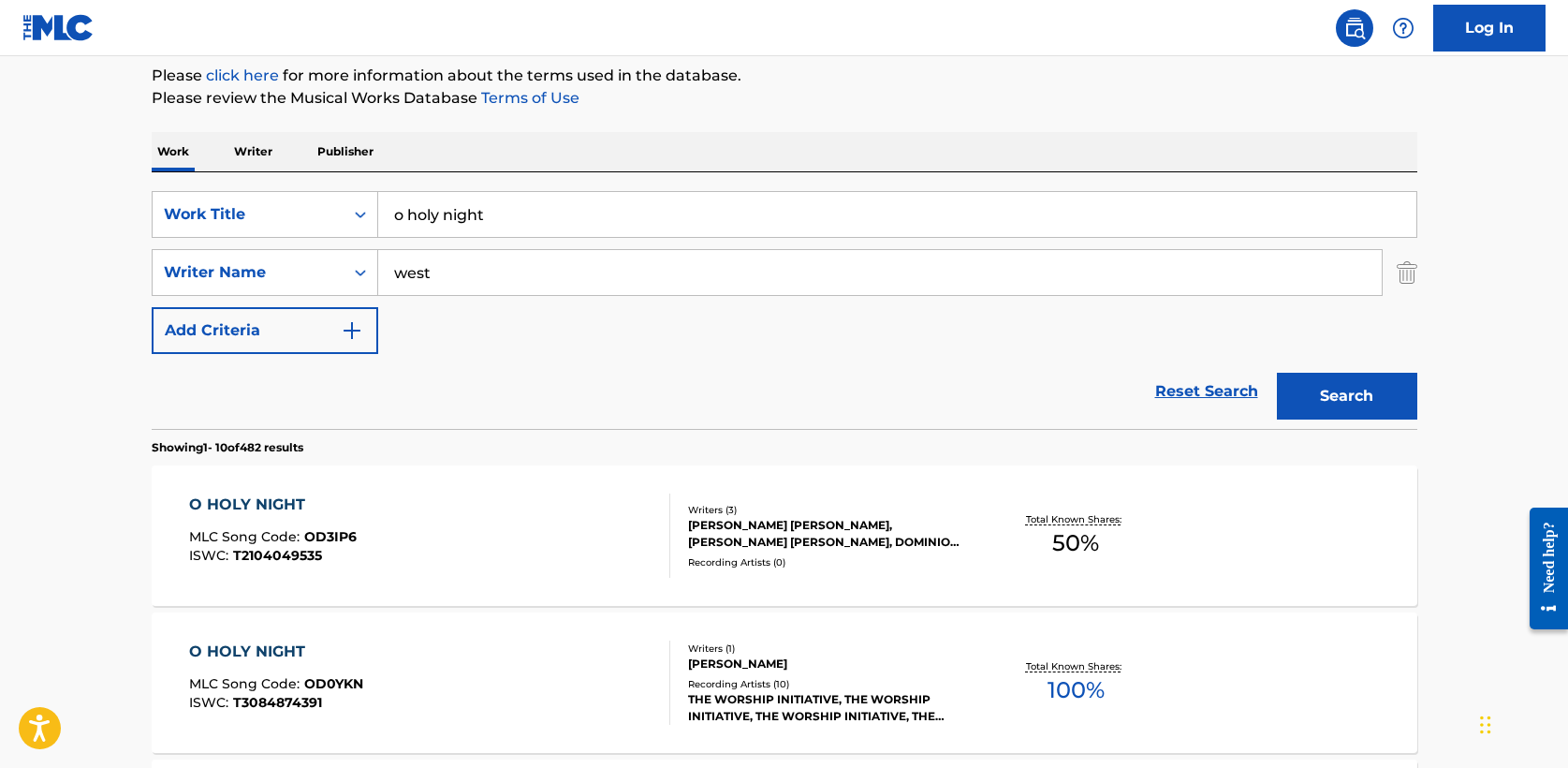
click at [289, 505] on div "O HOLY NIGHT" at bounding box center [273, 504] width 168 height 23
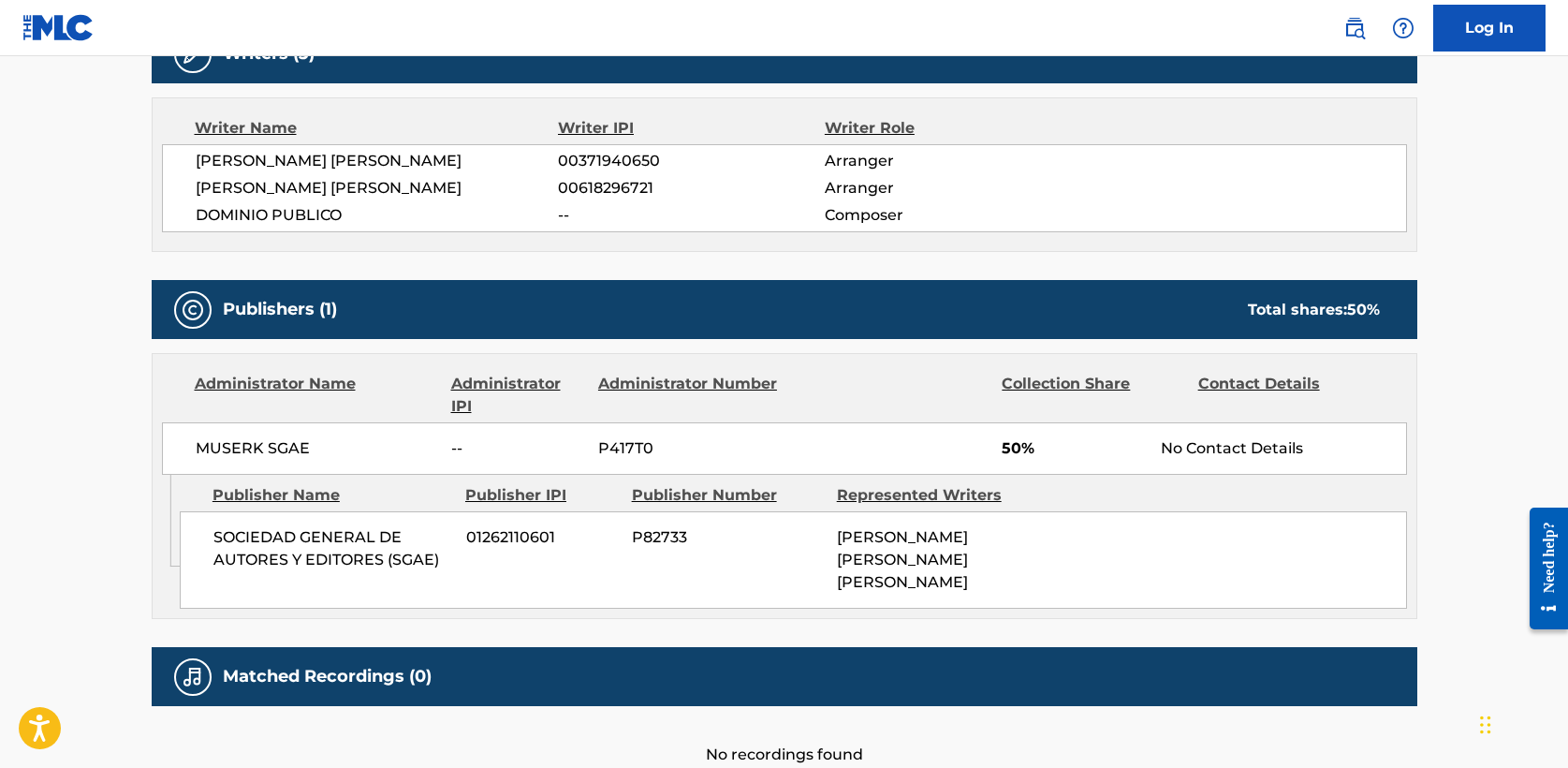
scroll to position [748, 0]
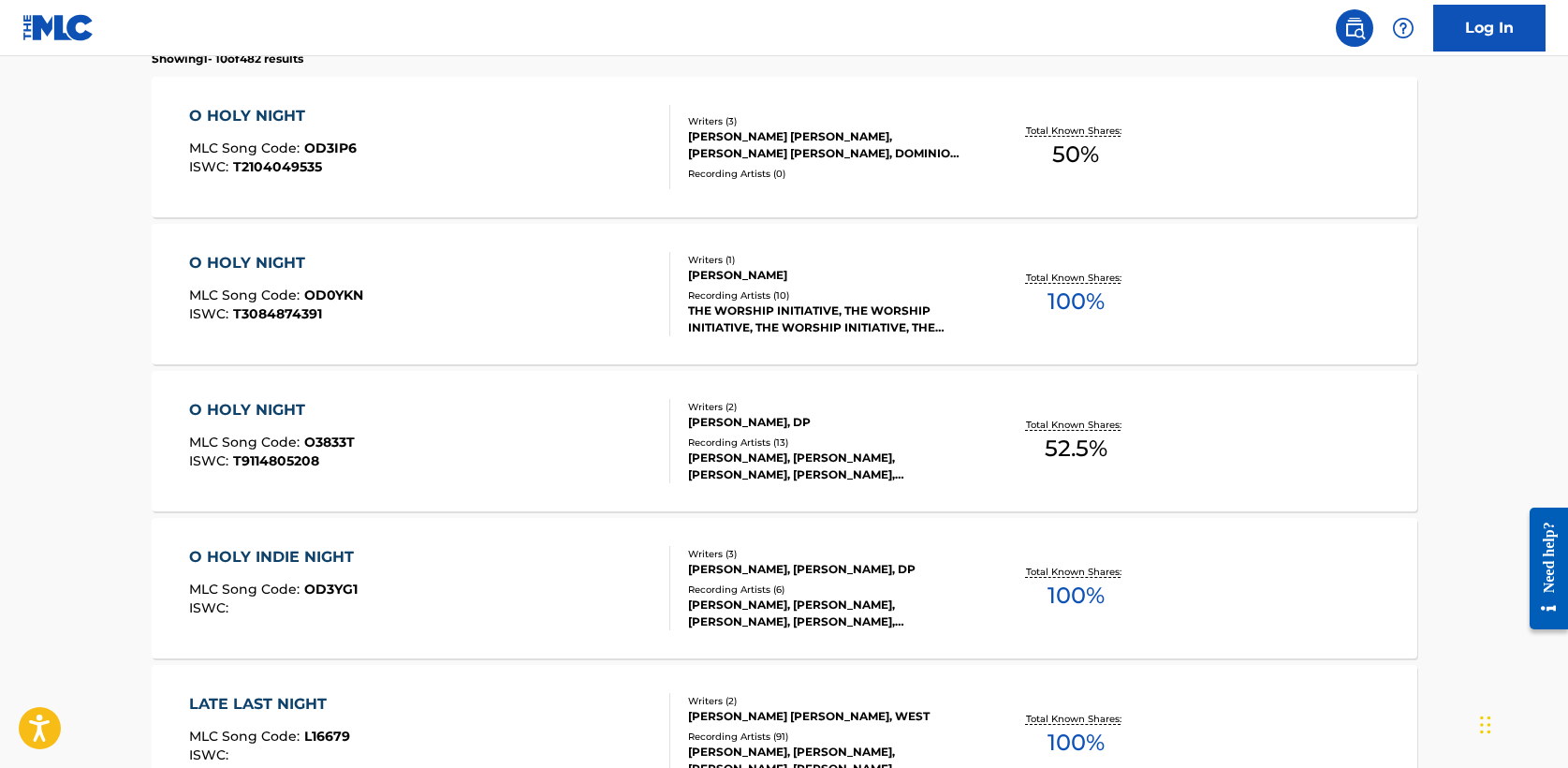
scroll to position [615, 0]
click at [289, 409] on div "O HOLY NIGHT" at bounding box center [272, 409] width 166 height 23
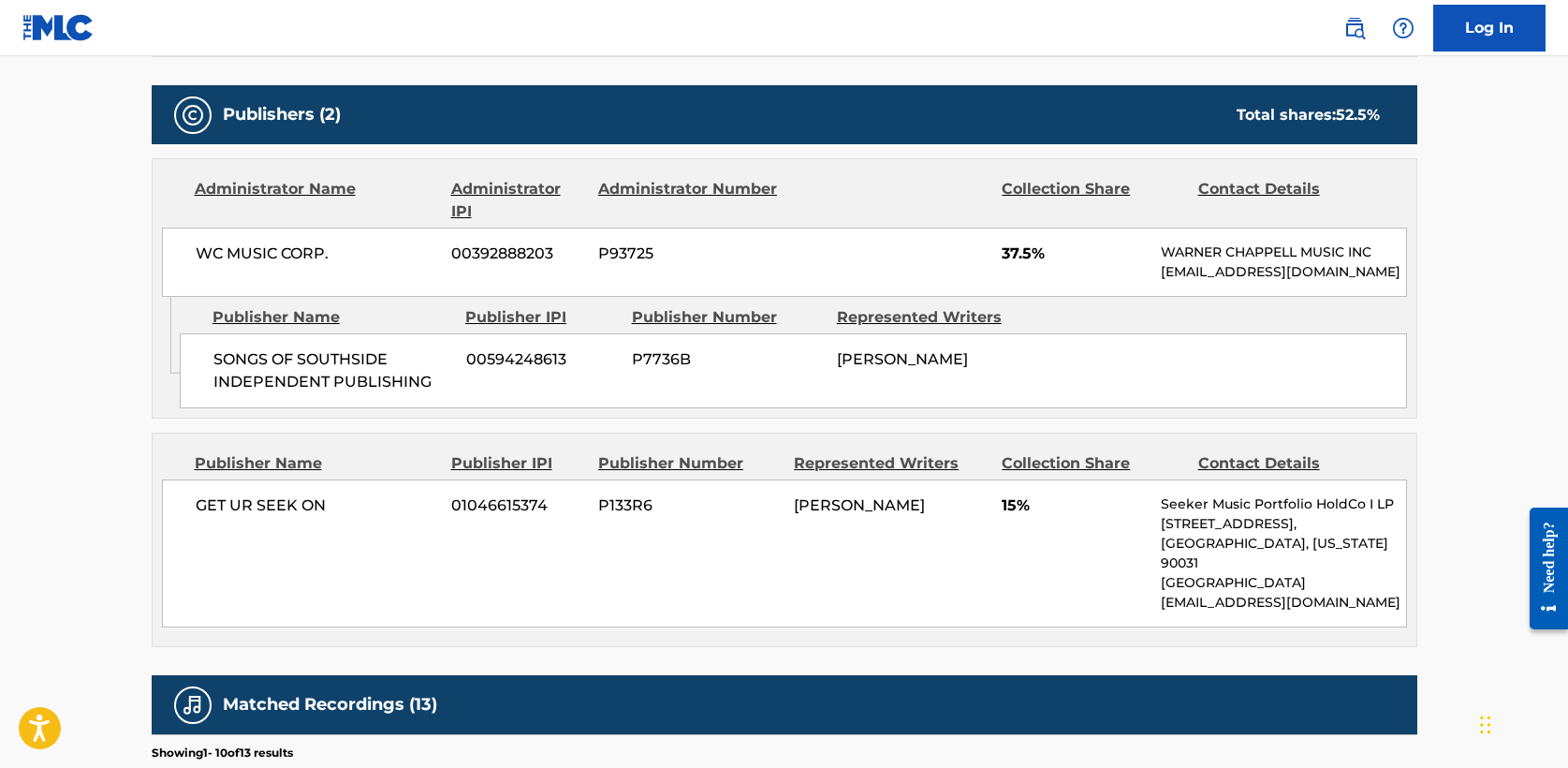
scroll to position [799, 0]
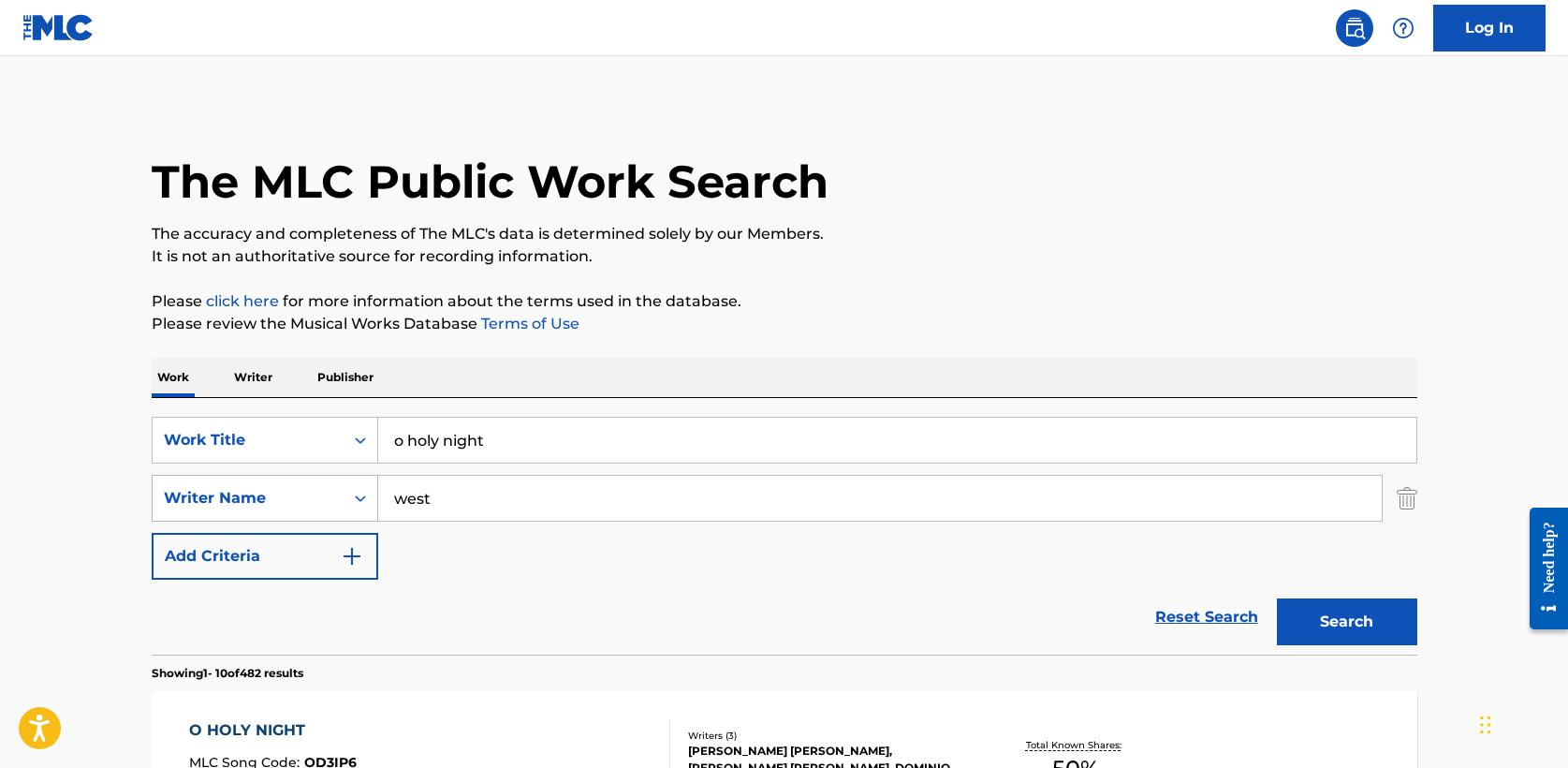
drag, startPoint x: 460, startPoint y: 505, endPoint x: 199, endPoint y: 483, distance: 261.9
click at [199, 483] on div "SearchWithCriteriae5fac2ee-40d2-43b8-ab10-bd0fa638ecd9 Writer Name west" at bounding box center [784, 498] width 1266 height 47
type input "[PERSON_NAME]"
click at [1277, 598] on button "Search" at bounding box center [1347, 622] width 140 height 47
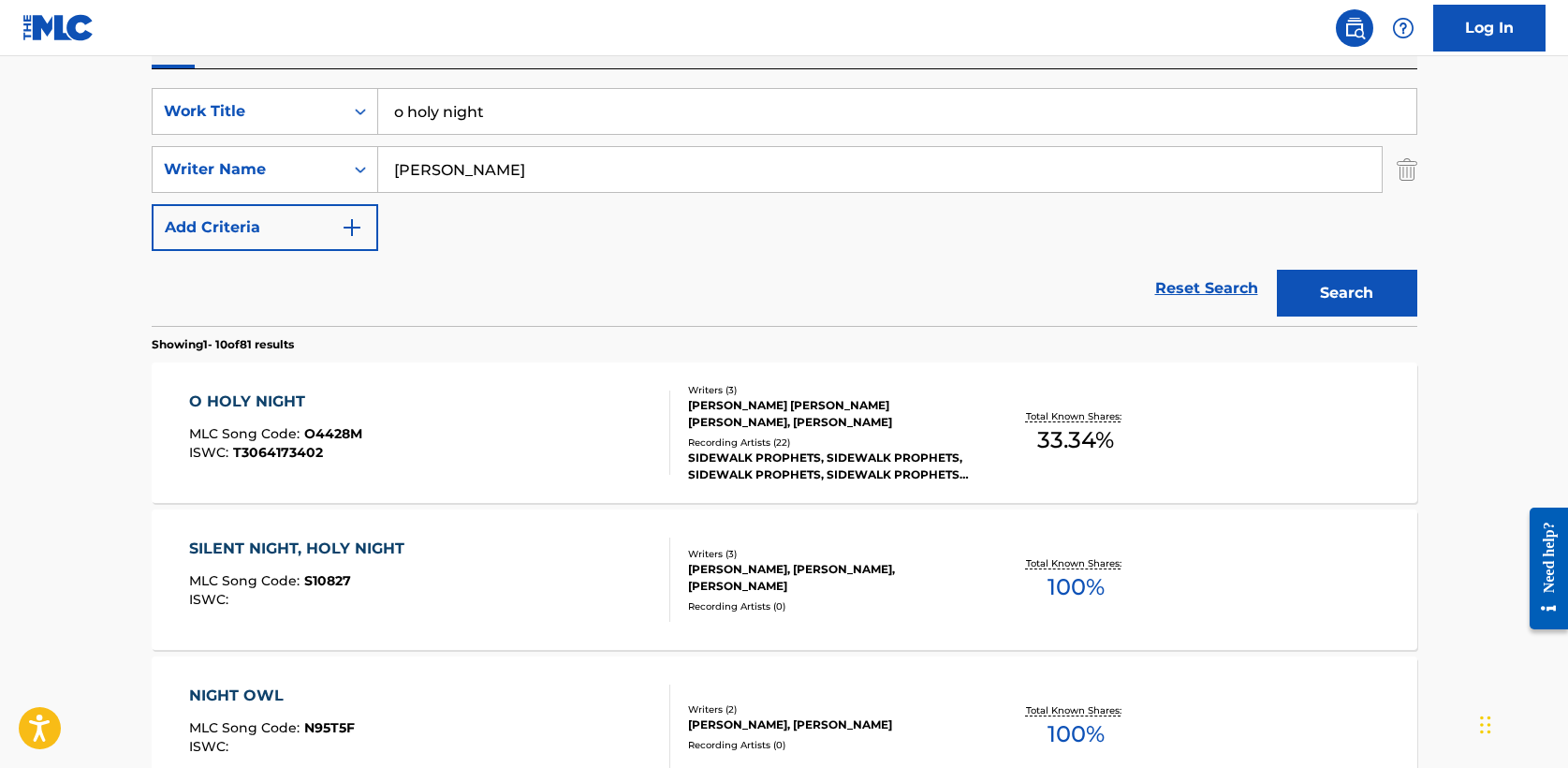
scroll to position [357, 0]
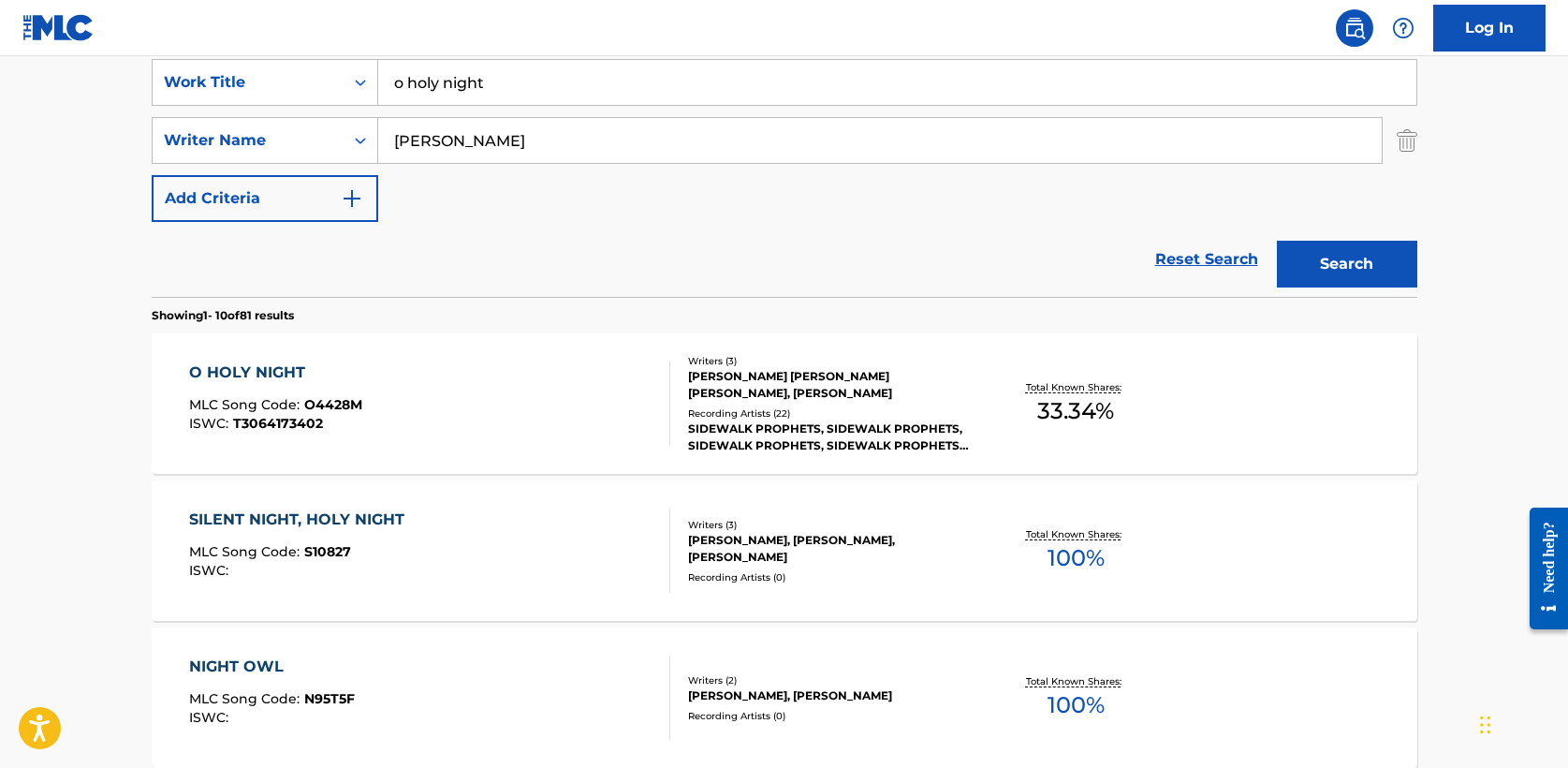
click at [281, 380] on div "O HOLY NIGHT" at bounding box center [276, 372] width 173 height 23
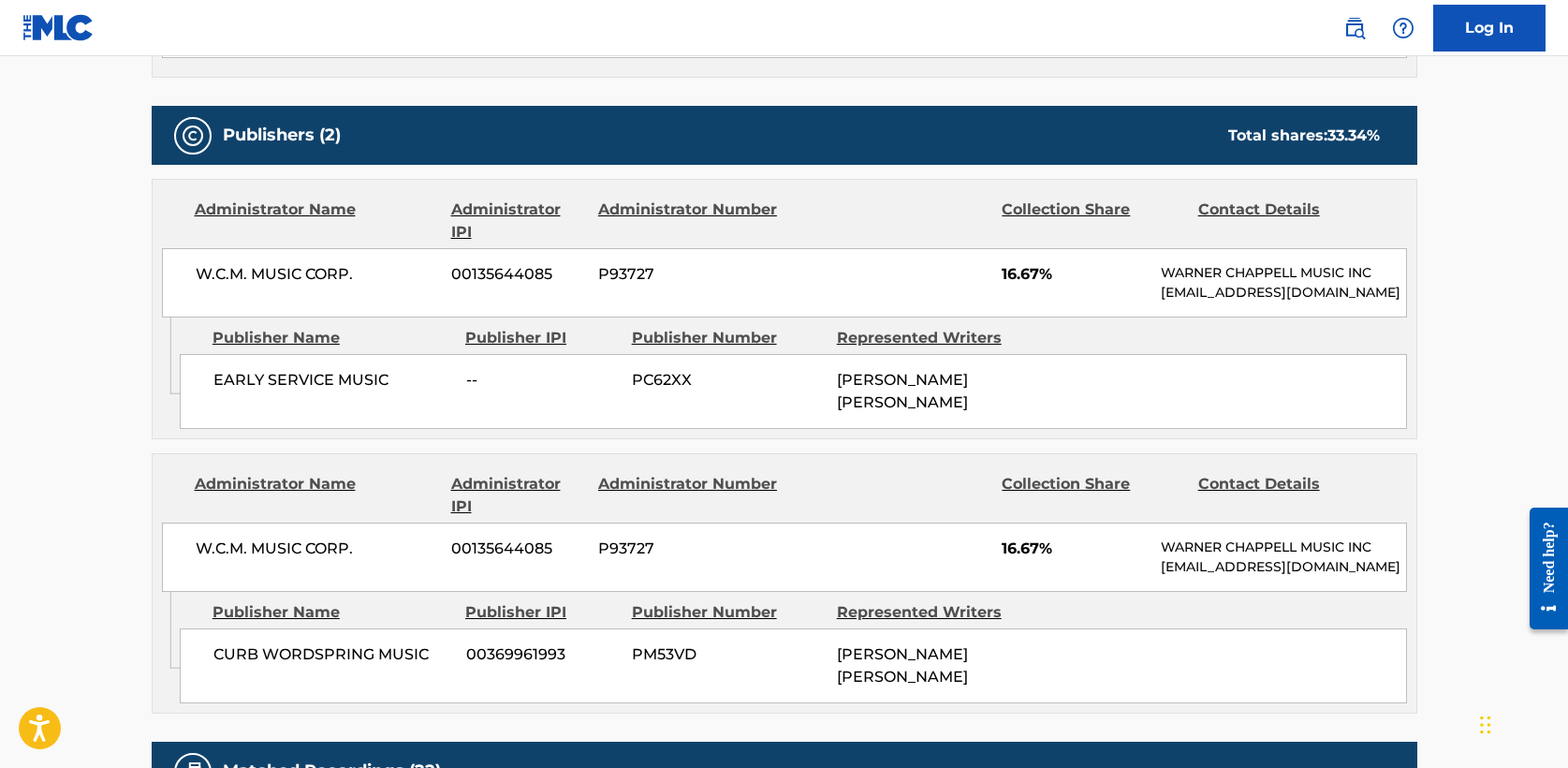
scroll to position [811, 0]
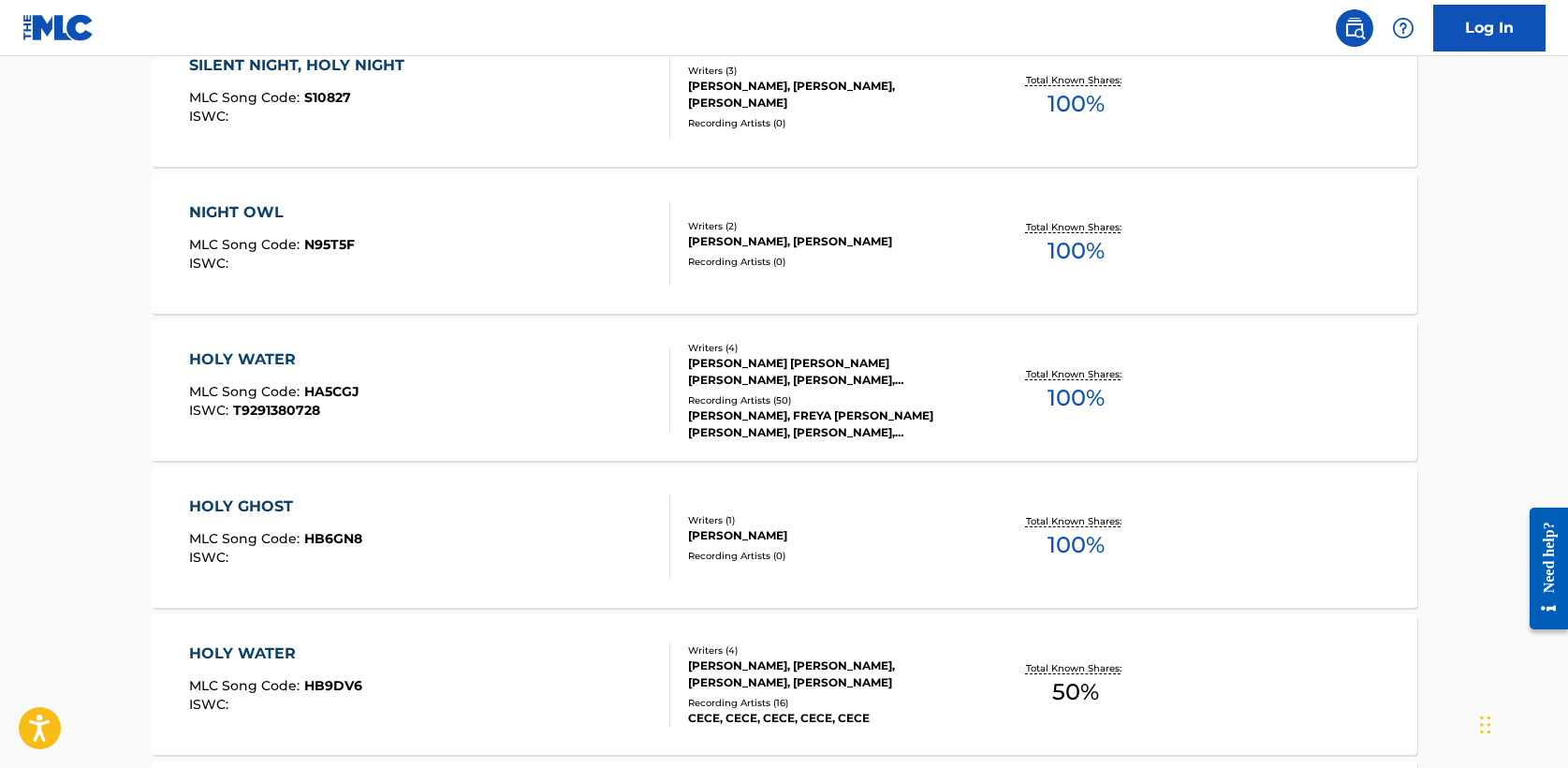
scroll to position [357, 0]
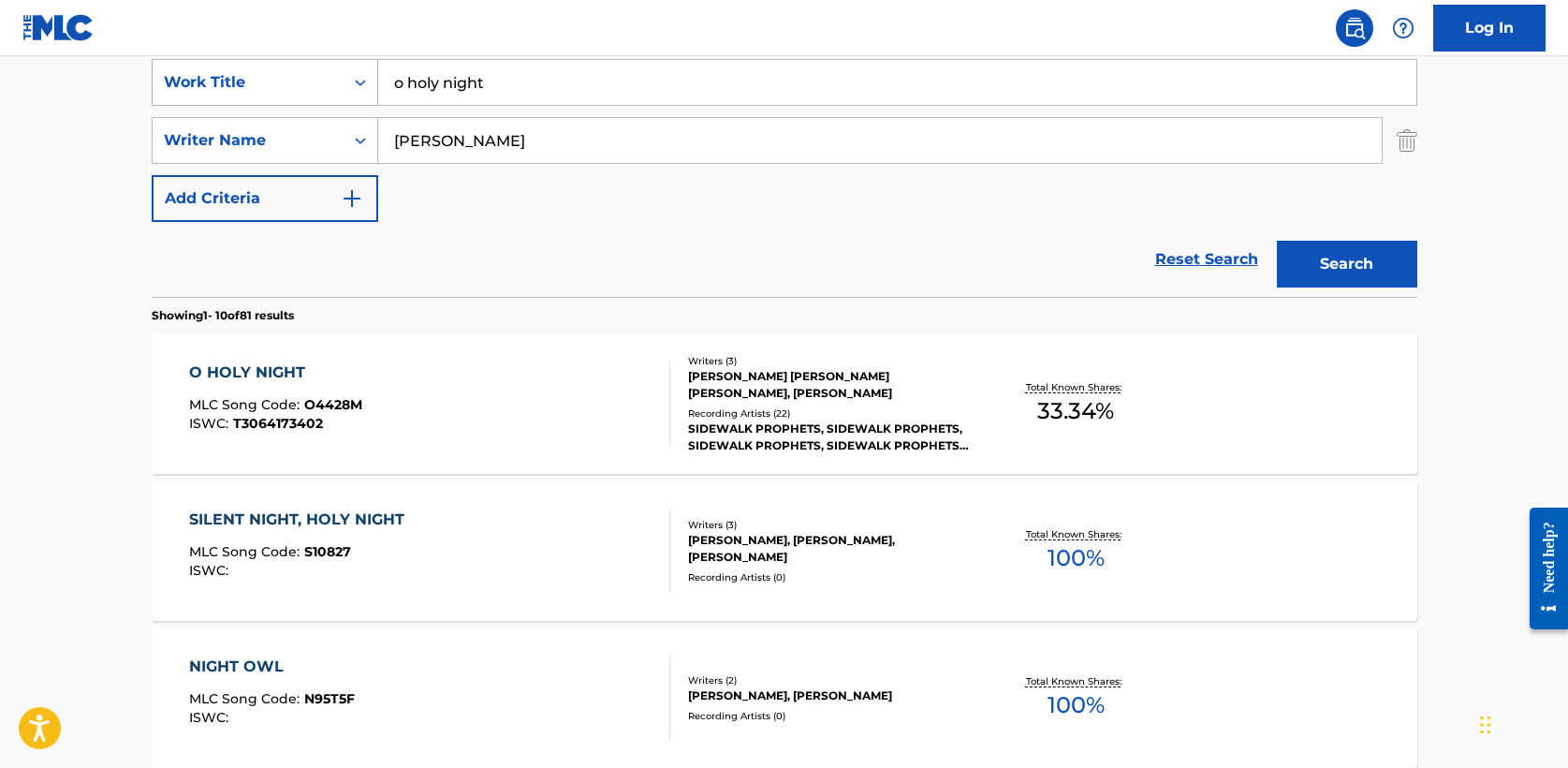
drag, startPoint x: 464, startPoint y: 77, endPoint x: 270, endPoint y: 73, distance: 194.0
click at [270, 73] on div "SearchWithCriteria5a2173f0-7a6b-48a5-aaeb-ae2f49c14e6e Work Title o holy night" at bounding box center [784, 83] width 1266 height 47
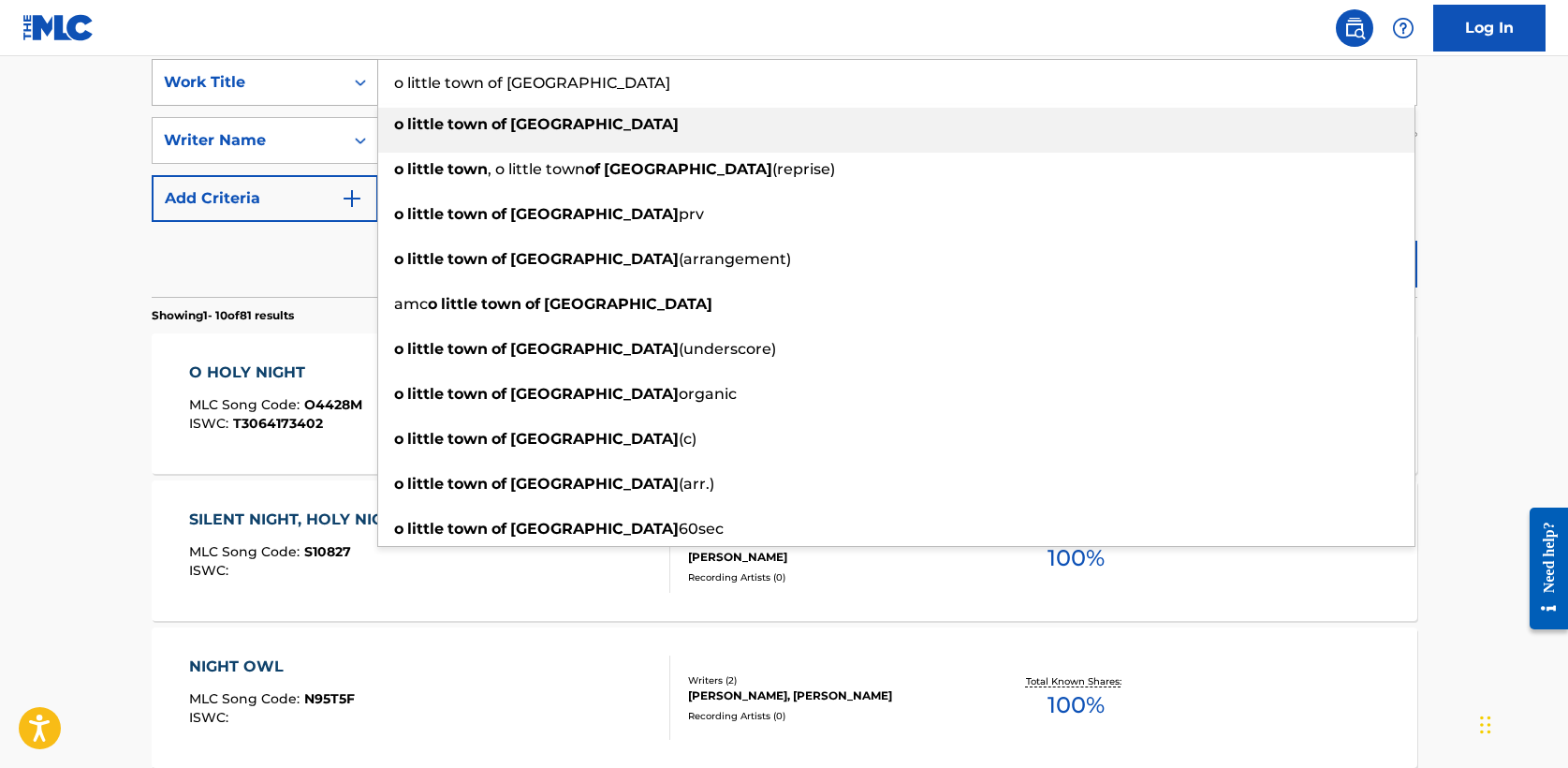
type input "o little town of [GEOGRAPHIC_DATA]"
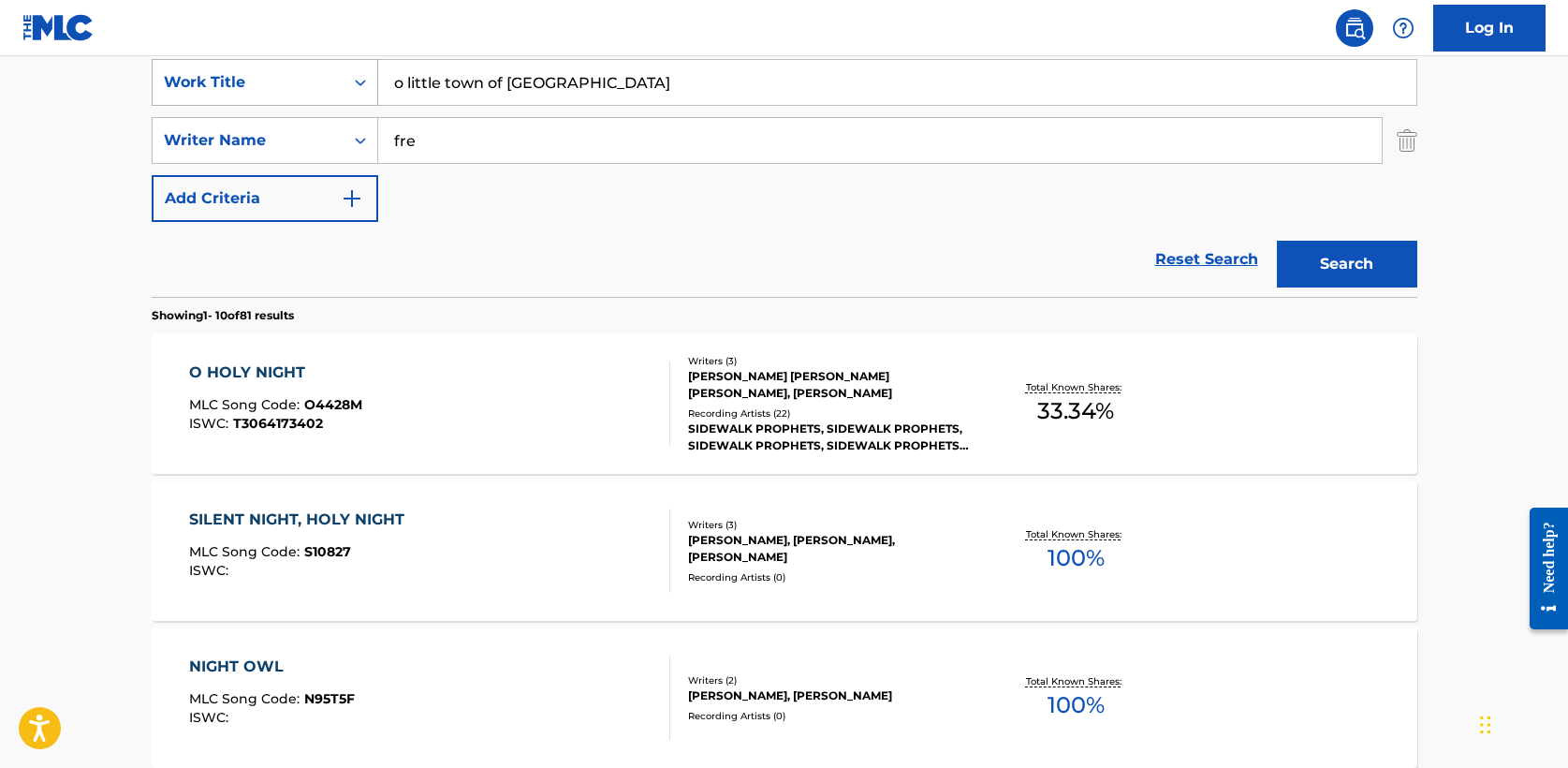
type input "[PERSON_NAME]"
click at [1277, 240] on button "Search" at bounding box center [1347, 264] width 140 height 47
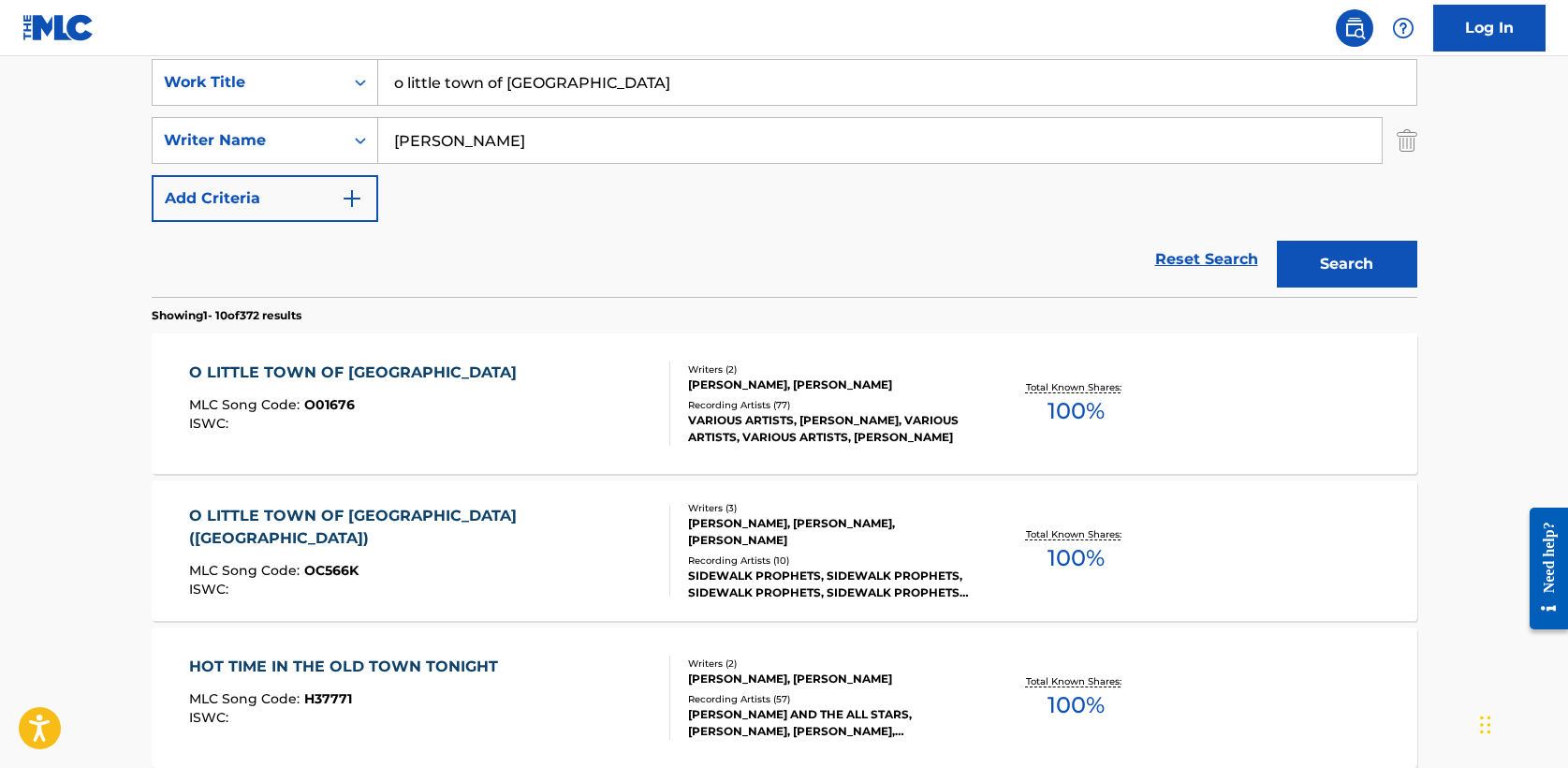
click at [392, 515] on div "O LITTLE TOWN OF [GEOGRAPHIC_DATA] ([GEOGRAPHIC_DATA])" at bounding box center [422, 527] width 466 height 45
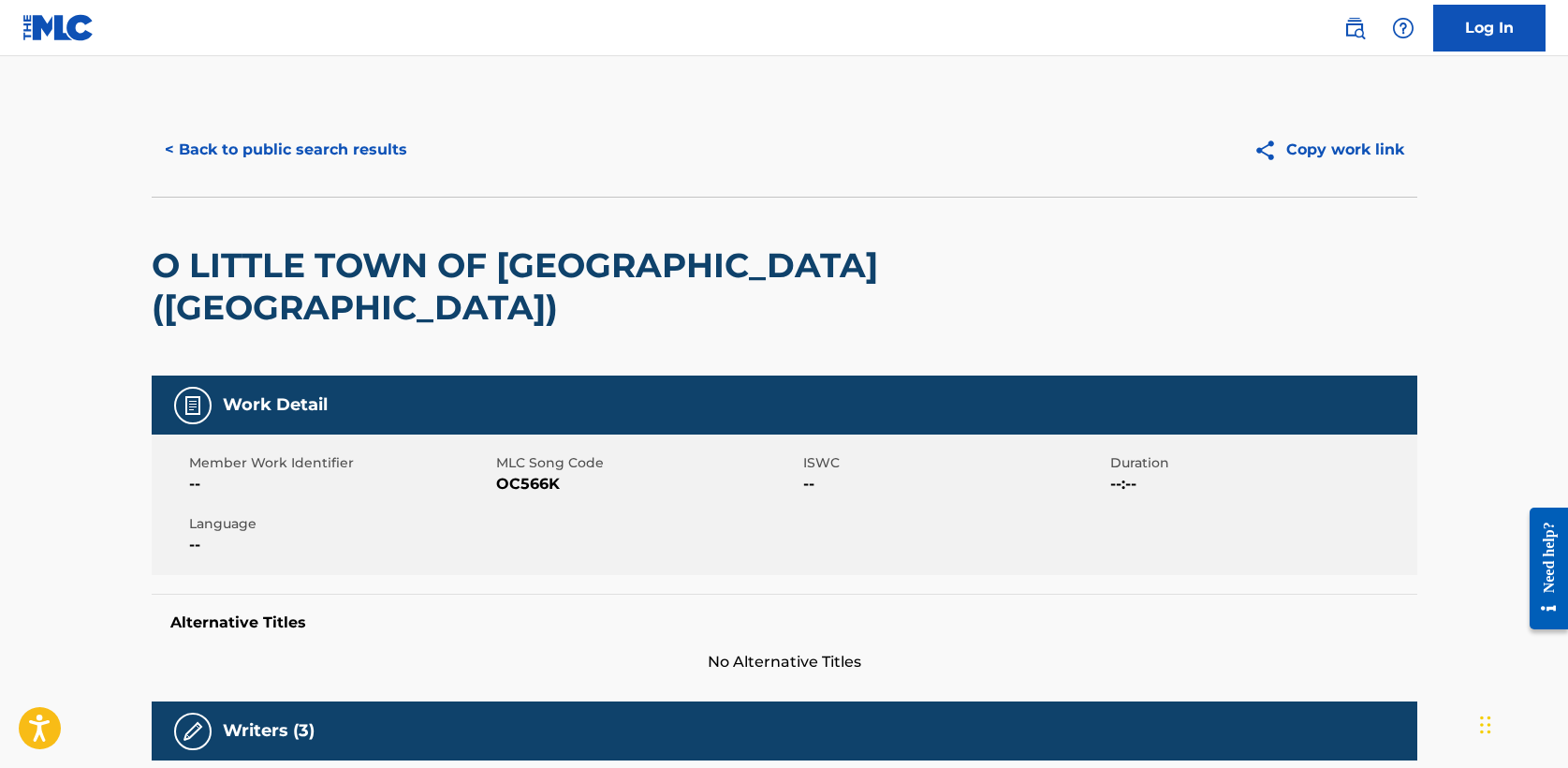
click at [332, 147] on button "< Back to public search results" at bounding box center [286, 150] width 269 height 47
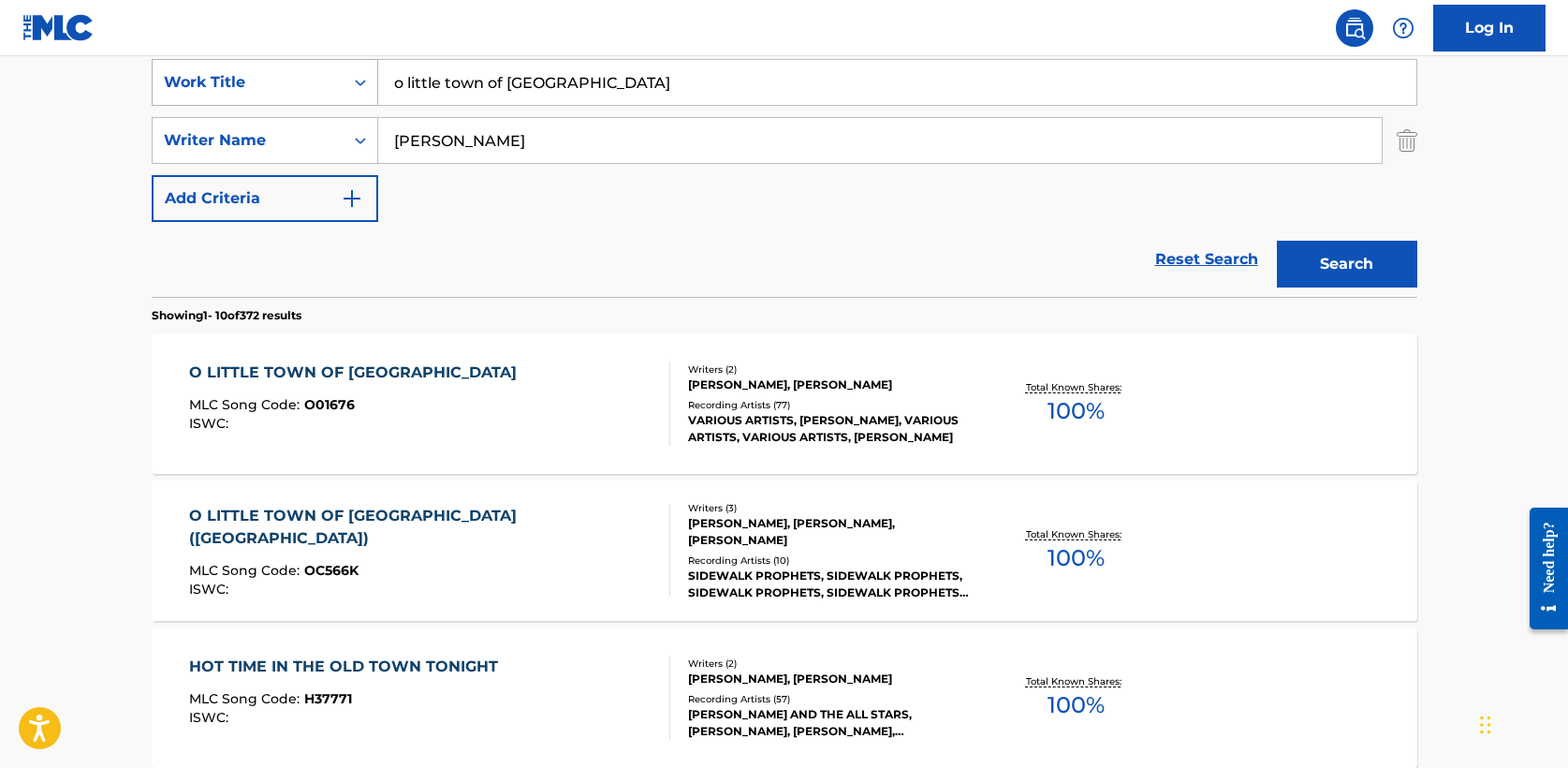
drag, startPoint x: 616, startPoint y: 88, endPoint x: 311, endPoint y: 75, distance: 305.3
click at [311, 75] on div "SearchWithCriteria5a2173f0-7a6b-48a5-aaeb-ae2f49c14e6e Work Title o little town…" at bounding box center [784, 83] width 1266 height 47
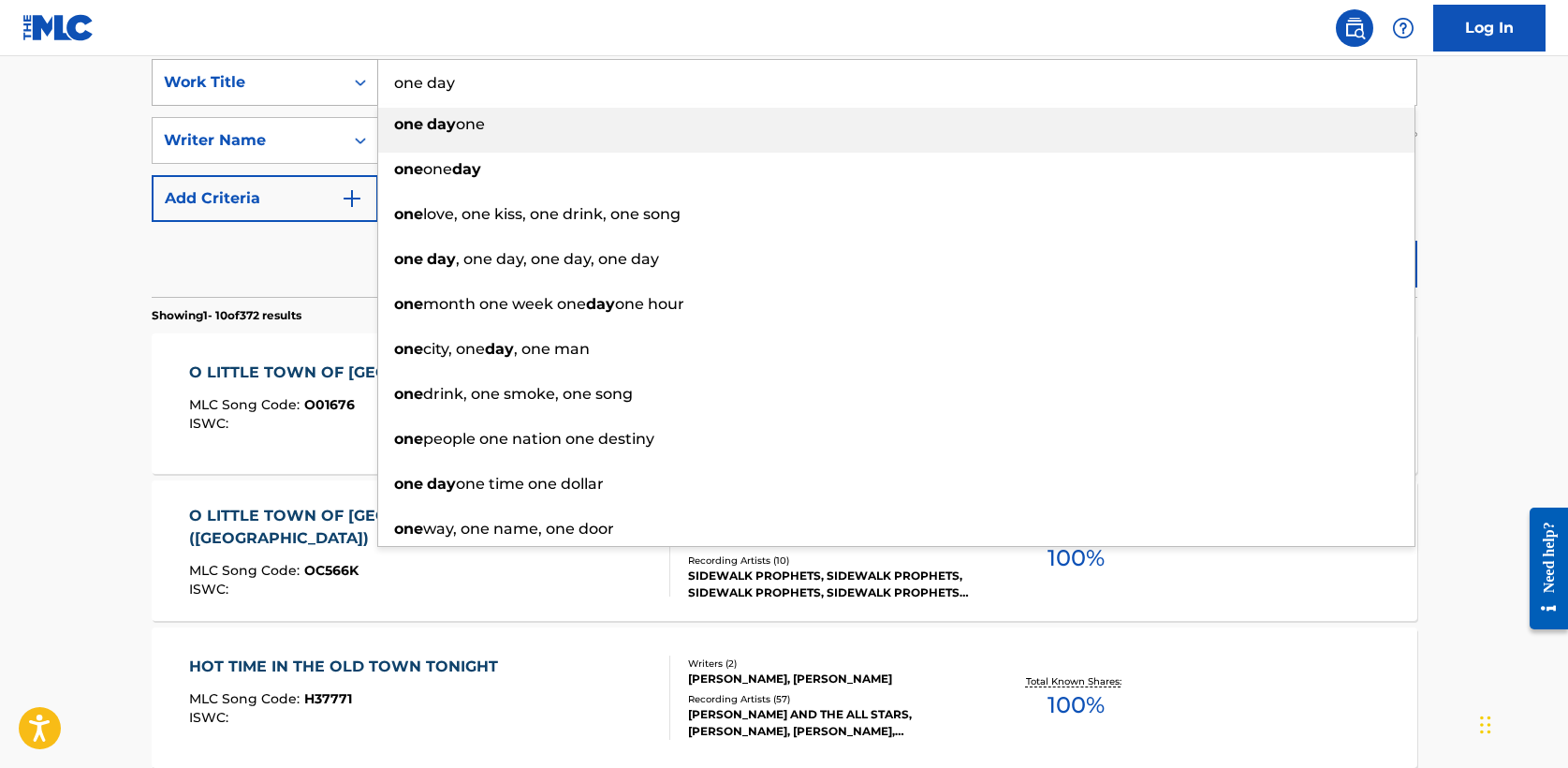
type input "one day"
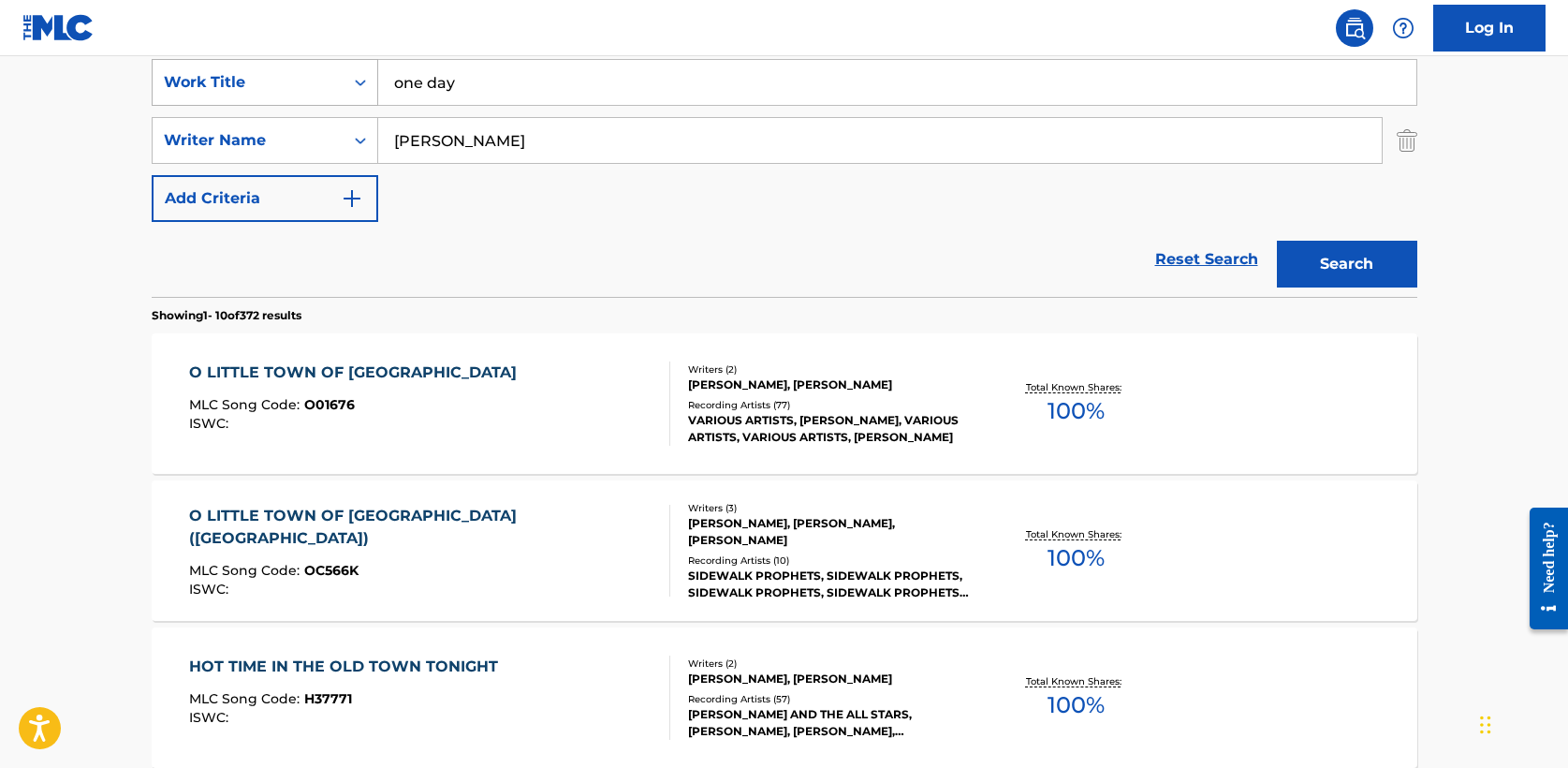
type input "[PERSON_NAME]"
click at [1277, 240] on button "Search" at bounding box center [1347, 264] width 140 height 47
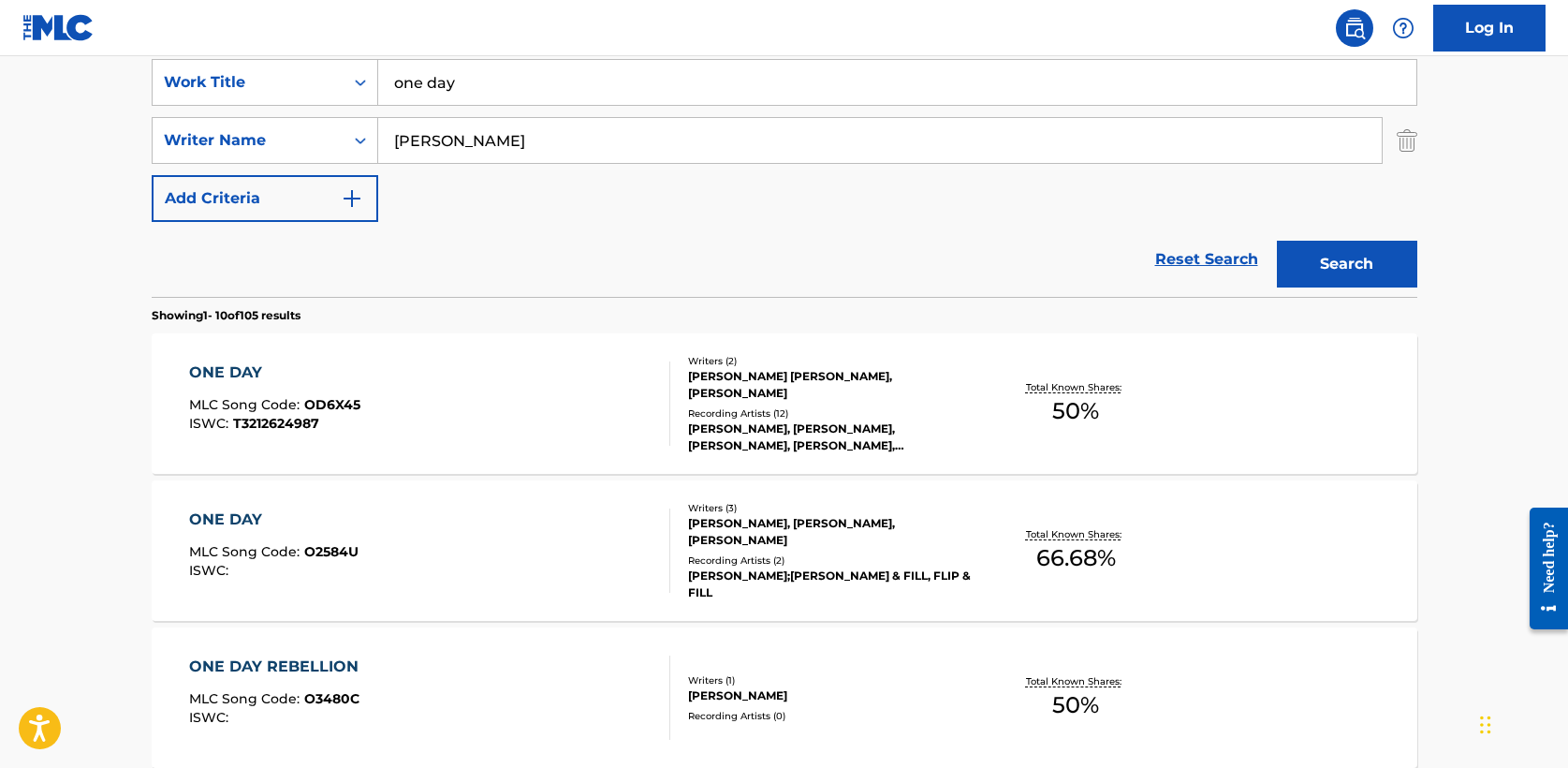
click at [221, 368] on div "ONE DAY" at bounding box center [275, 372] width 172 height 23
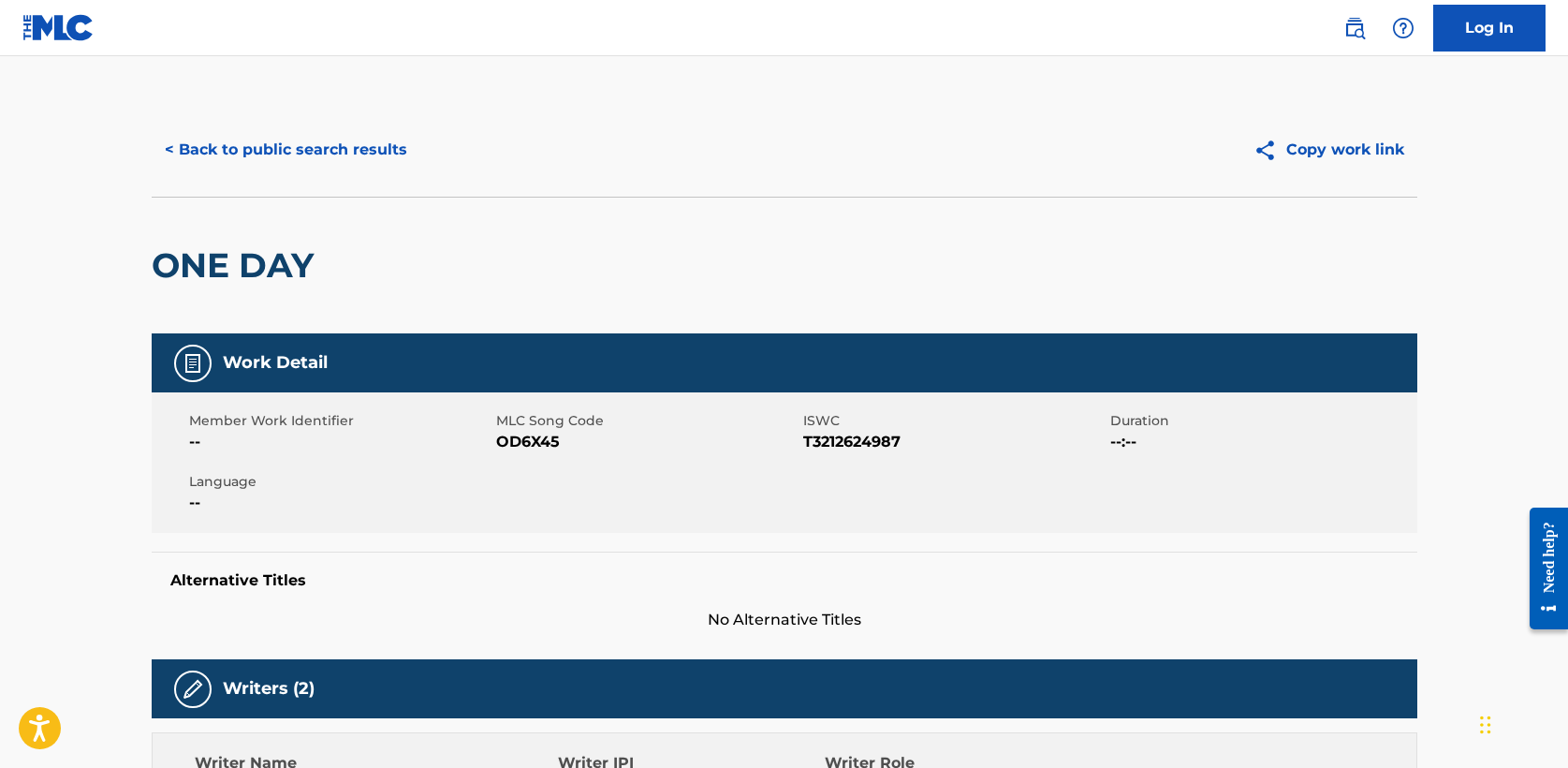
click at [301, 139] on button "< Back to public search results" at bounding box center [286, 150] width 269 height 47
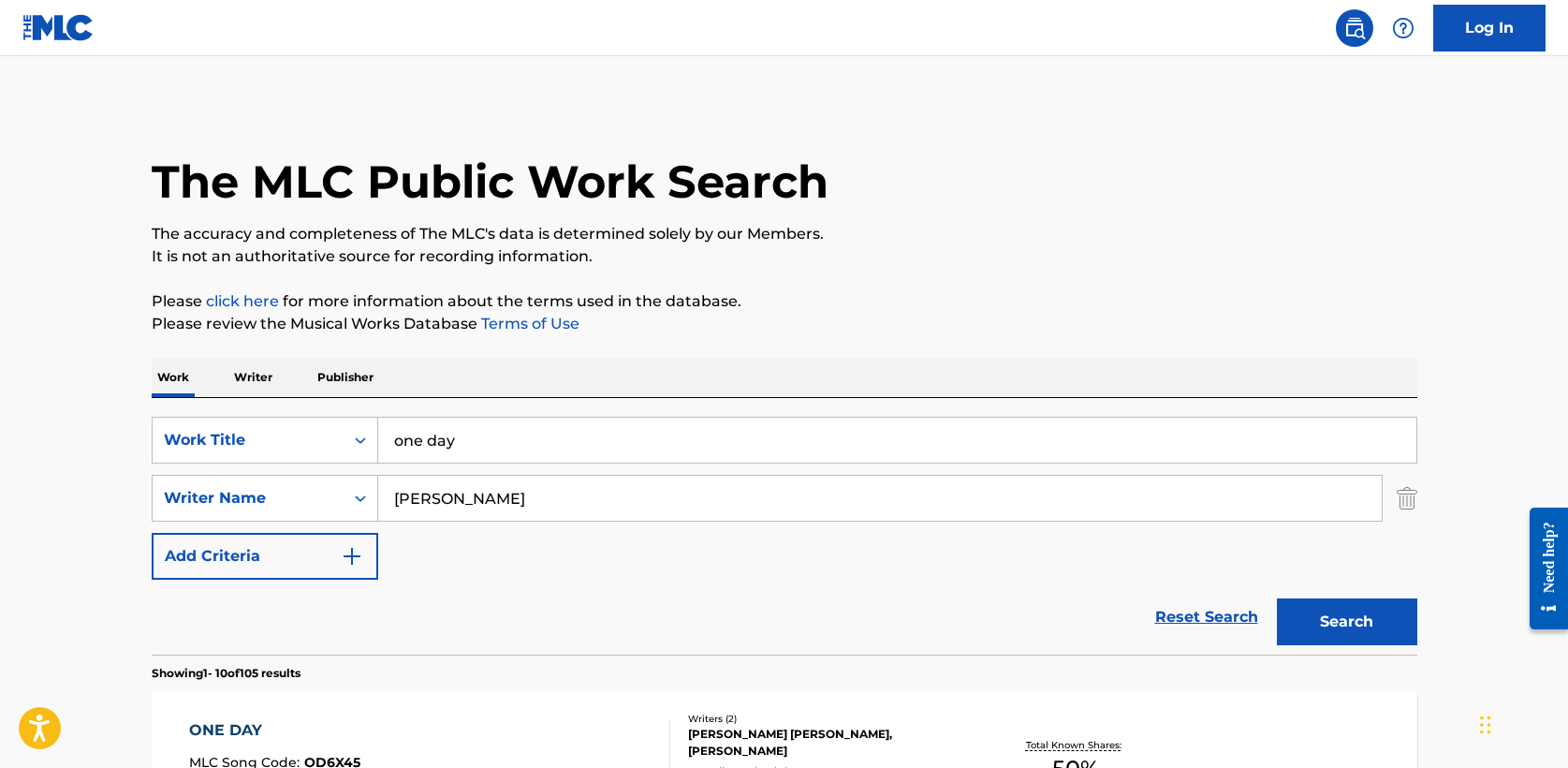
scroll to position [357, 0]
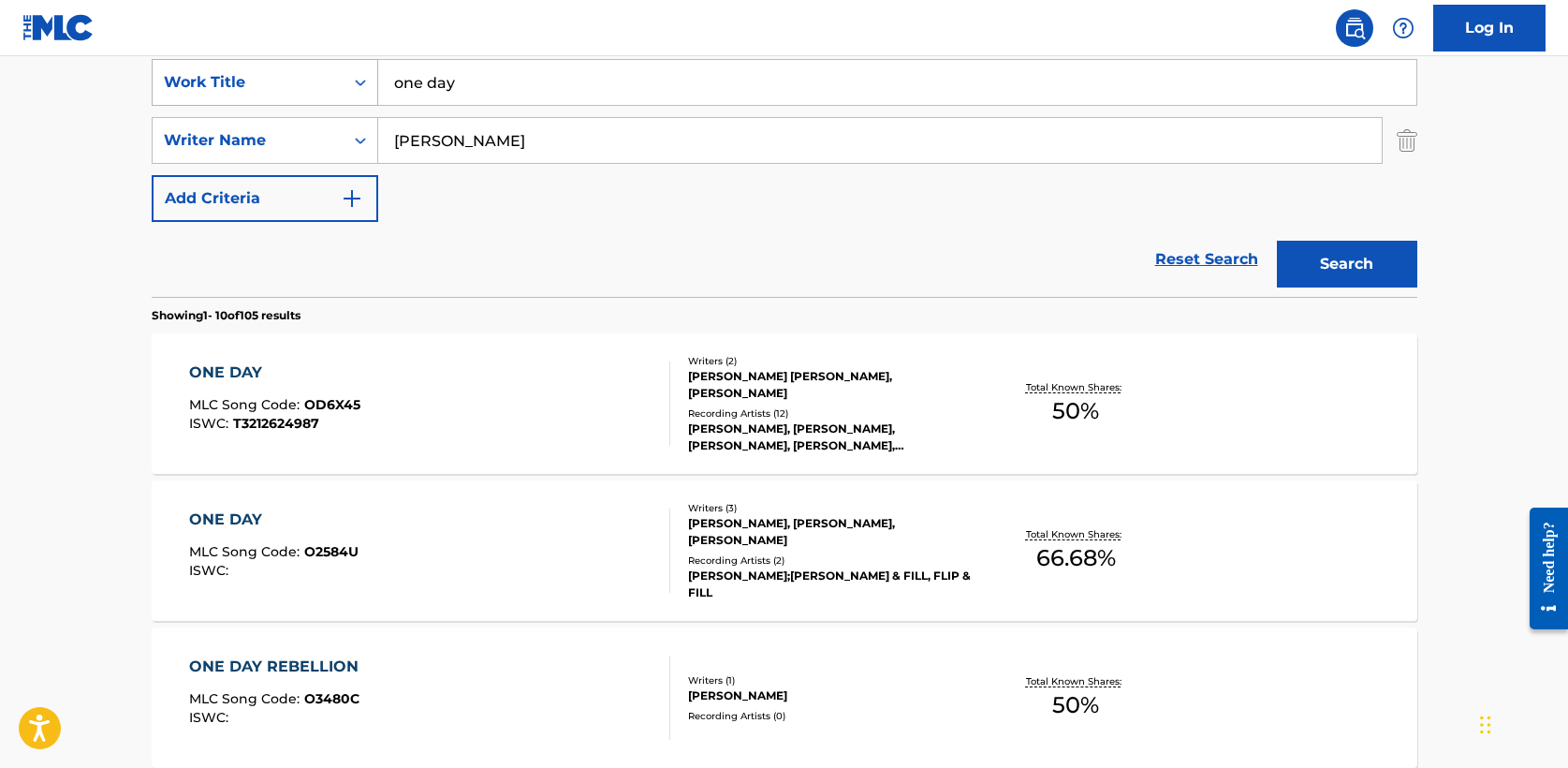
drag, startPoint x: 461, startPoint y: 82, endPoint x: 281, endPoint y: 64, distance: 180.9
click at [281, 64] on div "SearchWithCriteria5a2173f0-7a6b-48a5-aaeb-ae2f49c14e6e Work Title one day" at bounding box center [784, 83] width 1266 height 47
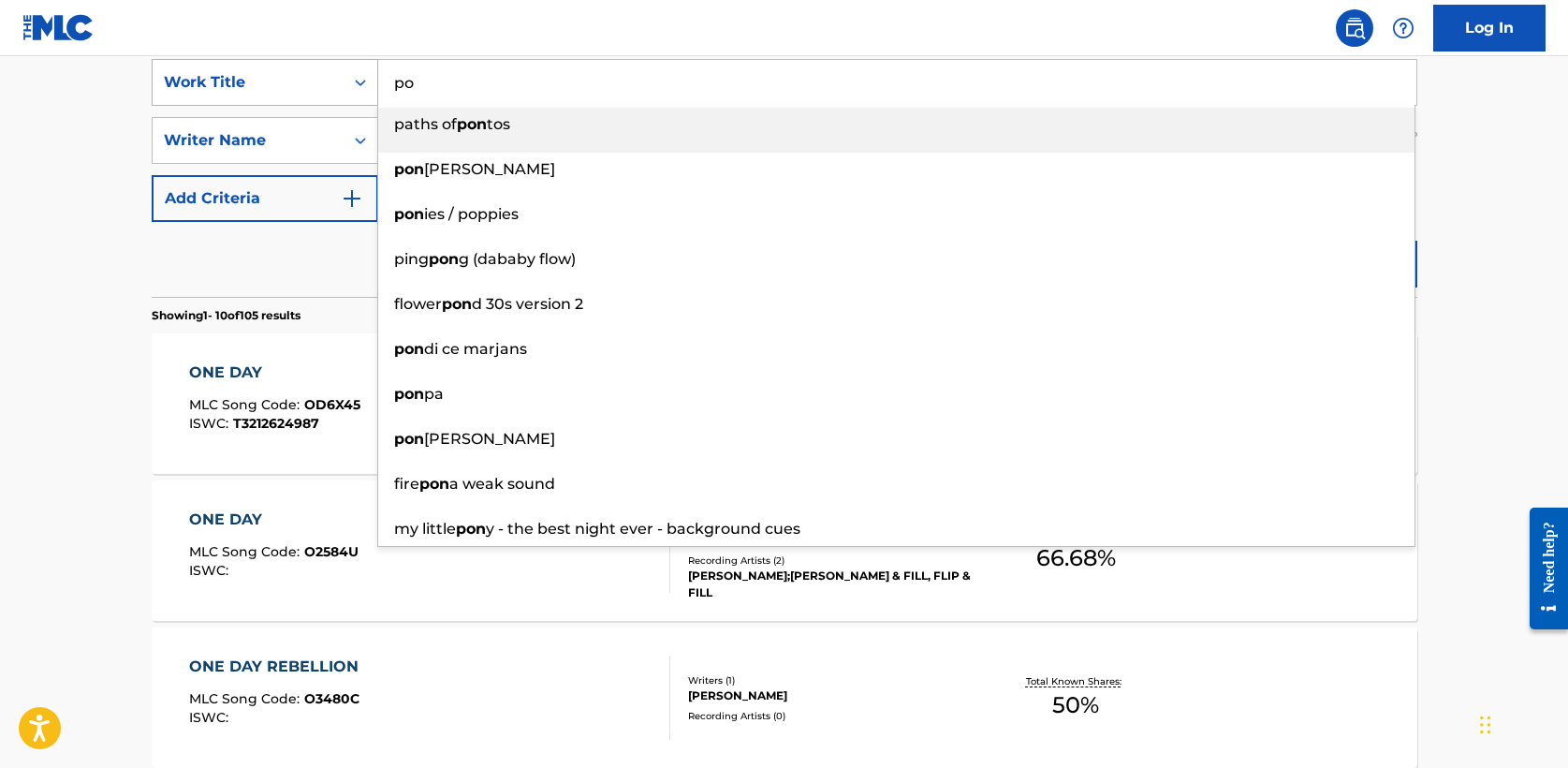
type input "p"
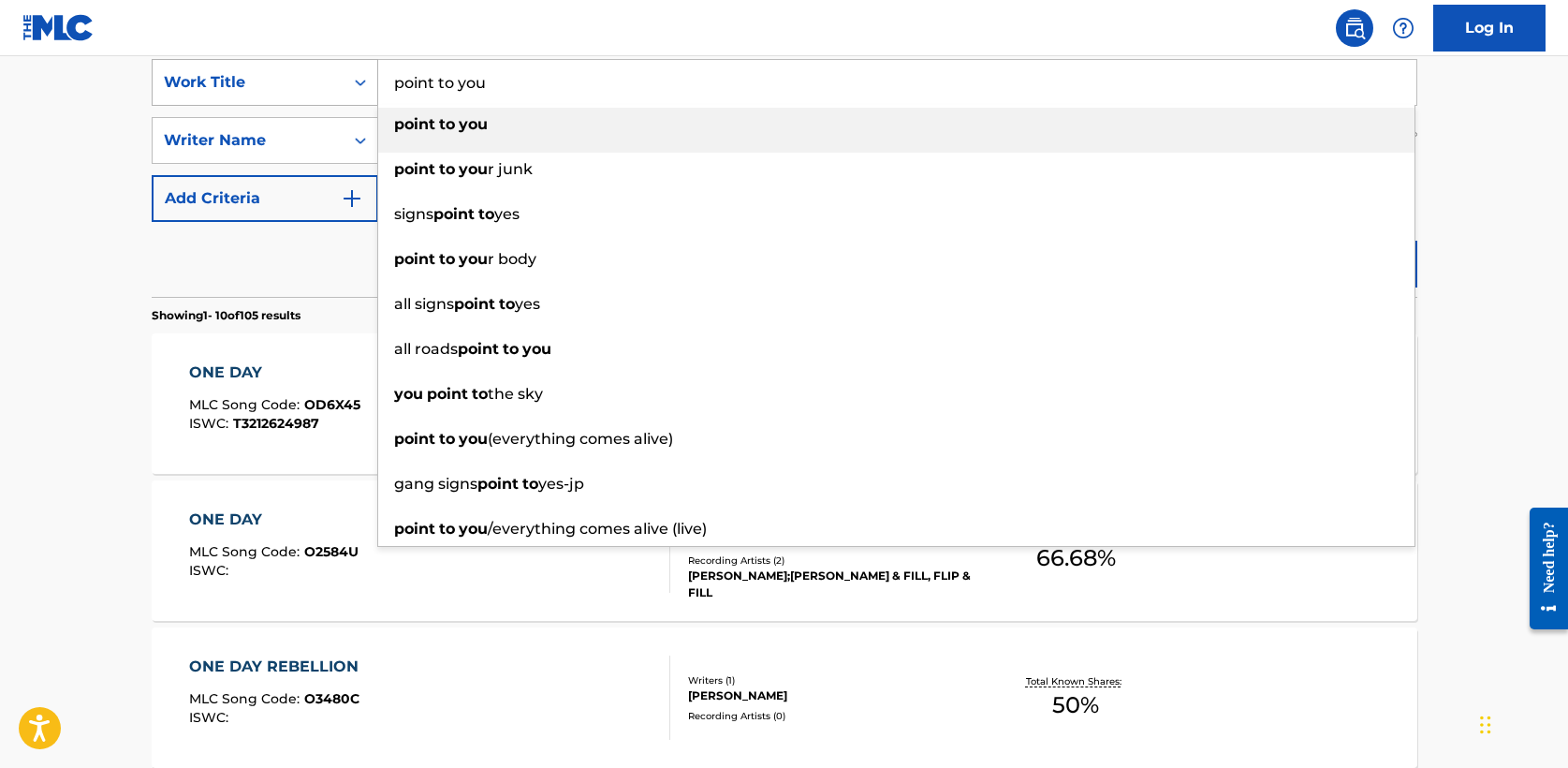
type input "point to you"
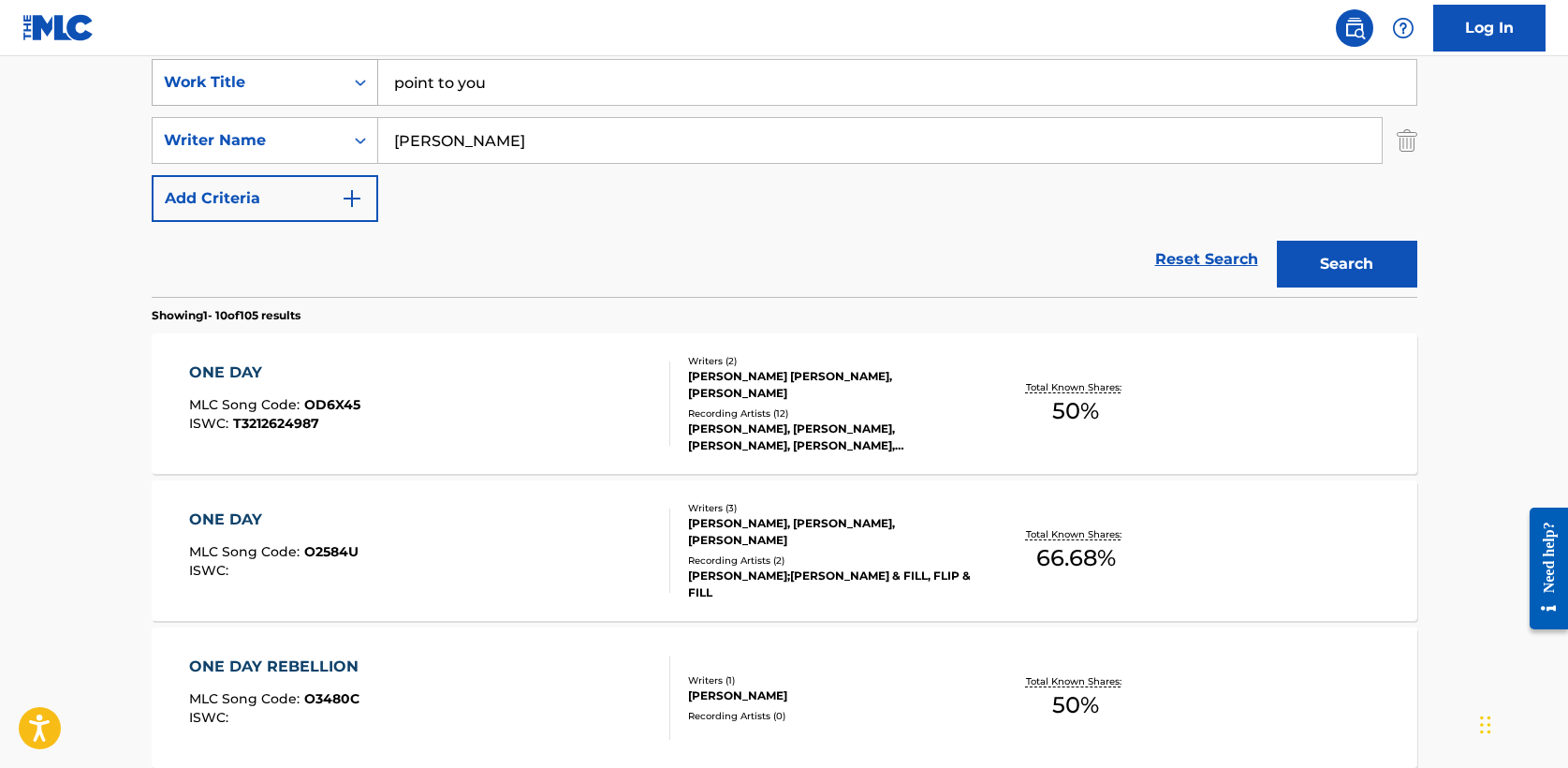
type input "[PERSON_NAME]"
click at [1277, 240] on button "Search" at bounding box center [1347, 264] width 140 height 47
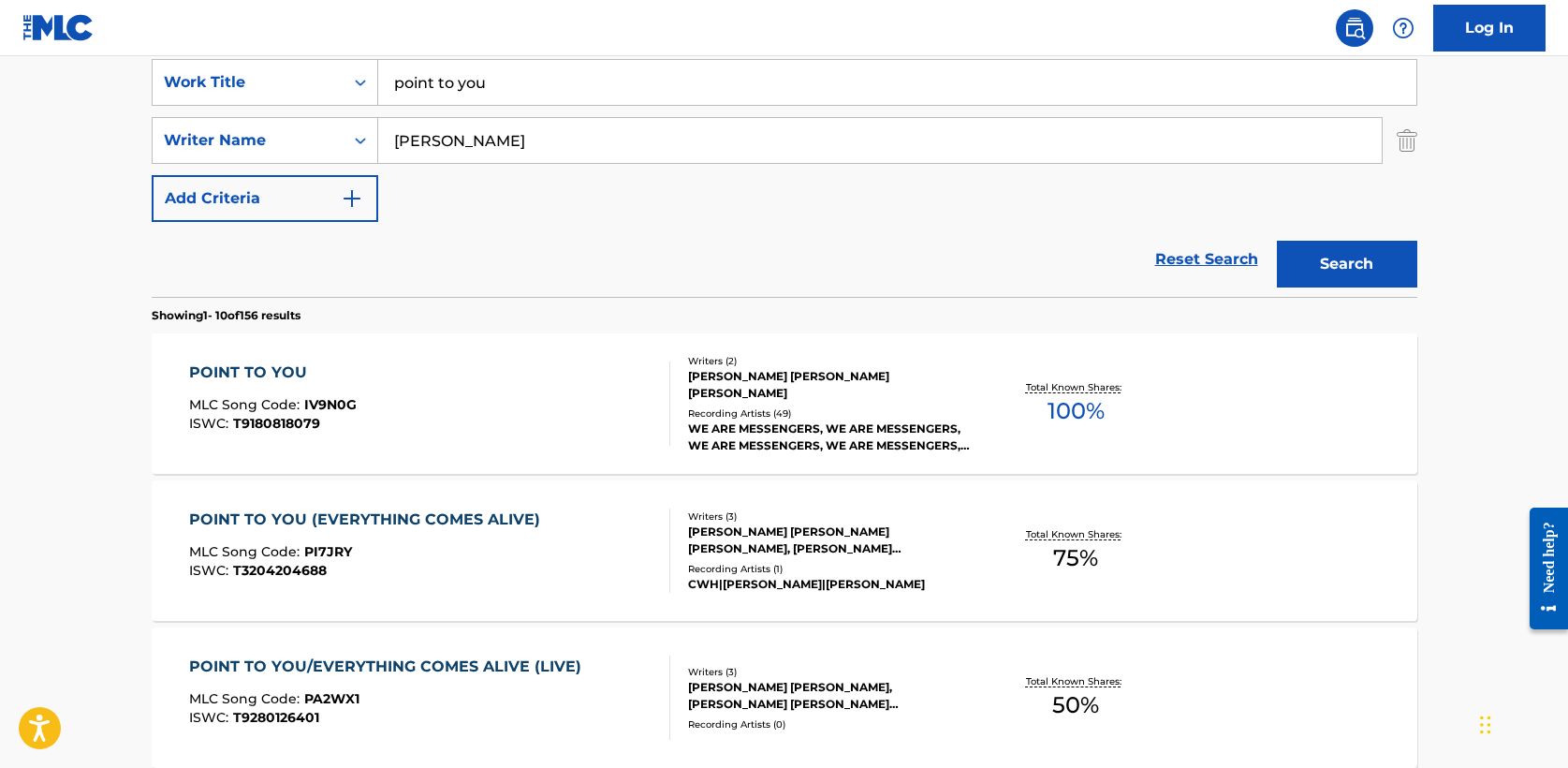
click at [253, 368] on div "POINT TO YOU" at bounding box center [273, 372] width 168 height 23
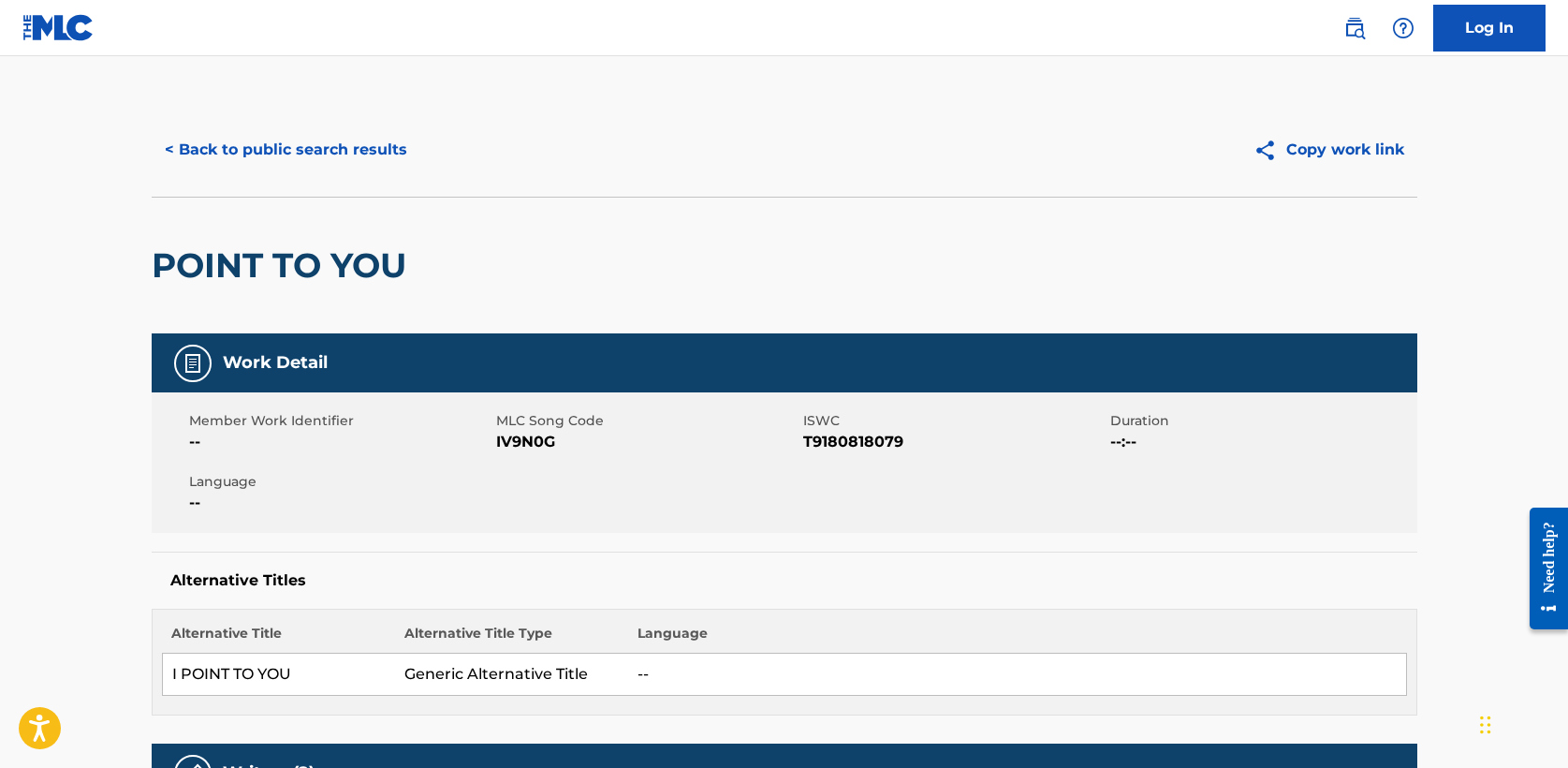
click at [265, 140] on button "< Back to public search results" at bounding box center [286, 150] width 269 height 47
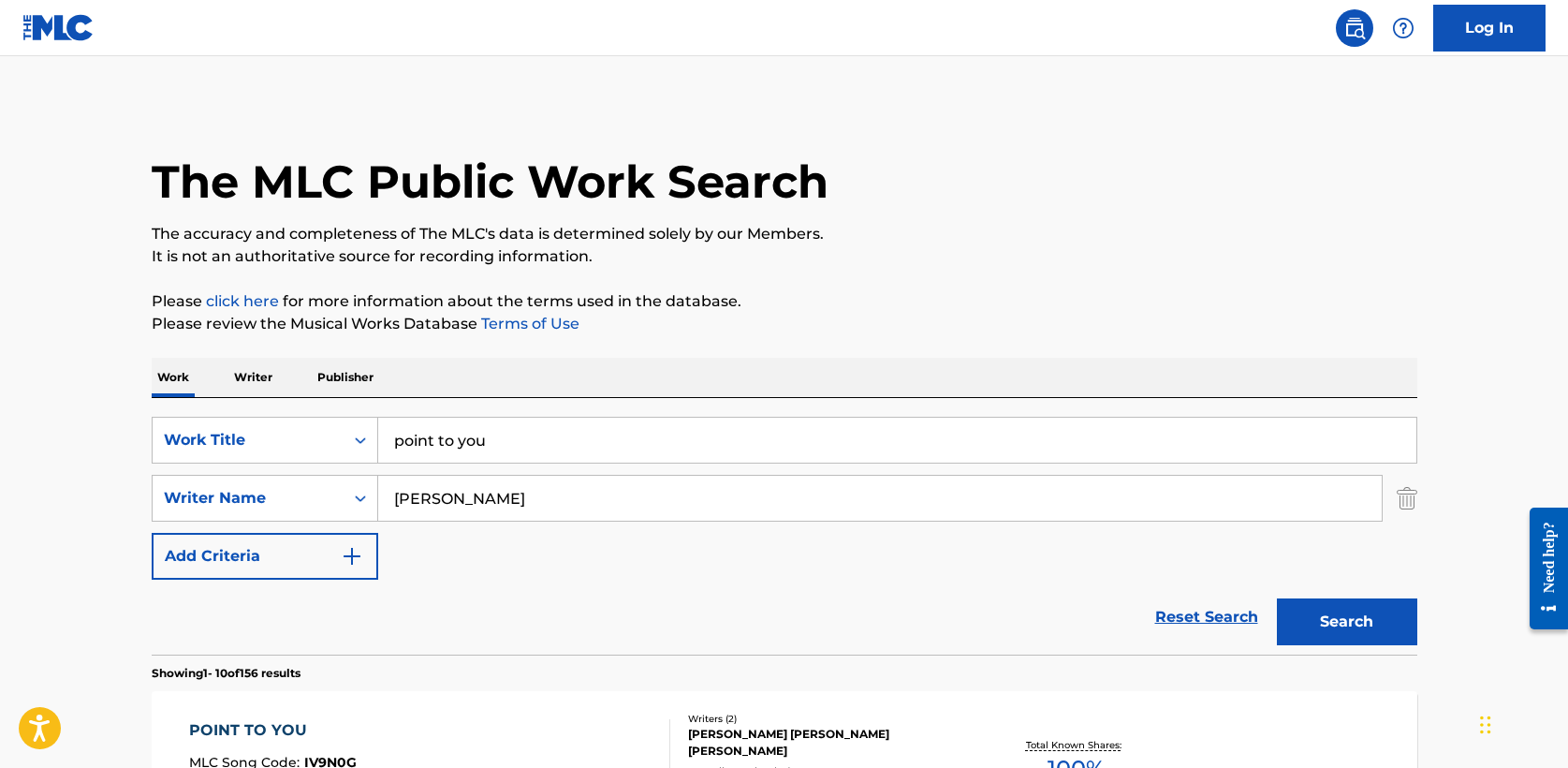
scroll to position [357, 0]
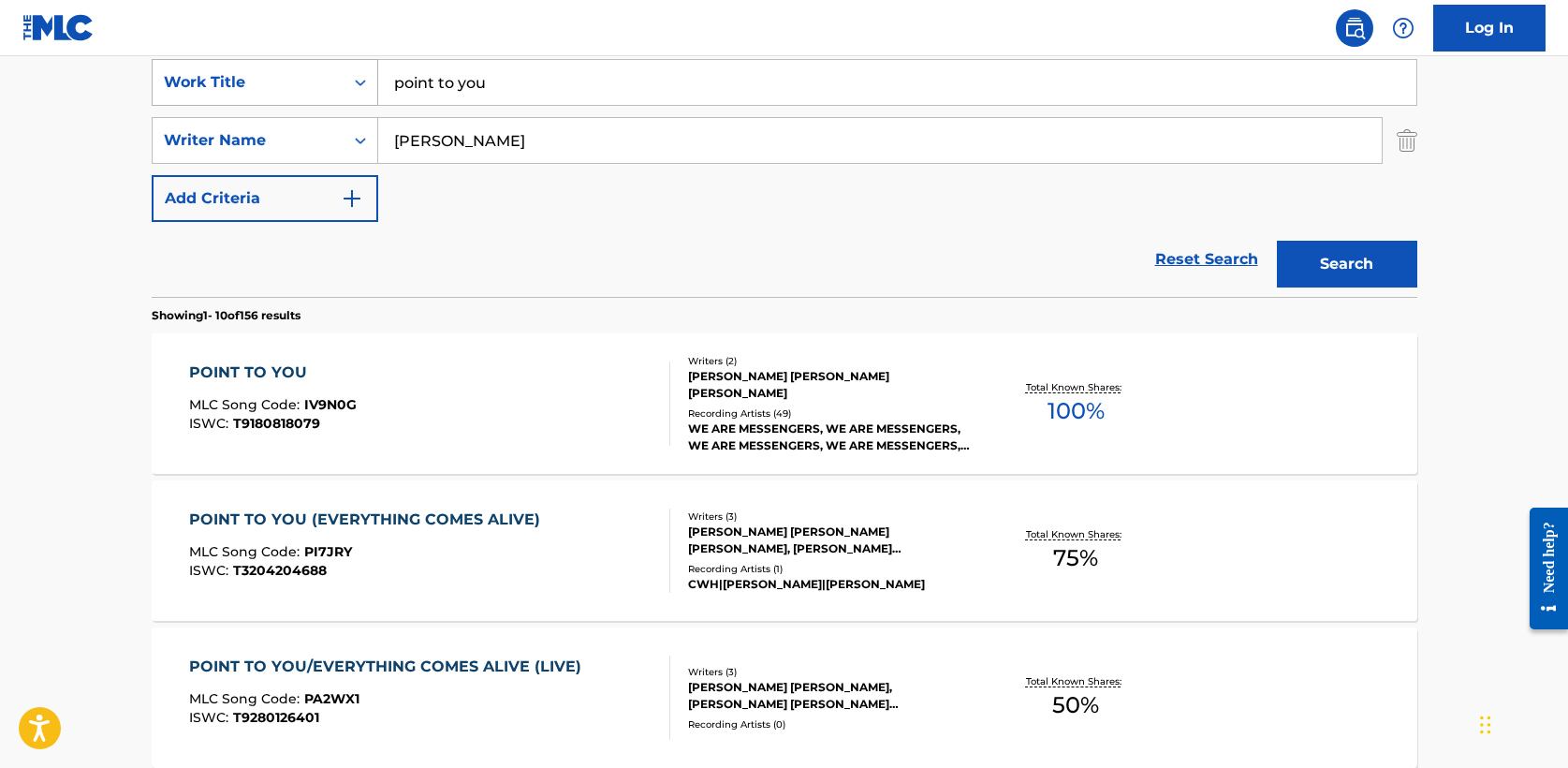
drag, startPoint x: 515, startPoint y: 79, endPoint x: 241, endPoint y: 75, distance: 274.0
click at [241, 75] on div "SearchWithCriteria5a2173f0-7a6b-48a5-aaeb-ae2f49c14e6e Work Title point to you" at bounding box center [784, 83] width 1266 height 47
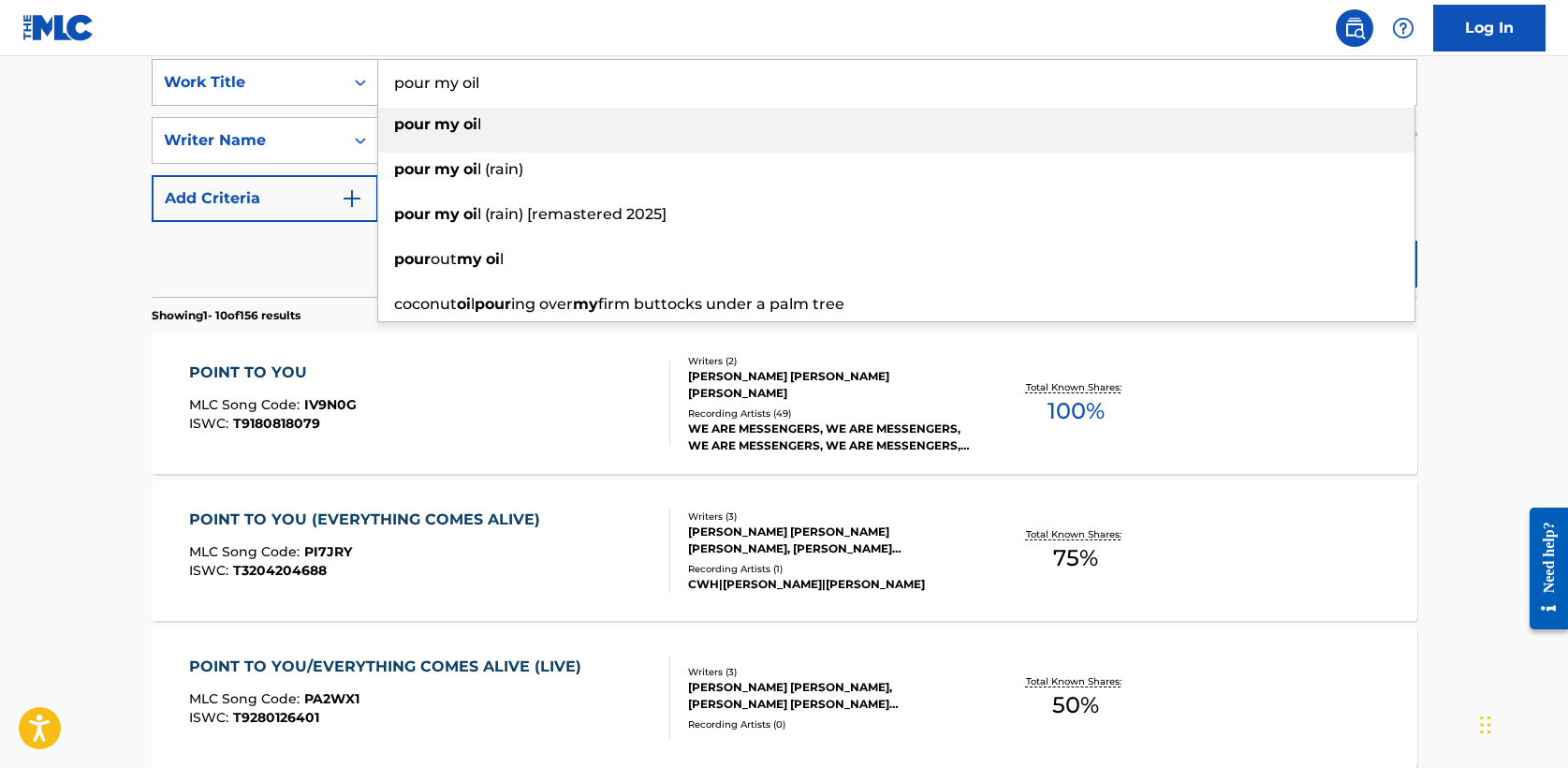
type input "pour my oil"
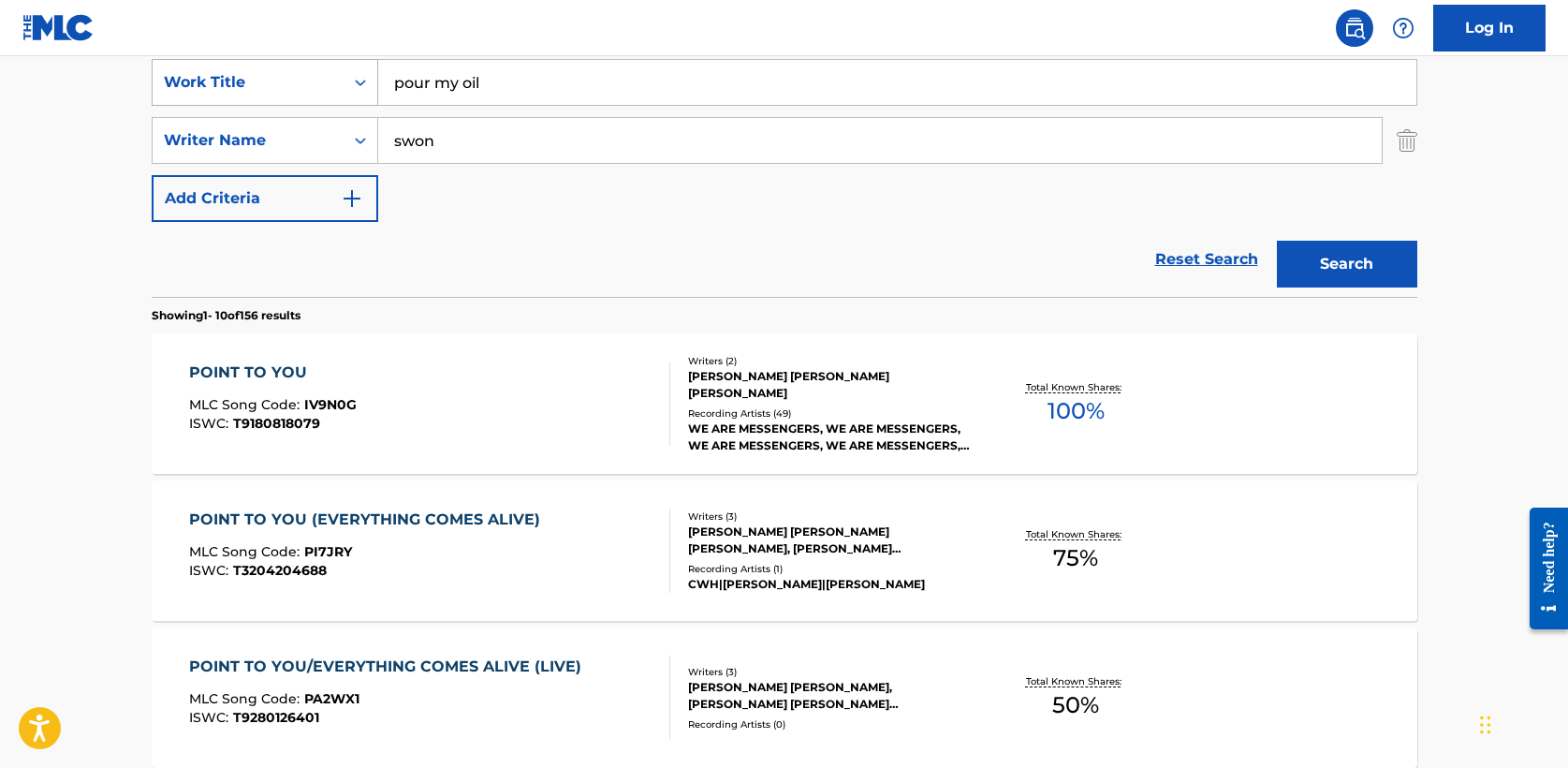
type input "swon"
click at [1277, 240] on button "Search" at bounding box center [1347, 264] width 140 height 47
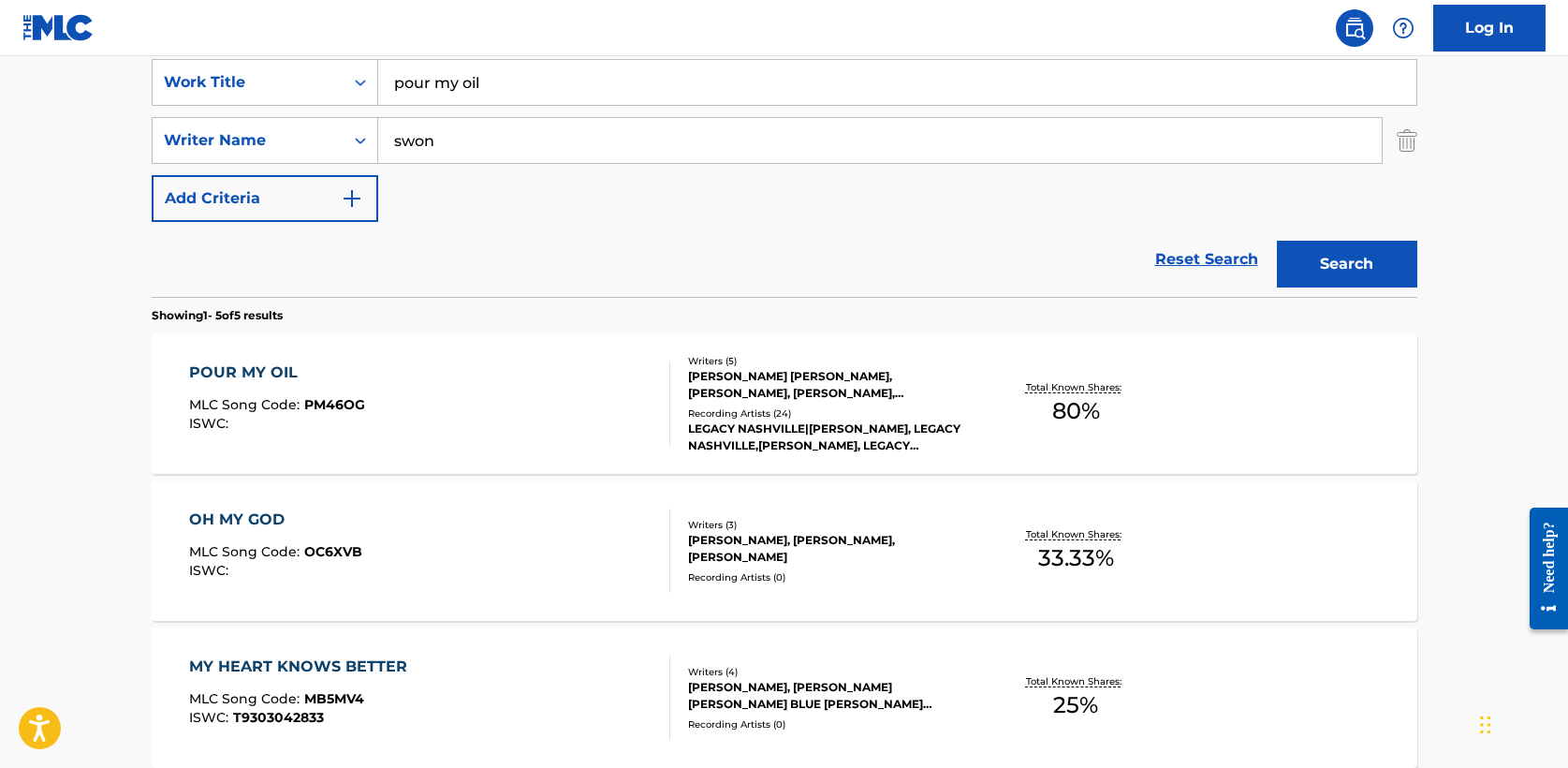
click at [253, 368] on div "POUR MY OIL" at bounding box center [277, 372] width 176 height 23
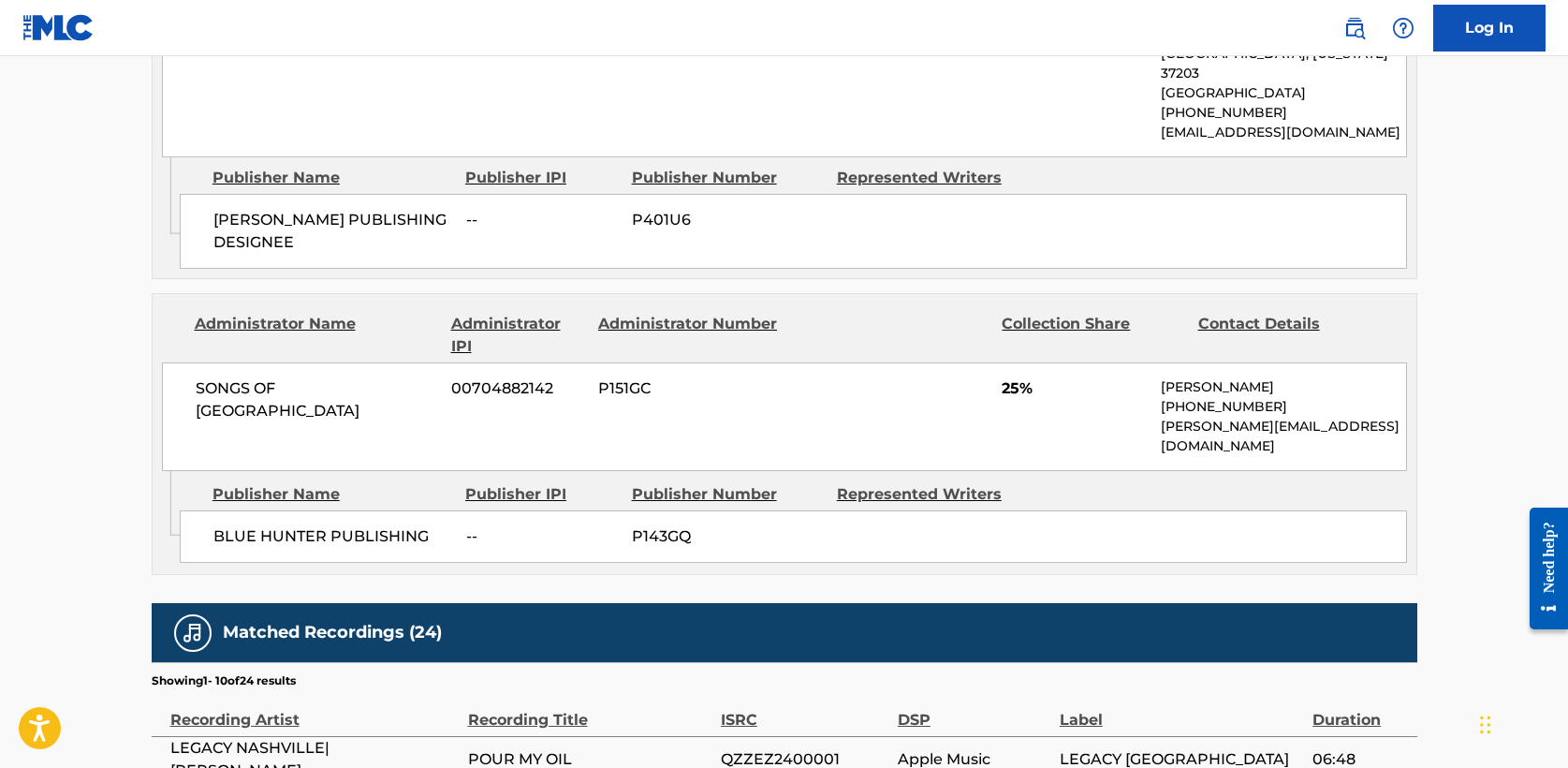
scroll to position [2685, 0]
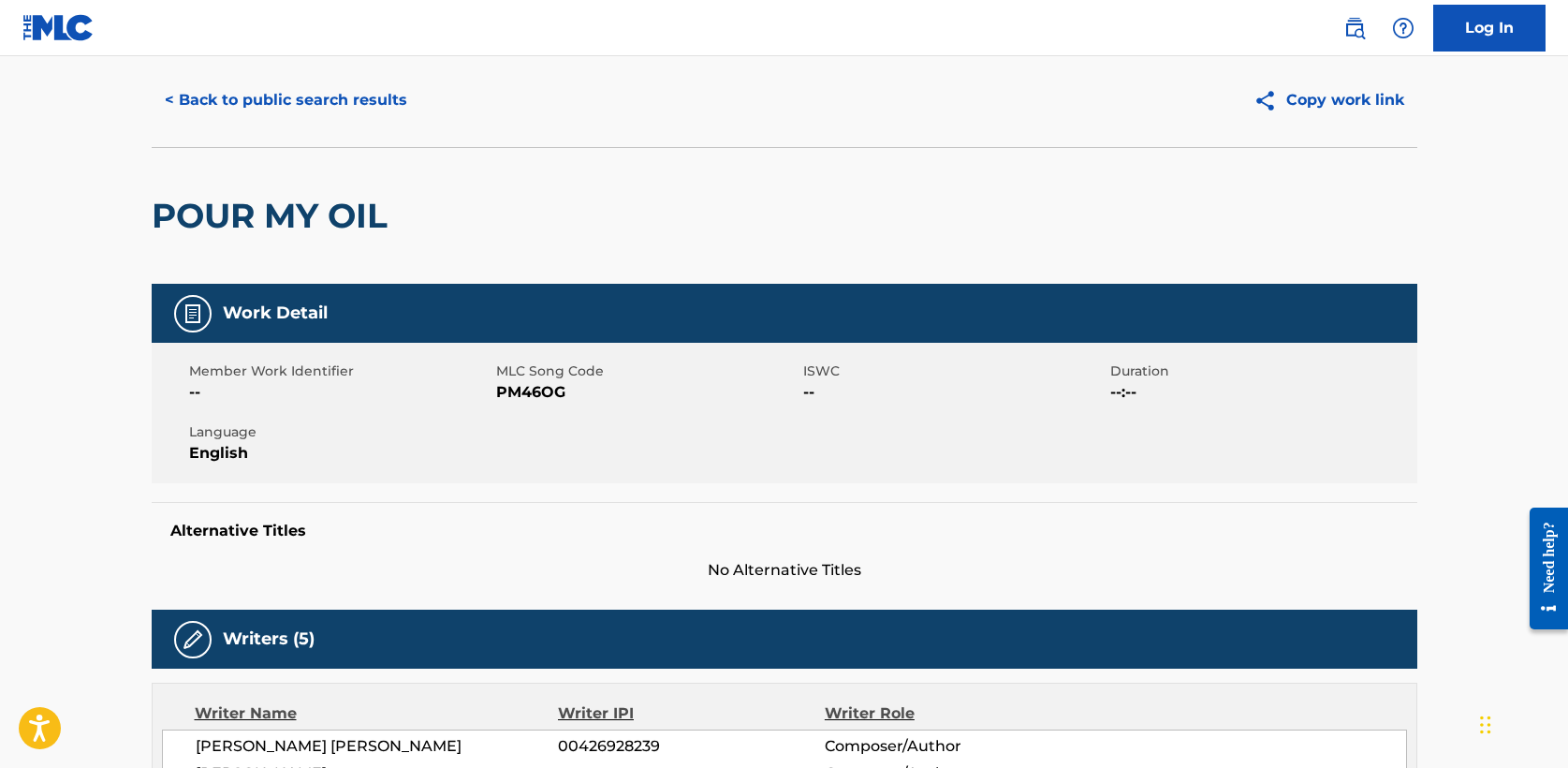
click at [284, 105] on button "< Back to public search results" at bounding box center [286, 100] width 269 height 47
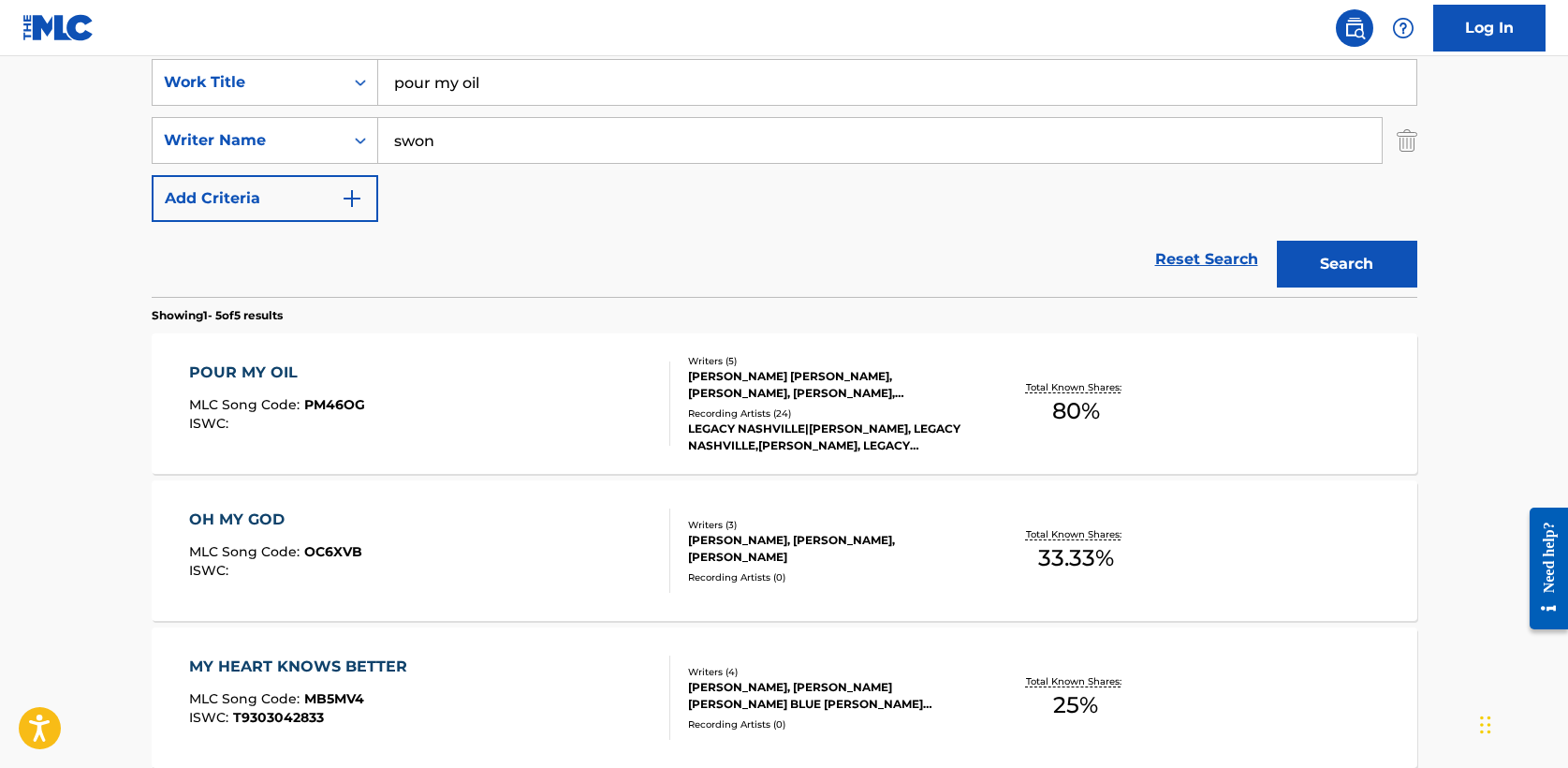
drag, startPoint x: 503, startPoint y: 81, endPoint x: 149, endPoint y: 70, distance: 354.2
click at [149, 70] on div "The MLC Public Work Search The accuracy and completeness of The MLC's data is d…" at bounding box center [784, 448] width 1311 height 1404
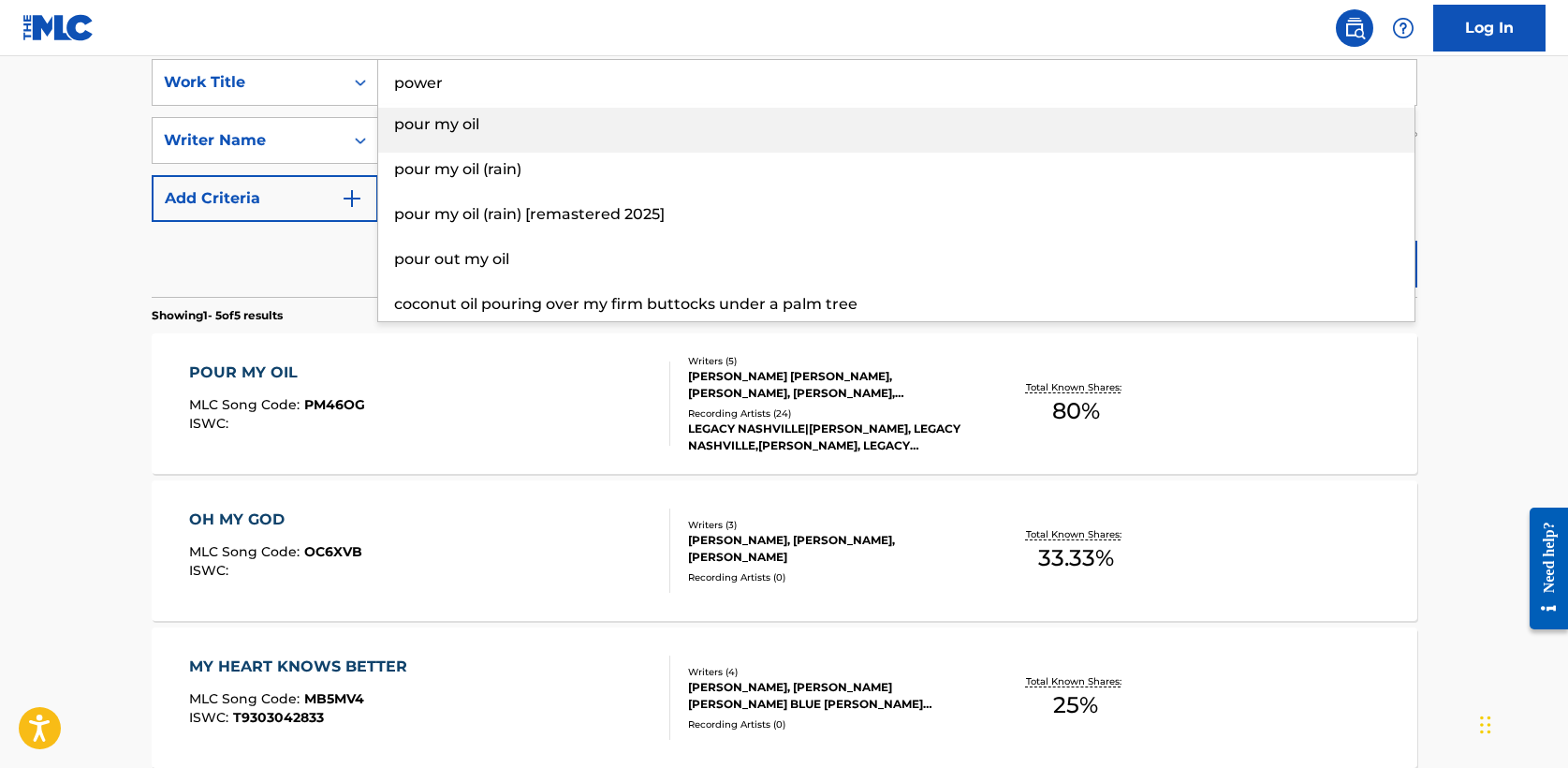
type input "power"
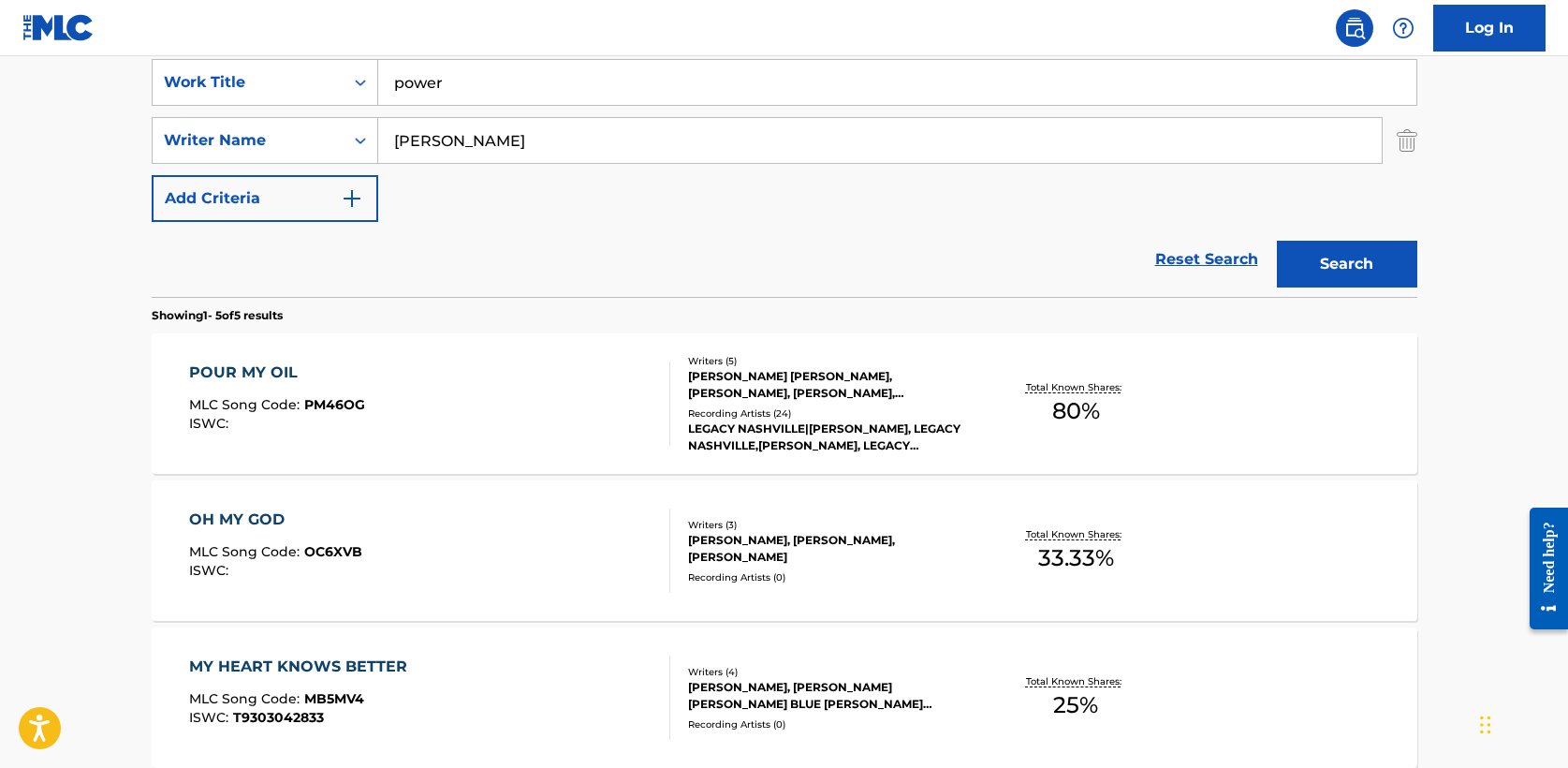
type input "[PERSON_NAME]"
click at [1277, 240] on button "Search" at bounding box center [1347, 264] width 140 height 47
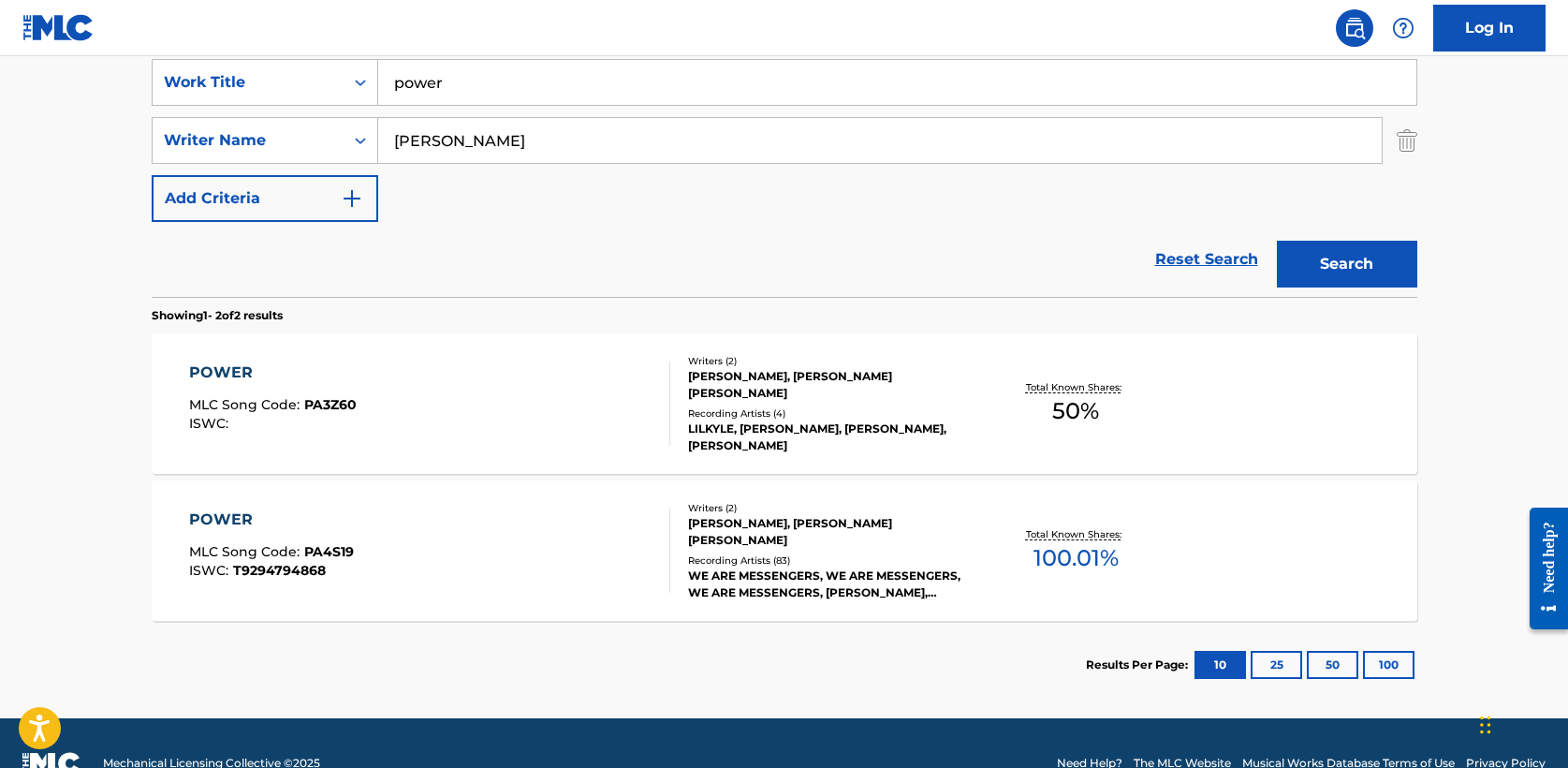
click at [227, 515] on div "POWER" at bounding box center [271, 519] width 165 height 23
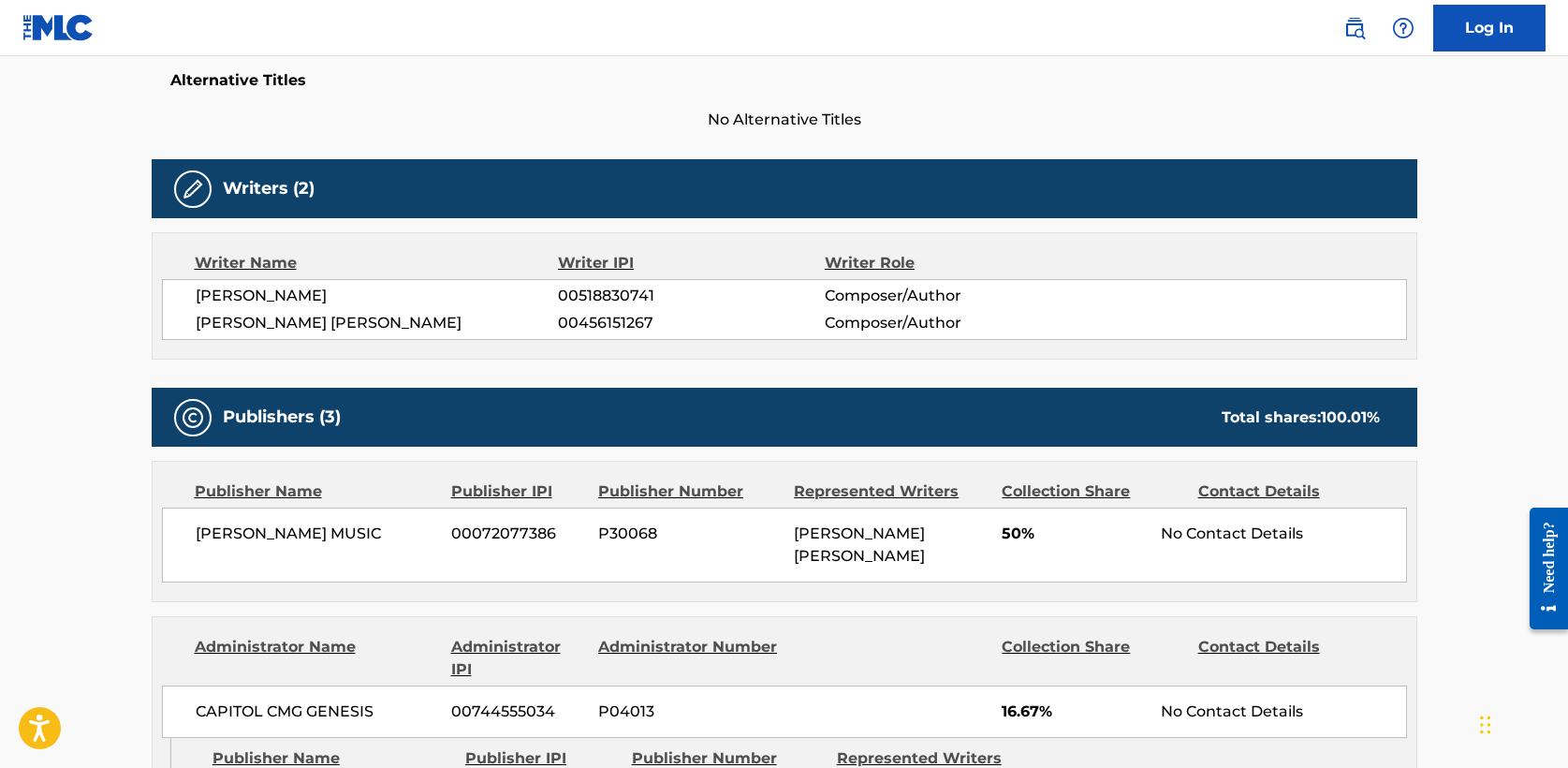
scroll to position [1052, 0]
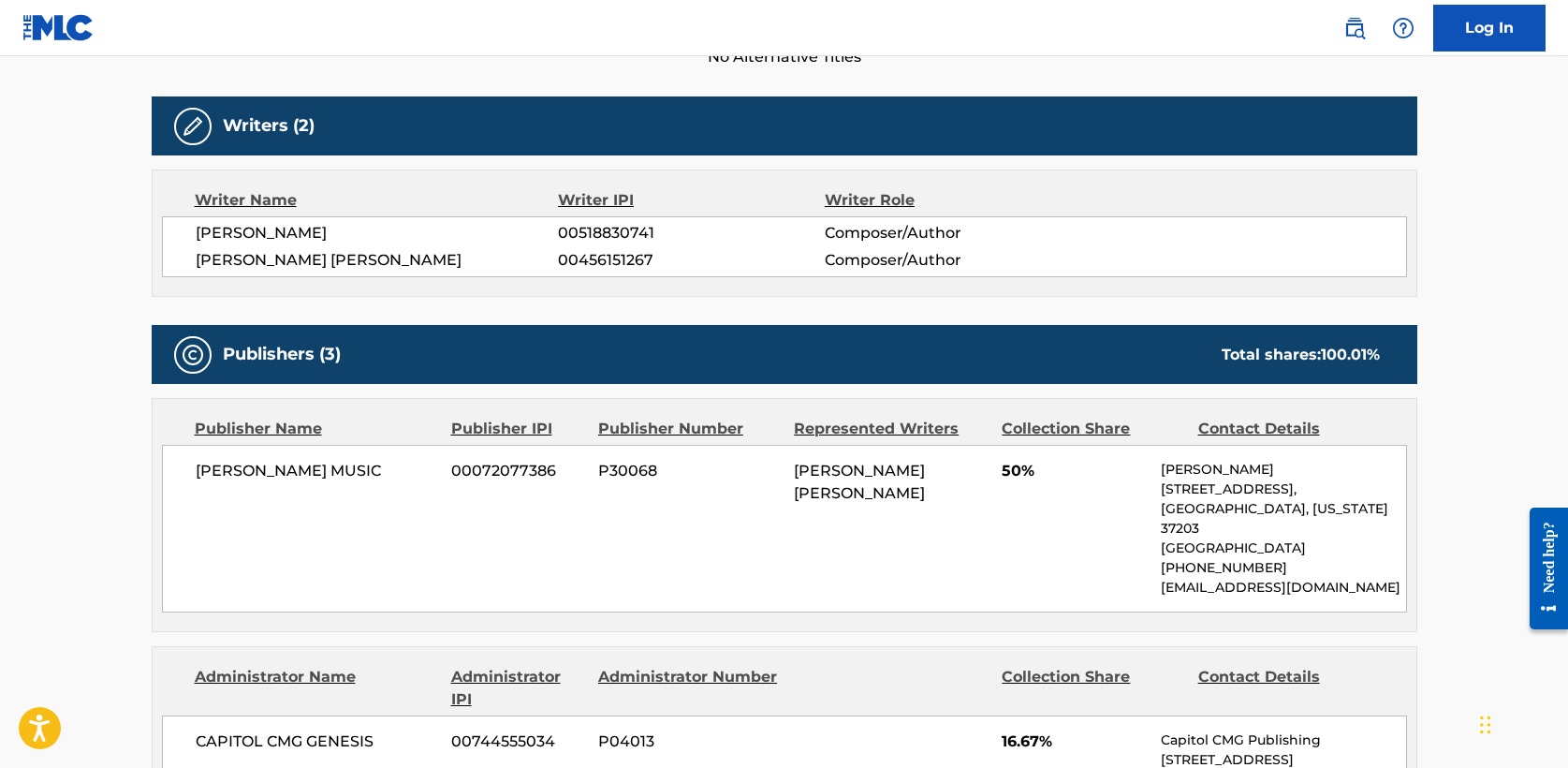
scroll to position [398, 0]
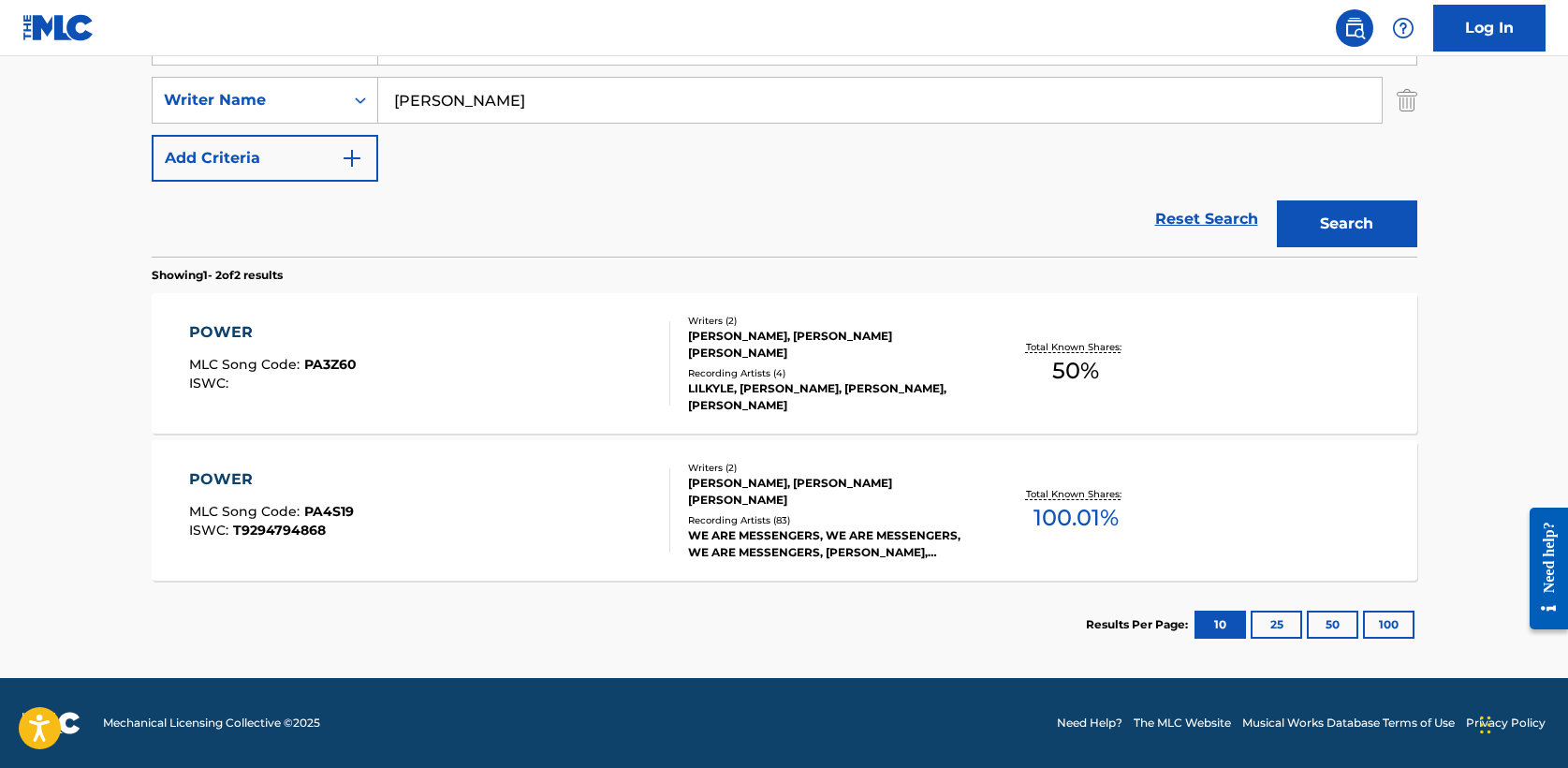
click at [223, 326] on div "POWER" at bounding box center [273, 333] width 168 height 23
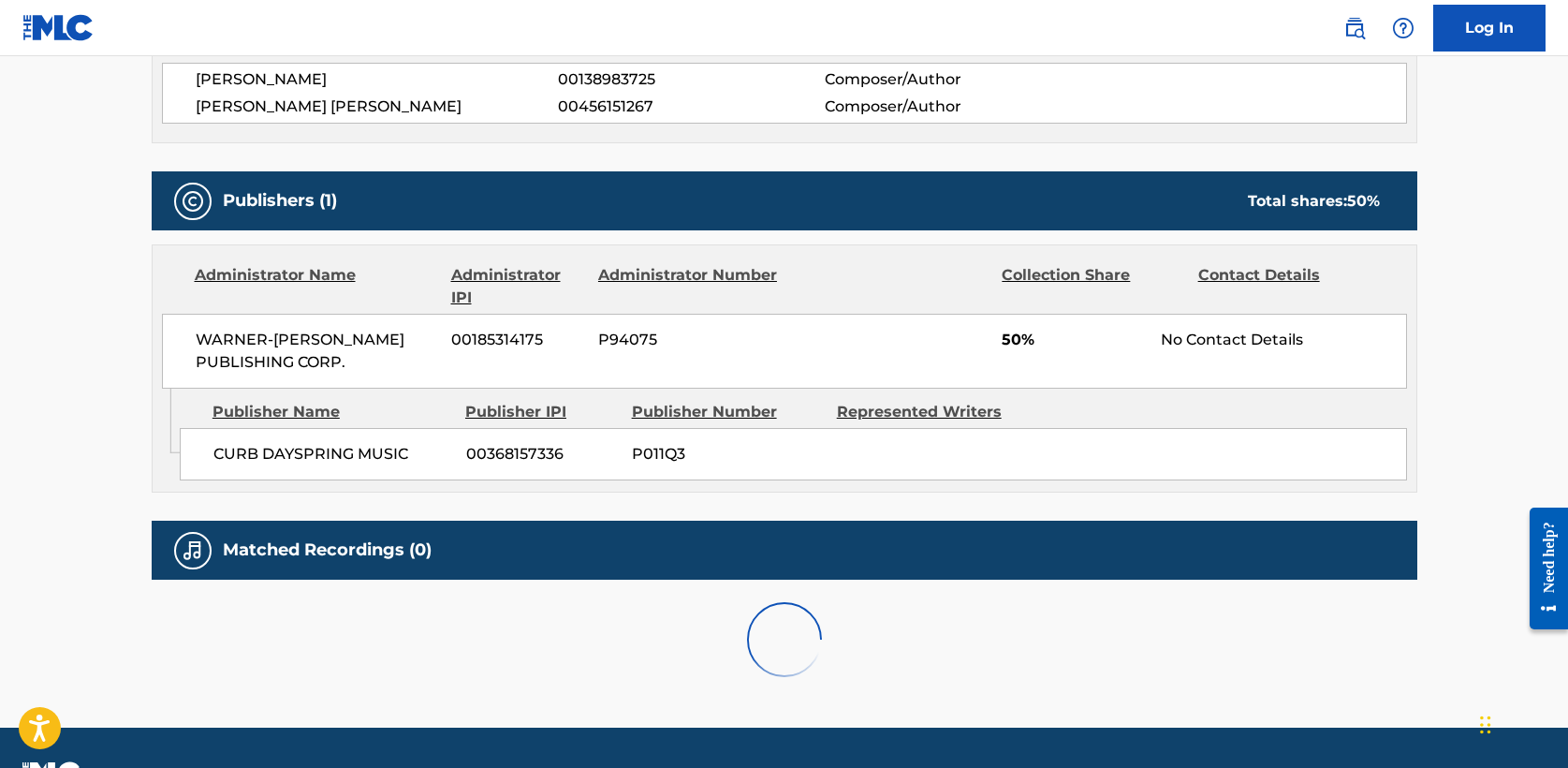
scroll to position [728, 0]
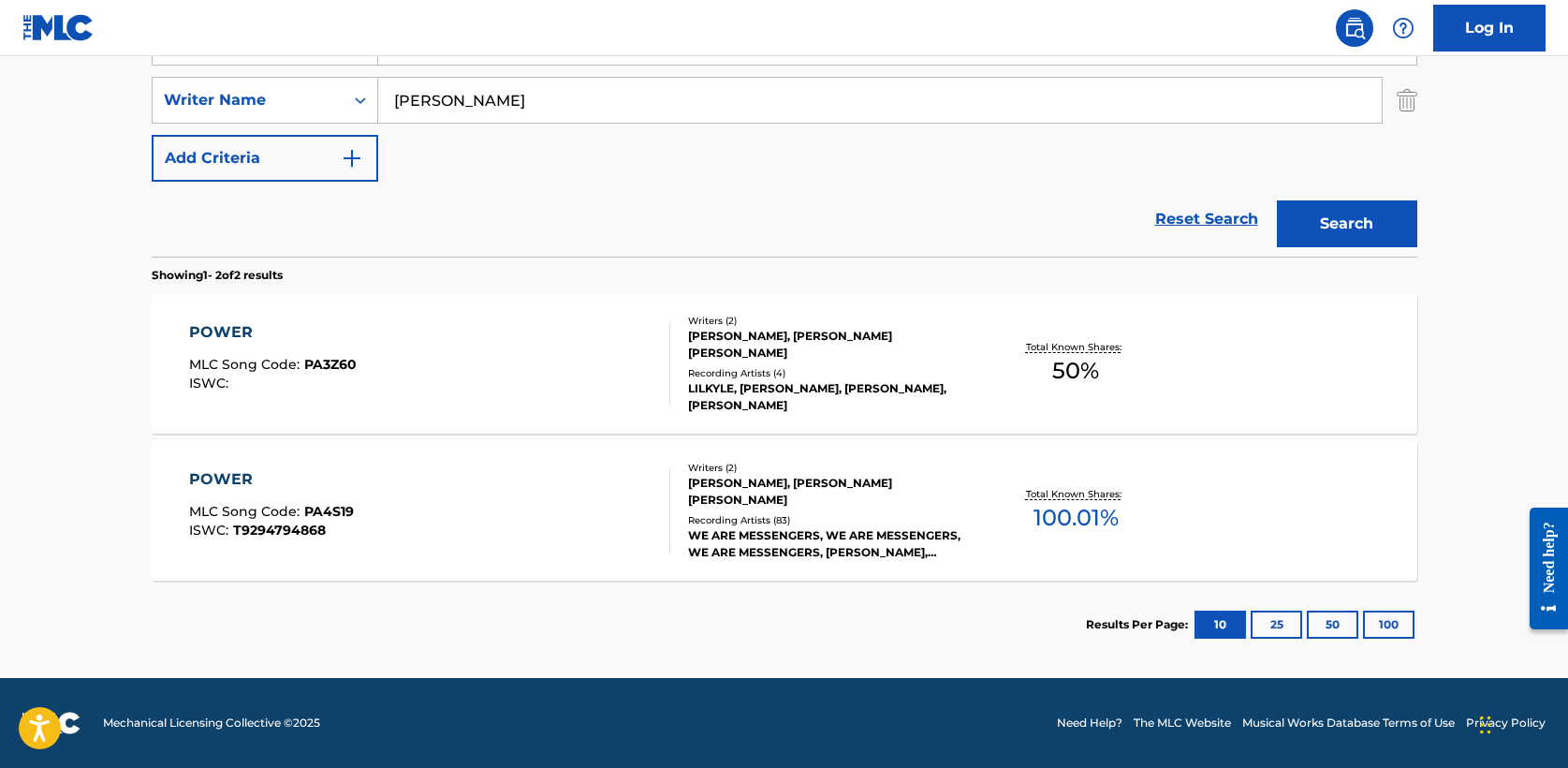
scroll to position [274, 0]
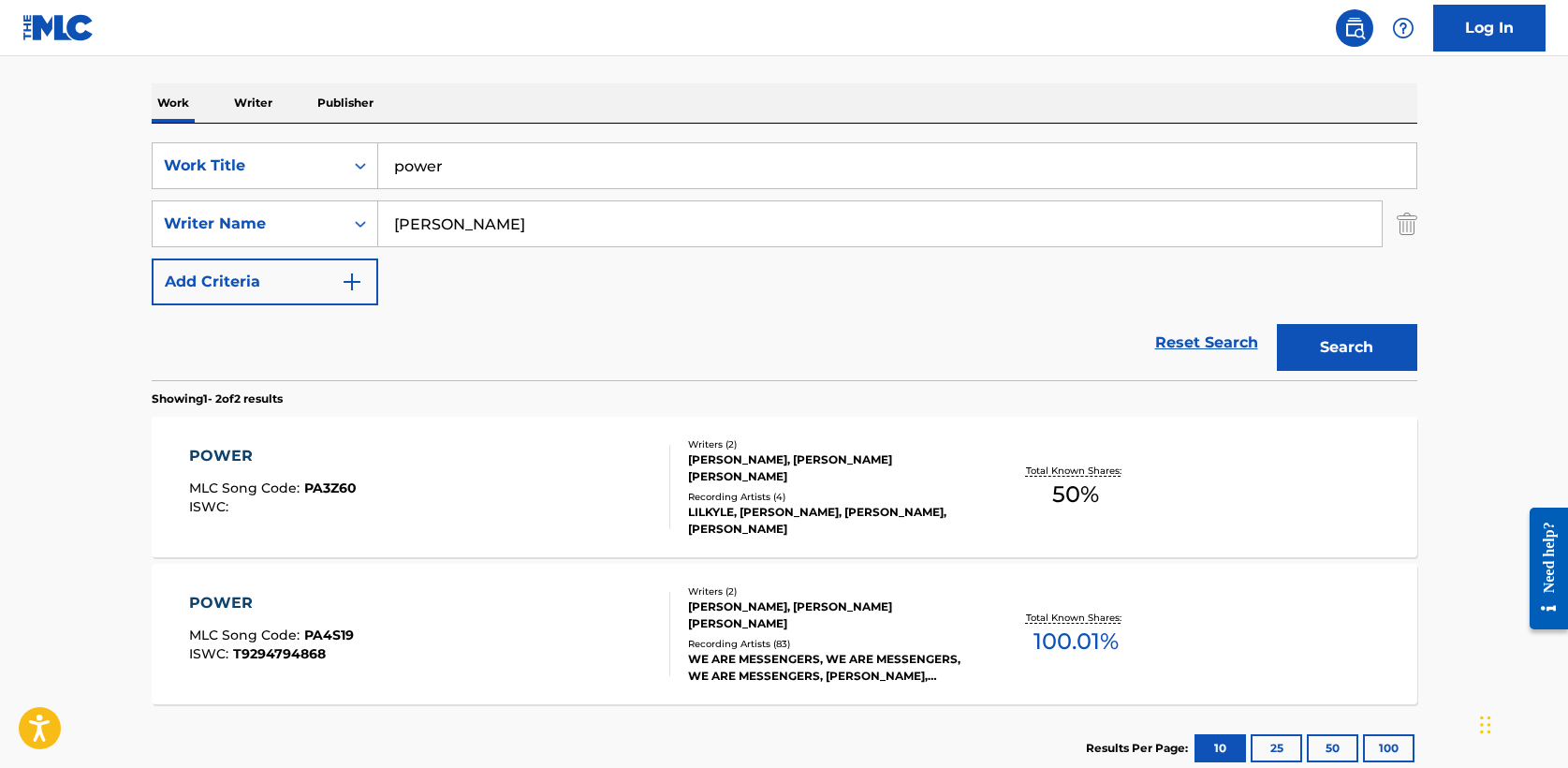
click at [465, 165] on input "power" at bounding box center [897, 166] width 1038 height 45
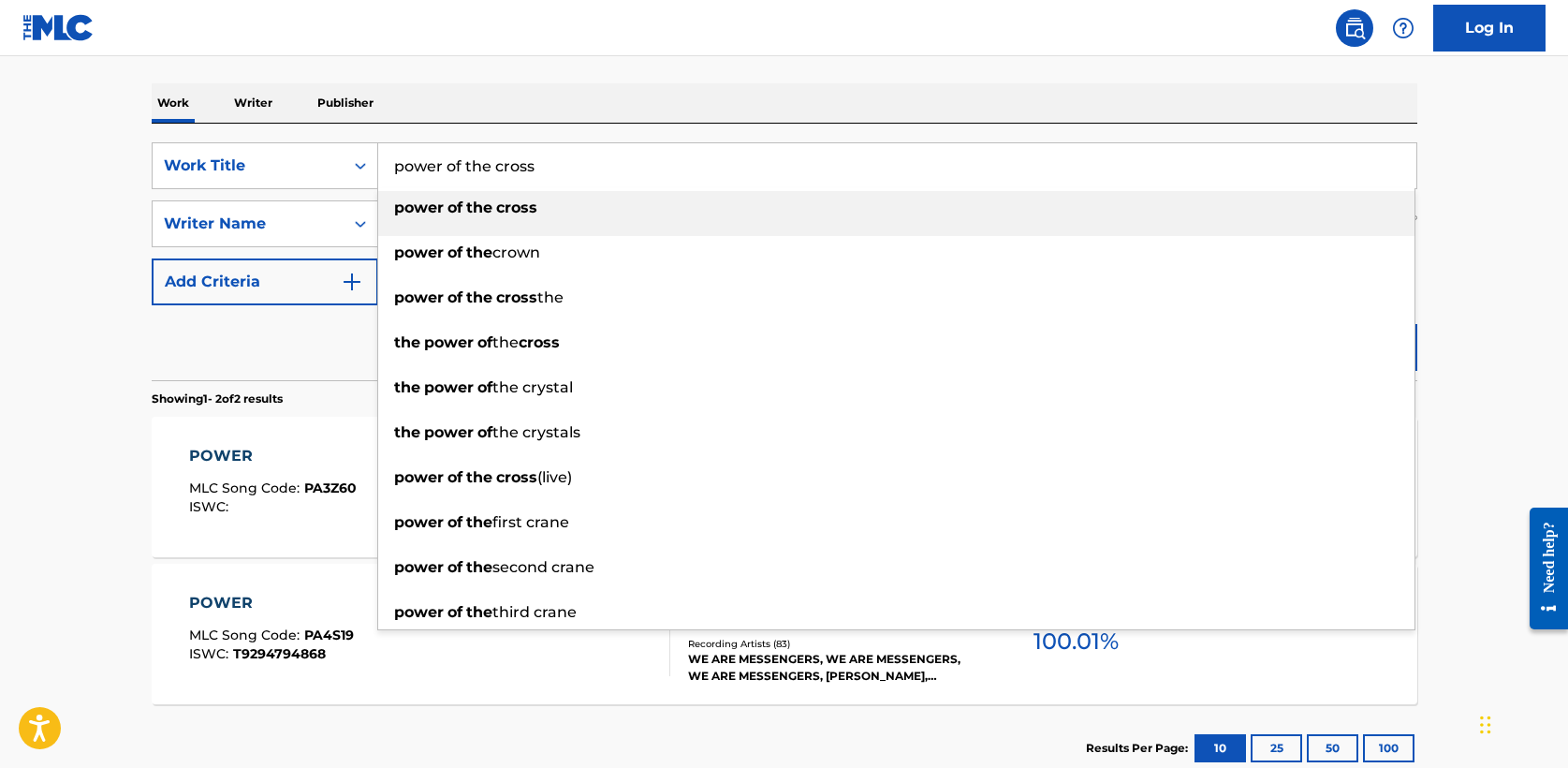
type input "power of the cross"
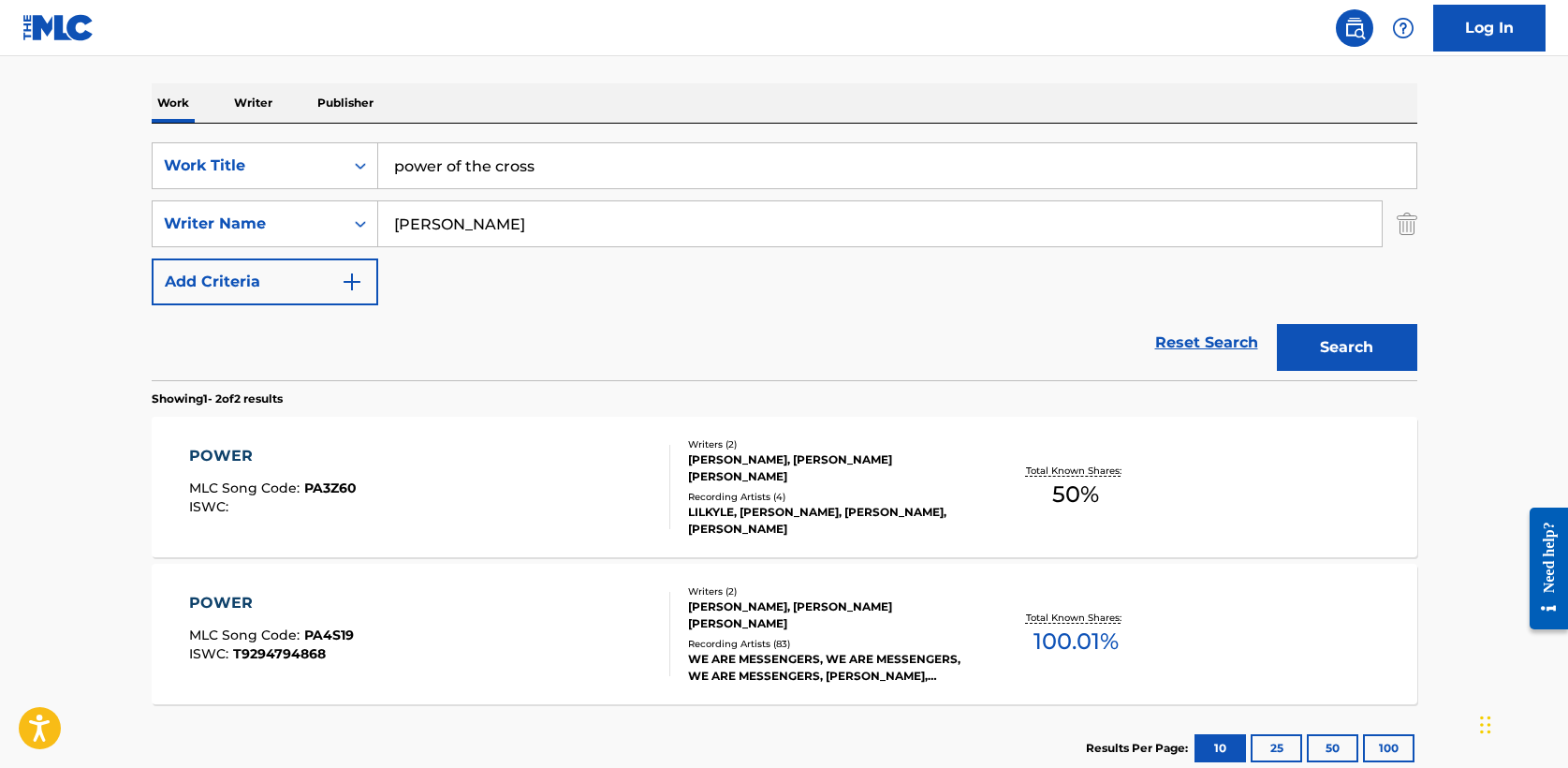
type input "[PERSON_NAME]"
click at [1277, 324] on button "Search" at bounding box center [1347, 348] width 140 height 47
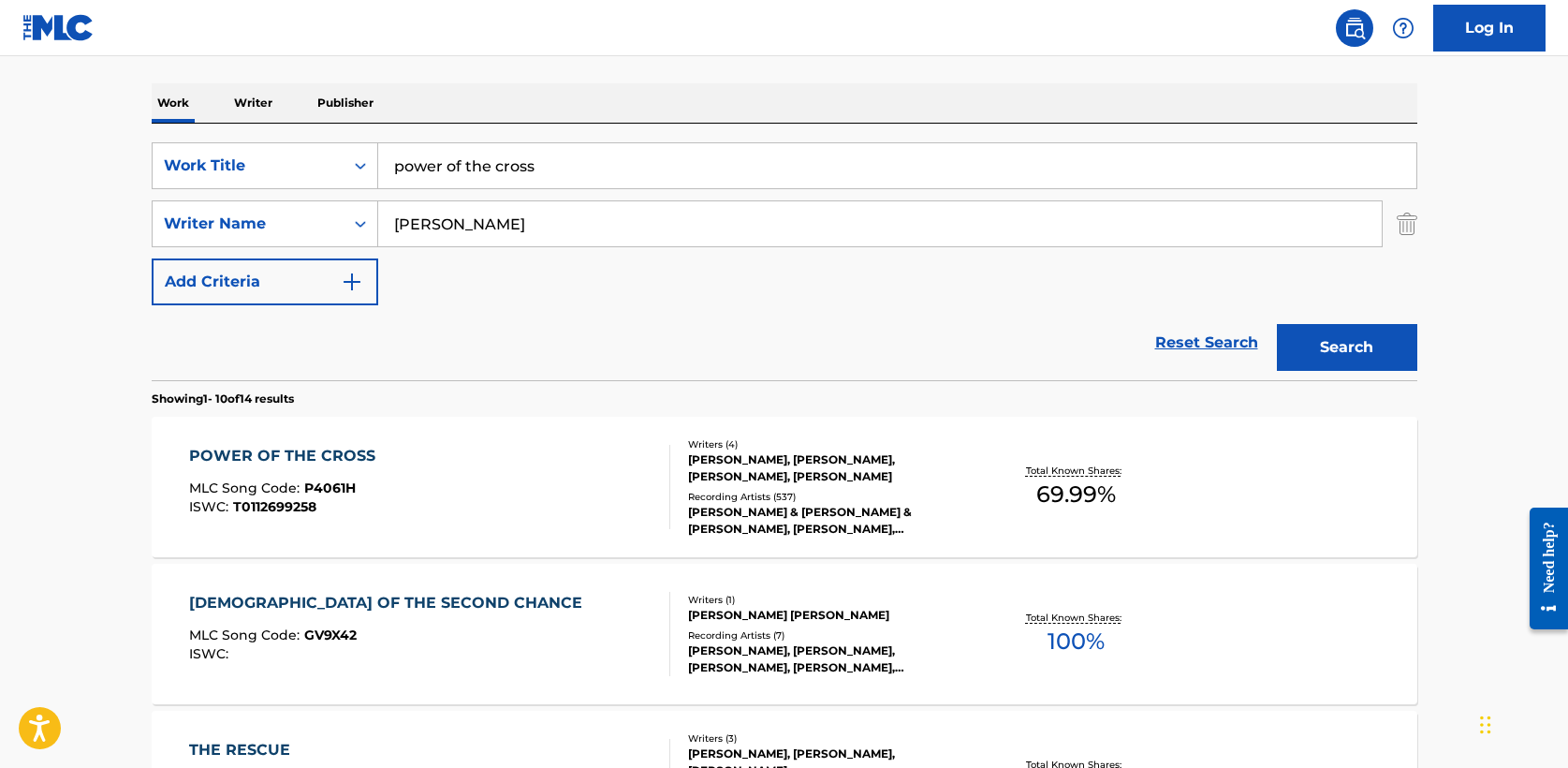
click at [324, 460] on div "POWER OF THE CROSS" at bounding box center [287, 456] width 196 height 23
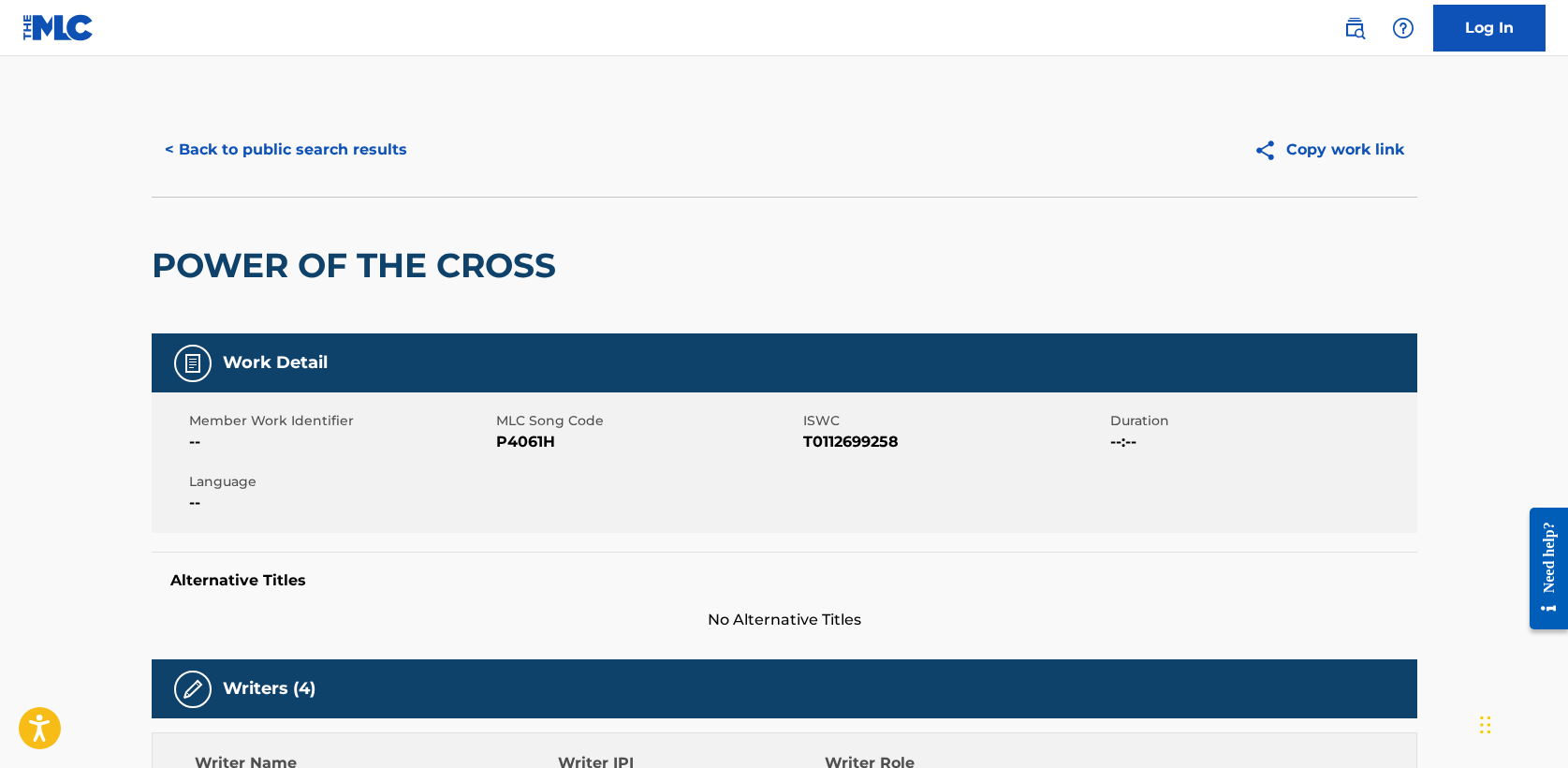
click at [283, 144] on button "< Back to public search results" at bounding box center [286, 150] width 269 height 47
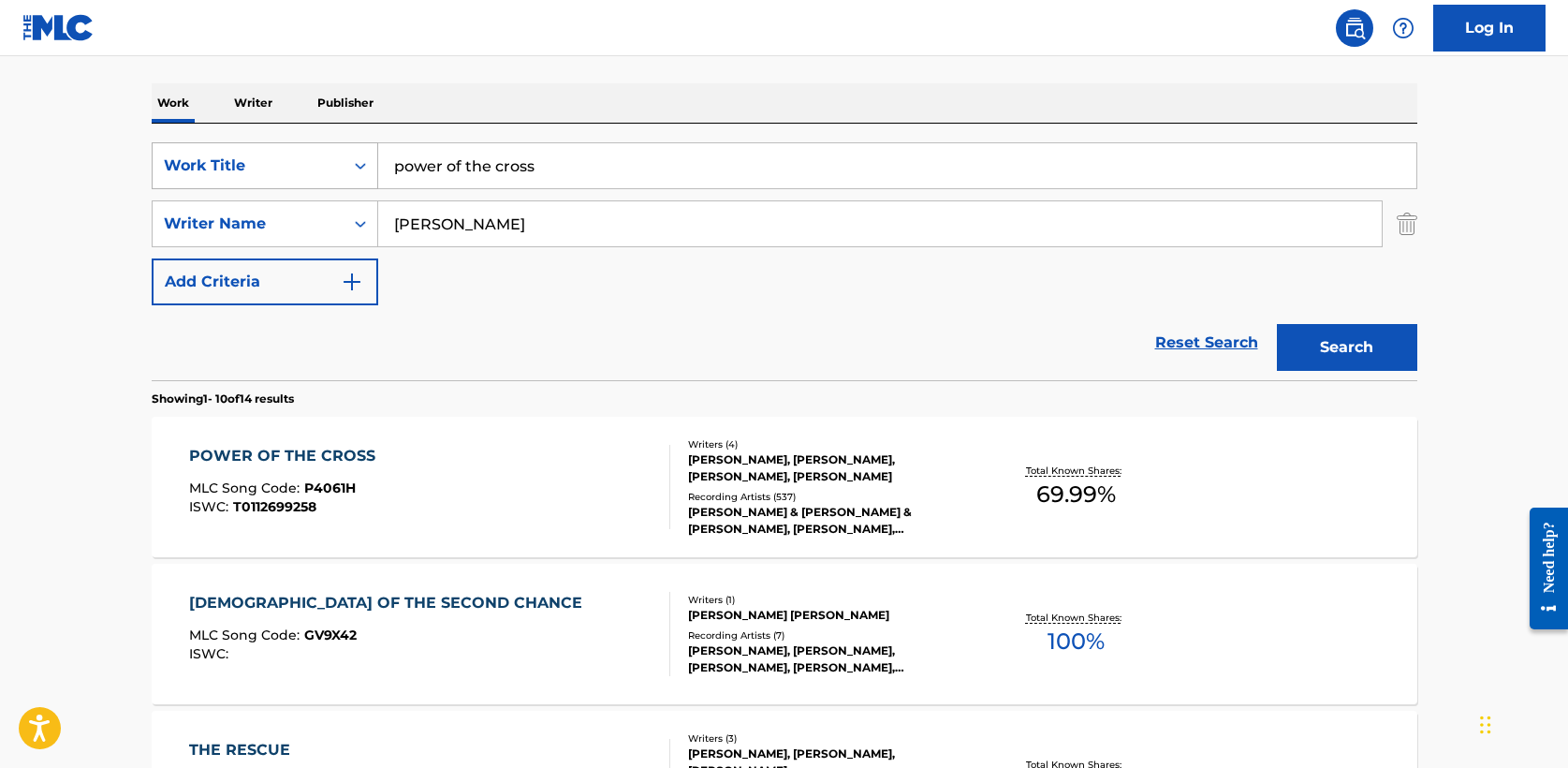
drag, startPoint x: 574, startPoint y: 157, endPoint x: 208, endPoint y: 152, distance: 366.0
click at [208, 152] on div "SearchWithCriteria5a2173f0-7a6b-48a5-aaeb-ae2f49c14e6e Work Title power of the …" at bounding box center [784, 166] width 1266 height 47
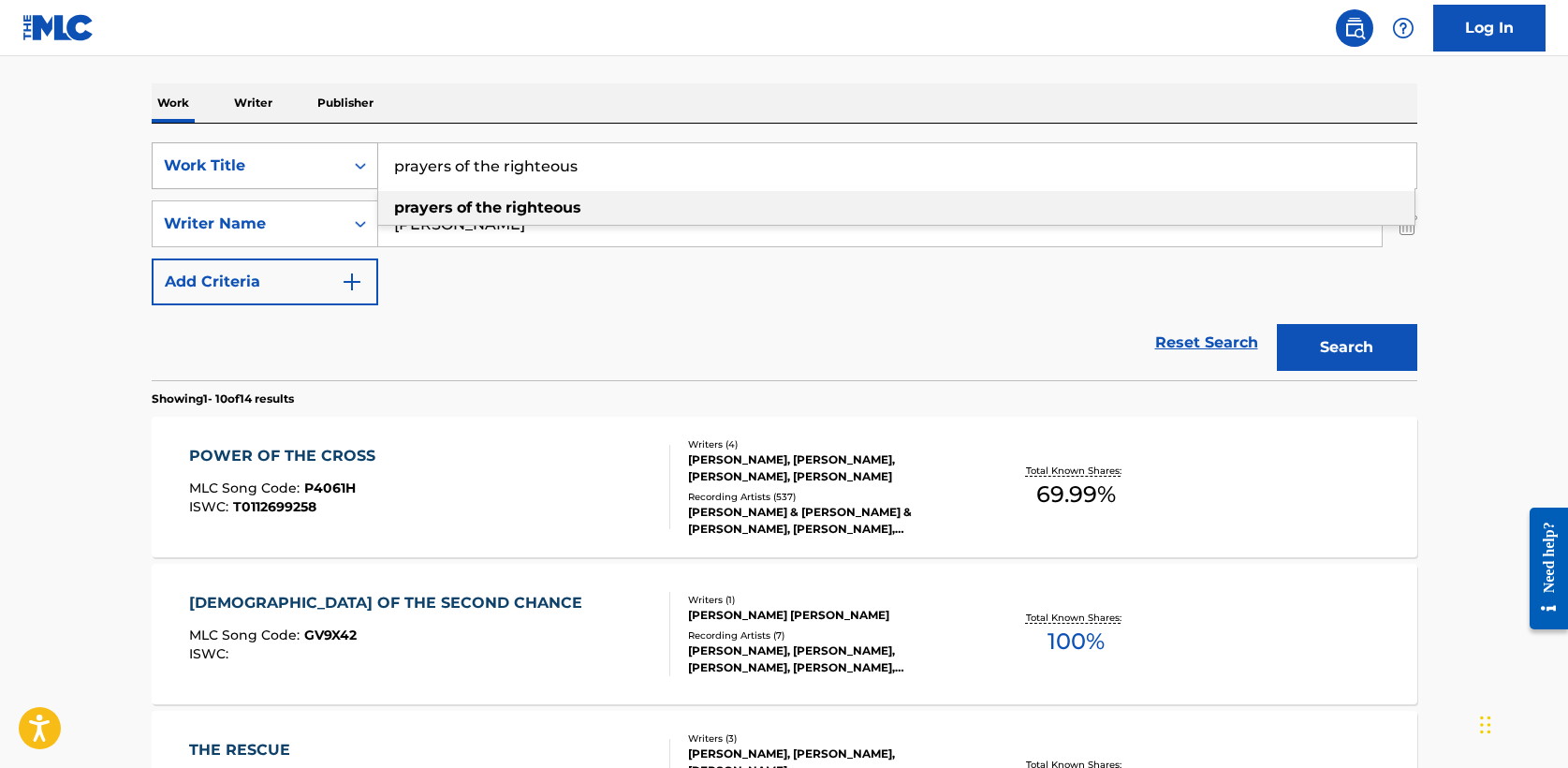
type input "prayers of the righteous"
type input "[PERSON_NAME]"
click at [1277, 324] on button "Search" at bounding box center [1347, 348] width 140 height 47
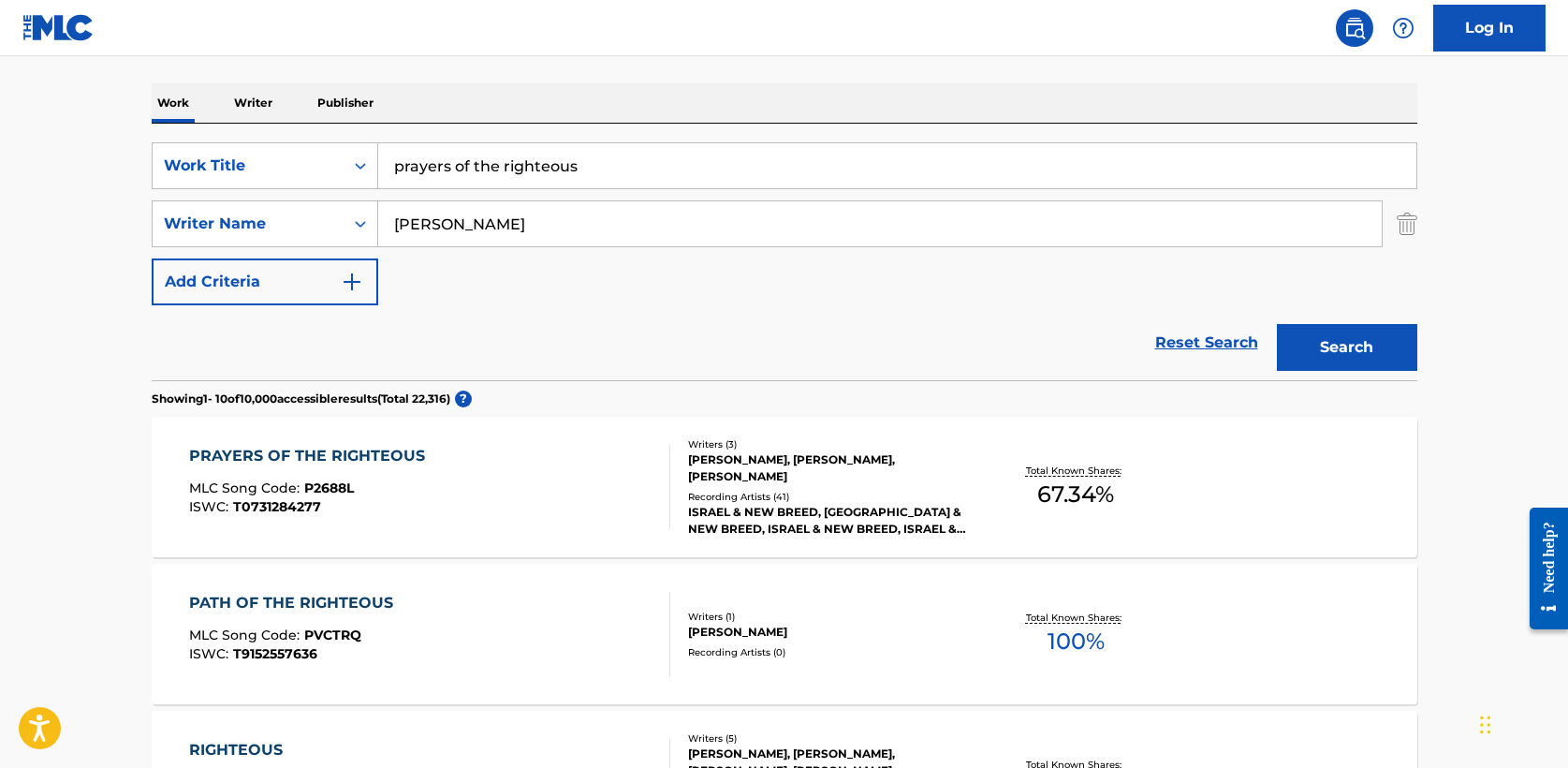
click at [374, 457] on div "PRAYERS OF THE RIGHTEOUS" at bounding box center [312, 456] width 245 height 23
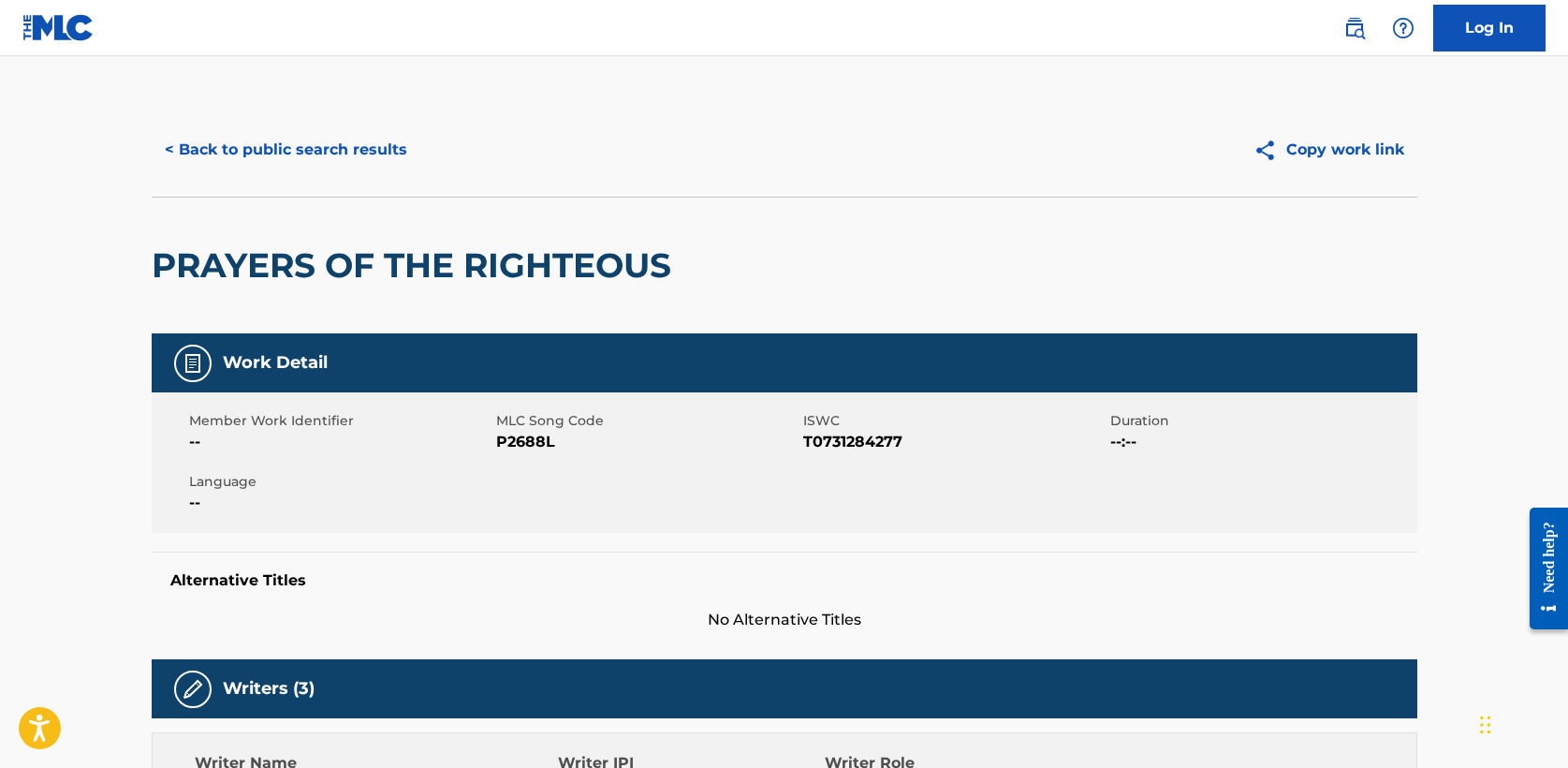
click at [345, 149] on button "< Back to public search results" at bounding box center [286, 150] width 269 height 47
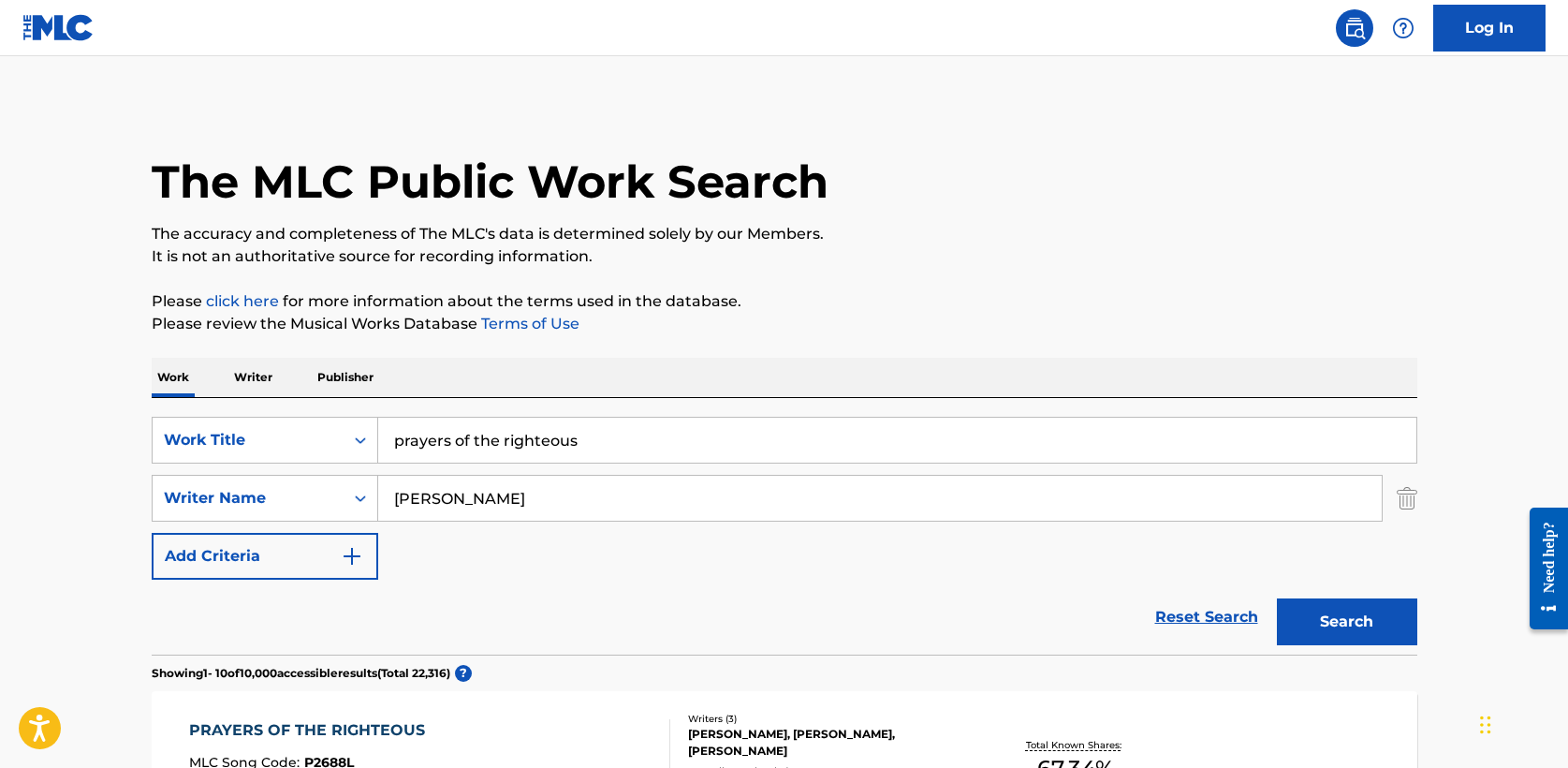
scroll to position [274, 0]
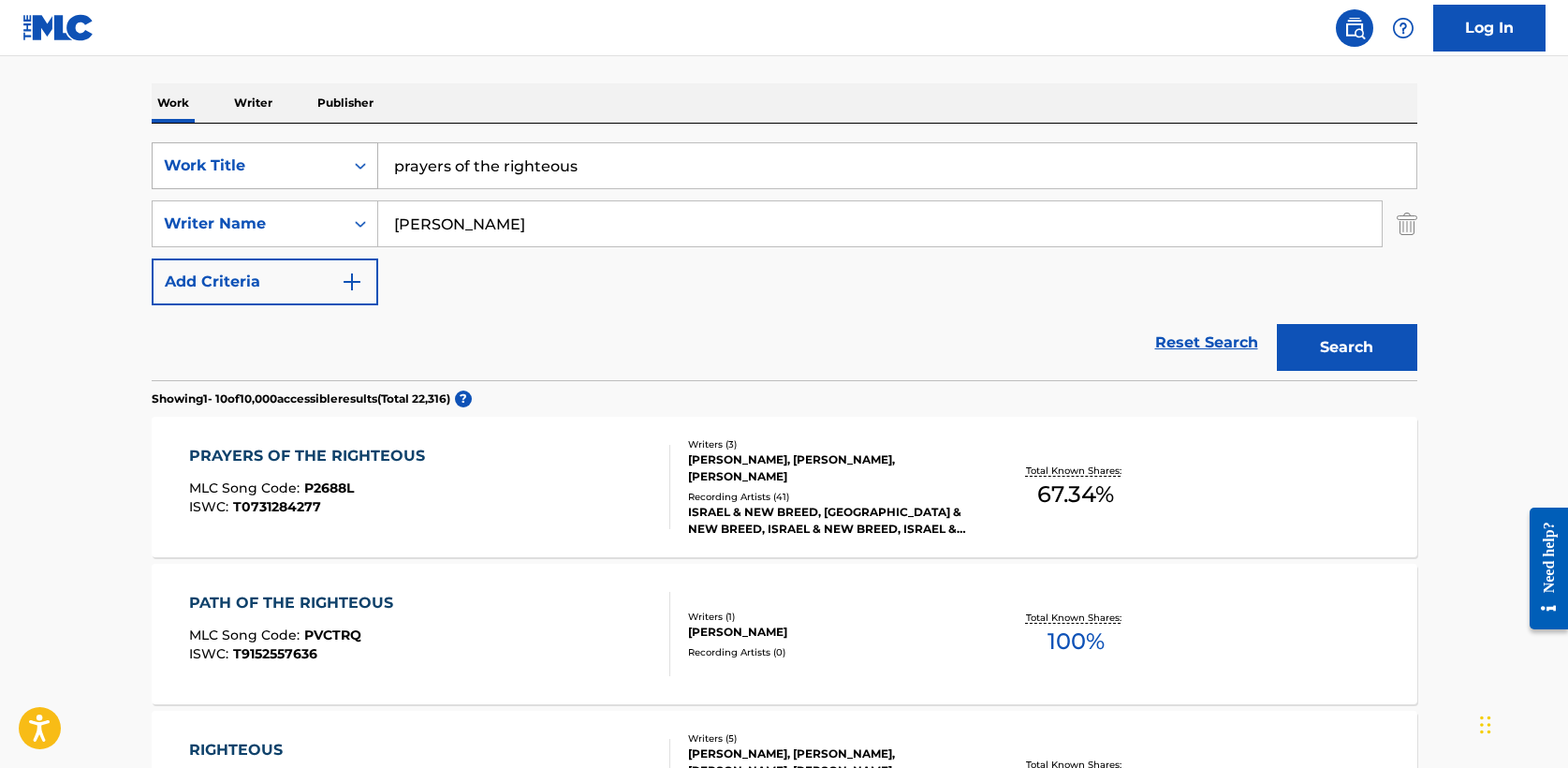
drag, startPoint x: 573, startPoint y: 165, endPoint x: 171, endPoint y: 163, distance: 402.0
click at [171, 163] on div "SearchWithCriteria5a2173f0-7a6b-48a5-aaeb-ae2f49c14e6e Work Title prayers of th…" at bounding box center [784, 166] width 1266 height 47
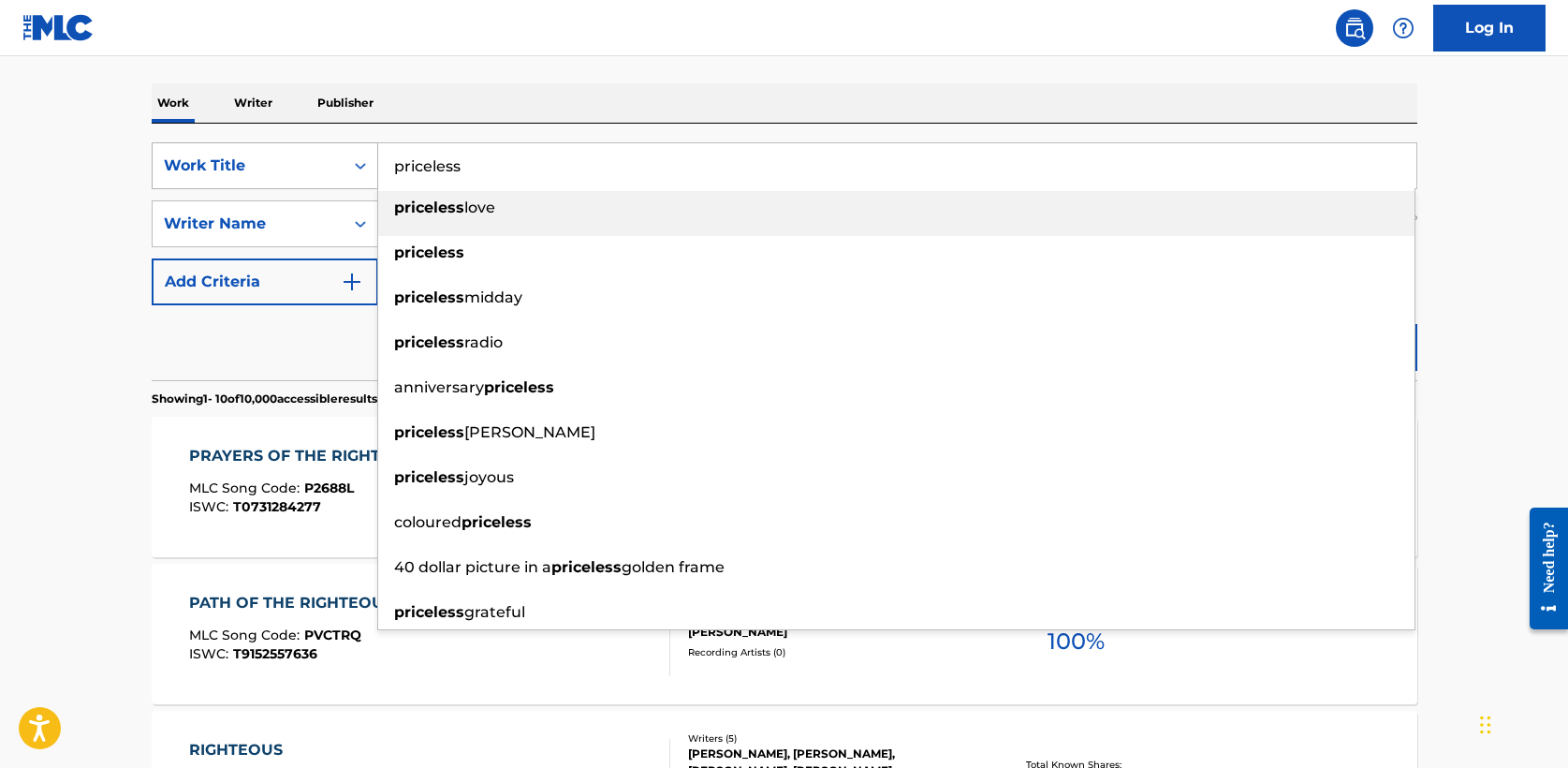
type input "priceless"
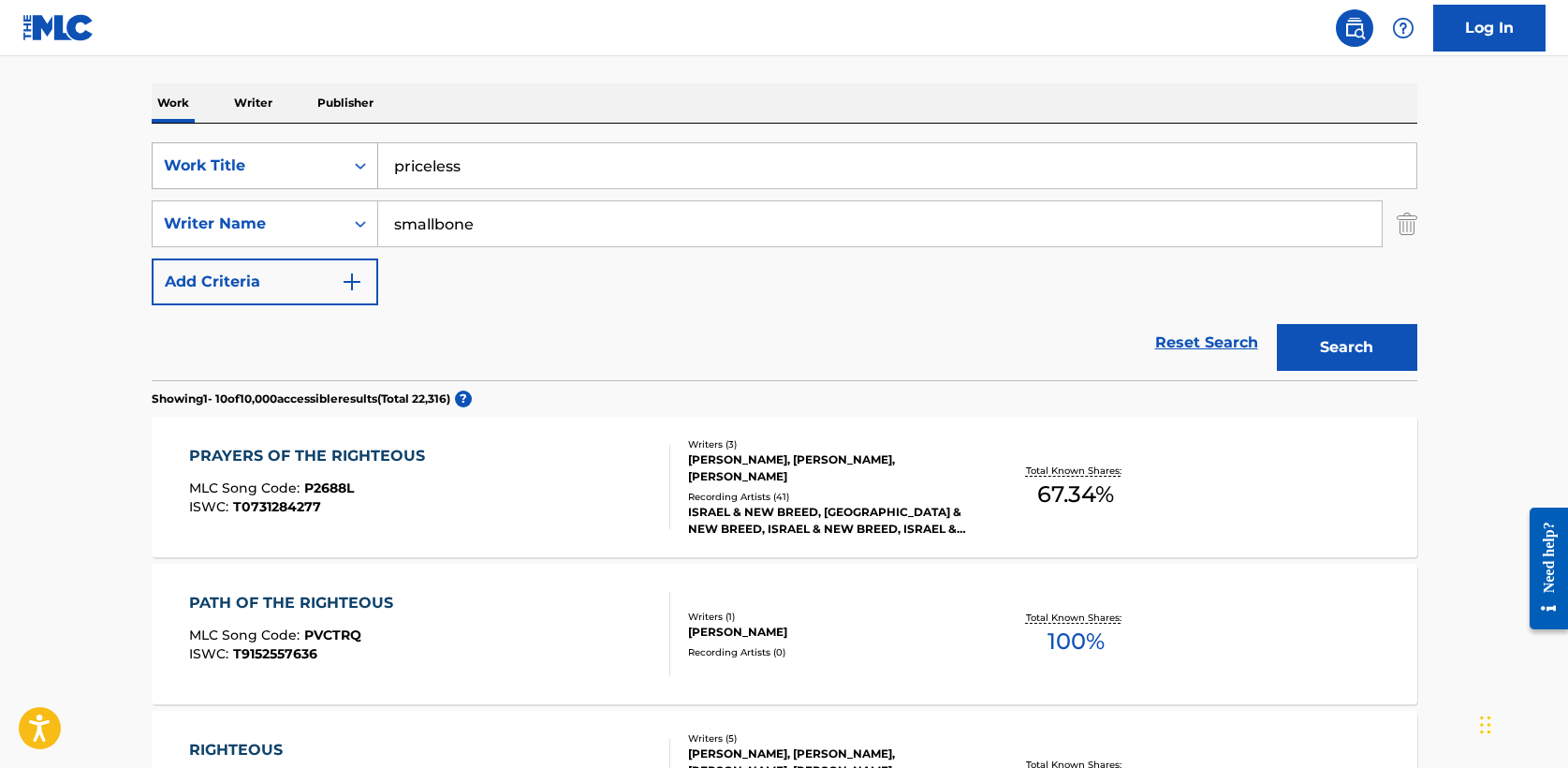
type input "smallbone"
click at [1277, 324] on button "Search" at bounding box center [1347, 348] width 140 height 47
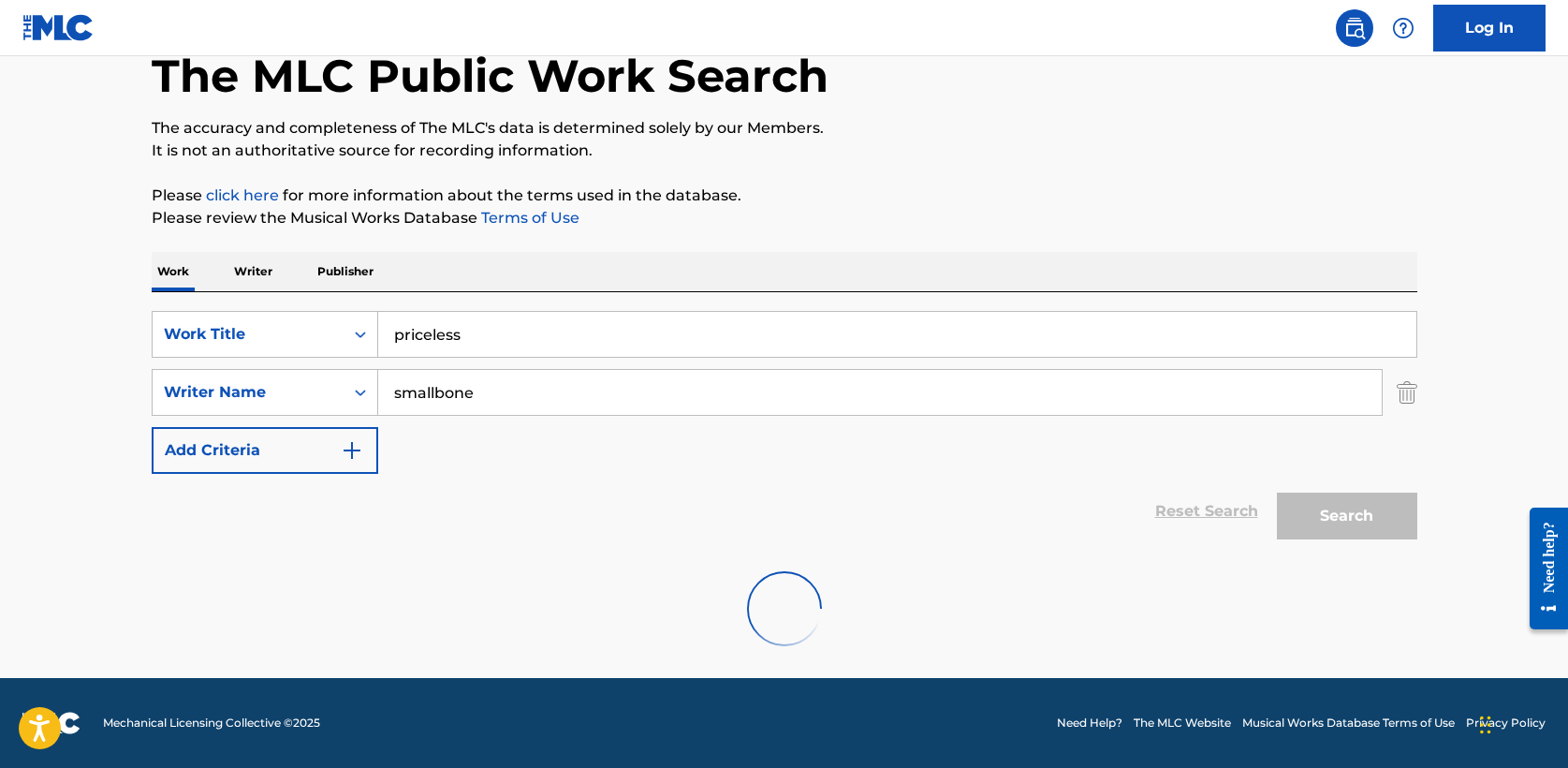
scroll to position [251, 0]
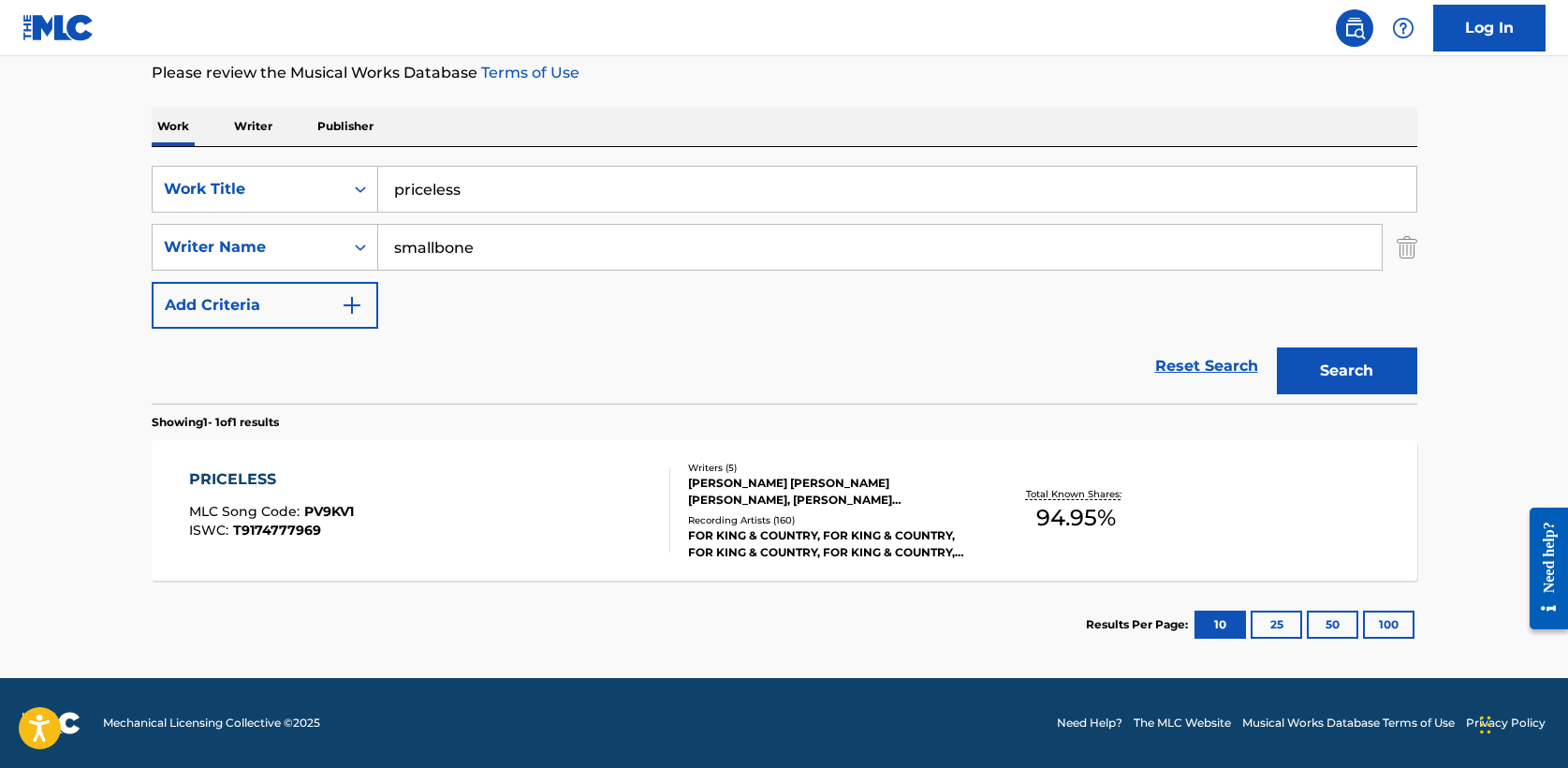
click at [265, 483] on div "PRICELESS" at bounding box center [271, 480] width 165 height 23
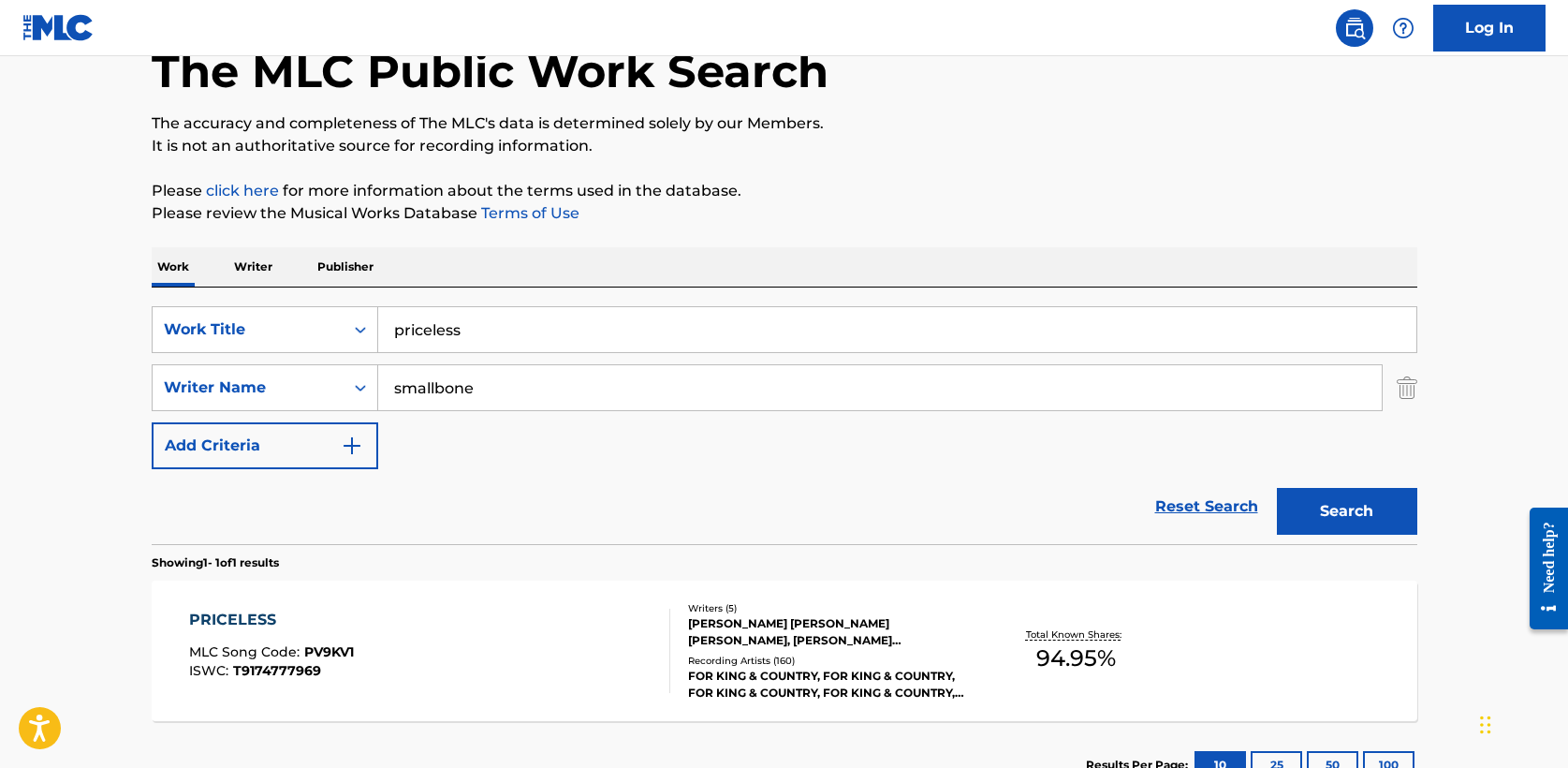
scroll to position [144, 0]
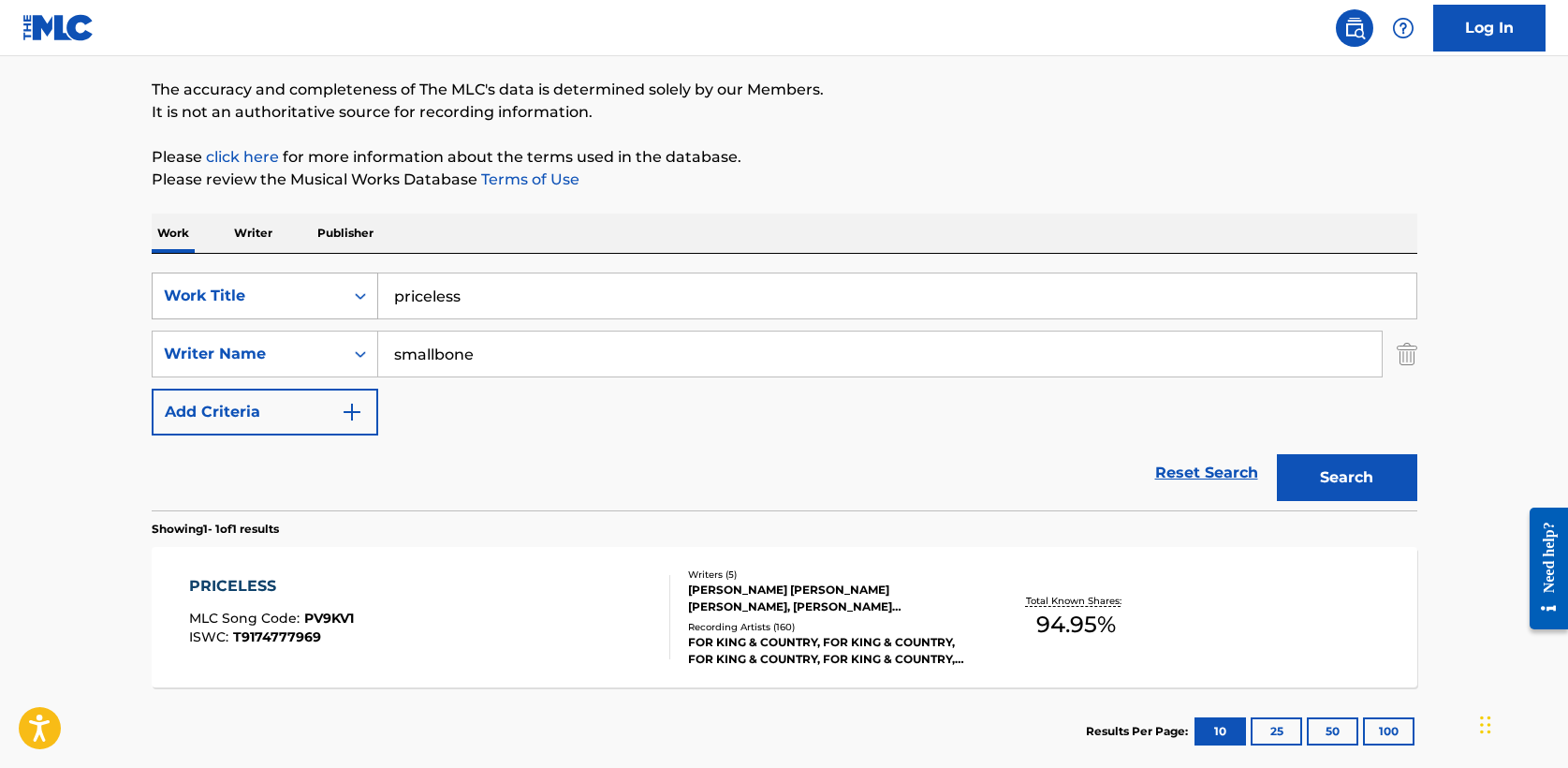
drag, startPoint x: 451, startPoint y: 308, endPoint x: 367, endPoint y: 300, distance: 84.4
click at [367, 300] on div "SearchWithCriteria5a2173f0-7a6b-48a5-aaeb-ae2f49c14e6e Work Title priceless" at bounding box center [784, 296] width 1266 height 47
type input "proof of your love"
click at [1329, 490] on button "Search" at bounding box center [1347, 478] width 140 height 47
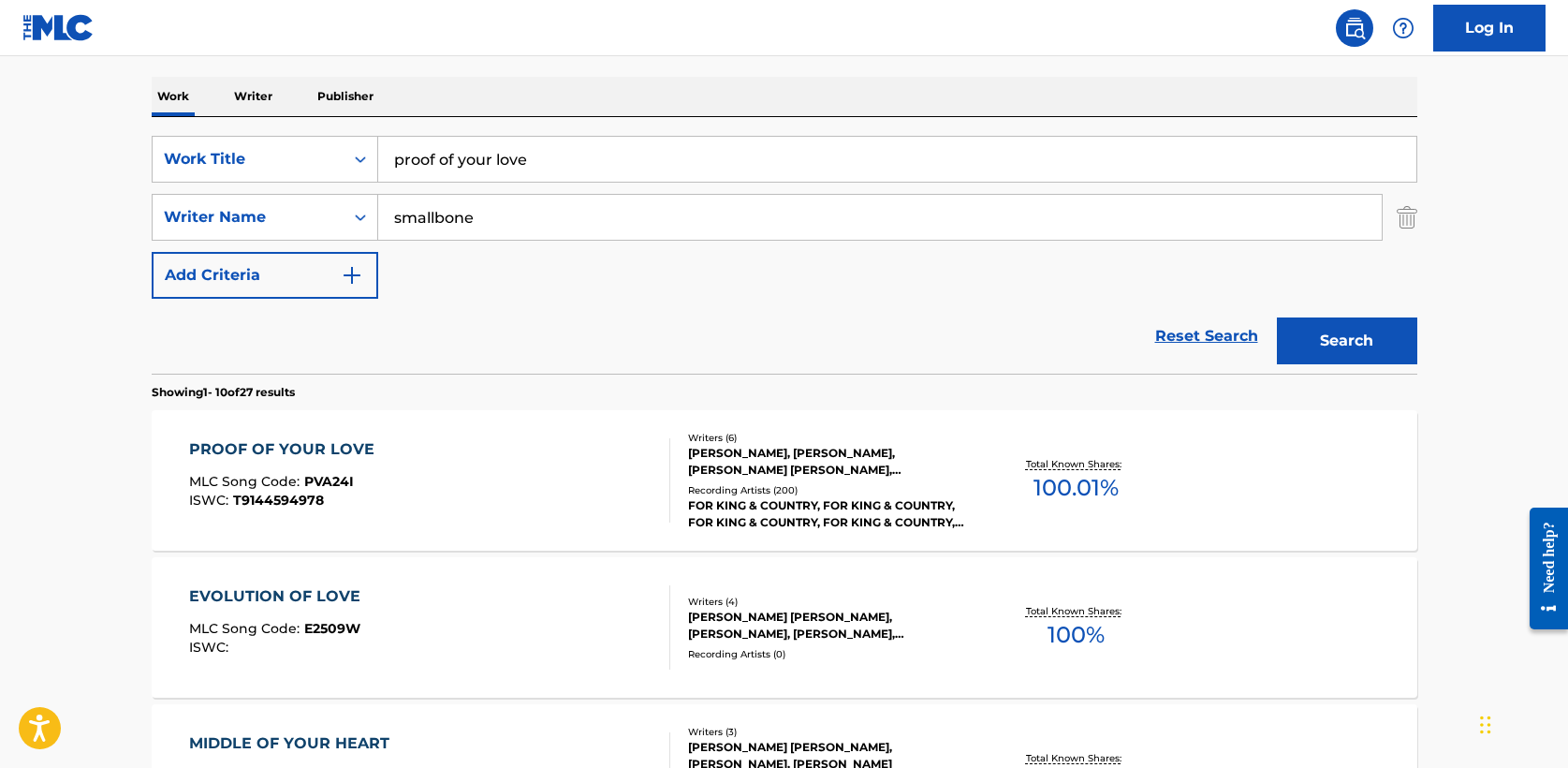
scroll to position [319, 0]
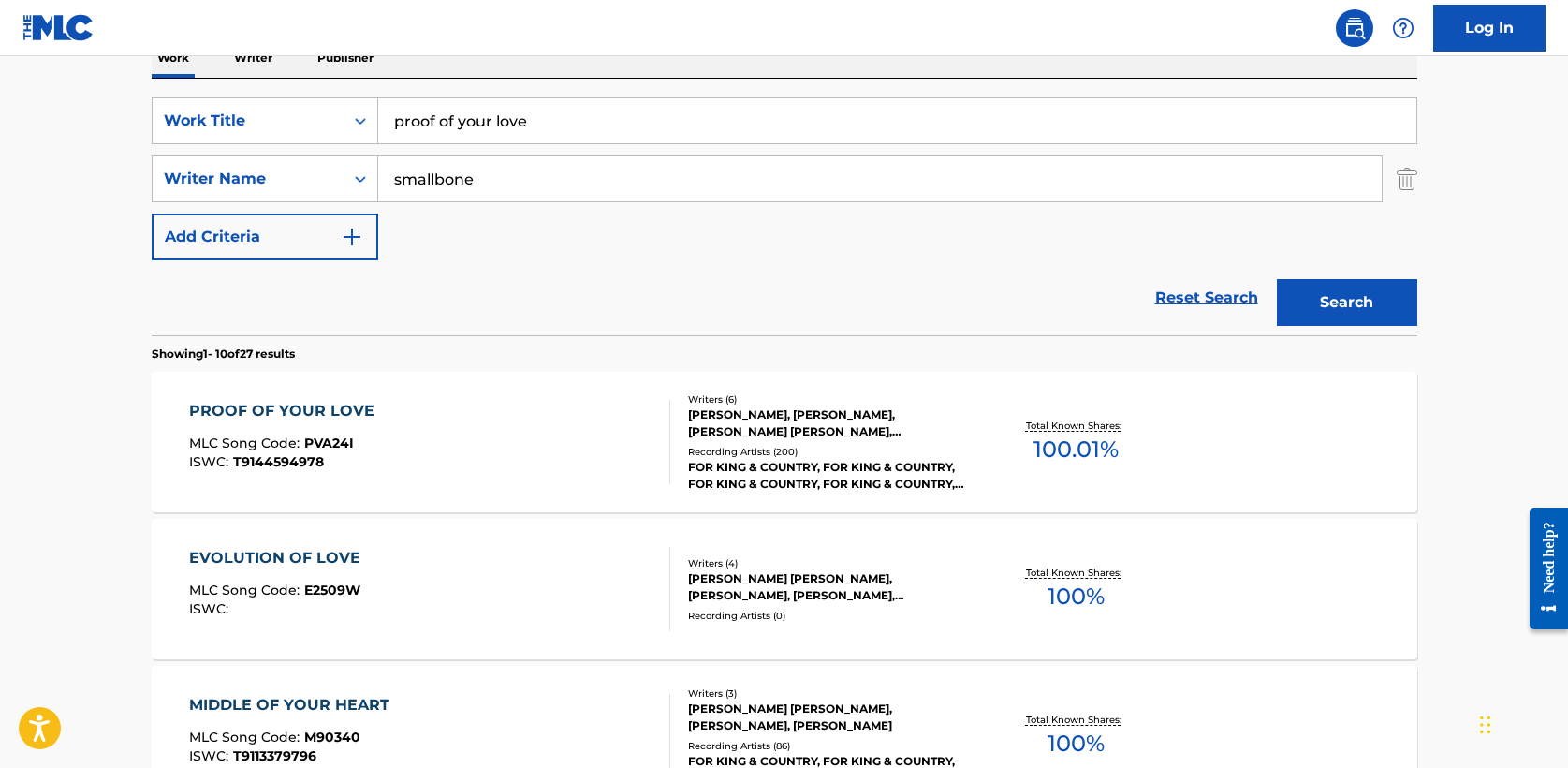
click at [347, 411] on div "PROOF OF YOUR LOVE" at bounding box center [286, 411] width 195 height 23
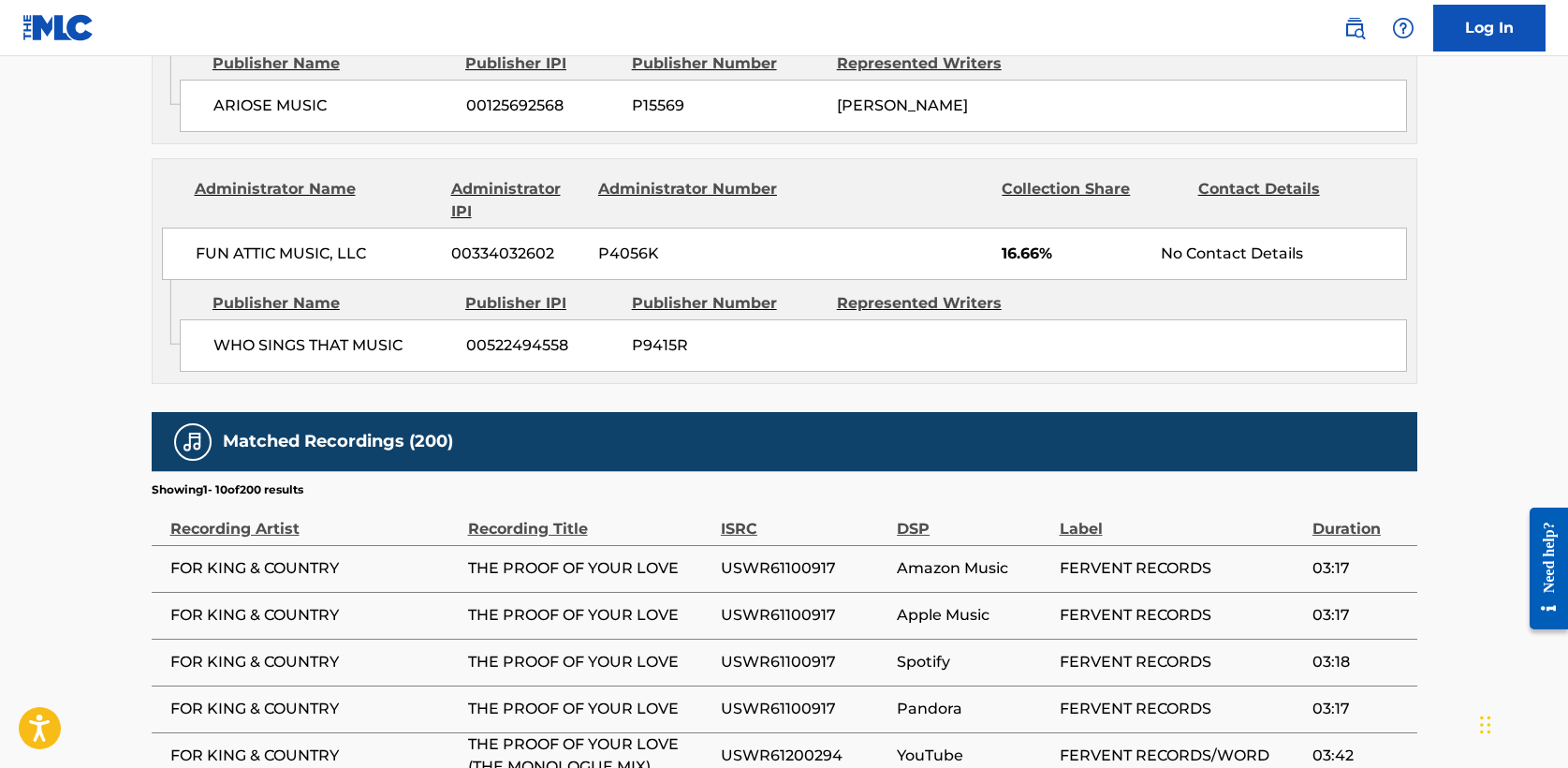
scroll to position [4007, 0]
